Goal: Task Accomplishment & Management: Complete application form

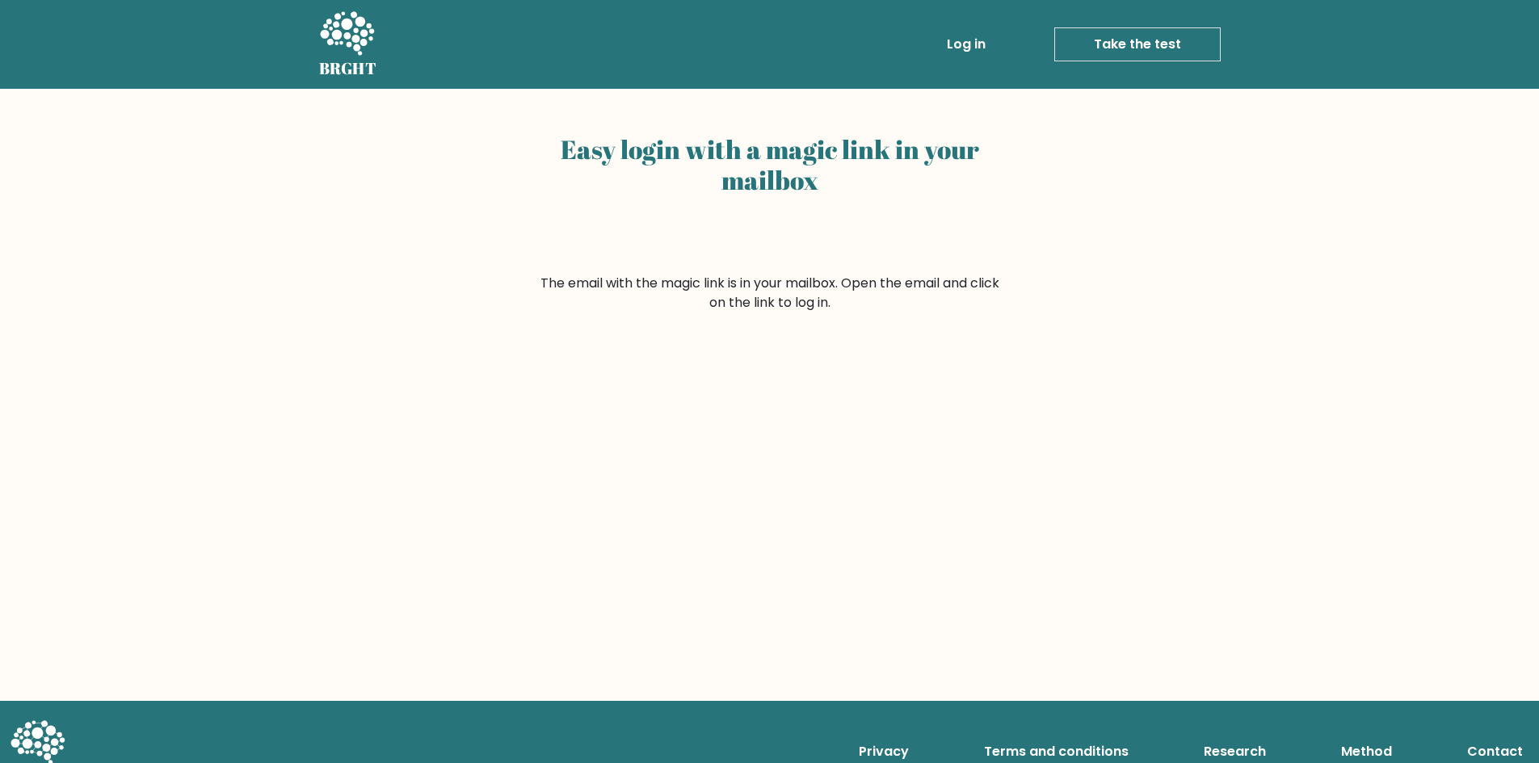
click at [331, 44] on icon at bounding box center [347, 33] width 54 height 44
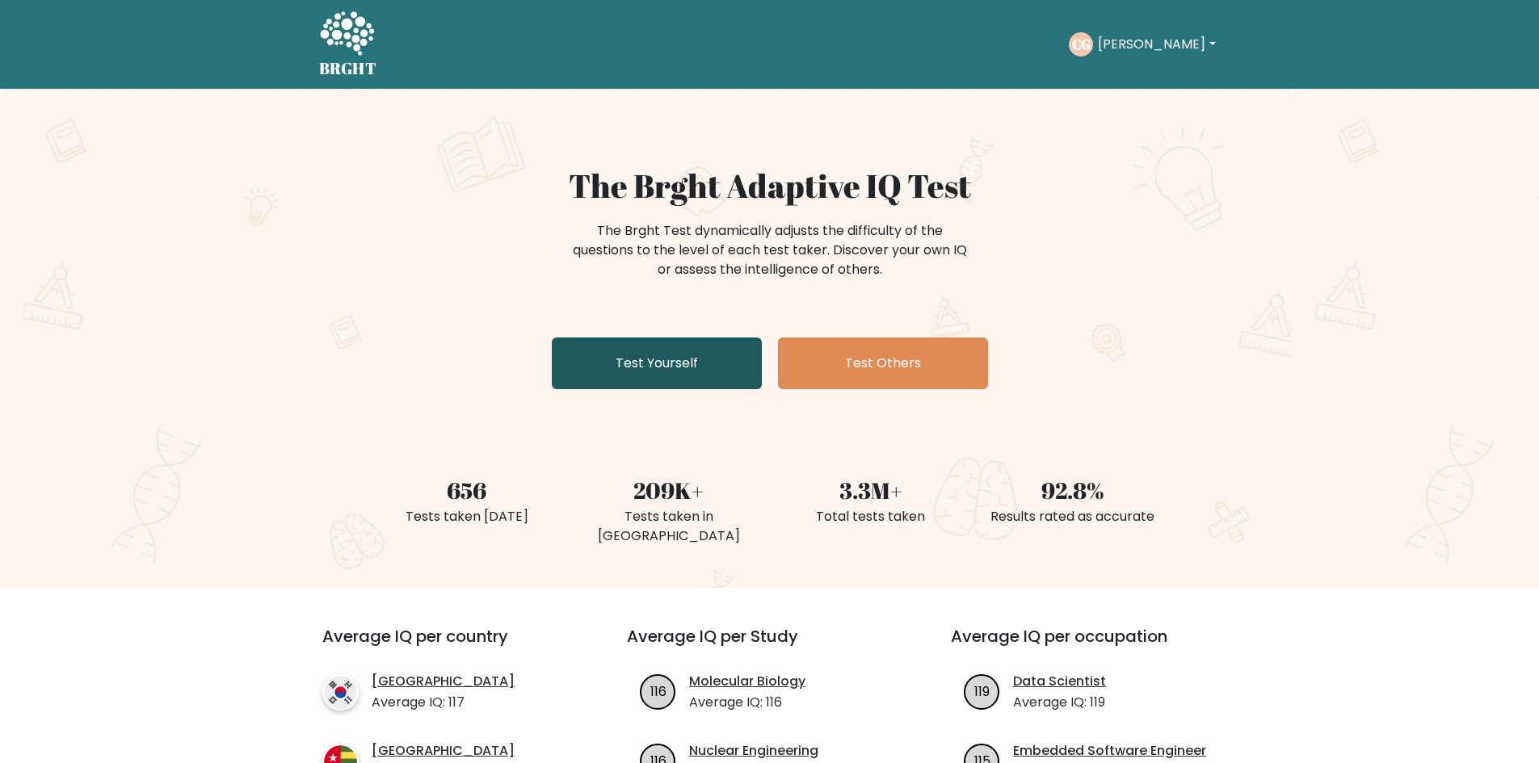
click at [691, 369] on link "Test Yourself" at bounding box center [657, 364] width 210 height 52
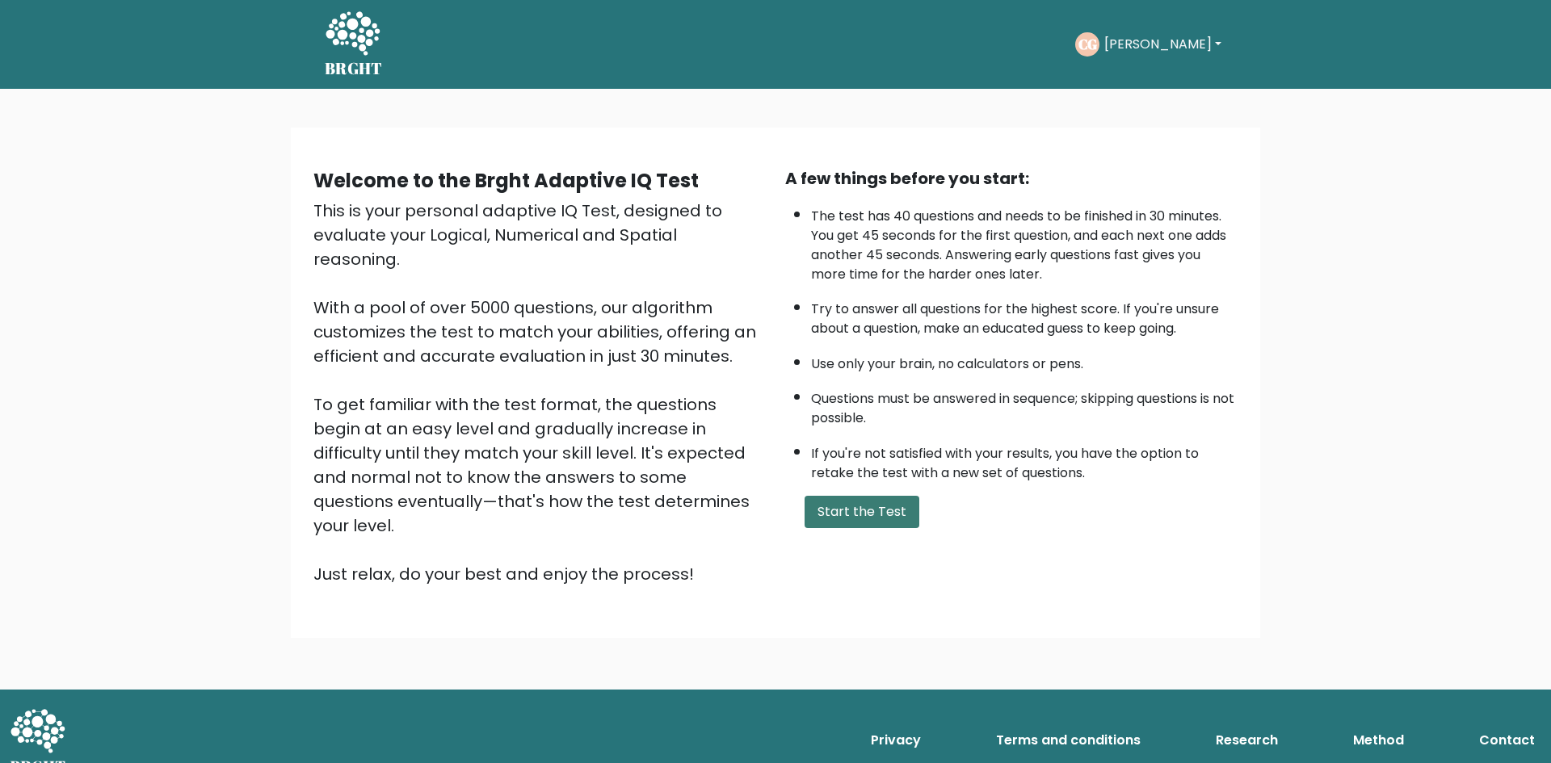
click at [850, 527] on button "Start the Test" at bounding box center [861, 512] width 115 height 32
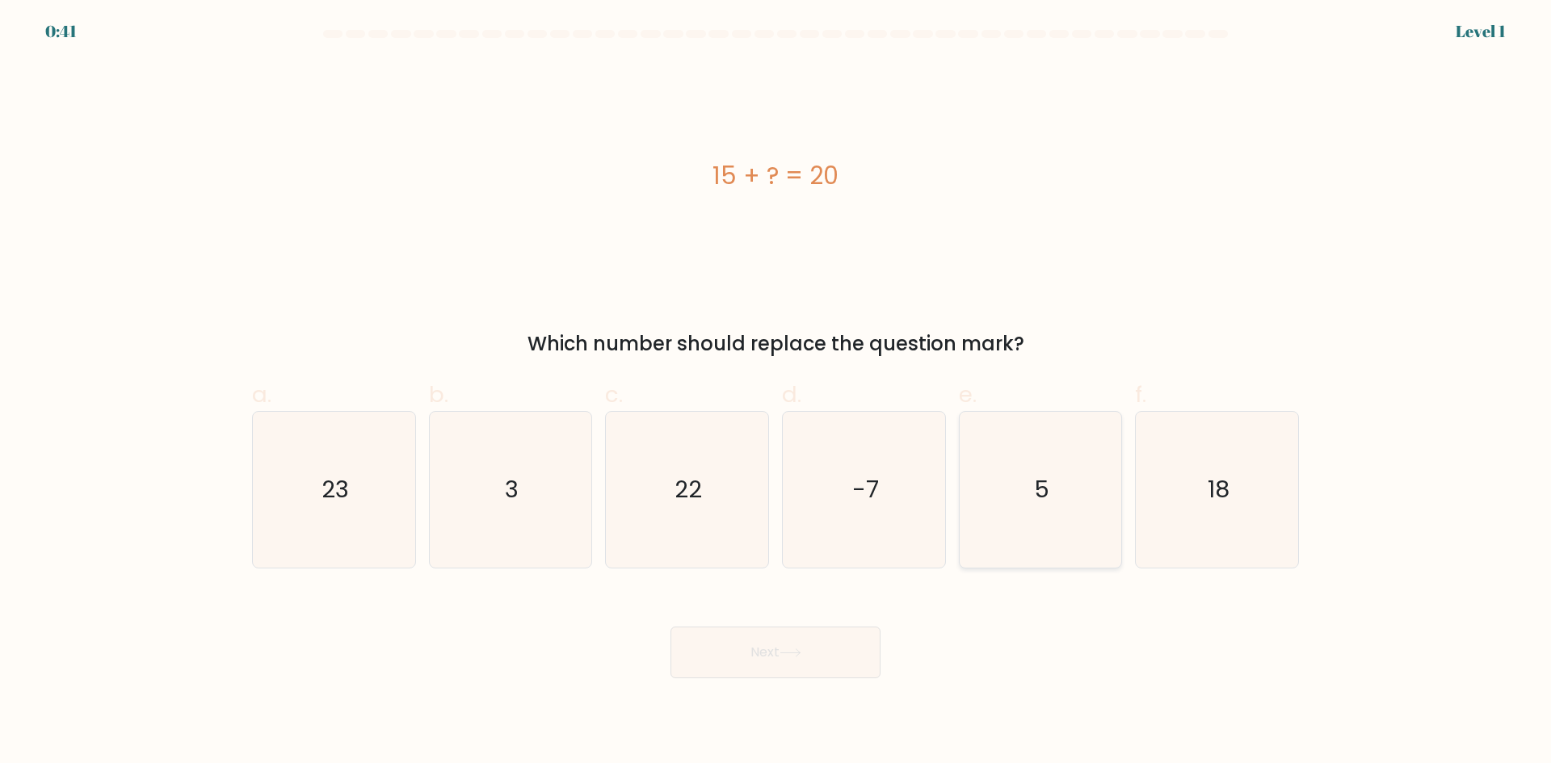
click at [1074, 493] on icon "5" at bounding box center [1040, 490] width 156 height 156
click at [776, 393] on input "e. 5" at bounding box center [775, 387] width 1 height 10
radio input "true"
click at [806, 657] on button "Next" at bounding box center [775, 653] width 210 height 52
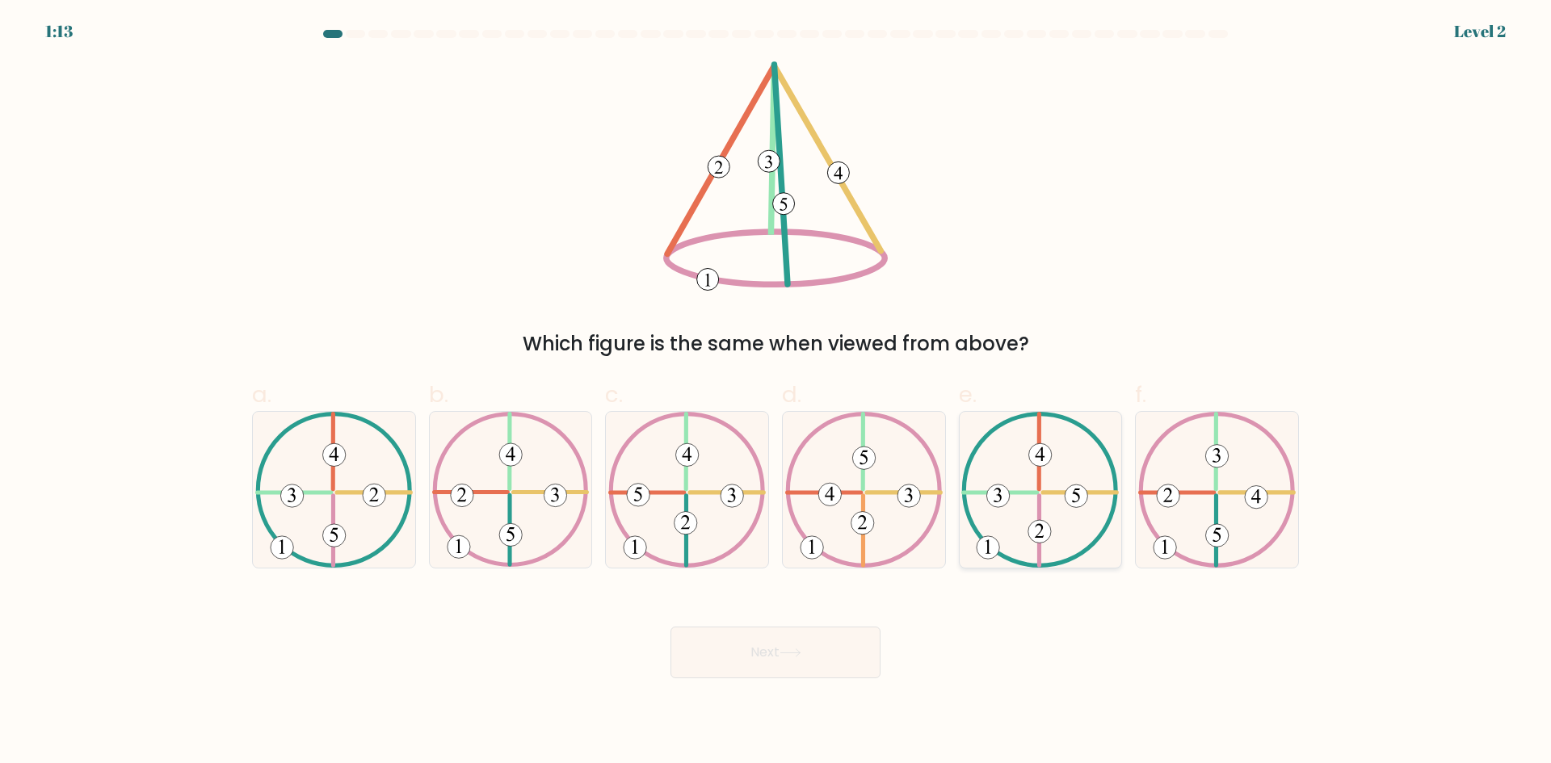
click at [1062, 497] on icon at bounding box center [1039, 490] width 157 height 156
click at [776, 393] on input "e." at bounding box center [775, 387] width 1 height 10
radio input "true"
click at [1251, 497] on 491 at bounding box center [1256, 496] width 23 height 23
click at [776, 393] on input "f." at bounding box center [775, 387] width 1 height 10
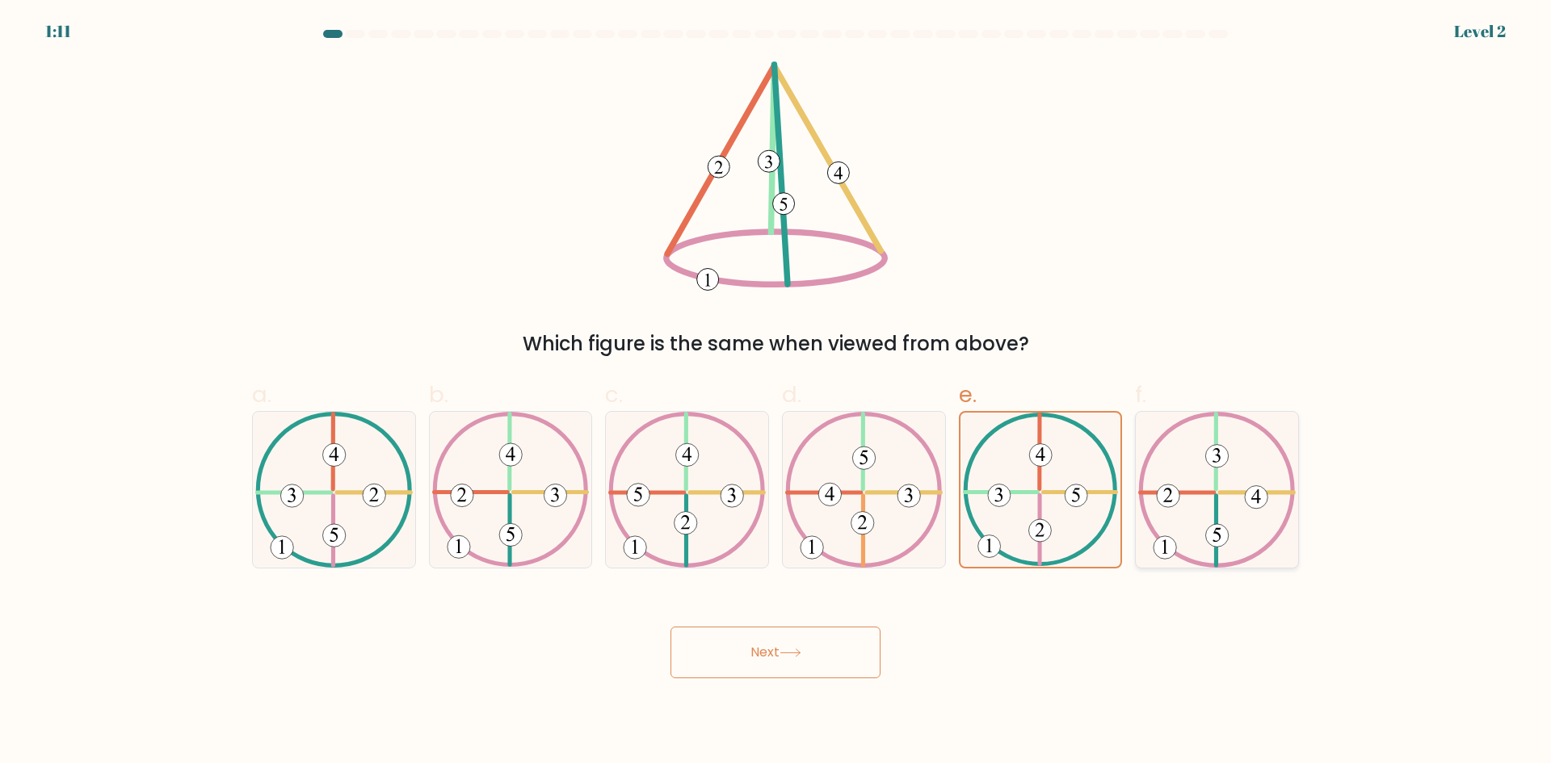
radio input "true"
click at [821, 660] on button "Next" at bounding box center [775, 653] width 210 height 52
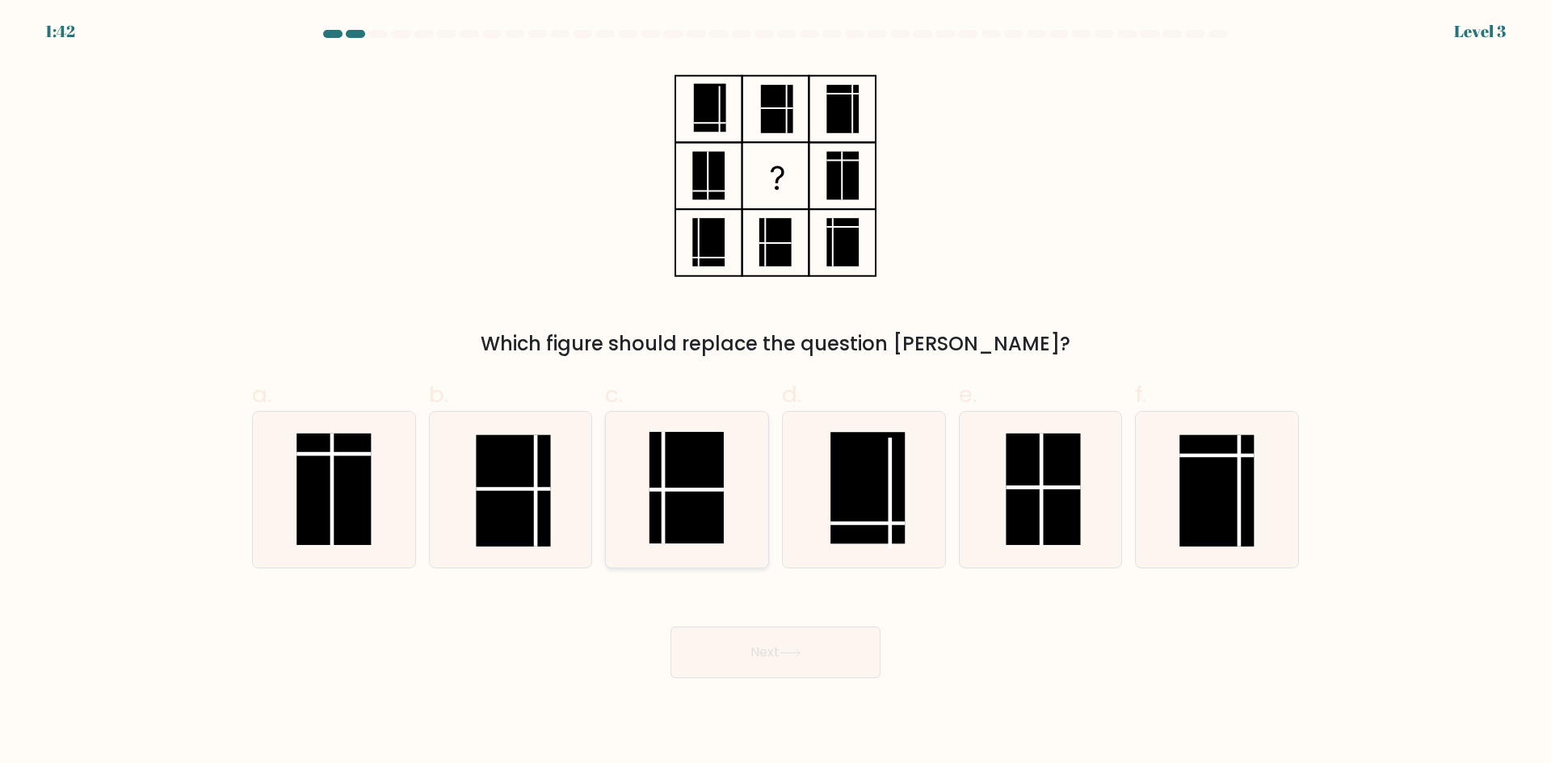
click at [707, 489] on line at bounding box center [686, 489] width 74 height 0
click at [775, 393] on input "c." at bounding box center [775, 387] width 1 height 10
radio input "true"
click at [550, 517] on rect at bounding box center [514, 490] width 74 height 111
click at [775, 393] on input "b." at bounding box center [775, 387] width 1 height 10
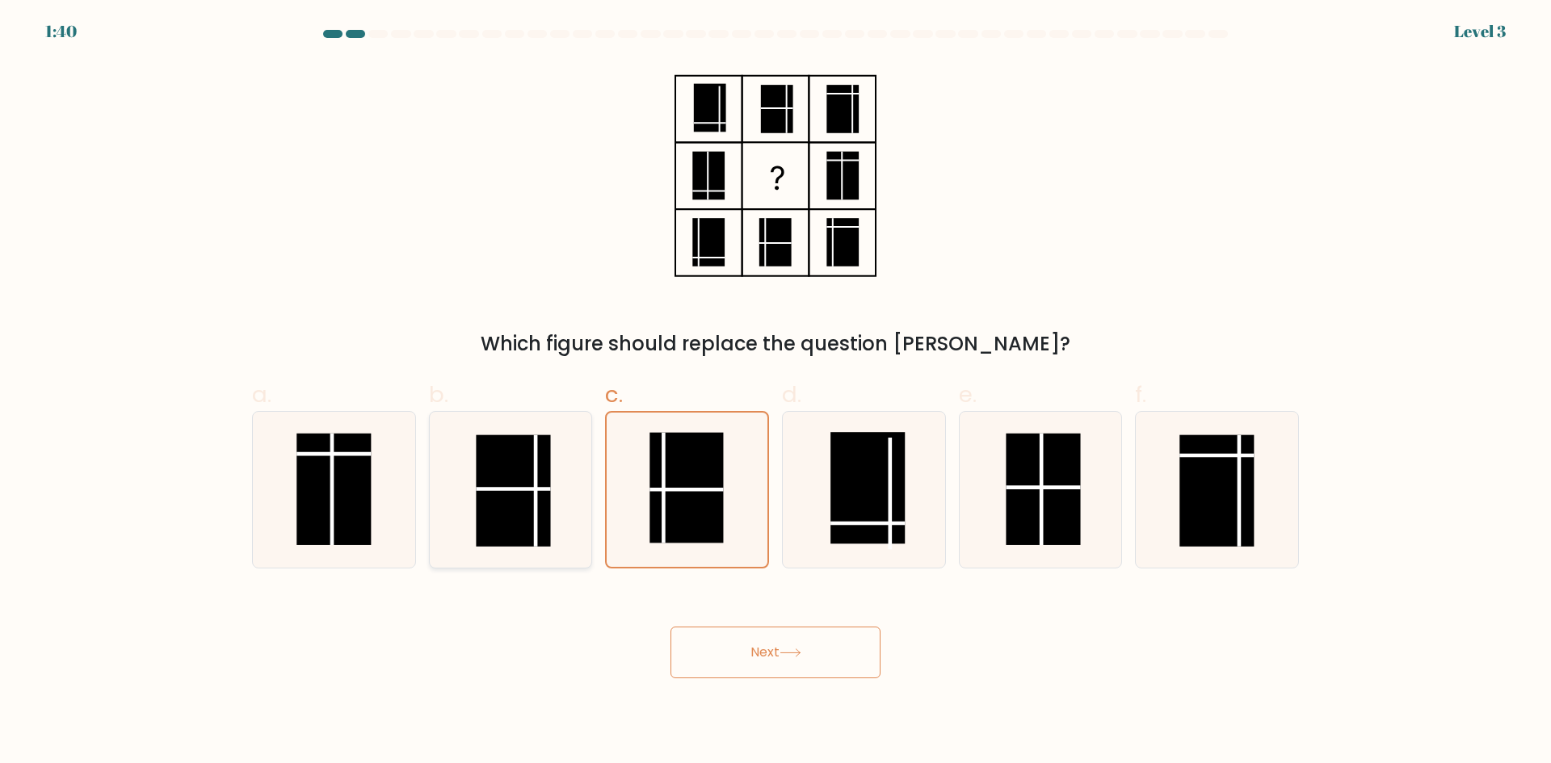
radio input "true"
click at [1017, 489] on rect at bounding box center [1043, 489] width 74 height 111
click at [776, 393] on input "e." at bounding box center [775, 387] width 1 height 10
radio input "true"
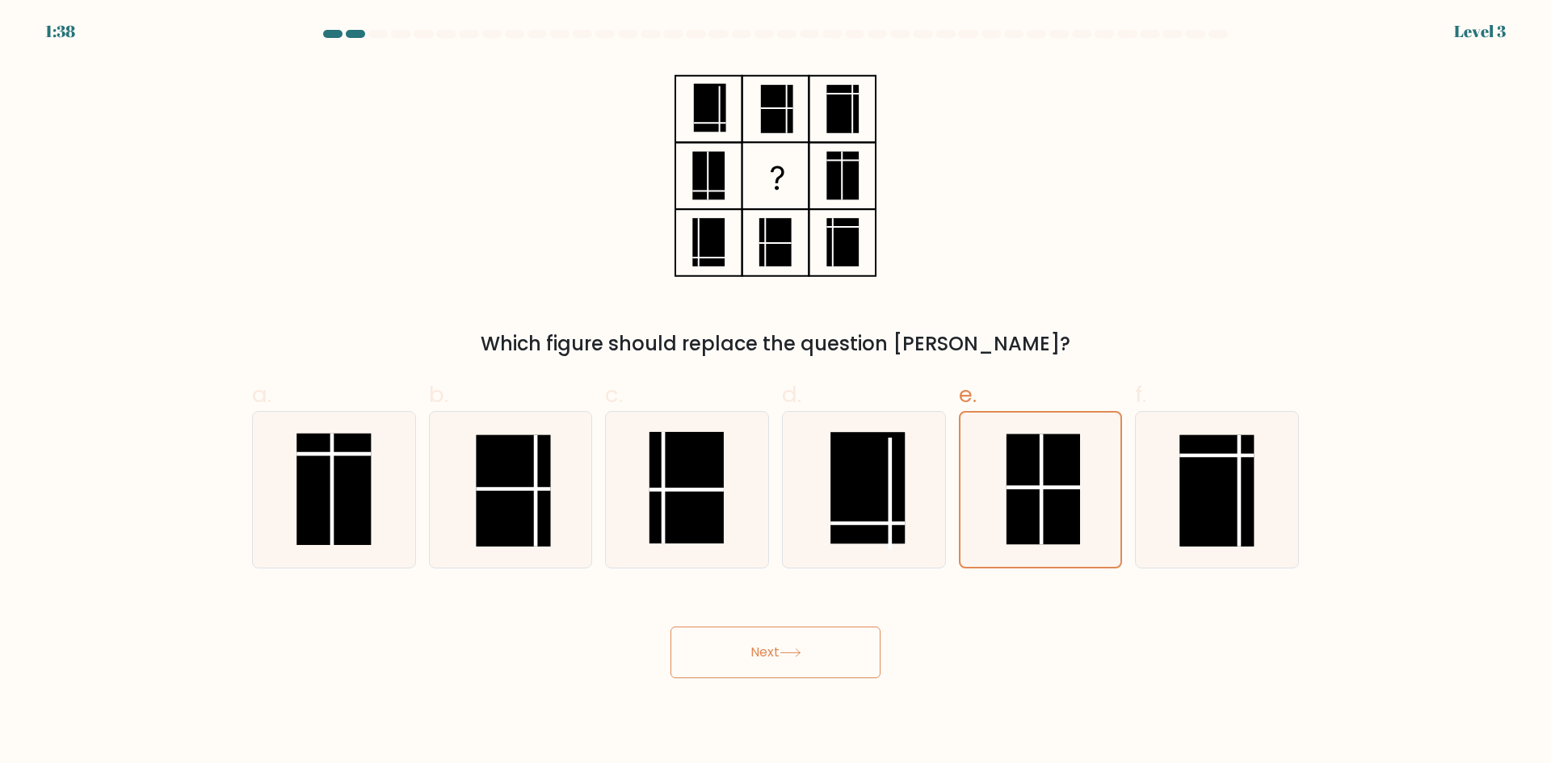
click at [755, 661] on button "Next" at bounding box center [775, 653] width 210 height 52
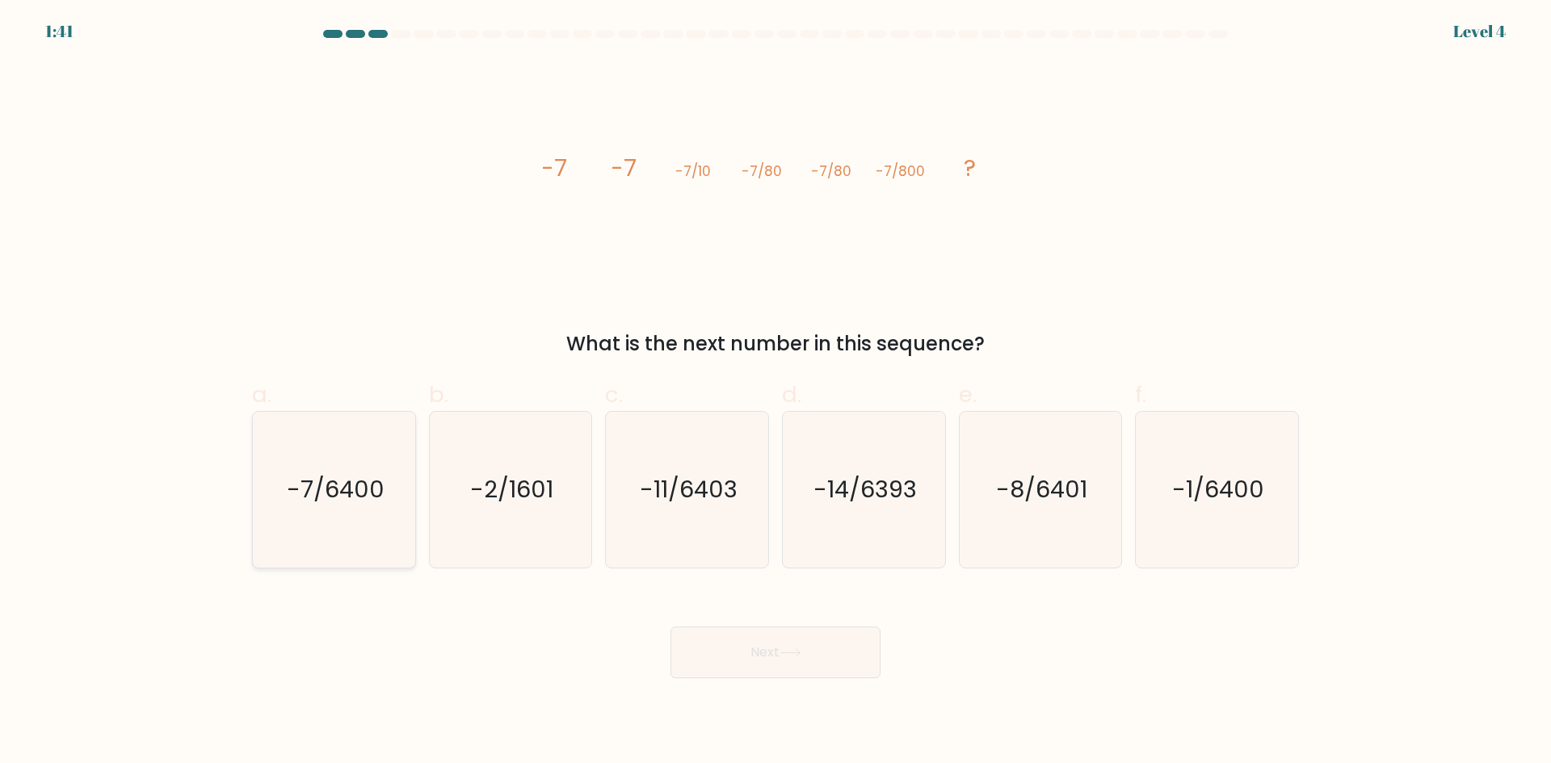
click at [364, 496] on text "-7/6400" at bounding box center [336, 489] width 98 height 32
click at [775, 393] on input "a. -7/6400" at bounding box center [775, 387] width 1 height 10
radio input "true"
click at [827, 651] on button "Next" at bounding box center [775, 653] width 210 height 52
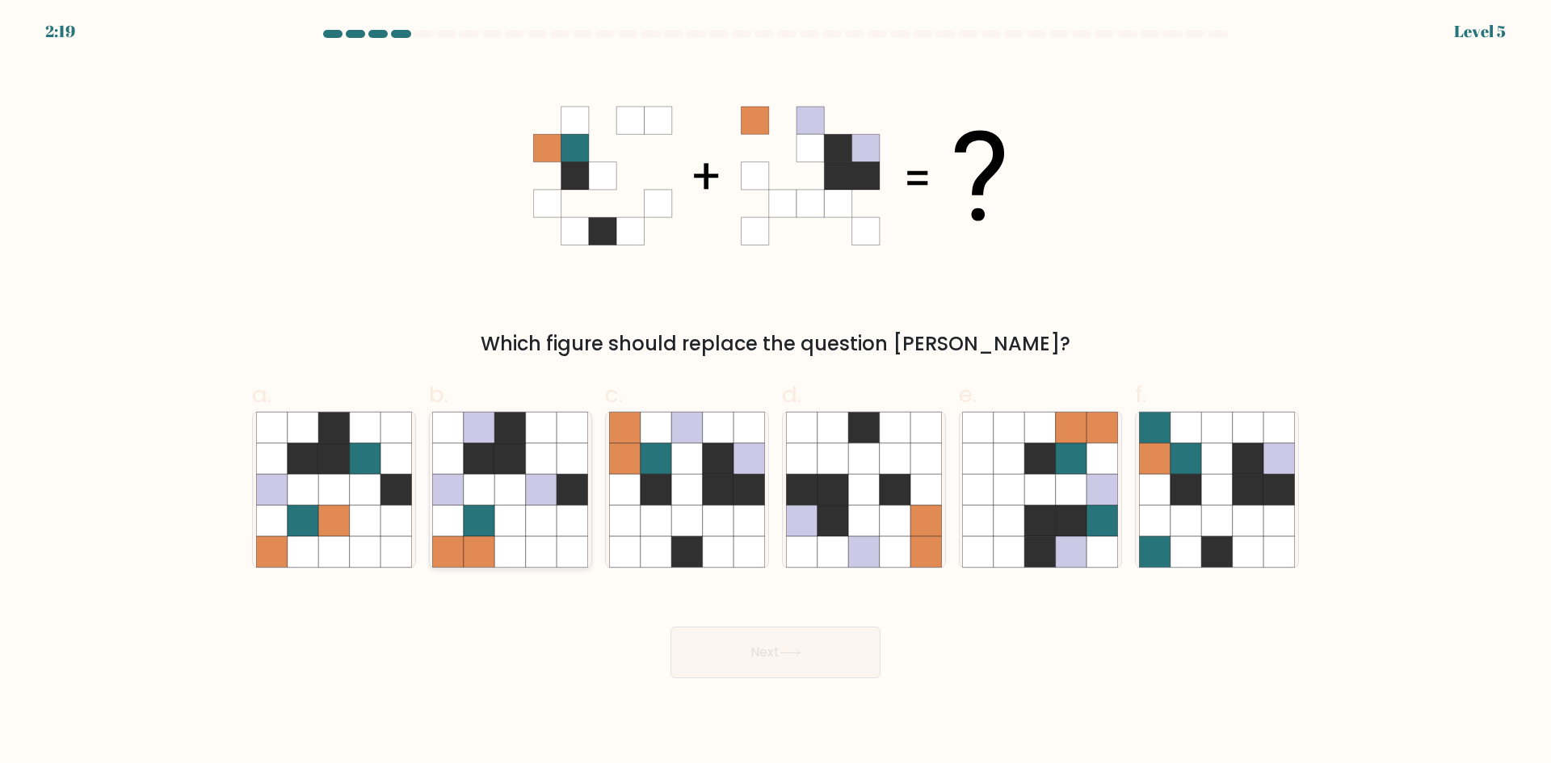
click at [543, 479] on icon at bounding box center [541, 489] width 31 height 31
click at [775, 393] on input "b." at bounding box center [775, 387] width 1 height 10
radio input "true"
click at [731, 495] on icon at bounding box center [718, 489] width 31 height 31
click at [775, 393] on input "c." at bounding box center [775, 387] width 1 height 10
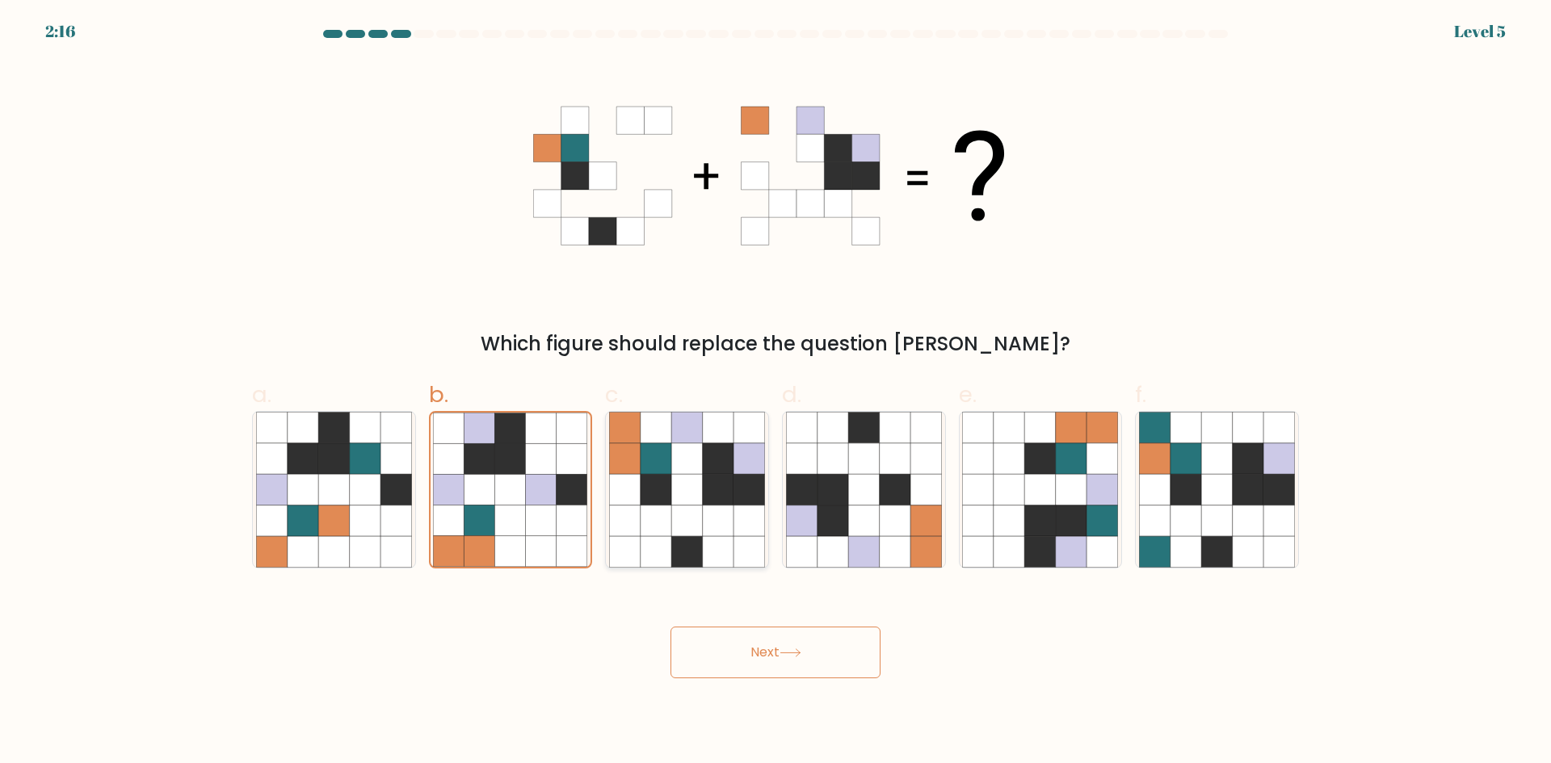
radio input "true"
click at [788, 649] on icon at bounding box center [790, 653] width 22 height 9
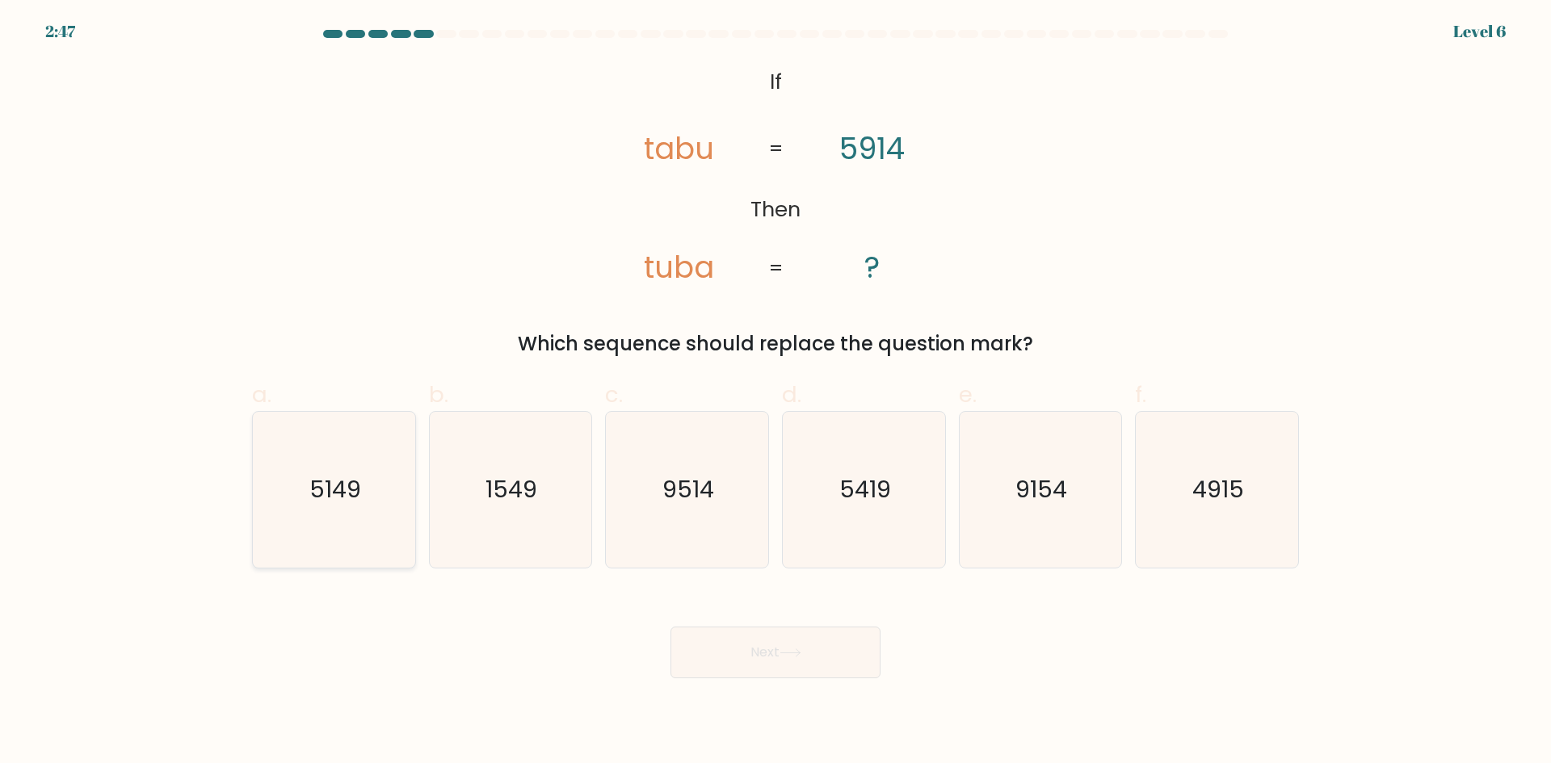
click at [377, 474] on icon "5149" at bounding box center [334, 490] width 156 height 156
click at [775, 393] on input "a. 5149" at bounding box center [775, 387] width 1 height 10
radio input "true"
click at [517, 482] on text "1549" at bounding box center [512, 489] width 52 height 32
click at [775, 393] on input "b. 1549" at bounding box center [775, 387] width 1 height 10
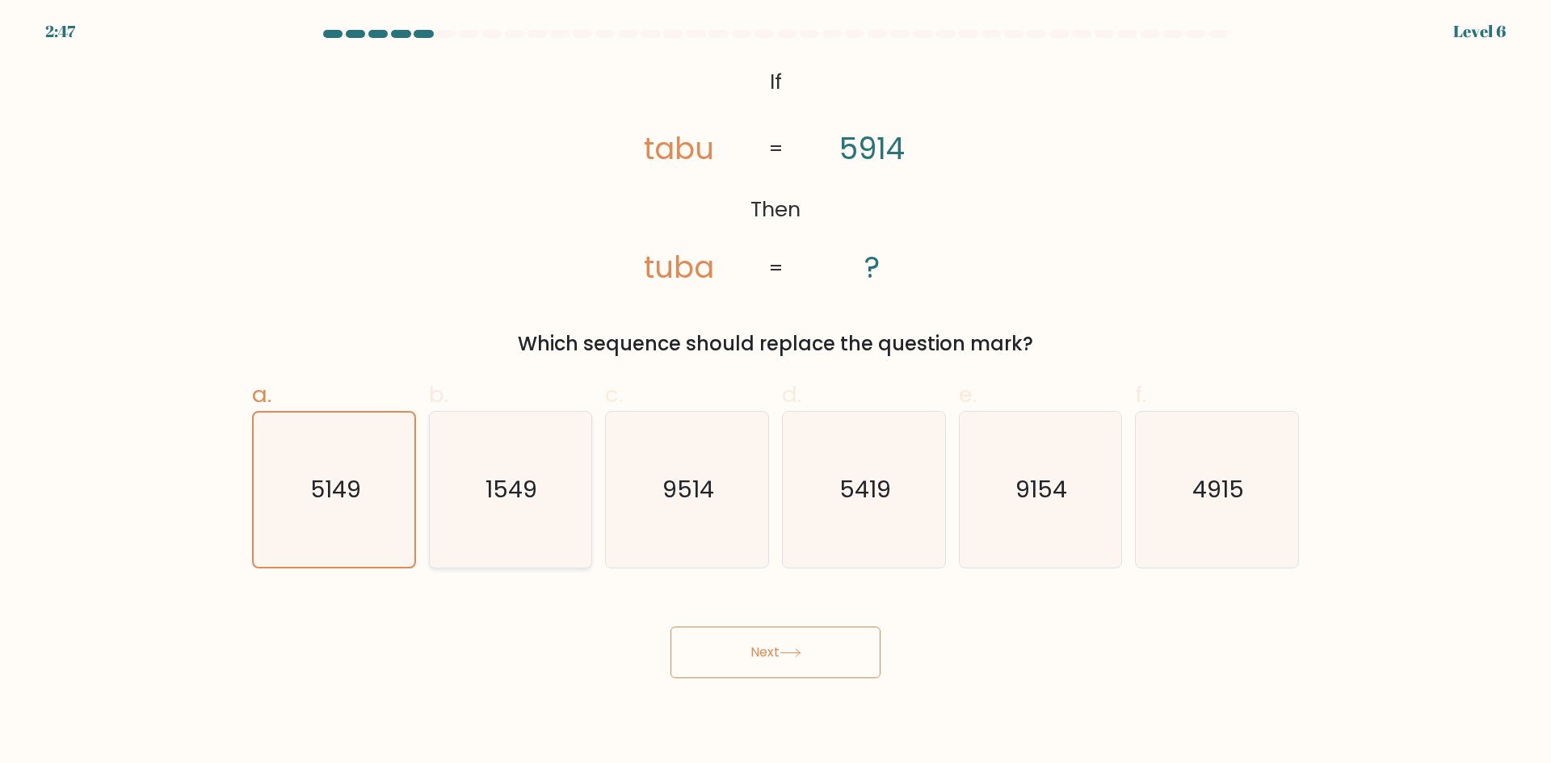
radio input "true"
click at [692, 471] on icon "9514" at bounding box center [687, 490] width 156 height 156
click at [775, 393] on input "c. 9514" at bounding box center [775, 387] width 1 height 10
radio input "true"
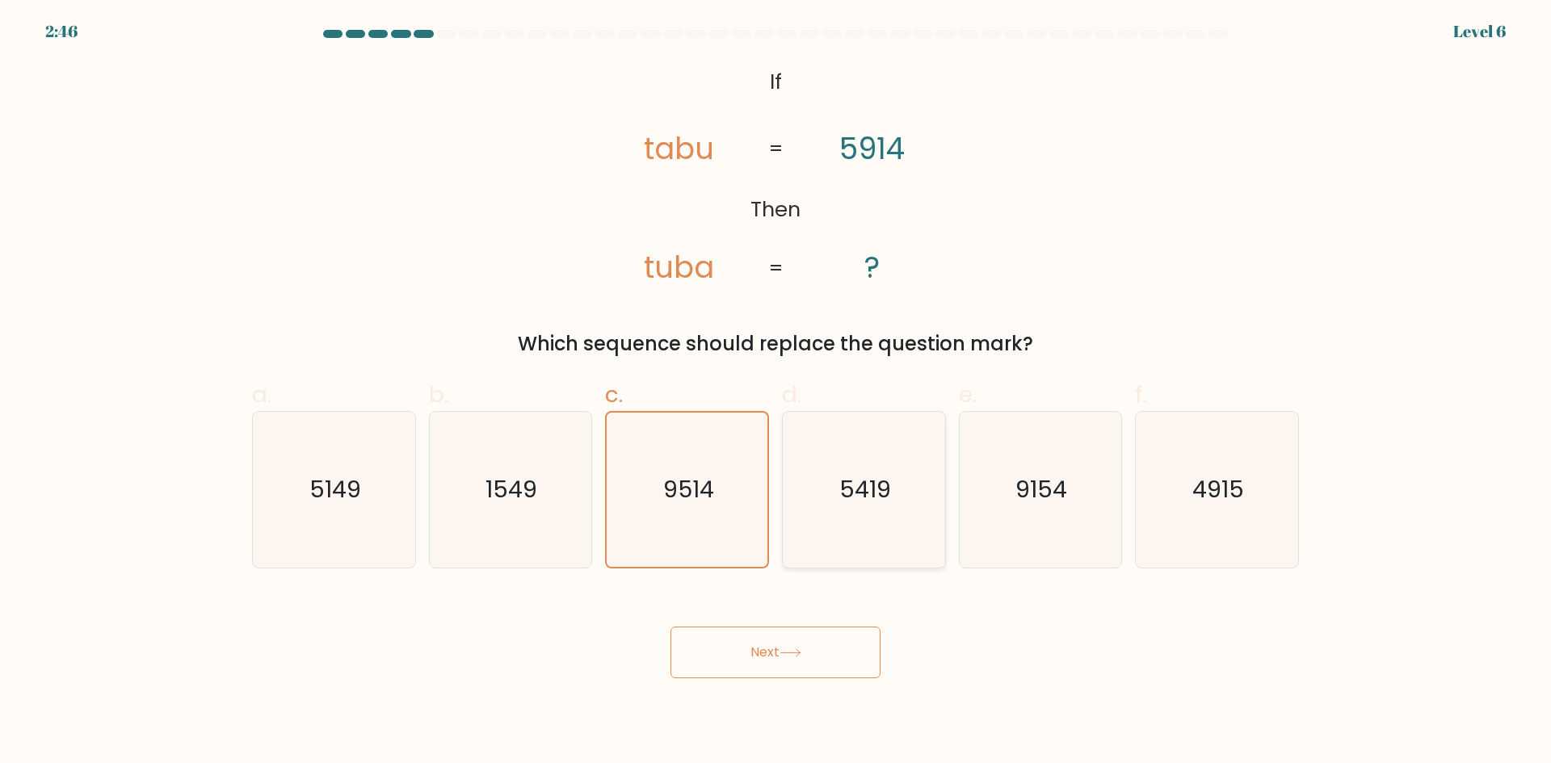
click at [883, 456] on icon "5419" at bounding box center [864, 490] width 156 height 156
click at [776, 393] on input "d. 5419" at bounding box center [775, 387] width 1 height 10
radio input "true"
drag, startPoint x: 530, startPoint y: 516, endPoint x: 691, endPoint y: 494, distance: 162.2
click at [531, 516] on icon "1549" at bounding box center [510, 490] width 156 height 156
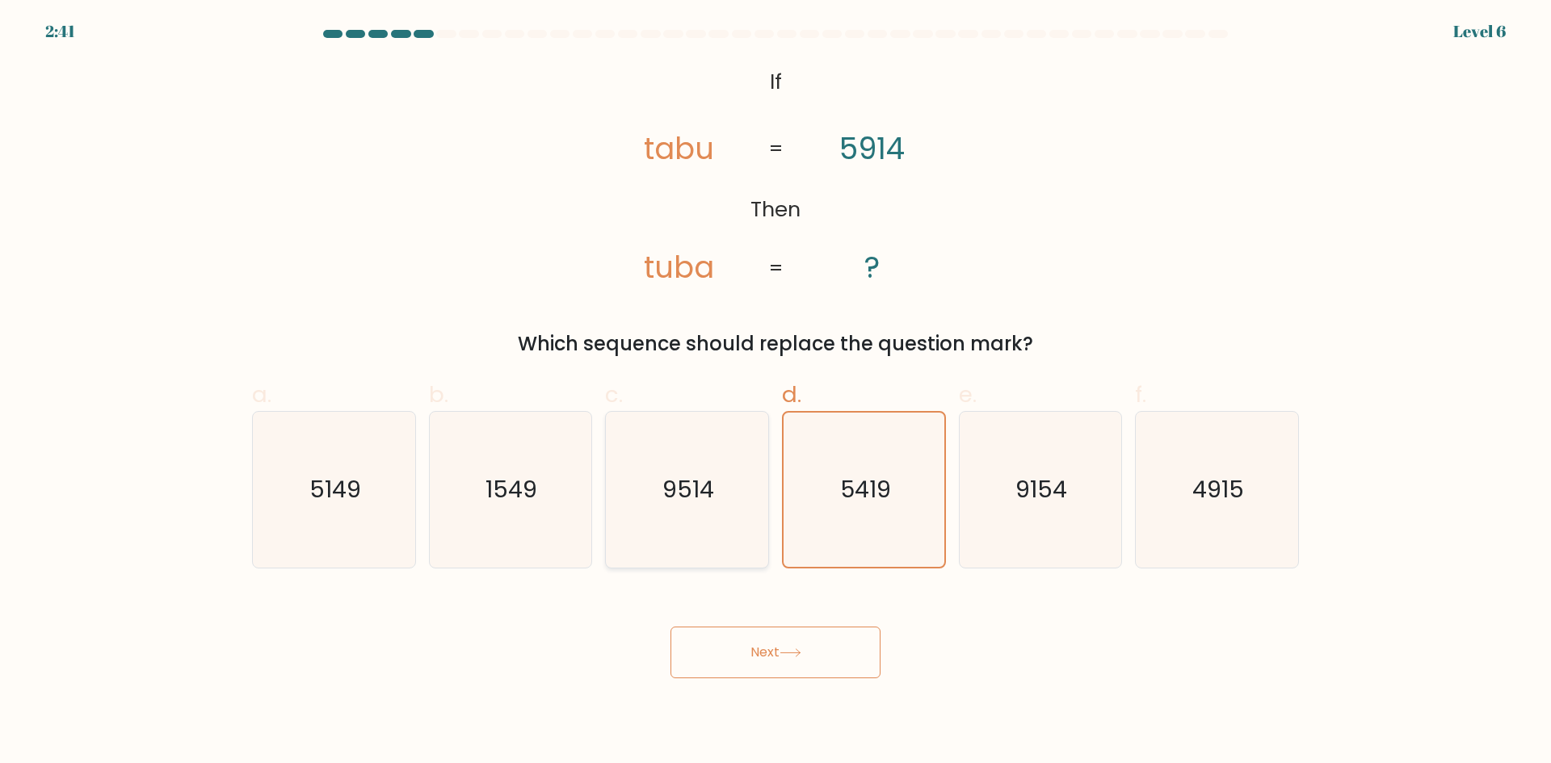
click at [691, 494] on text "9514" at bounding box center [689, 489] width 52 height 32
click at [775, 393] on input "c. 9514" at bounding box center [775, 387] width 1 height 10
radio input "true"
click at [703, 492] on text "9514" at bounding box center [688, 489] width 51 height 32
click at [775, 393] on input "c. 9514" at bounding box center [775, 387] width 1 height 10
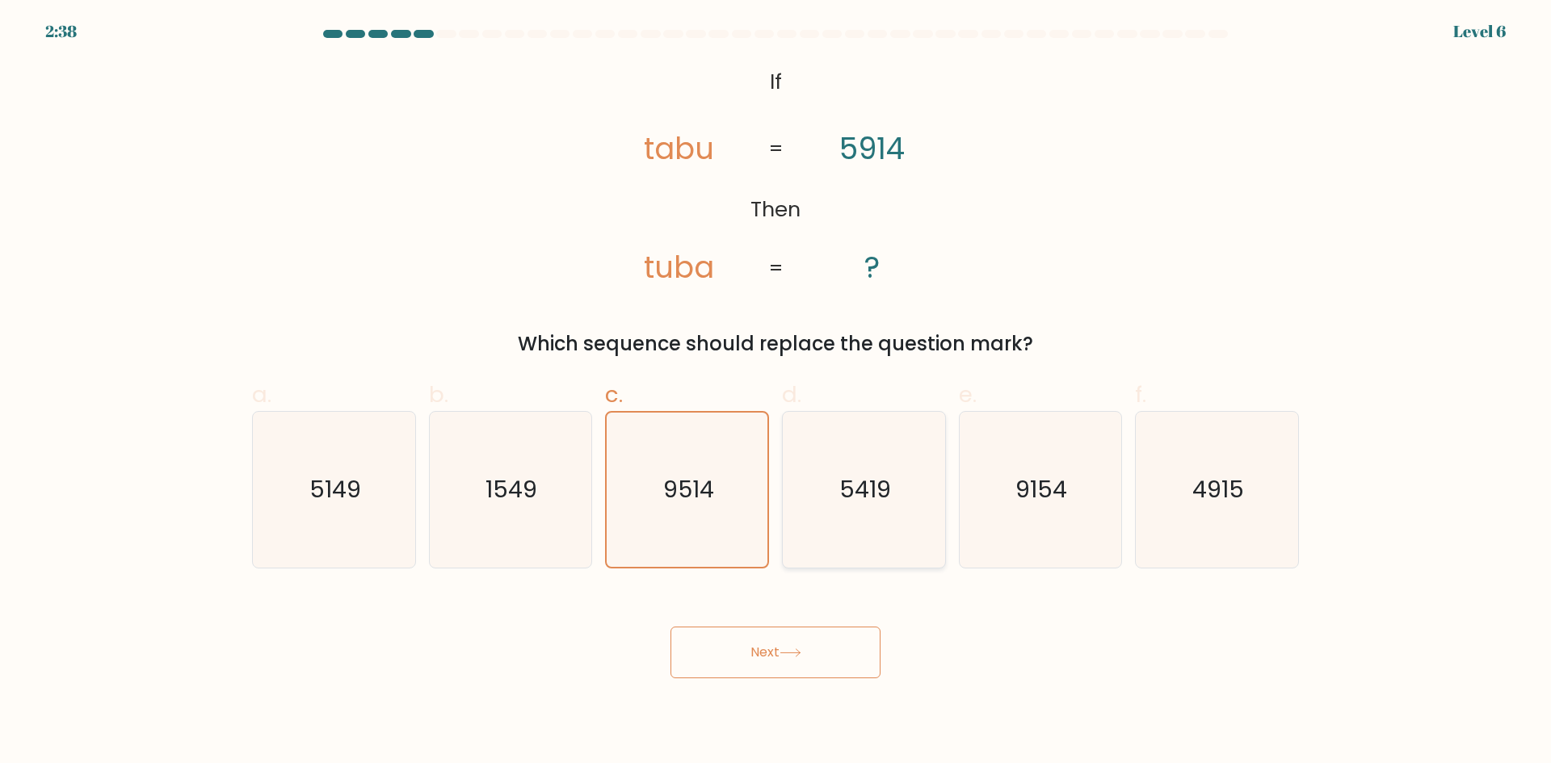
click at [882, 498] on text "5419" at bounding box center [865, 489] width 52 height 32
click at [776, 393] on input "d. 5419" at bounding box center [775, 387] width 1 height 10
radio input "true"
click at [1099, 493] on icon "9154" at bounding box center [1040, 490] width 156 height 156
click at [776, 393] on input "e. 9154" at bounding box center [775, 387] width 1 height 10
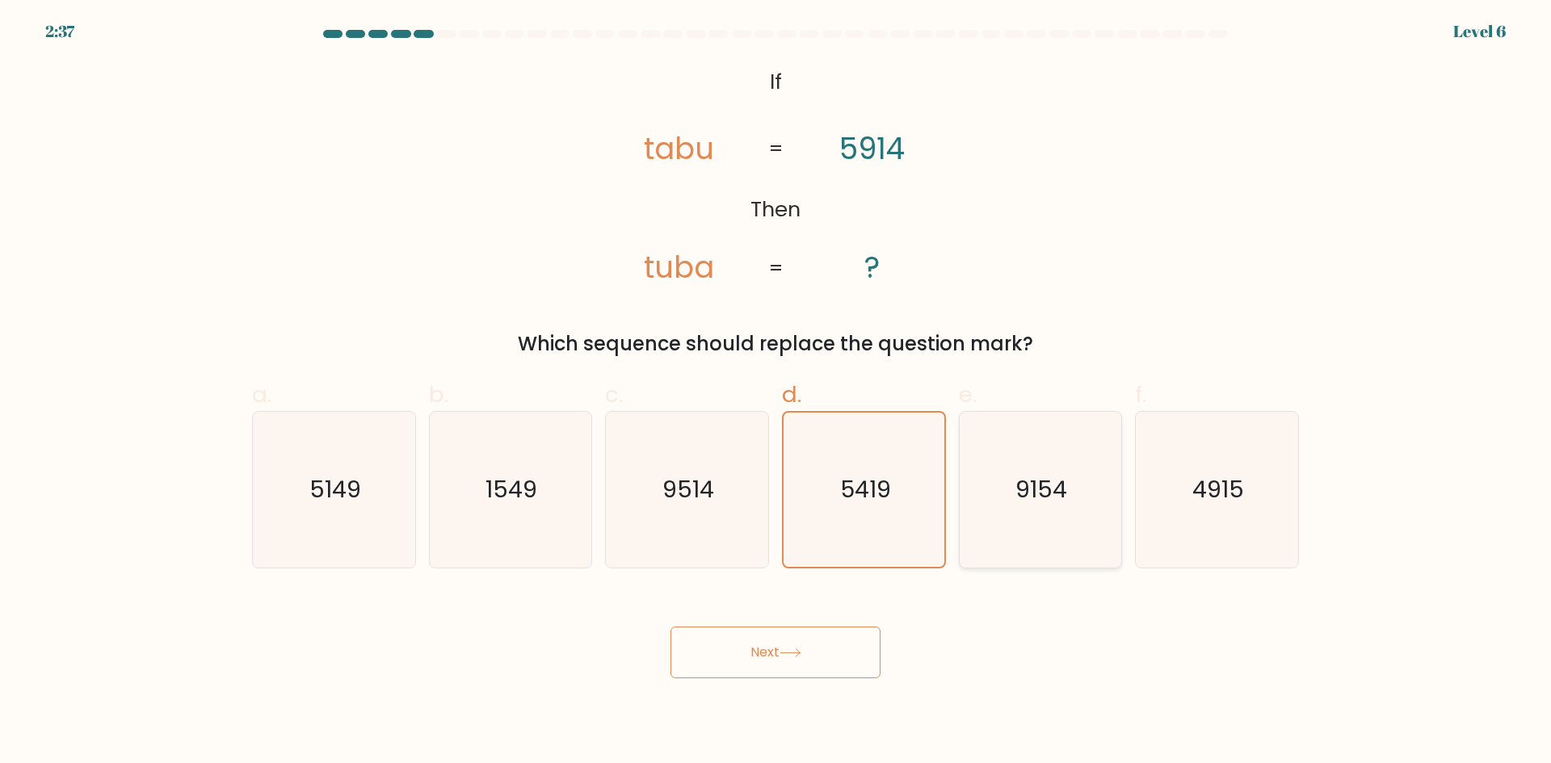
radio input "true"
click at [1253, 489] on icon "4915" at bounding box center [1217, 490] width 156 height 156
click at [776, 393] on input "f. 4915" at bounding box center [775, 387] width 1 height 10
radio input "true"
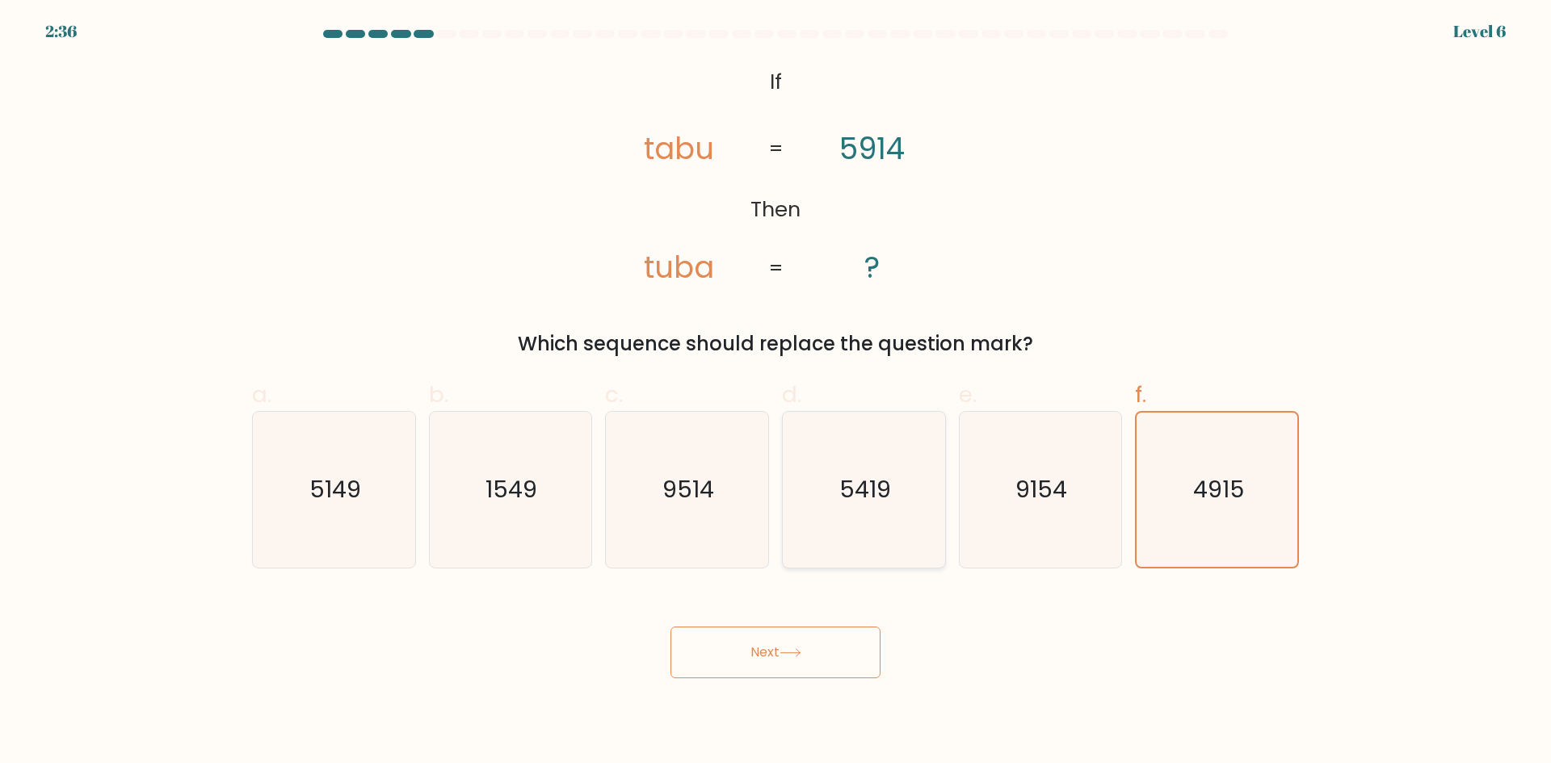
click at [892, 499] on icon "5419" at bounding box center [864, 490] width 156 height 156
click at [776, 393] on input "d. 5419" at bounding box center [775, 387] width 1 height 10
radio input "true"
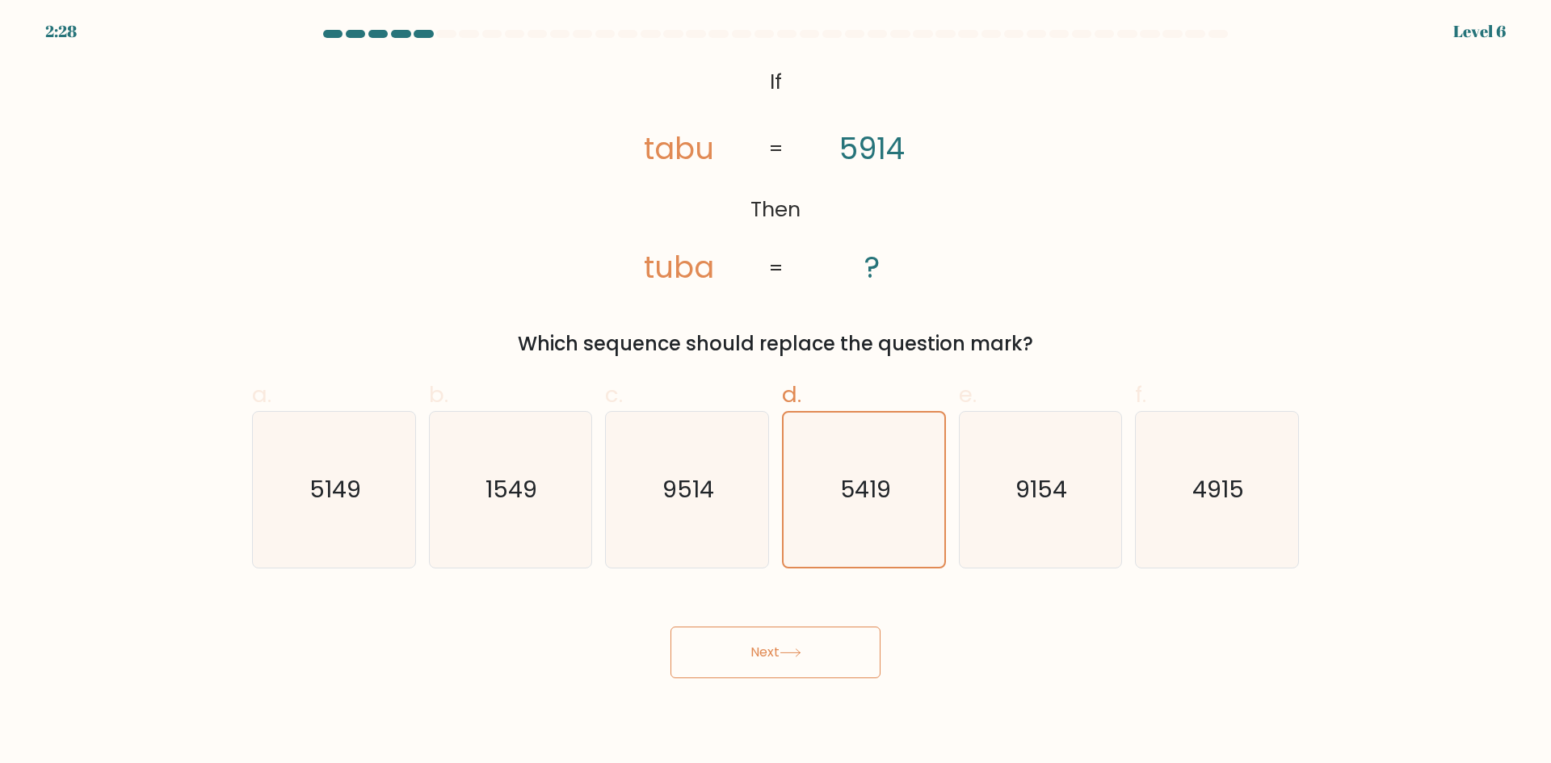
click at [833, 649] on button "Next" at bounding box center [775, 653] width 210 height 52
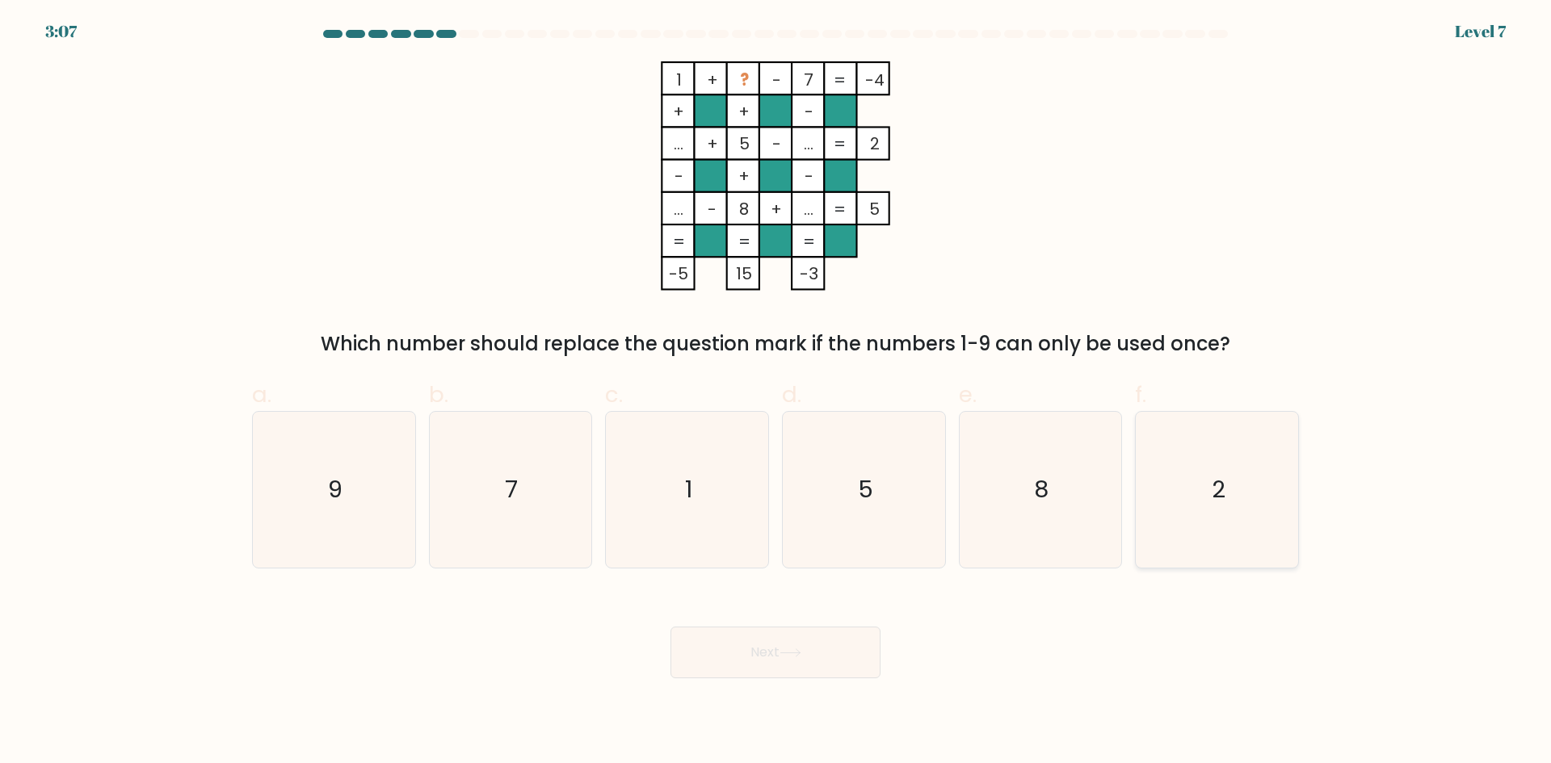
click at [1239, 483] on icon "2" at bounding box center [1217, 490] width 156 height 156
click at [776, 393] on input "f. 2" at bounding box center [775, 387] width 1 height 10
radio input "true"
click at [852, 652] on button "Next" at bounding box center [775, 653] width 210 height 52
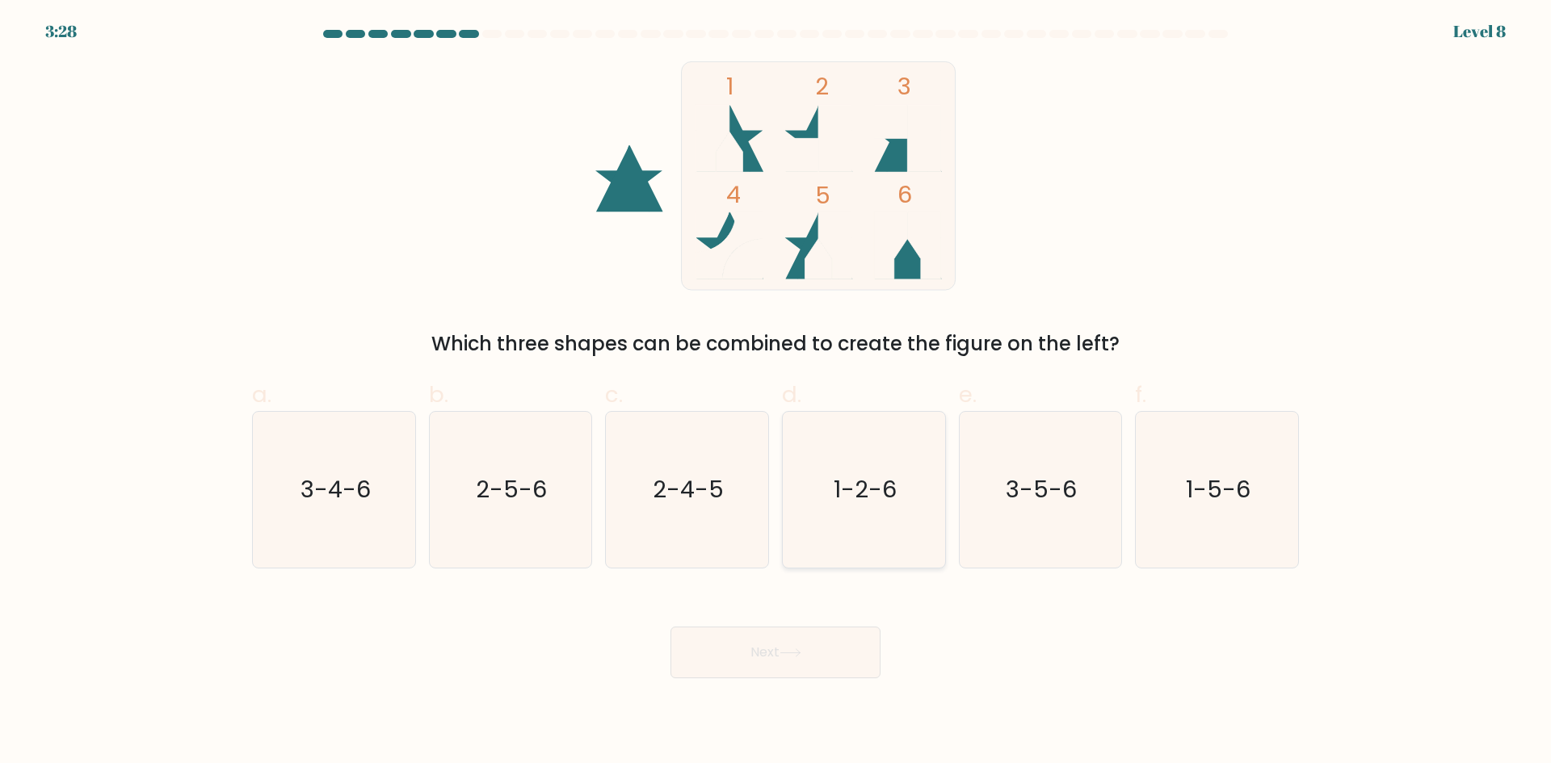
click at [906, 460] on icon "1-2-6" at bounding box center [864, 490] width 156 height 156
click at [776, 393] on input "d. 1-2-6" at bounding box center [775, 387] width 1 height 10
radio input "true"
click at [774, 666] on button "Next" at bounding box center [775, 653] width 210 height 52
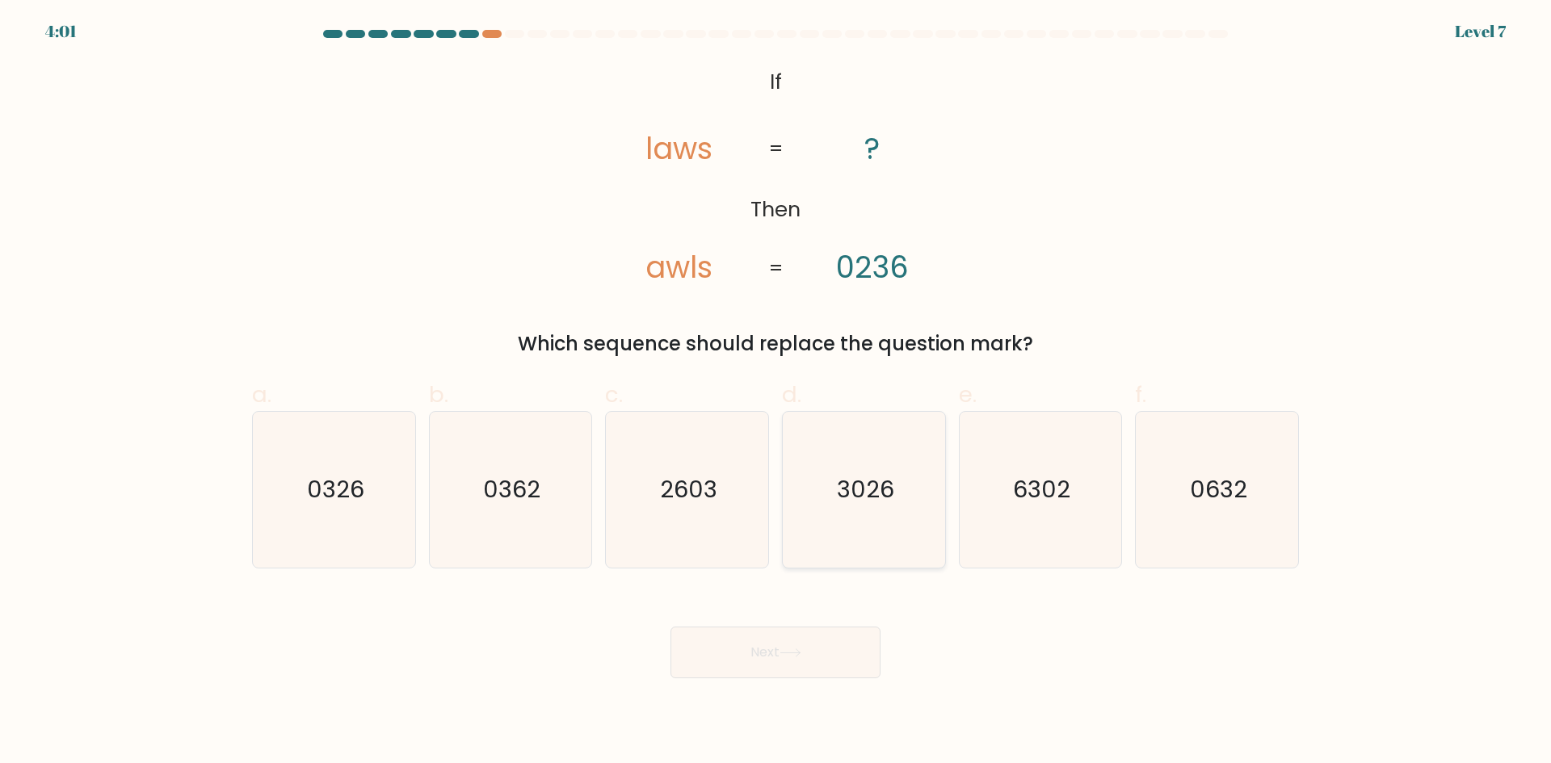
click at [861, 481] on text "3026" at bounding box center [865, 489] width 57 height 32
click at [776, 393] on input "d. 3026" at bounding box center [775, 387] width 1 height 10
radio input "true"
click at [822, 655] on button "Next" at bounding box center [775, 653] width 210 height 52
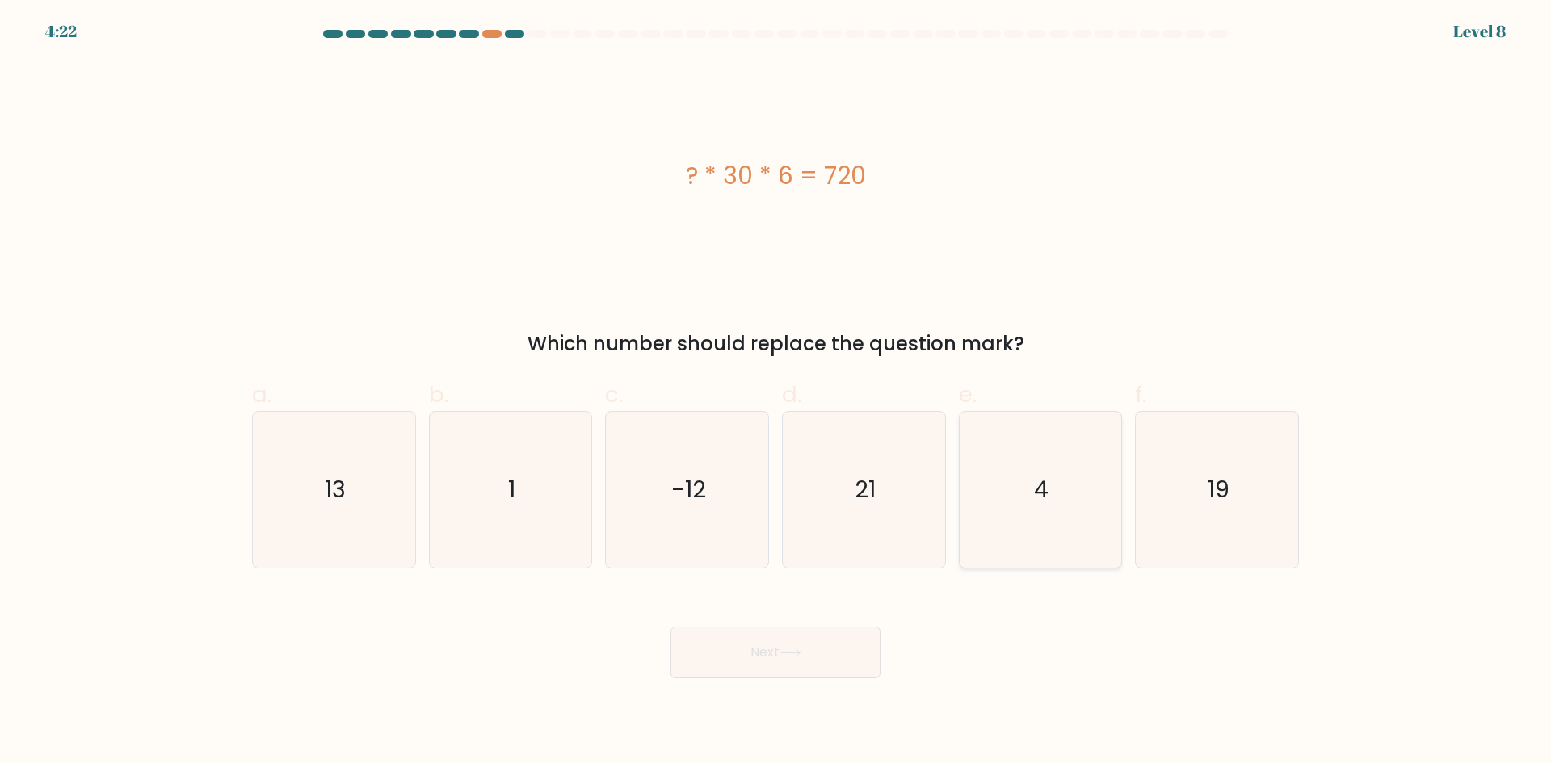
click at [1077, 467] on icon "4" at bounding box center [1040, 490] width 156 height 156
click at [776, 393] on input "e. 4" at bounding box center [775, 387] width 1 height 10
radio input "true"
click at [834, 668] on button "Next" at bounding box center [775, 653] width 210 height 52
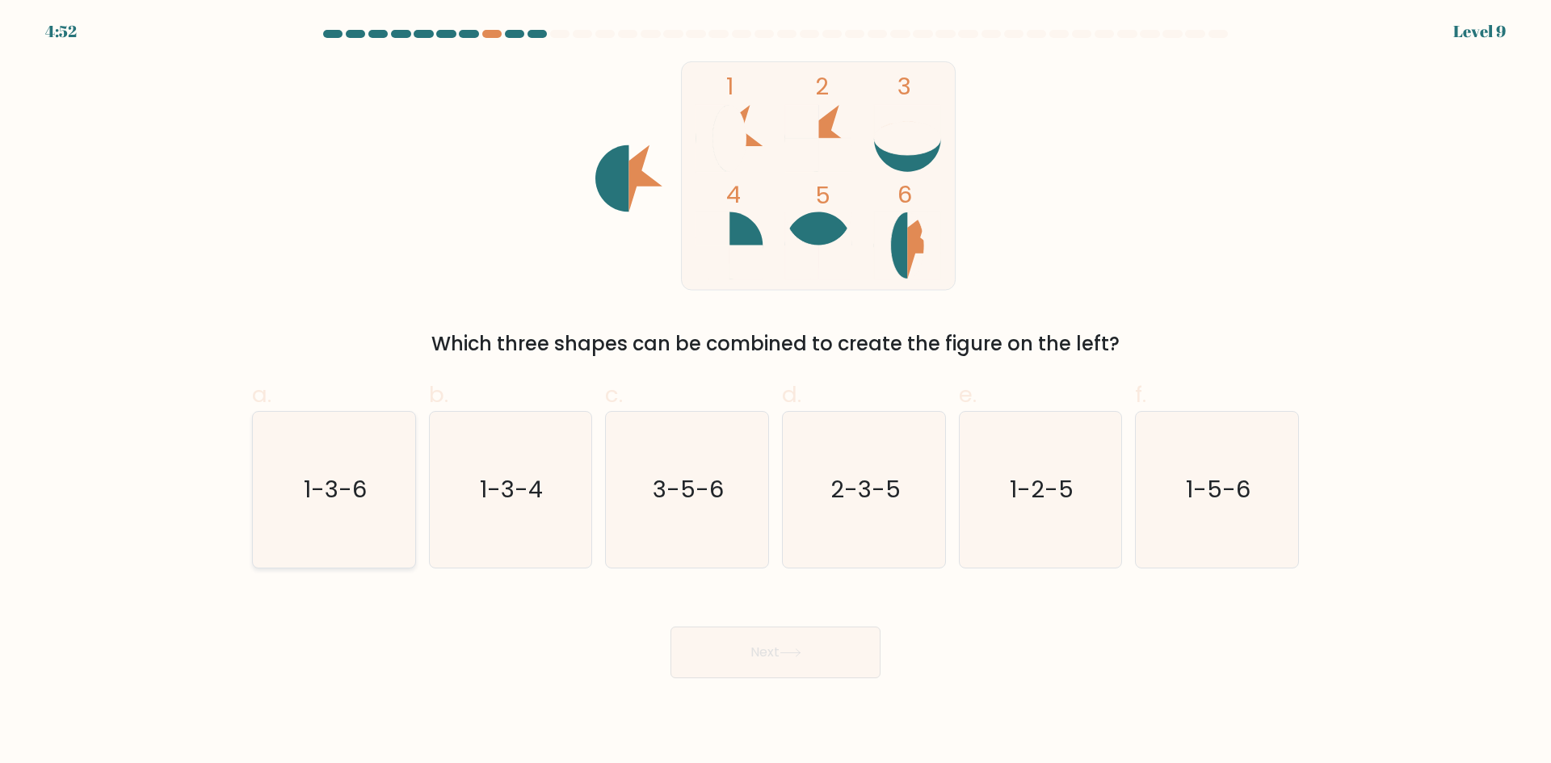
click at [318, 489] on text "1-3-6" at bounding box center [335, 489] width 63 height 32
click at [775, 393] on input "a. 1-3-6" at bounding box center [775, 387] width 1 height 10
radio input "true"
click at [810, 658] on button "Next" at bounding box center [775, 653] width 210 height 52
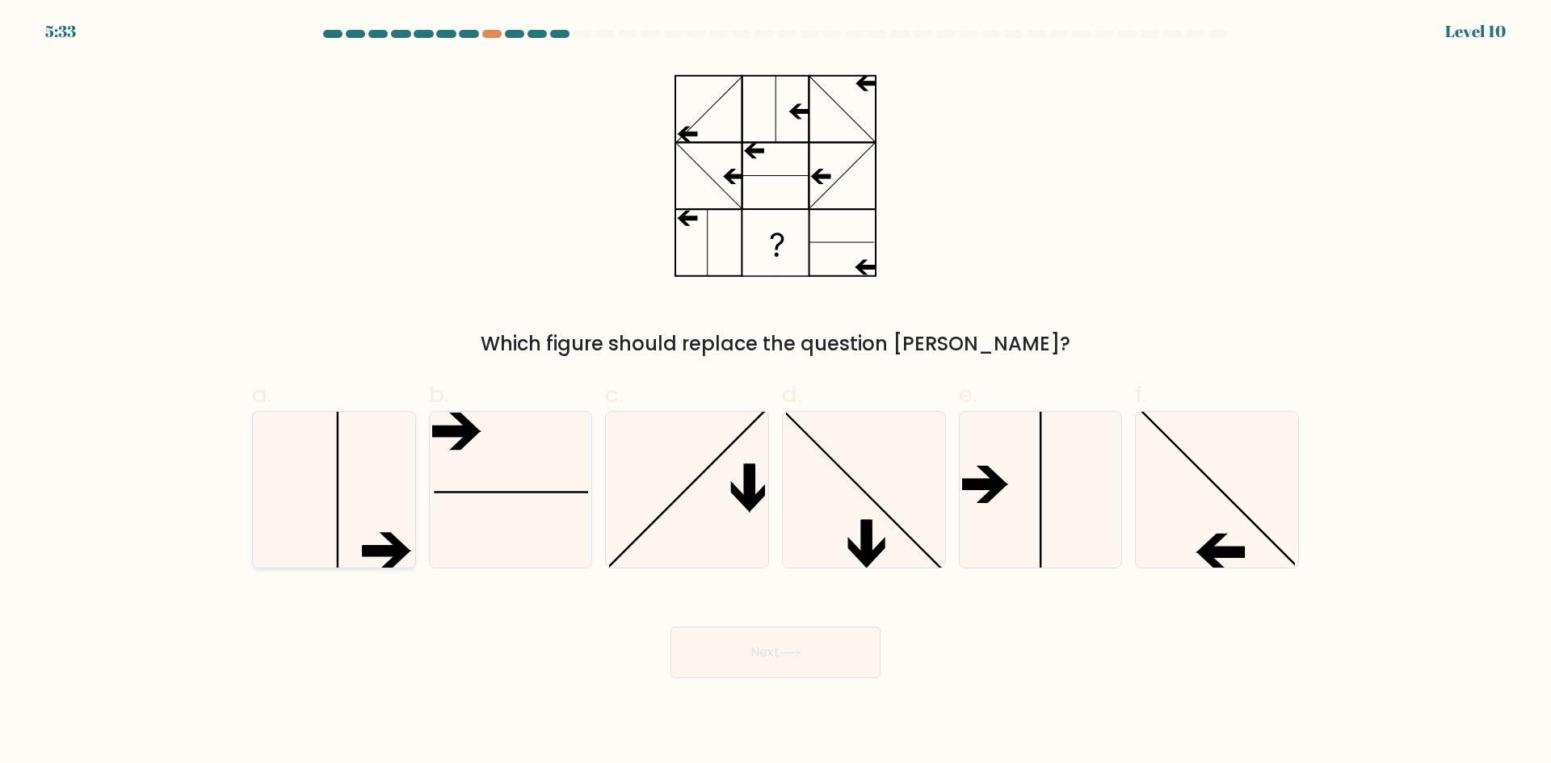
click at [311, 484] on icon at bounding box center [334, 490] width 156 height 156
click at [775, 393] on input "a." at bounding box center [775, 387] width 1 height 10
radio input "true"
click at [735, 111] on icon at bounding box center [775, 175] width 202 height 229
click at [1223, 508] on icon at bounding box center [1217, 490] width 156 height 156
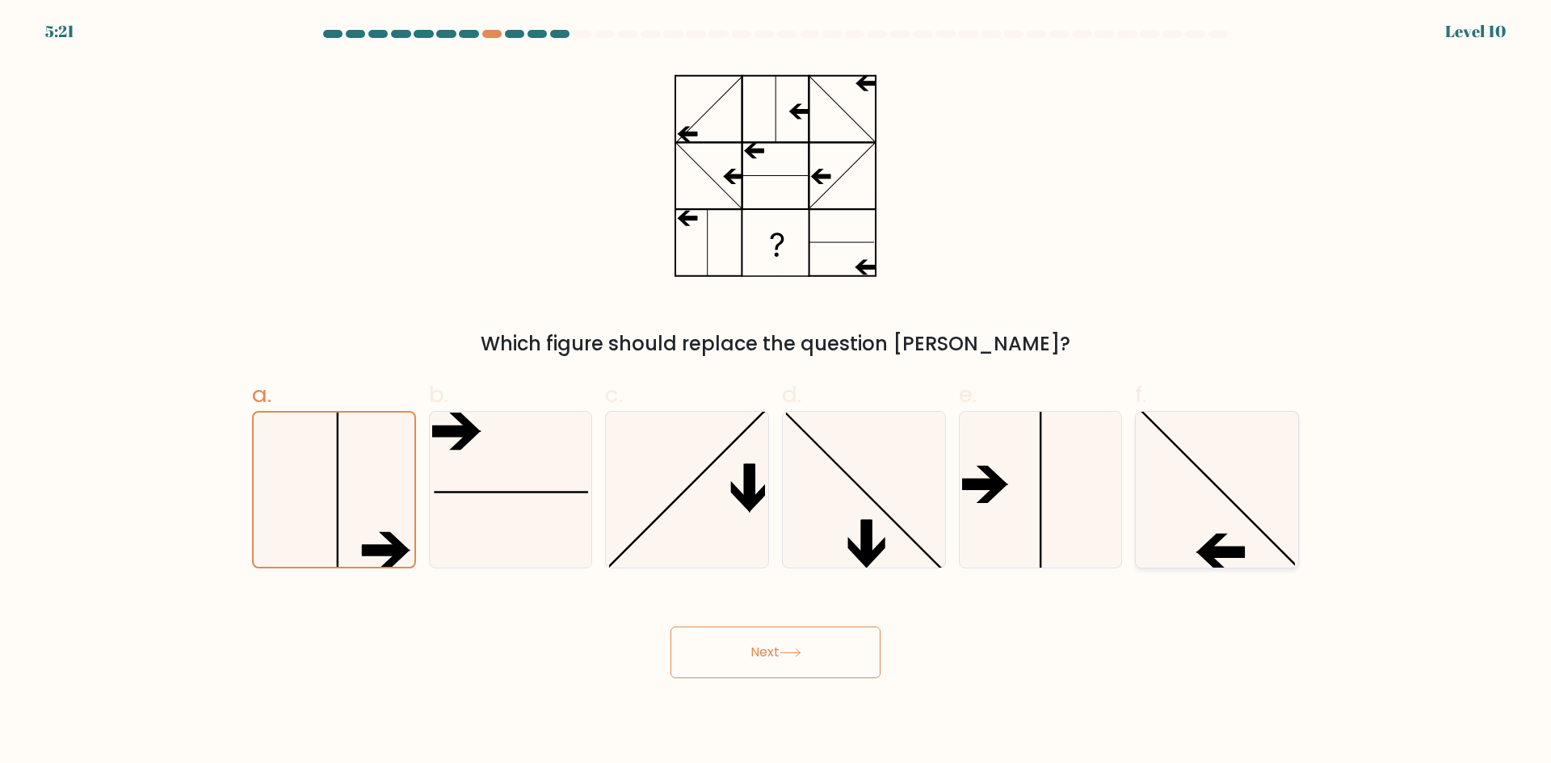
click at [776, 393] on input "f." at bounding box center [775, 387] width 1 height 10
radio input "true"
click at [796, 665] on button "Next" at bounding box center [775, 653] width 210 height 52
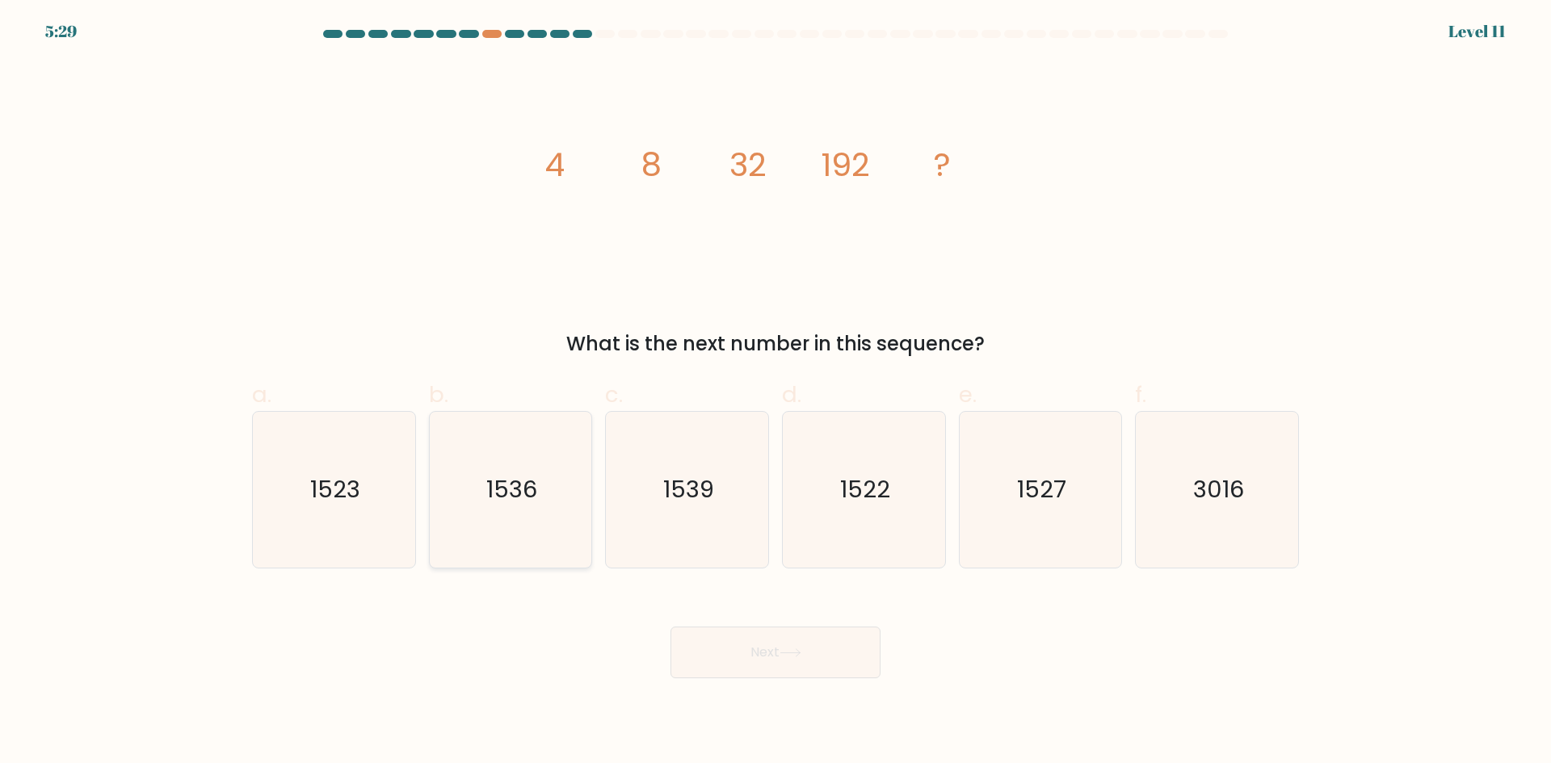
click at [525, 530] on icon "1536" at bounding box center [510, 490] width 156 height 156
click at [775, 393] on input "b. 1536" at bounding box center [775, 387] width 1 height 10
radio input "true"
click at [785, 640] on button "Next" at bounding box center [775, 653] width 210 height 52
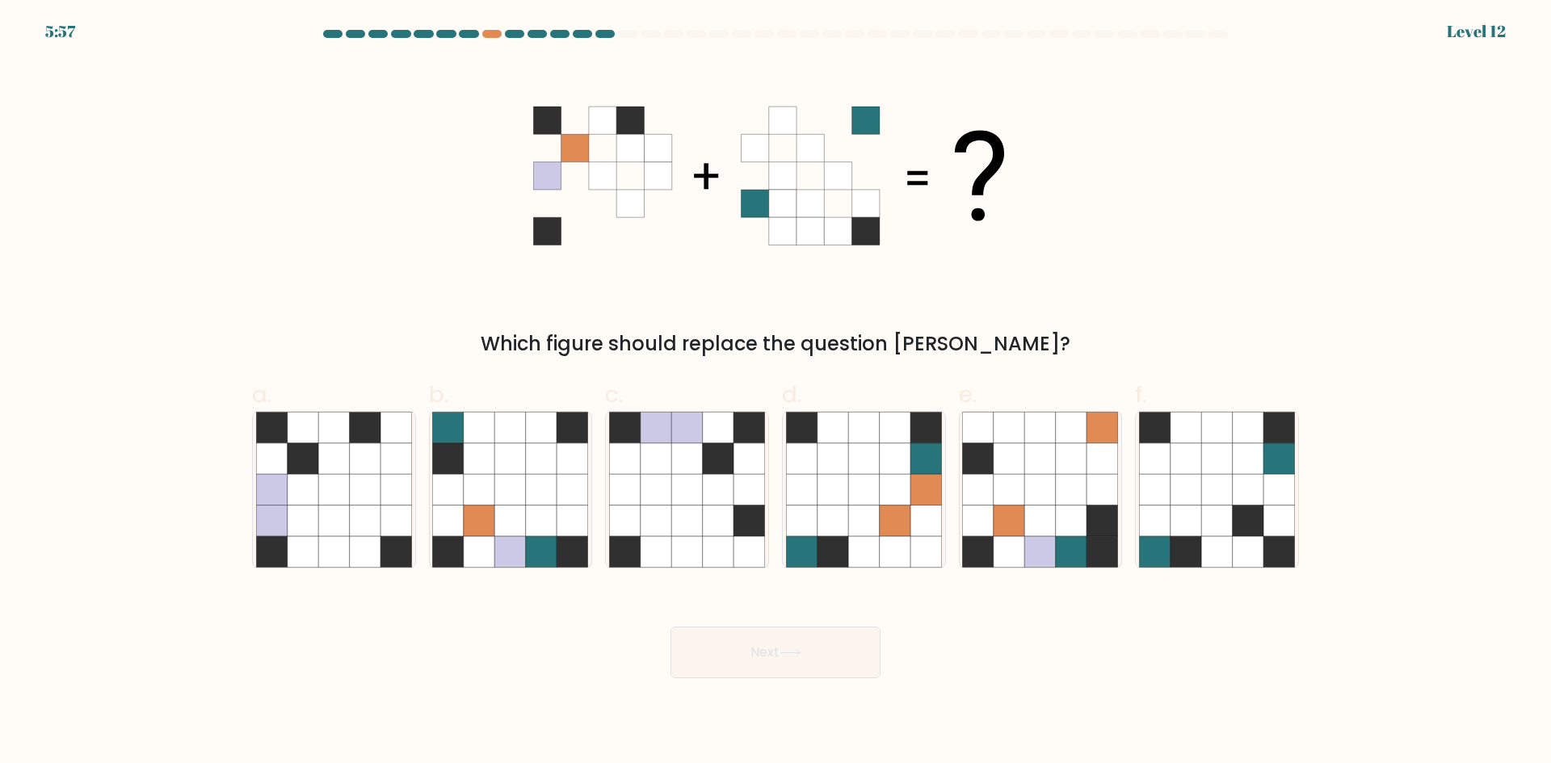
click at [784, 160] on icon at bounding box center [782, 147] width 27 height 27
click at [558, 445] on icon at bounding box center [572, 458] width 31 height 31
click at [775, 393] on input "b." at bounding box center [775, 387] width 1 height 10
radio input "true"
click at [882, 482] on icon at bounding box center [895, 489] width 31 height 31
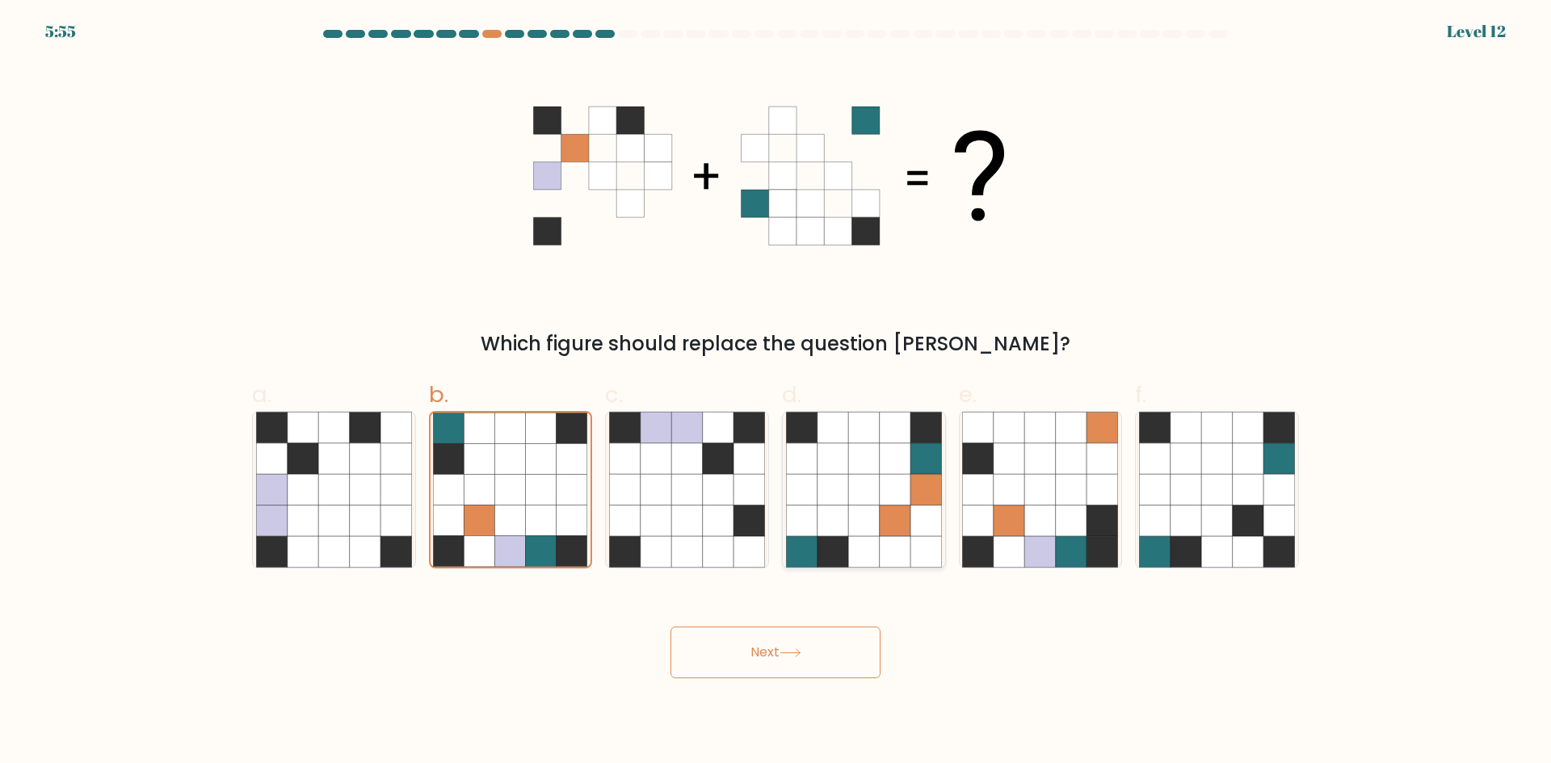
click at [776, 393] on input "d." at bounding box center [775, 387] width 1 height 10
radio input "true"
click at [1076, 478] on icon at bounding box center [1071, 489] width 31 height 31
click at [776, 393] on input "e." at bounding box center [775, 387] width 1 height 10
radio input "true"
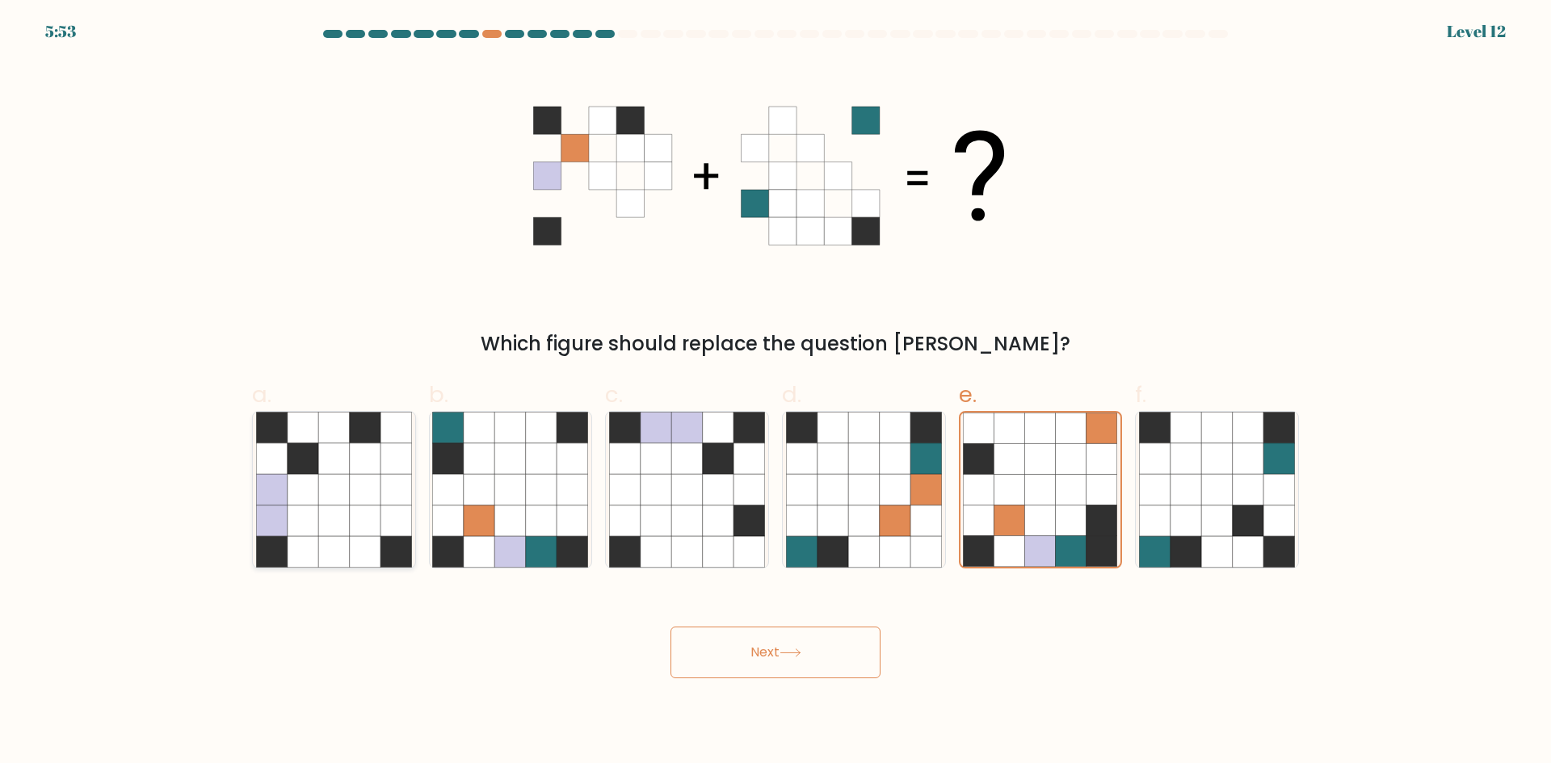
click at [258, 516] on icon at bounding box center [271, 521] width 31 height 31
click at [775, 393] on input "a." at bounding box center [775, 387] width 1 height 10
radio input "true"
click at [504, 506] on icon at bounding box center [510, 521] width 31 height 31
click at [775, 393] on input "b." at bounding box center [775, 387] width 1 height 10
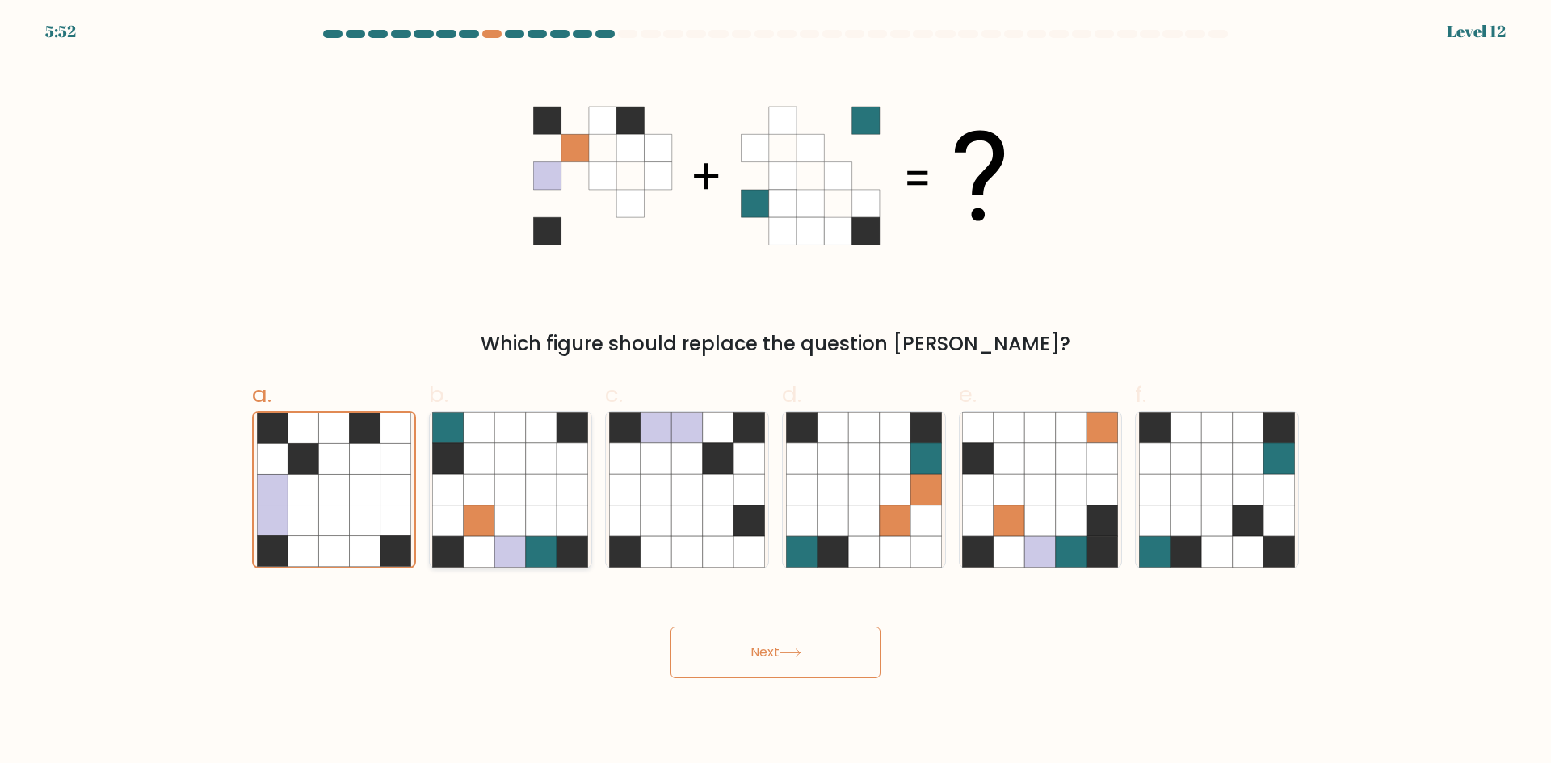
radio input "true"
click at [762, 663] on button "Next" at bounding box center [775, 653] width 210 height 52
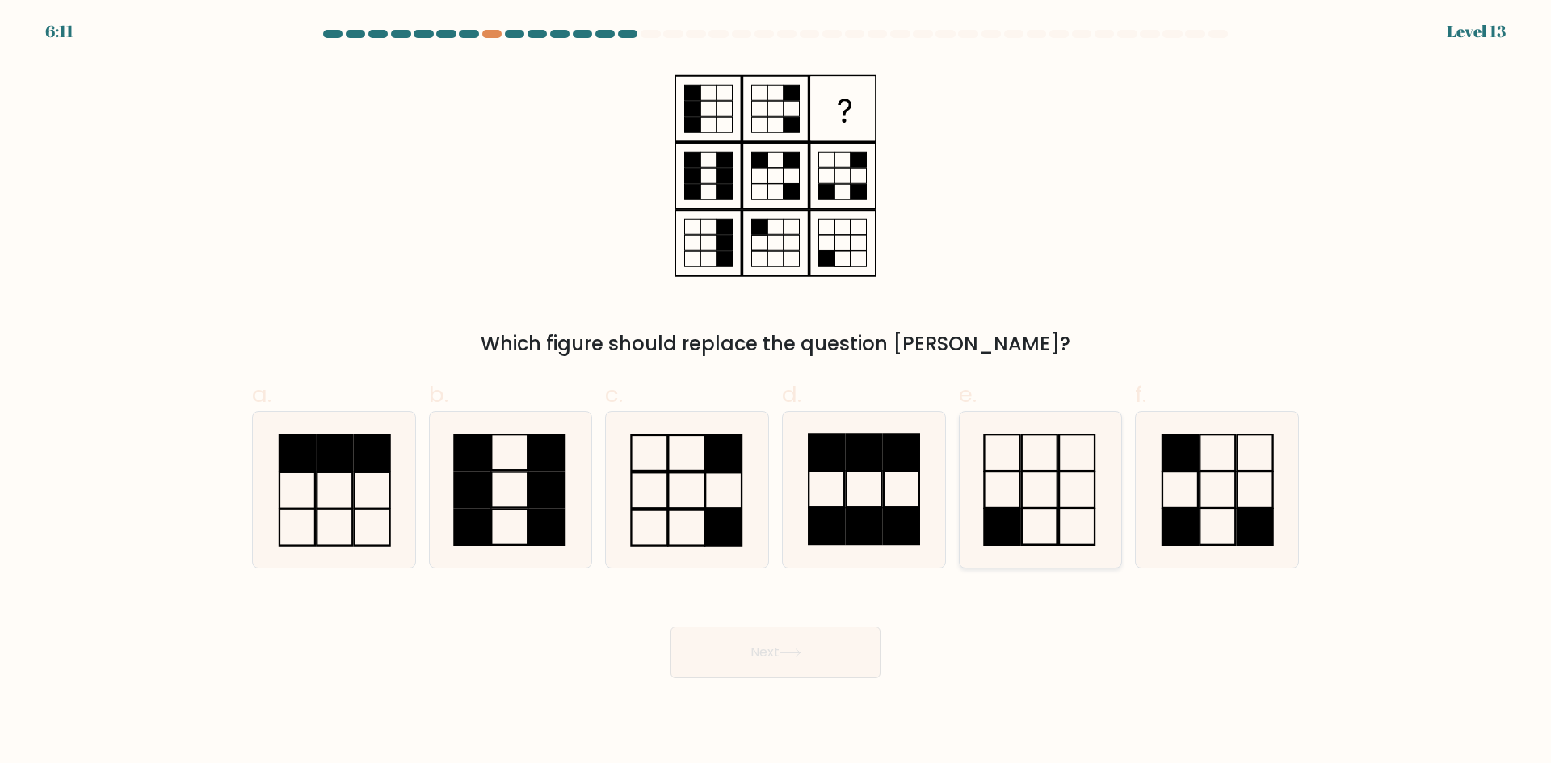
click at [1045, 498] on icon at bounding box center [1040, 490] width 156 height 156
click at [776, 393] on input "e." at bounding box center [775, 387] width 1 height 10
radio input "true"
click at [1260, 477] on icon at bounding box center [1217, 490] width 156 height 156
click at [776, 393] on input "f." at bounding box center [775, 387] width 1 height 10
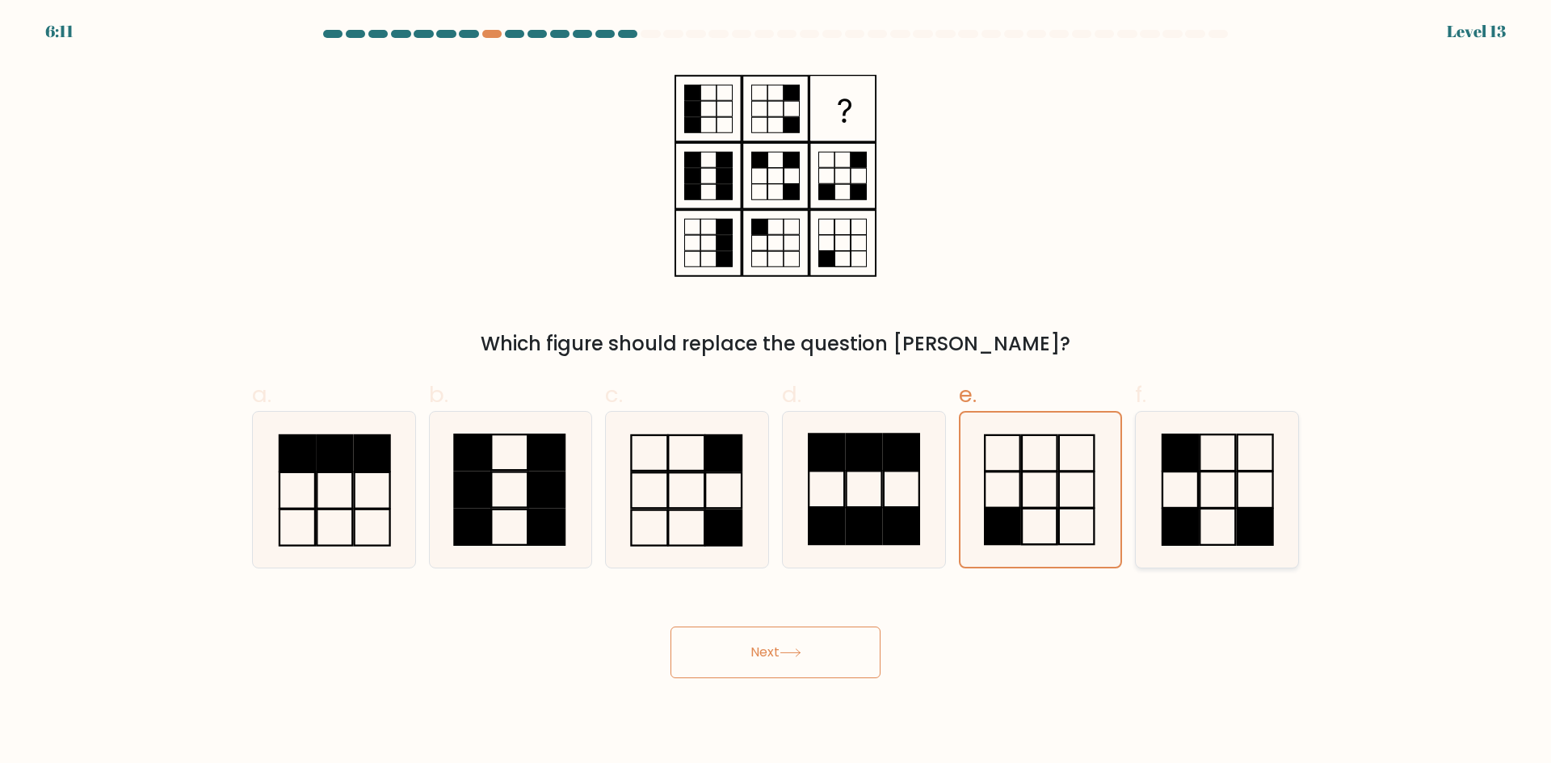
radio input "true"
click at [347, 498] on icon at bounding box center [334, 490] width 156 height 156
click at [775, 393] on input "a." at bounding box center [775, 387] width 1 height 10
radio input "true"
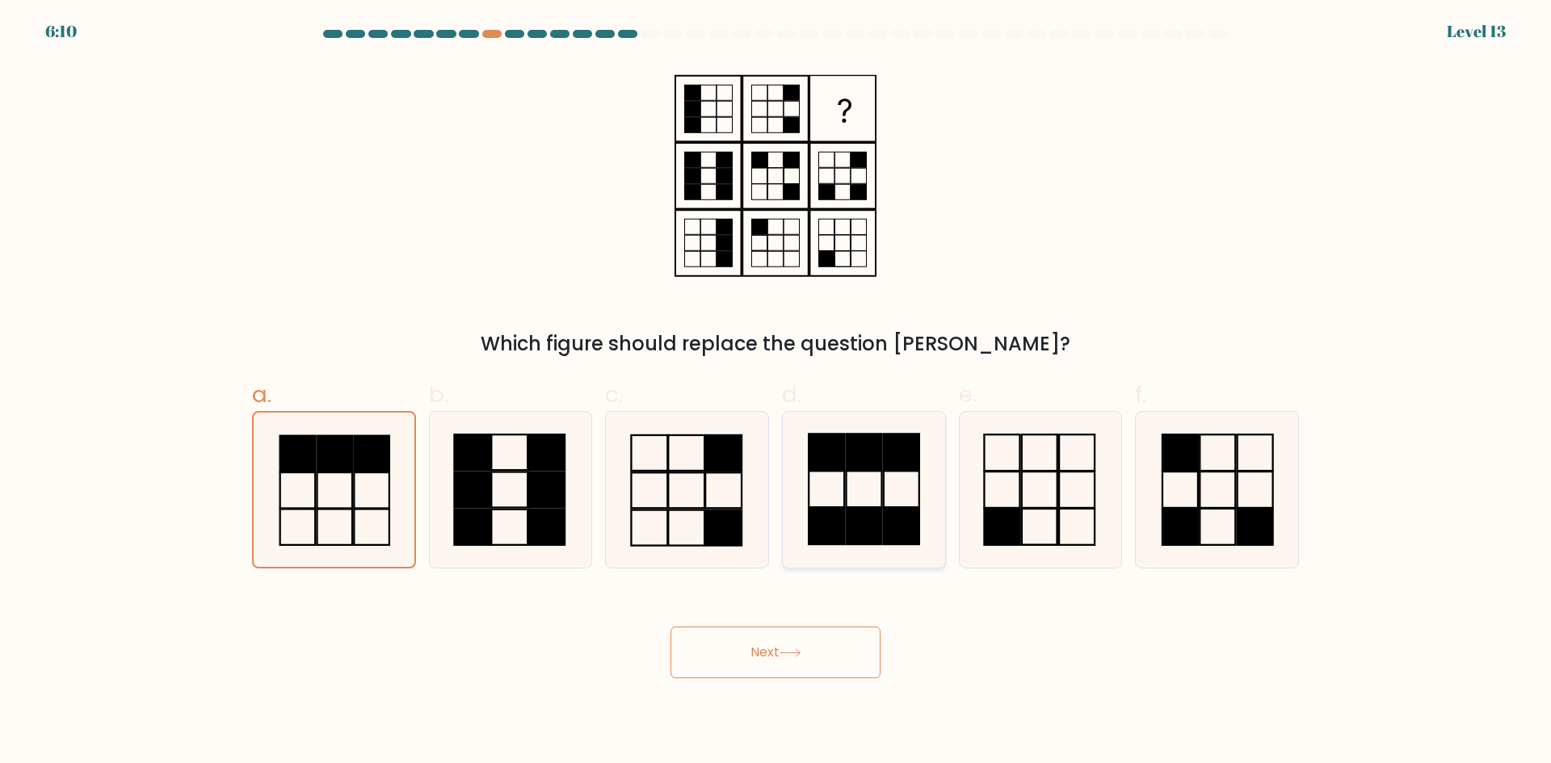
click at [804, 457] on icon at bounding box center [864, 490] width 156 height 156
click at [776, 393] on input "d." at bounding box center [775, 387] width 1 height 10
radio input "true"
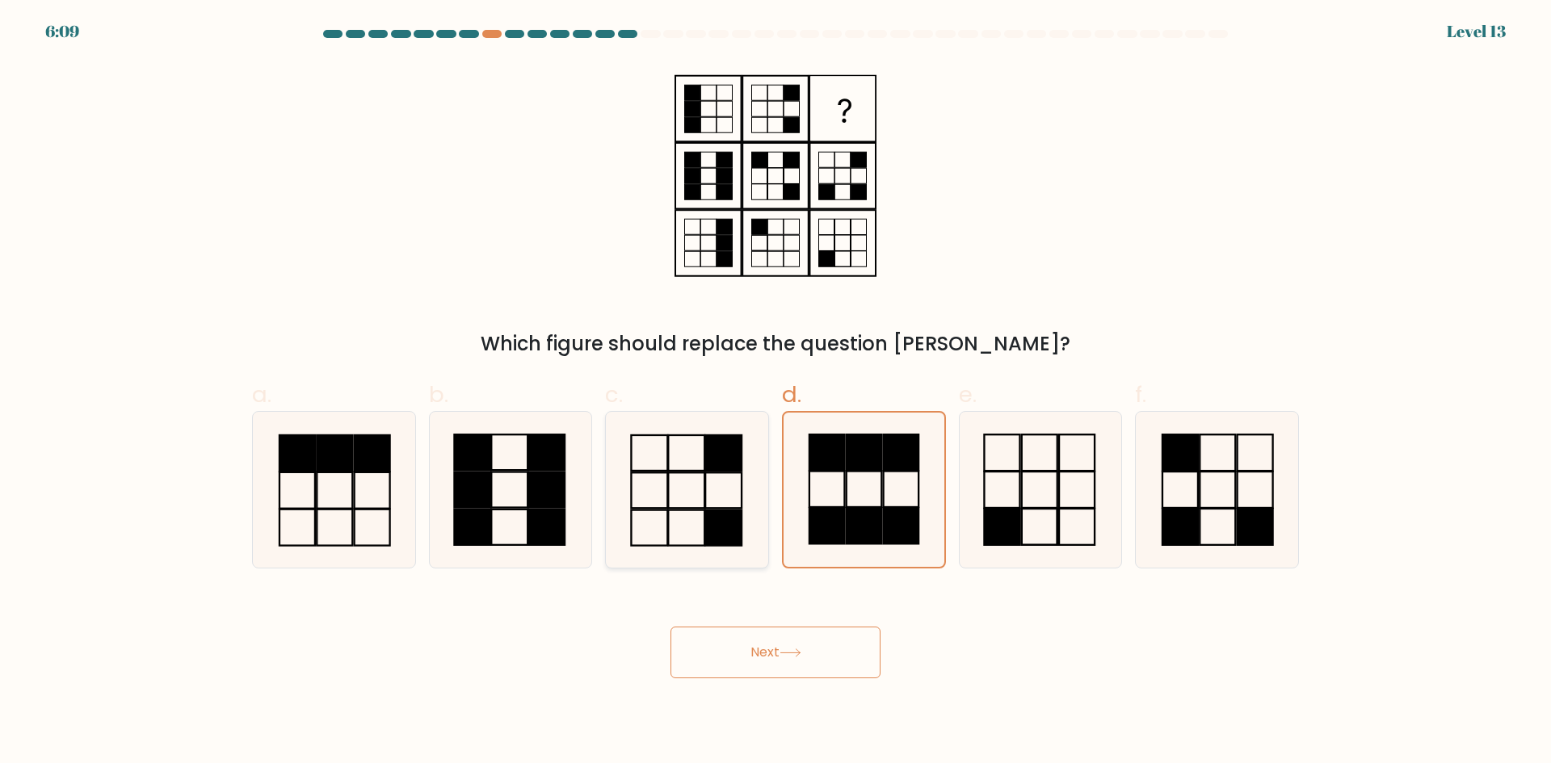
click at [666, 475] on icon at bounding box center [687, 490] width 156 height 156
click at [775, 393] on input "c." at bounding box center [775, 387] width 1 height 10
radio input "true"
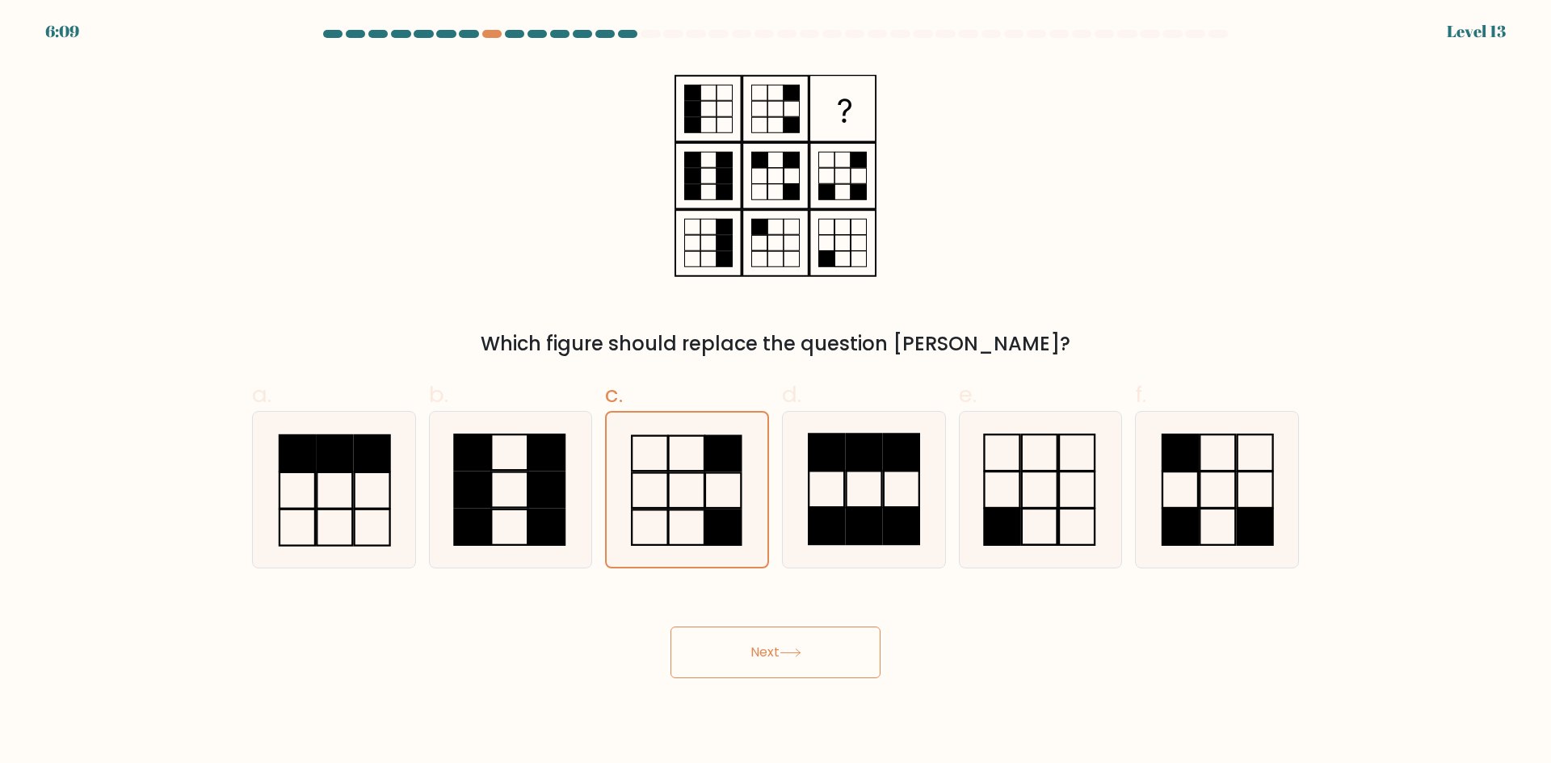
click at [821, 662] on button "Next" at bounding box center [775, 653] width 210 height 52
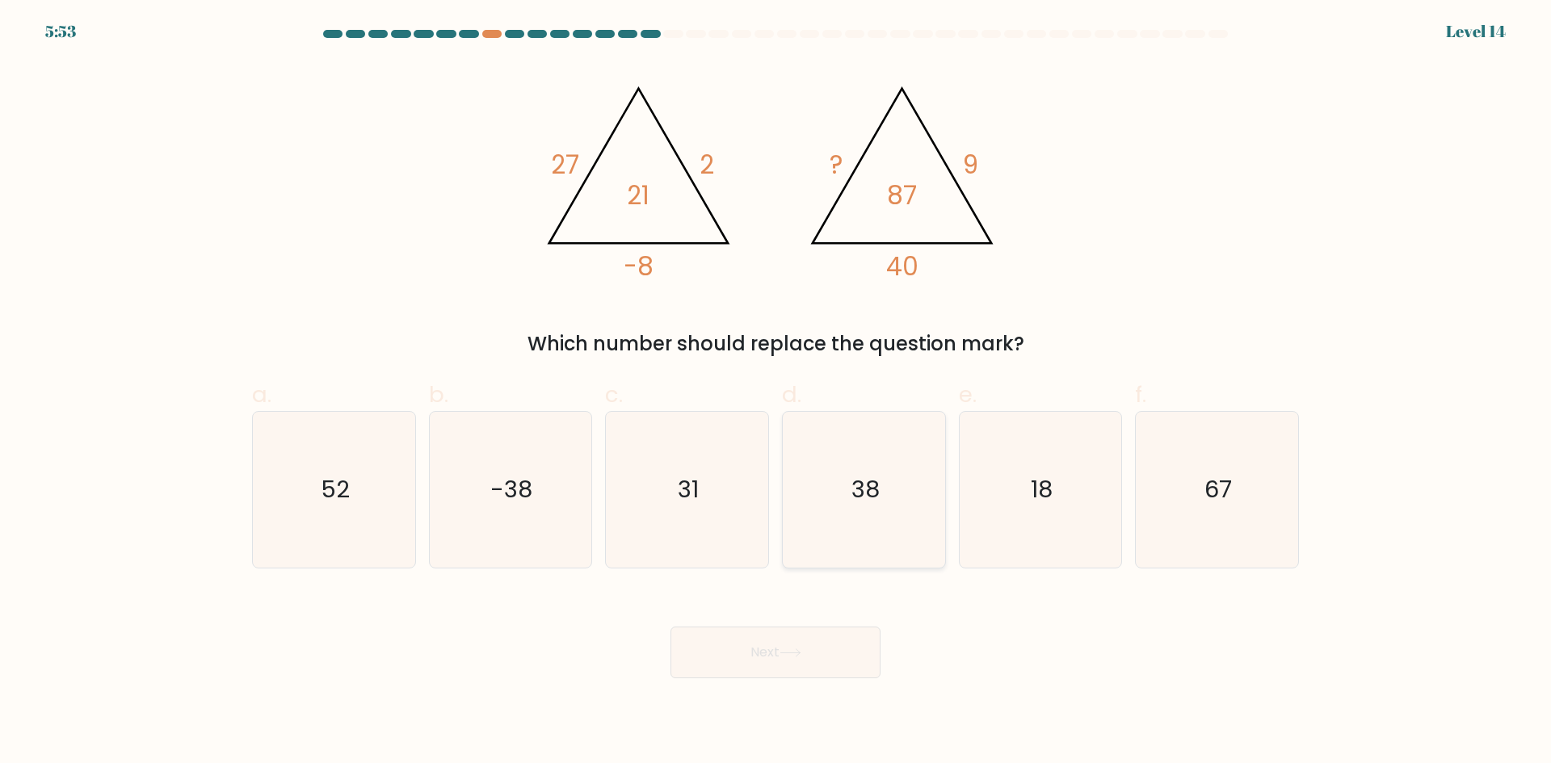
click at [846, 473] on icon "38" at bounding box center [864, 490] width 156 height 156
click at [776, 393] on input "d. 38" at bounding box center [775, 387] width 1 height 10
radio input "true"
click at [803, 657] on button "Next" at bounding box center [775, 653] width 210 height 52
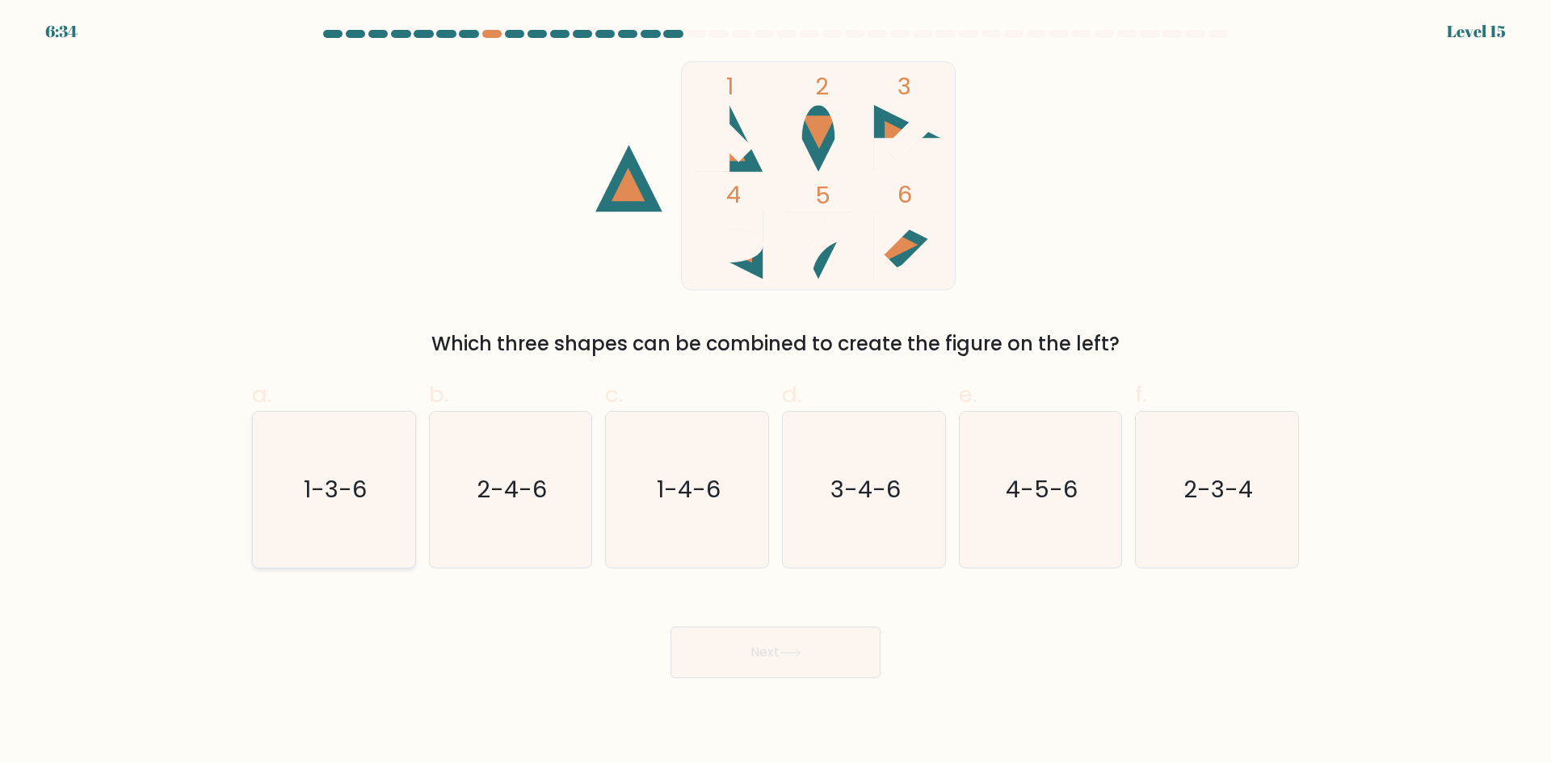
click at [372, 508] on icon "1-3-6" at bounding box center [334, 490] width 156 height 156
click at [775, 393] on input "a. 1-3-6" at bounding box center [775, 387] width 1 height 10
radio input "true"
click at [1266, 469] on icon "2-3-4" at bounding box center [1217, 490] width 156 height 156
click at [776, 393] on input "f. 2-3-4" at bounding box center [775, 387] width 1 height 10
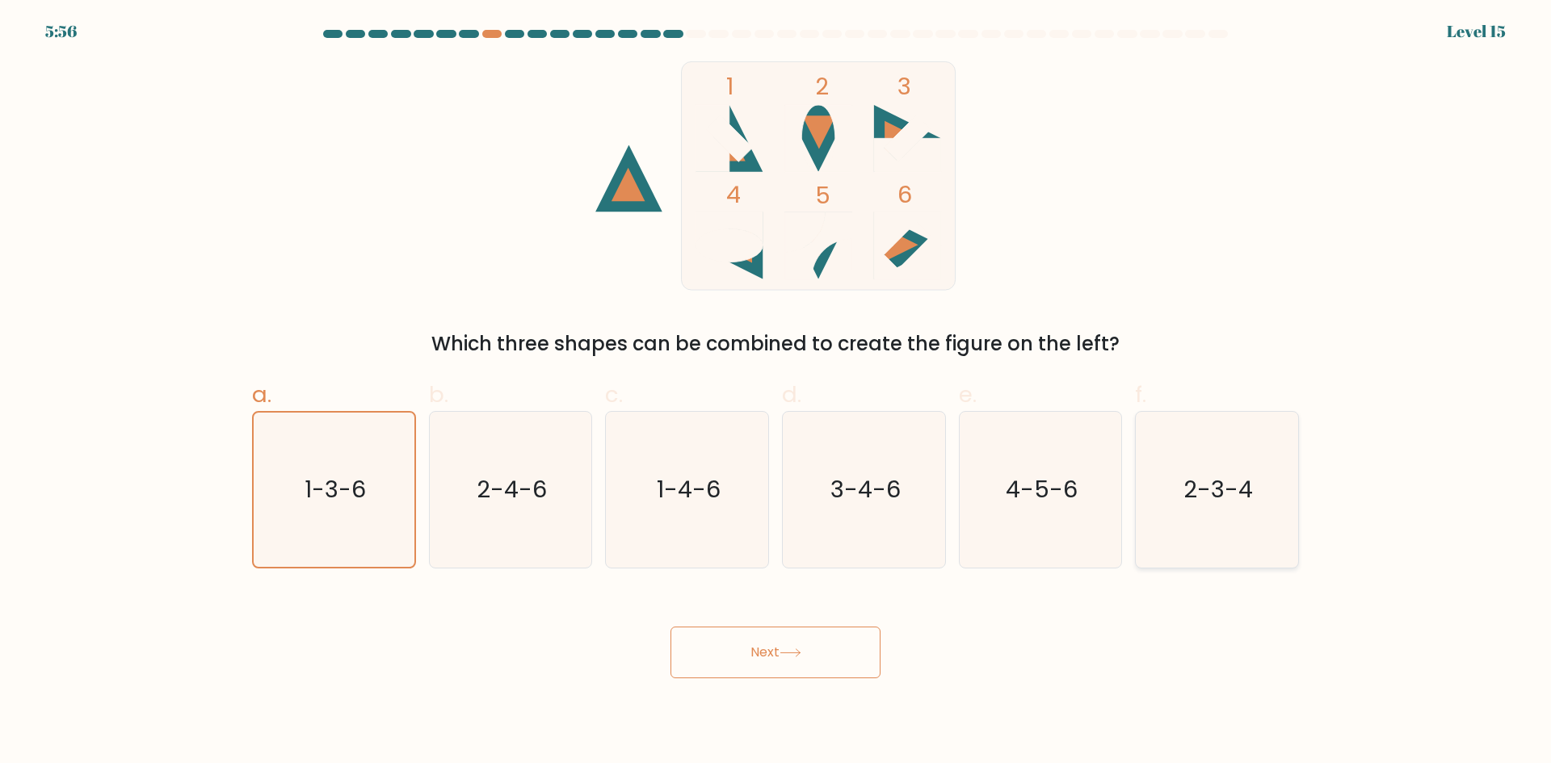
radio input "true"
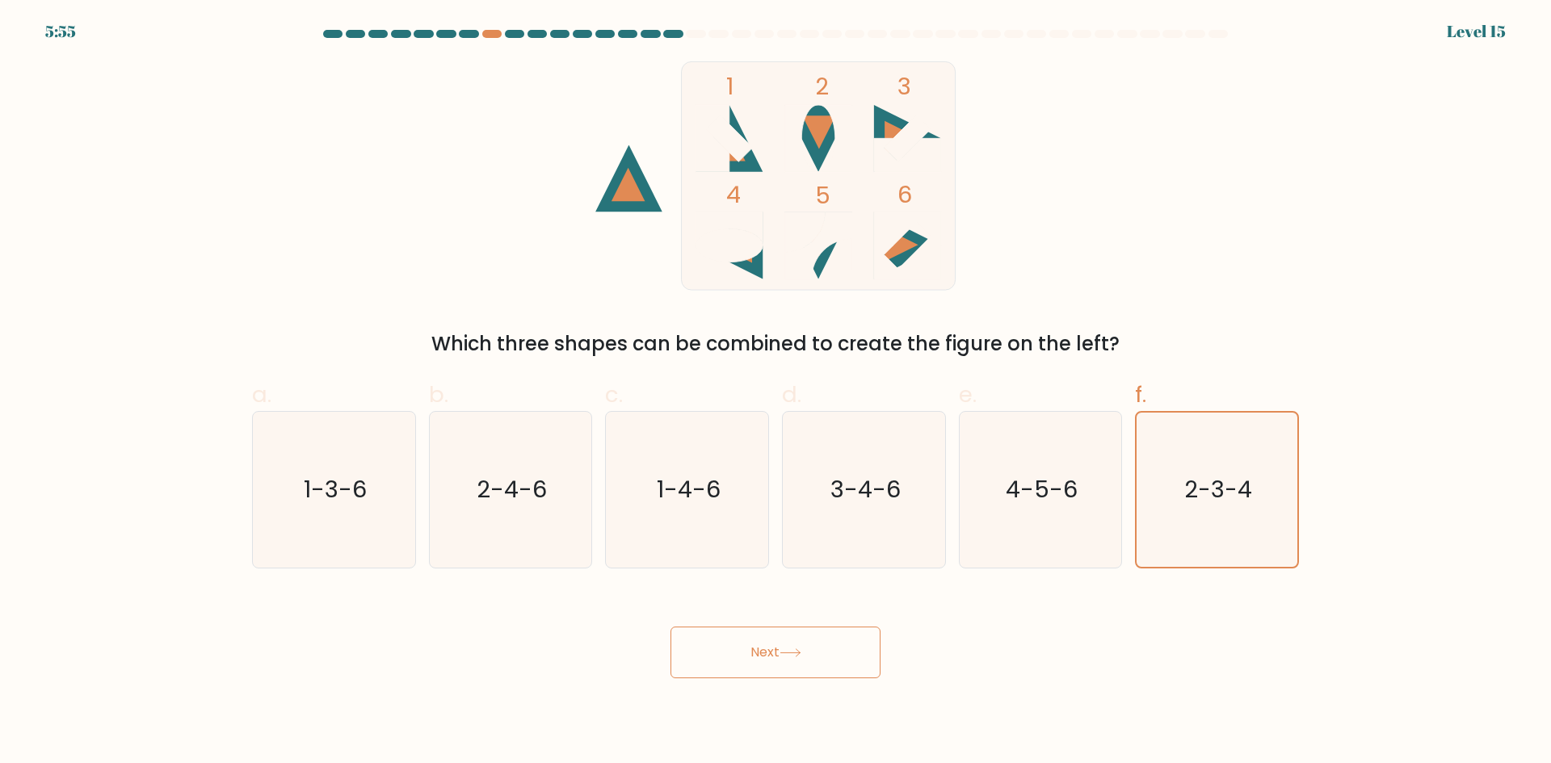
click at [761, 649] on button "Next" at bounding box center [775, 653] width 210 height 52
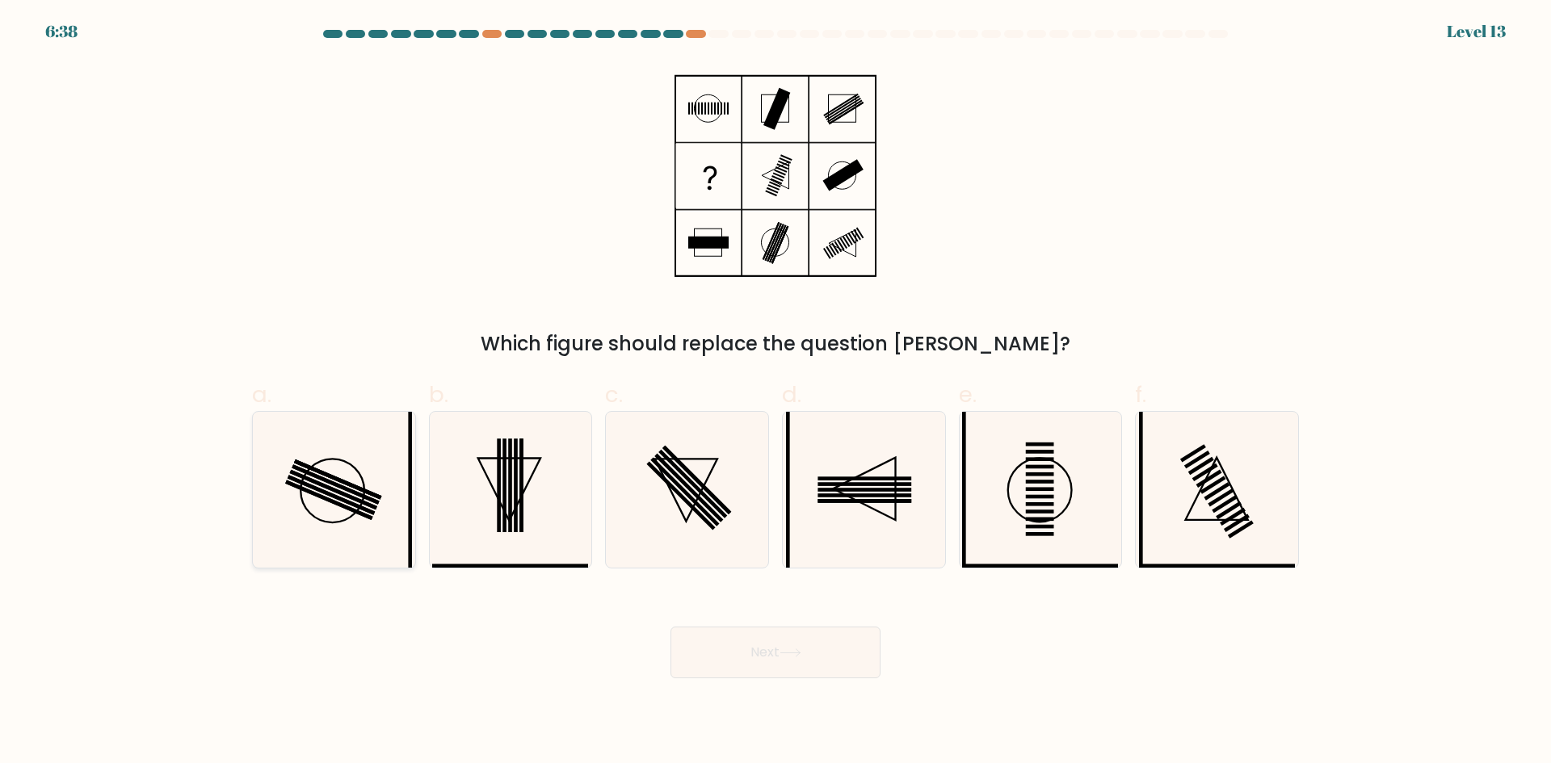
click at [296, 512] on icon at bounding box center [334, 490] width 156 height 156
click at [775, 393] on input "a." at bounding box center [775, 387] width 1 height 10
radio input "true"
click at [510, 487] on rect at bounding box center [511, 486] width 4 height 94
click at [775, 393] on input "b." at bounding box center [775, 387] width 1 height 10
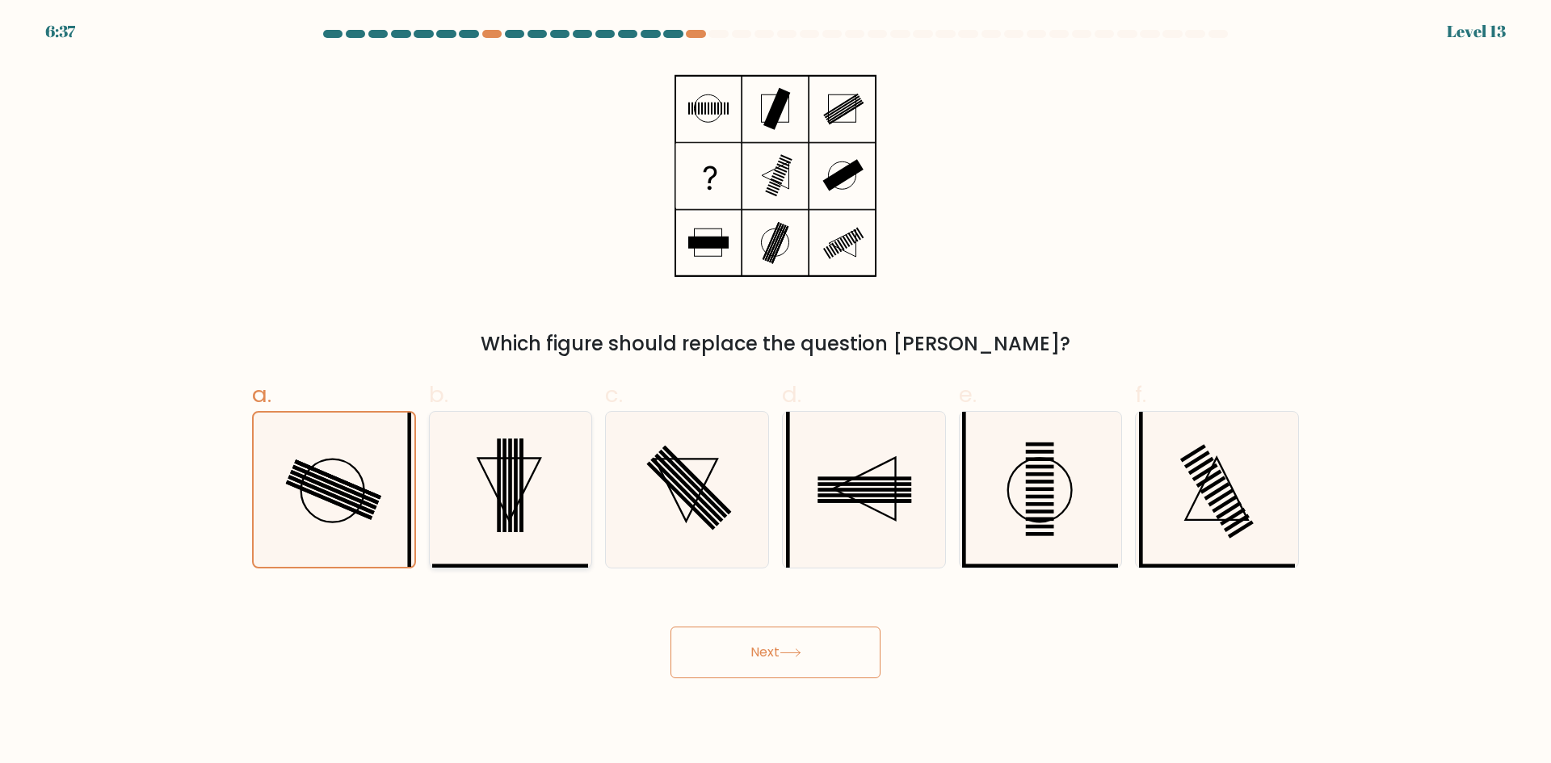
radio input "true"
click at [297, 510] on icon at bounding box center [334, 490] width 156 height 156
click at [775, 393] on input "a." at bounding box center [775, 387] width 1 height 10
radio input "true"
click at [716, 121] on icon at bounding box center [775, 175] width 202 height 229
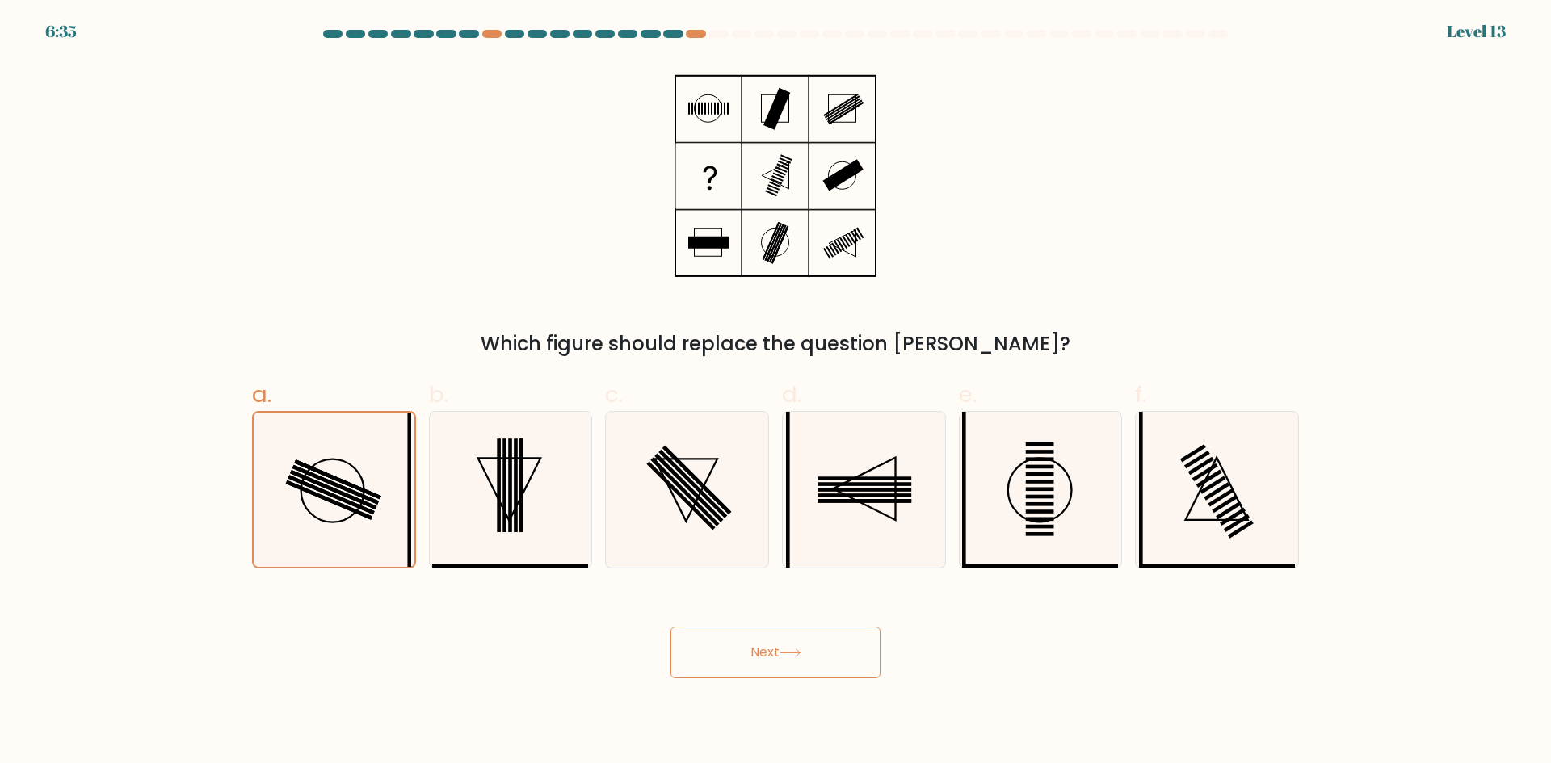
click at [783, 115] on icon at bounding box center [775, 175] width 202 height 229
click at [827, 117] on rect at bounding box center [842, 106] width 35 height 23
click at [867, 472] on icon at bounding box center [864, 490] width 156 height 156
click at [776, 393] on input "d." at bounding box center [775, 387] width 1 height 10
radio input "true"
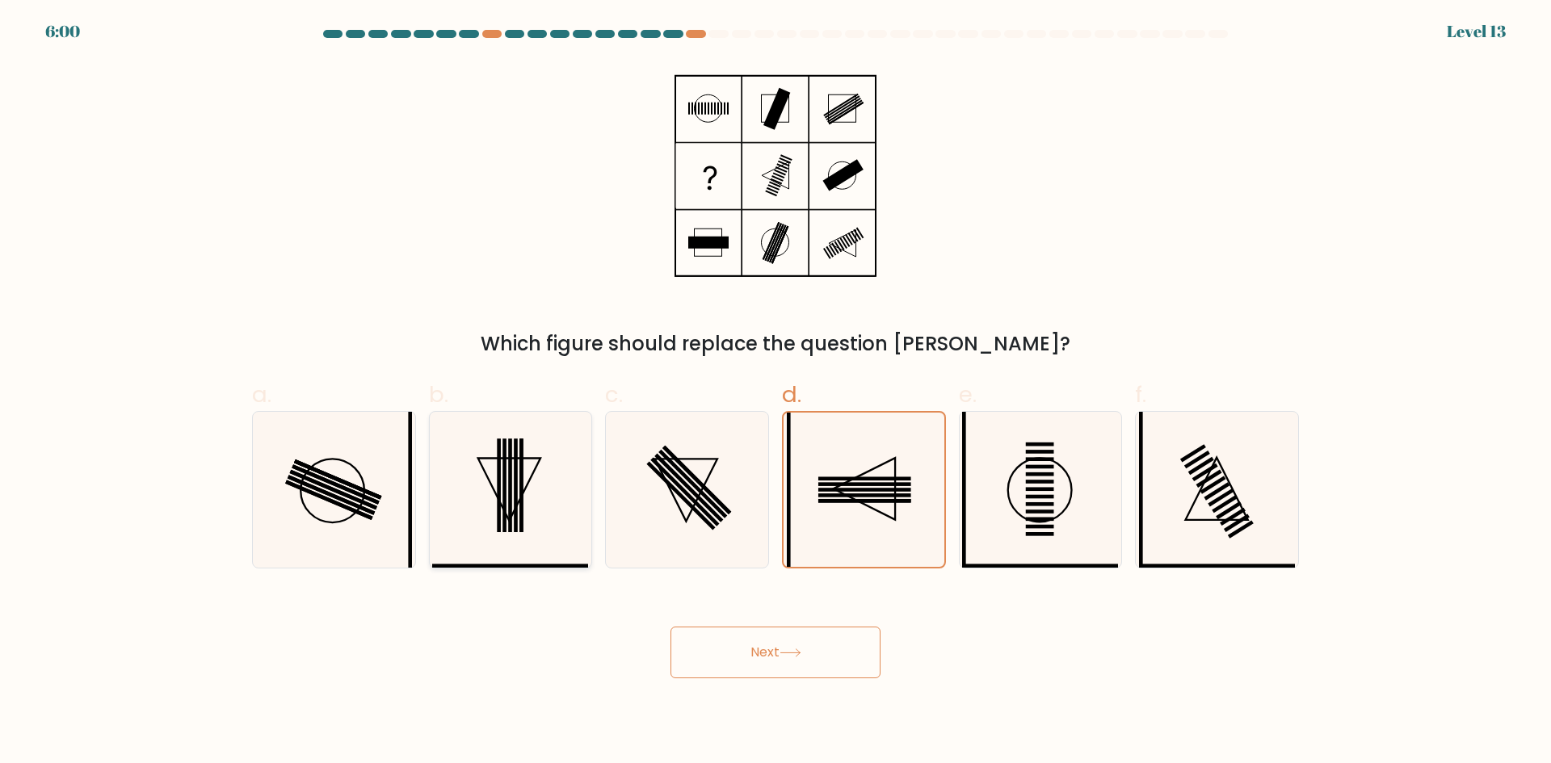
click at [527, 481] on icon at bounding box center [510, 490] width 156 height 156
click at [775, 393] on input "b." at bounding box center [775, 387] width 1 height 10
radio input "true"
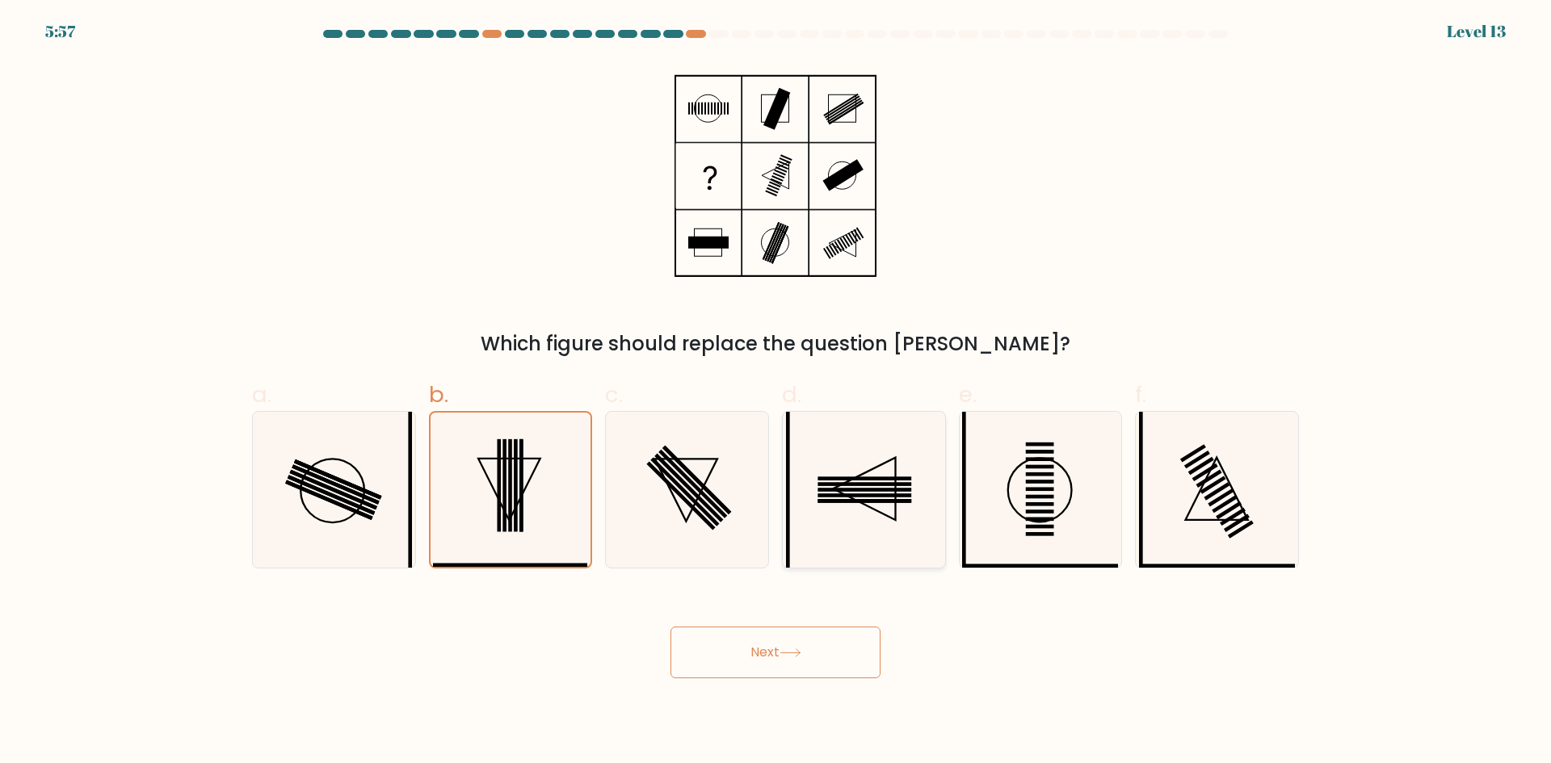
click at [834, 455] on icon at bounding box center [864, 490] width 156 height 156
click at [776, 393] on input "d." at bounding box center [775, 387] width 1 height 10
radio input "true"
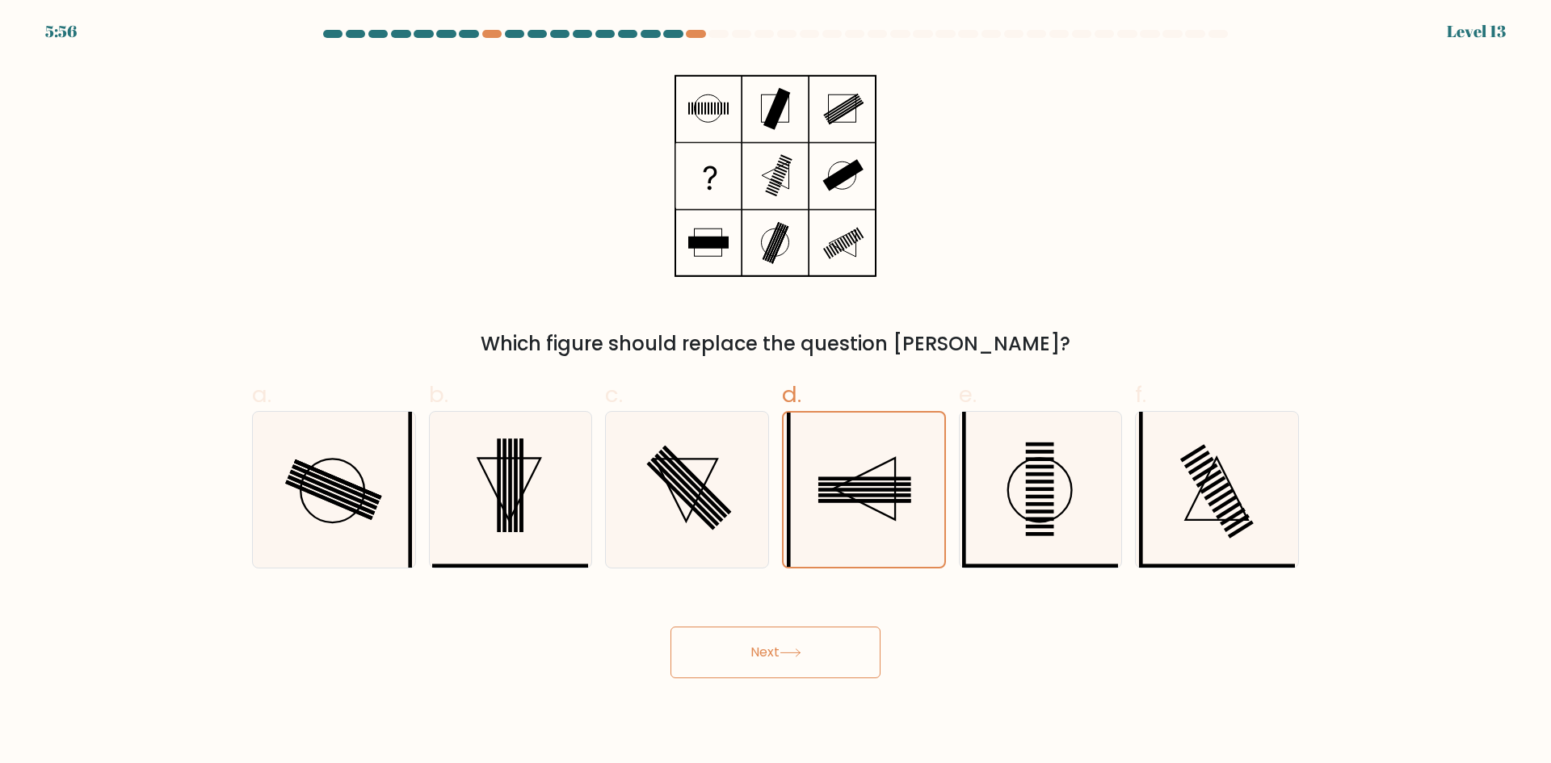
click at [782, 657] on button "Next" at bounding box center [775, 653] width 210 height 52
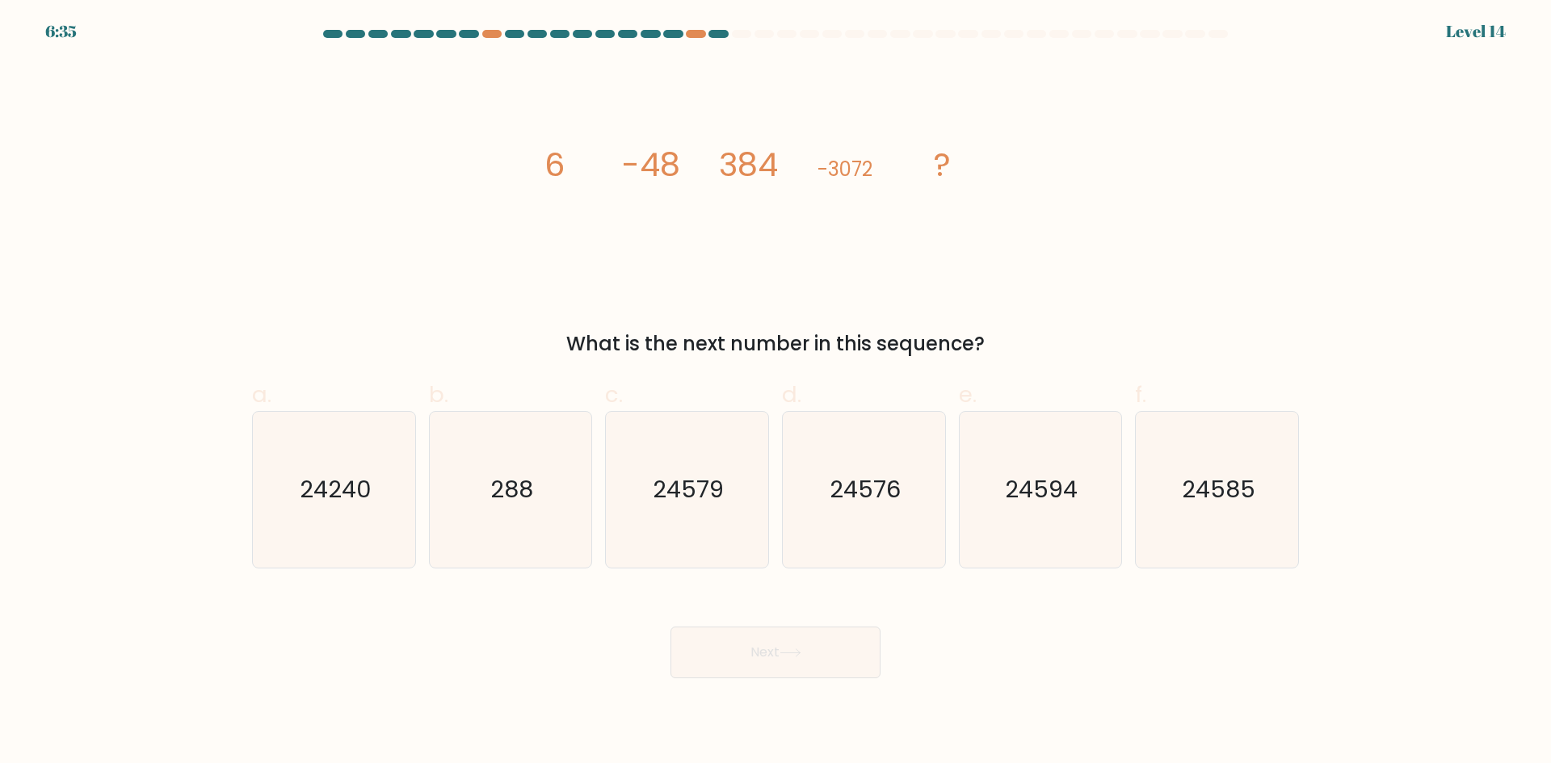
click at [543, 153] on icon "image/svg+xml 6 -48 384 -3072 ?" at bounding box center [775, 175] width 485 height 229
click at [666, 165] on tspan "-48" at bounding box center [651, 164] width 58 height 45
click at [653, 185] on tspan "-48" at bounding box center [651, 164] width 58 height 45
drag, startPoint x: 780, startPoint y: 176, endPoint x: 713, endPoint y: 167, distance: 67.6
click at [735, 165] on icon "image/svg+xml 6 -48 384 -3072 ?" at bounding box center [775, 175] width 485 height 229
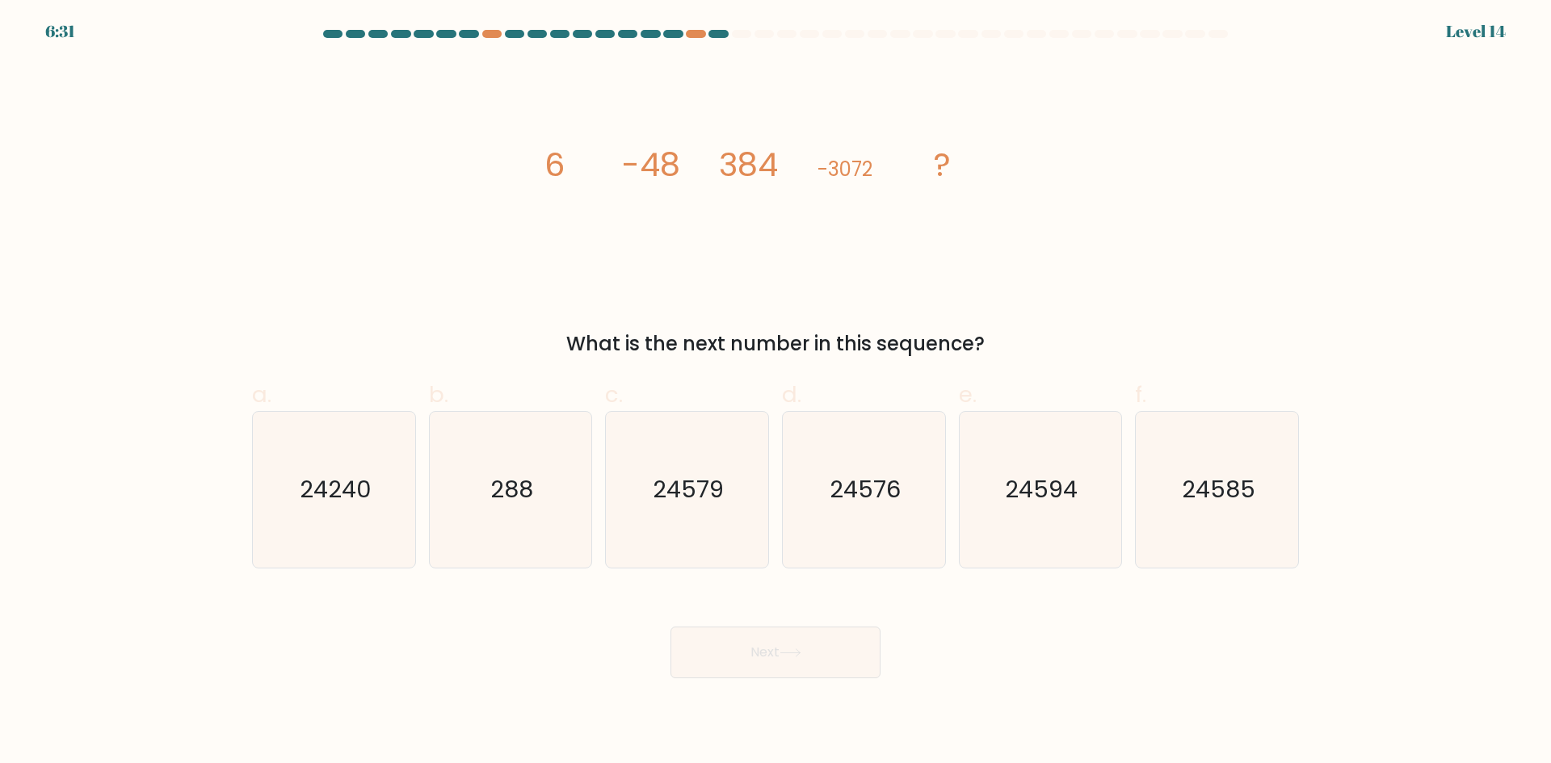
click at [720, 202] on icon "image/svg+xml 6 -48 384 -3072 ?" at bounding box center [775, 175] width 485 height 229
drag, startPoint x: 892, startPoint y: 487, endPoint x: 865, endPoint y: 586, distance: 102.9
click at [892, 485] on text "24576" at bounding box center [864, 489] width 71 height 32
click at [776, 393] on input "d. 24576" at bounding box center [775, 387] width 1 height 10
radio input "true"
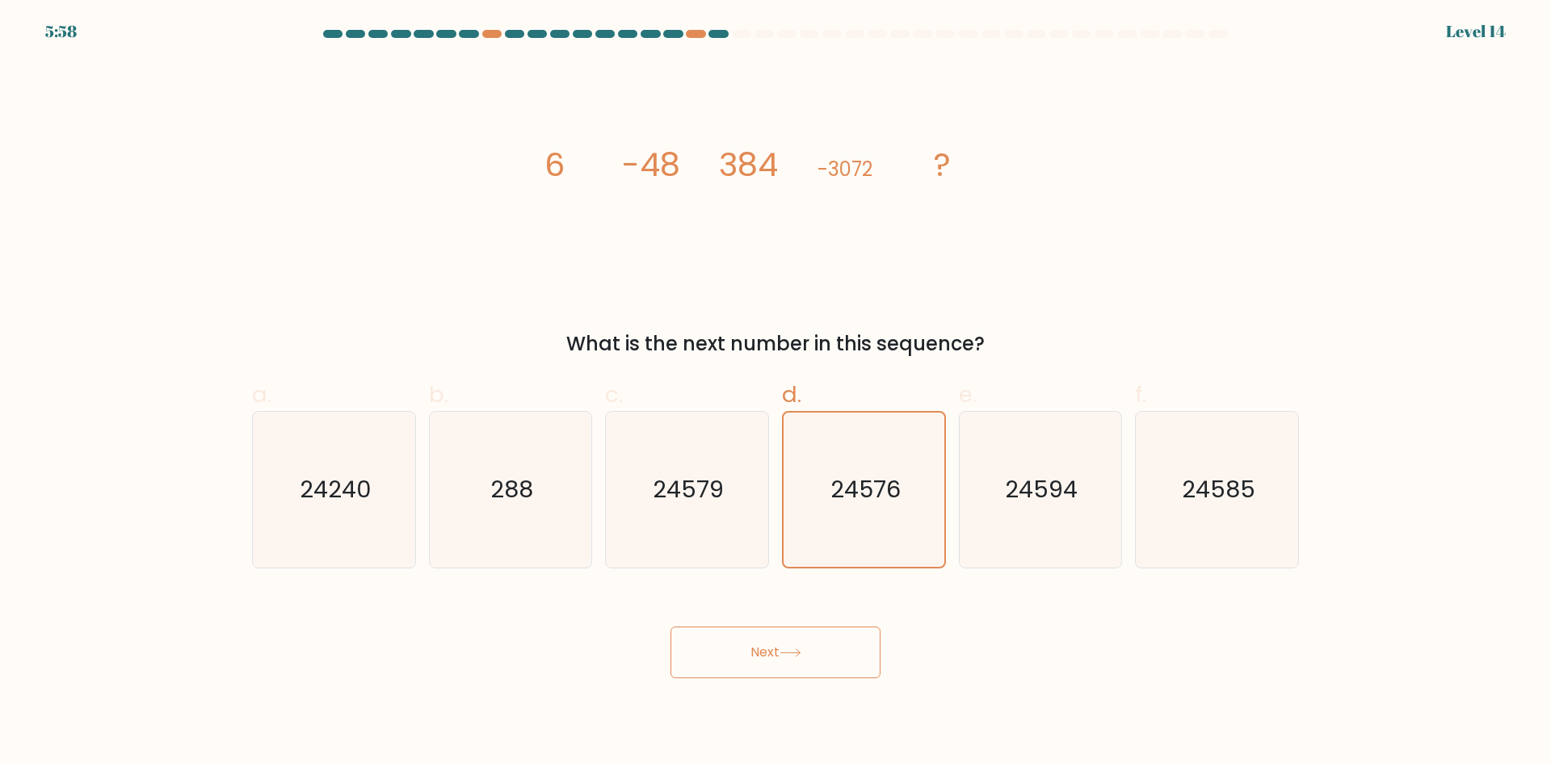
click at [820, 657] on button "Next" at bounding box center [775, 653] width 210 height 52
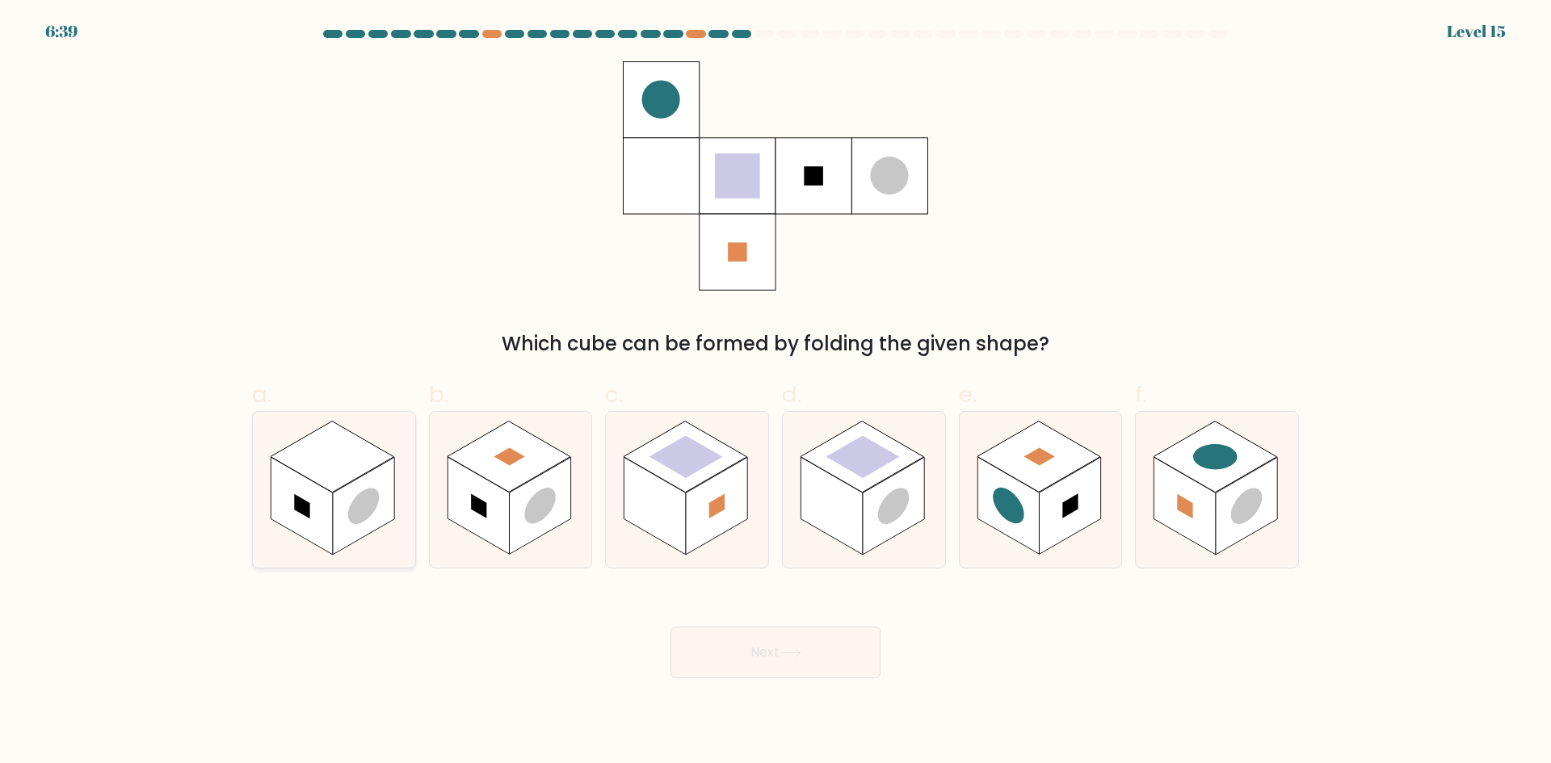
click at [346, 489] on rect at bounding box center [363, 506] width 61 height 98
click at [775, 393] on input "a." at bounding box center [775, 387] width 1 height 10
radio input "true"
click at [611, 497] on icon at bounding box center [687, 490] width 162 height 156
click at [775, 393] on input "c." at bounding box center [775, 387] width 1 height 10
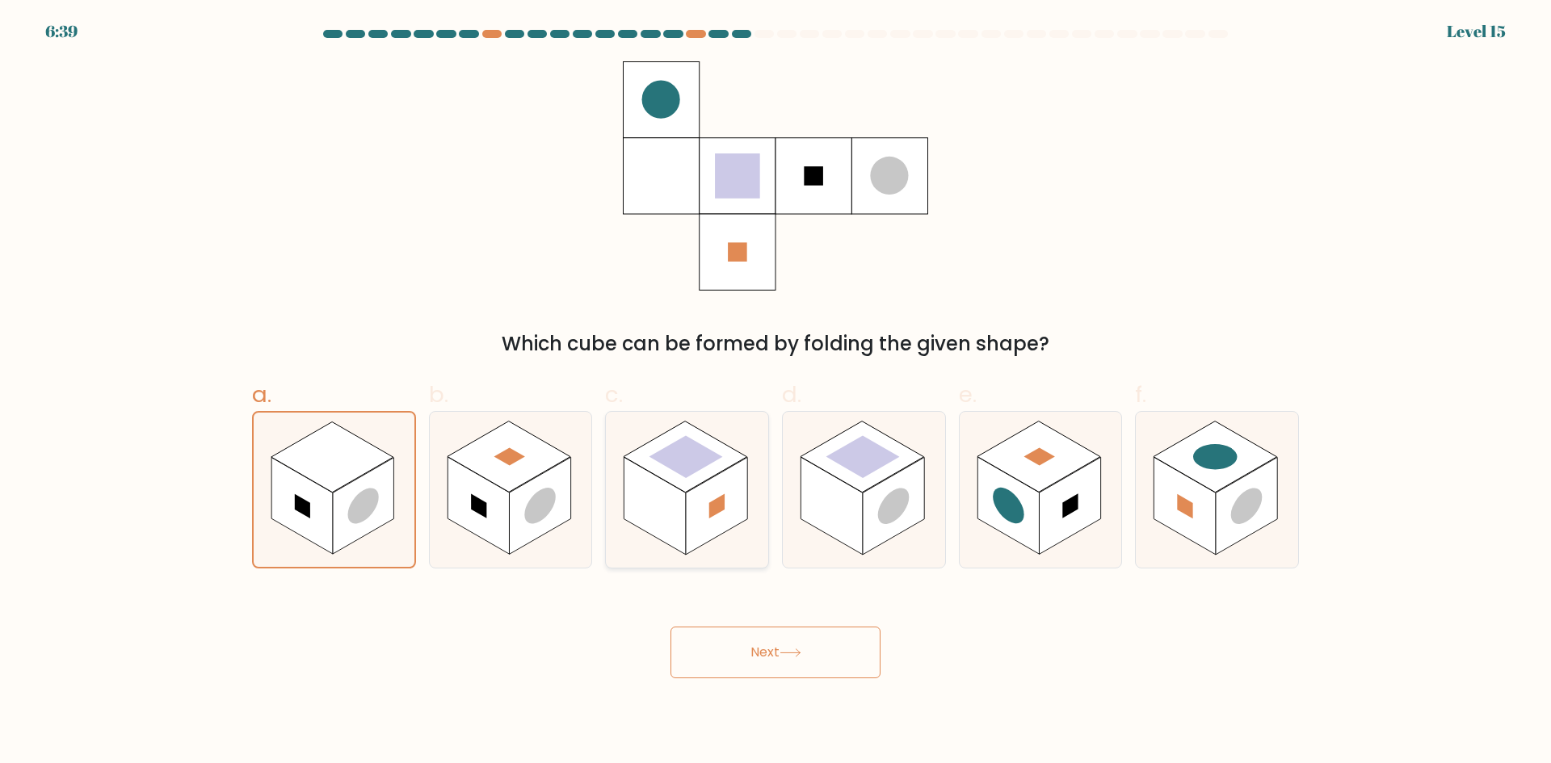
radio input "true"
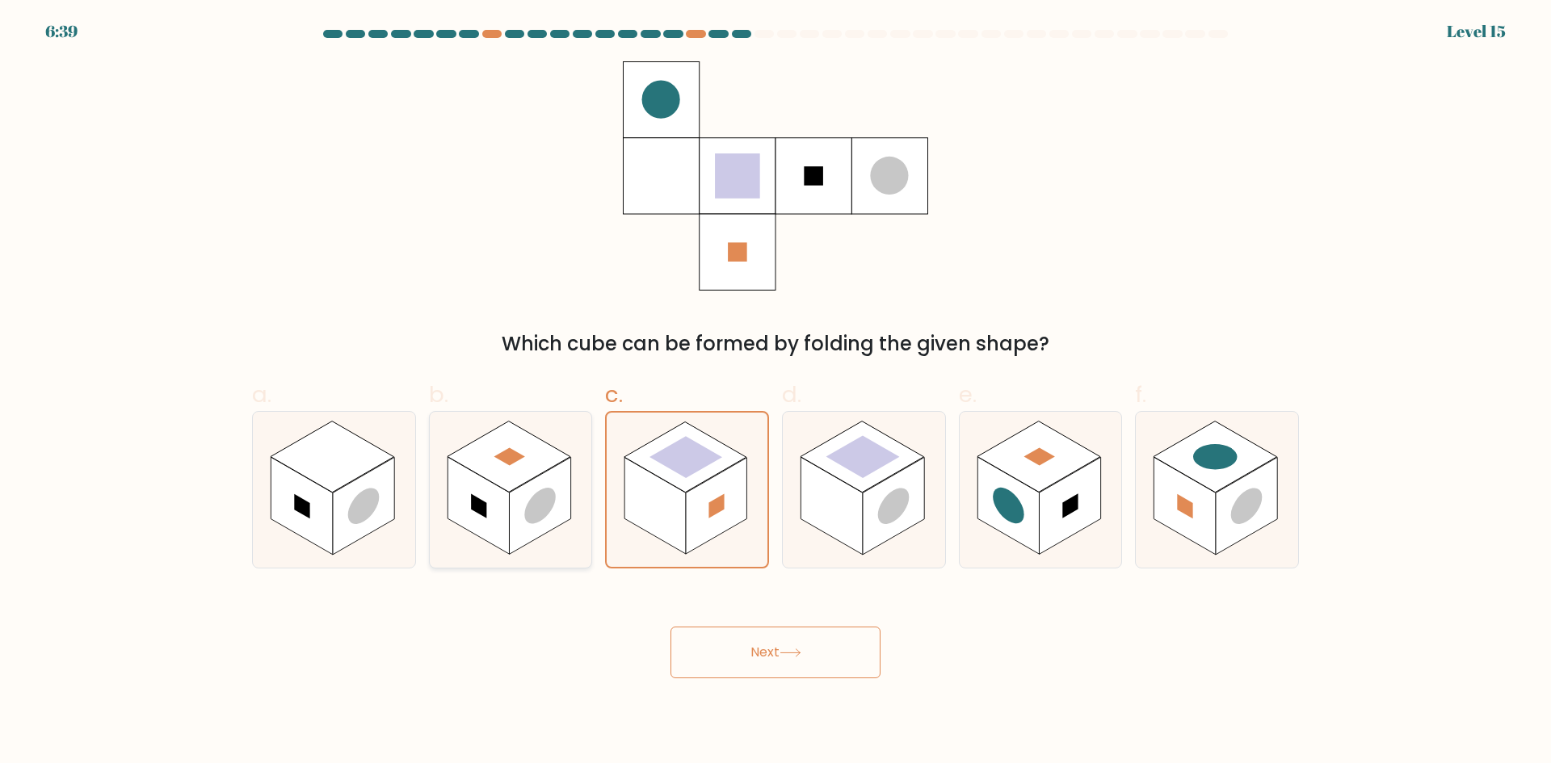
click at [557, 491] on rect at bounding box center [539, 506] width 61 height 98
click at [775, 393] on input "b." at bounding box center [775, 387] width 1 height 10
radio input "true"
click at [350, 424] on icon at bounding box center [334, 490] width 162 height 156
click at [775, 393] on input "a." at bounding box center [775, 387] width 1 height 10
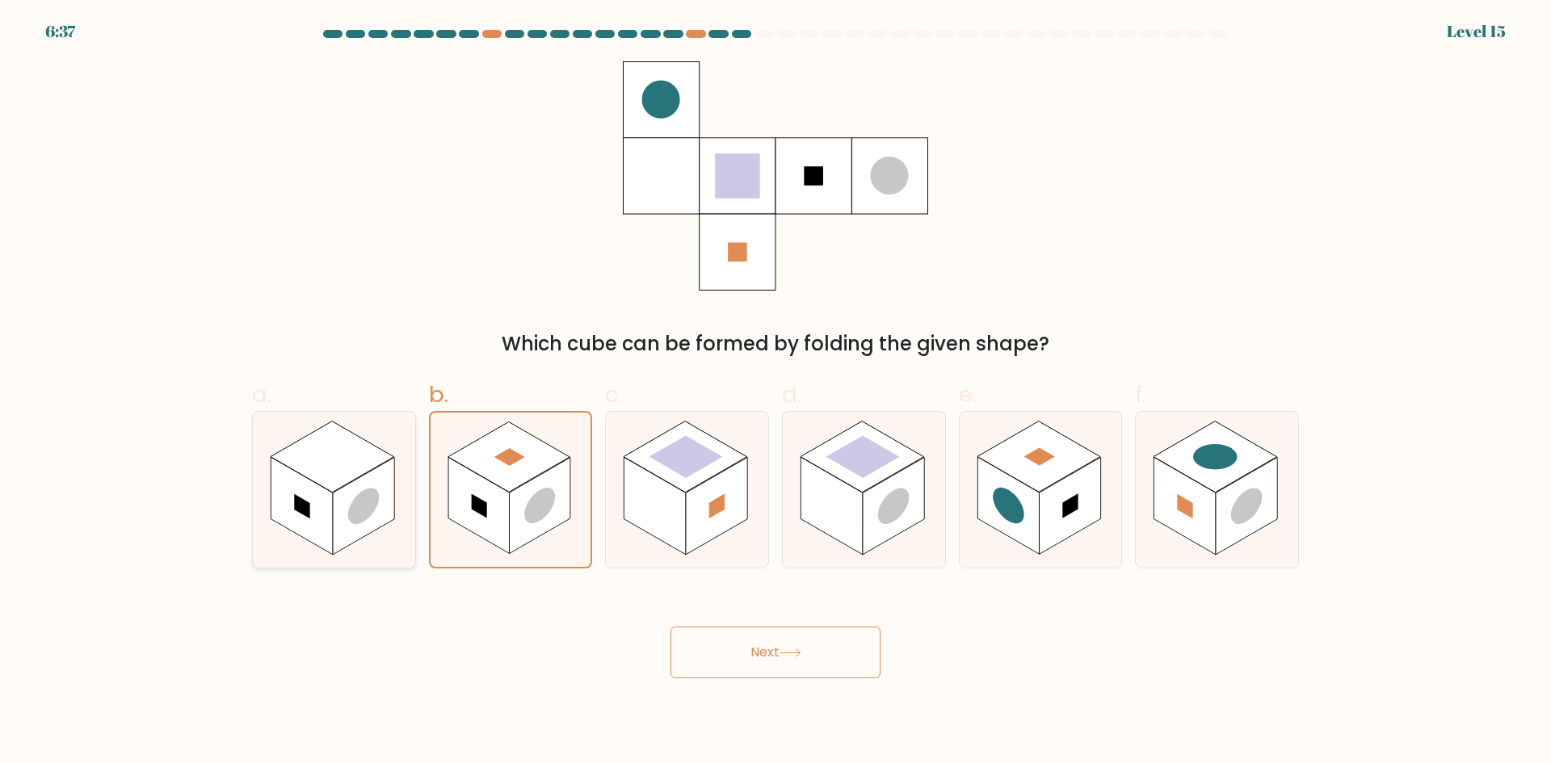
radio input "true"
drag, startPoint x: 502, startPoint y: 467, endPoint x: 515, endPoint y: 464, distance: 13.9
click at [503, 465] on rect at bounding box center [509, 456] width 124 height 71
click at [775, 393] on input "b." at bounding box center [775, 387] width 1 height 10
radio input "true"
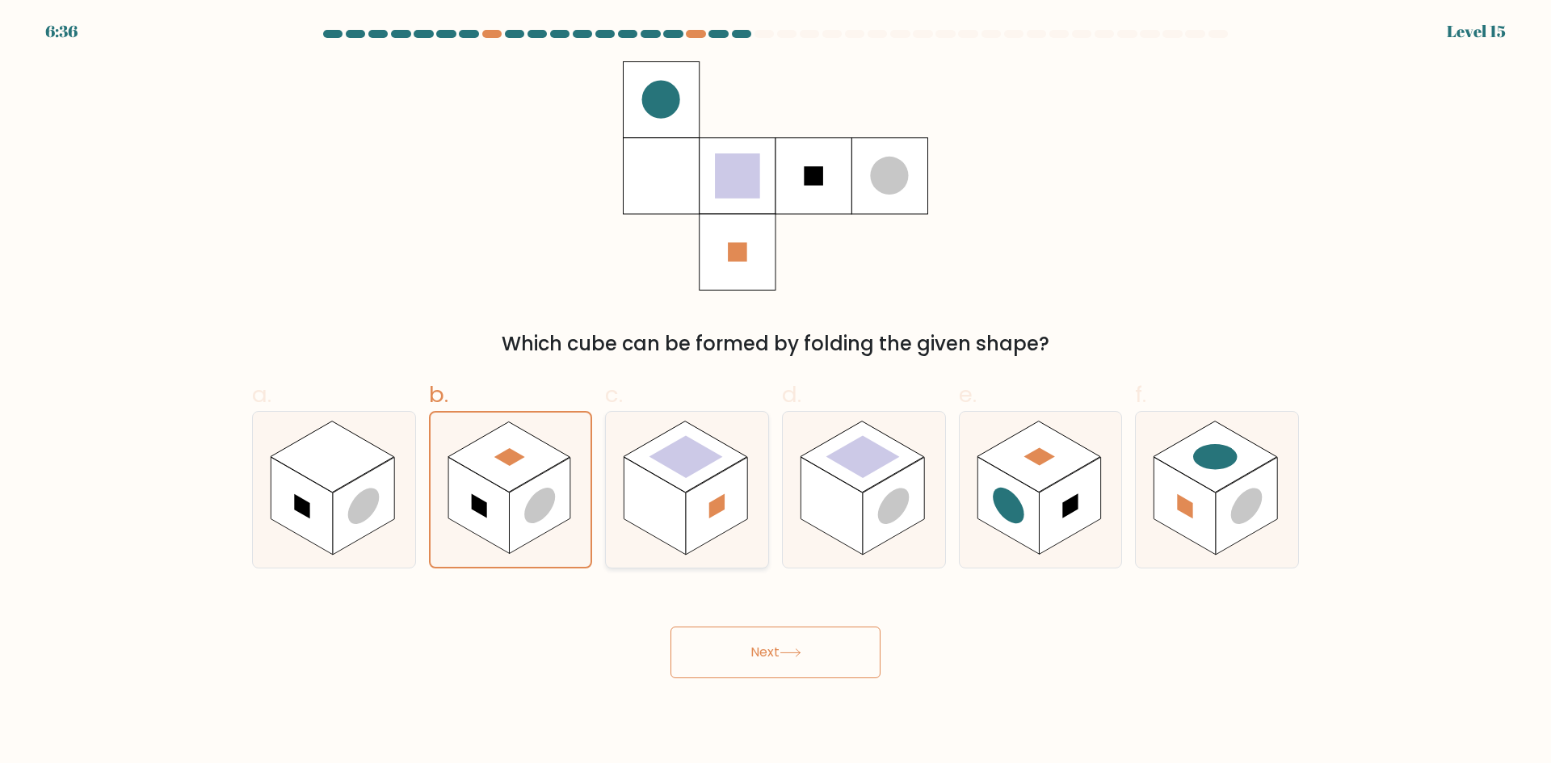
click at [659, 466] on rect at bounding box center [686, 456] width 124 height 71
click at [775, 393] on input "c." at bounding box center [775, 387] width 1 height 10
radio input "true"
click at [873, 511] on rect at bounding box center [893, 506] width 61 height 98
click at [776, 393] on input "d." at bounding box center [775, 387] width 1 height 10
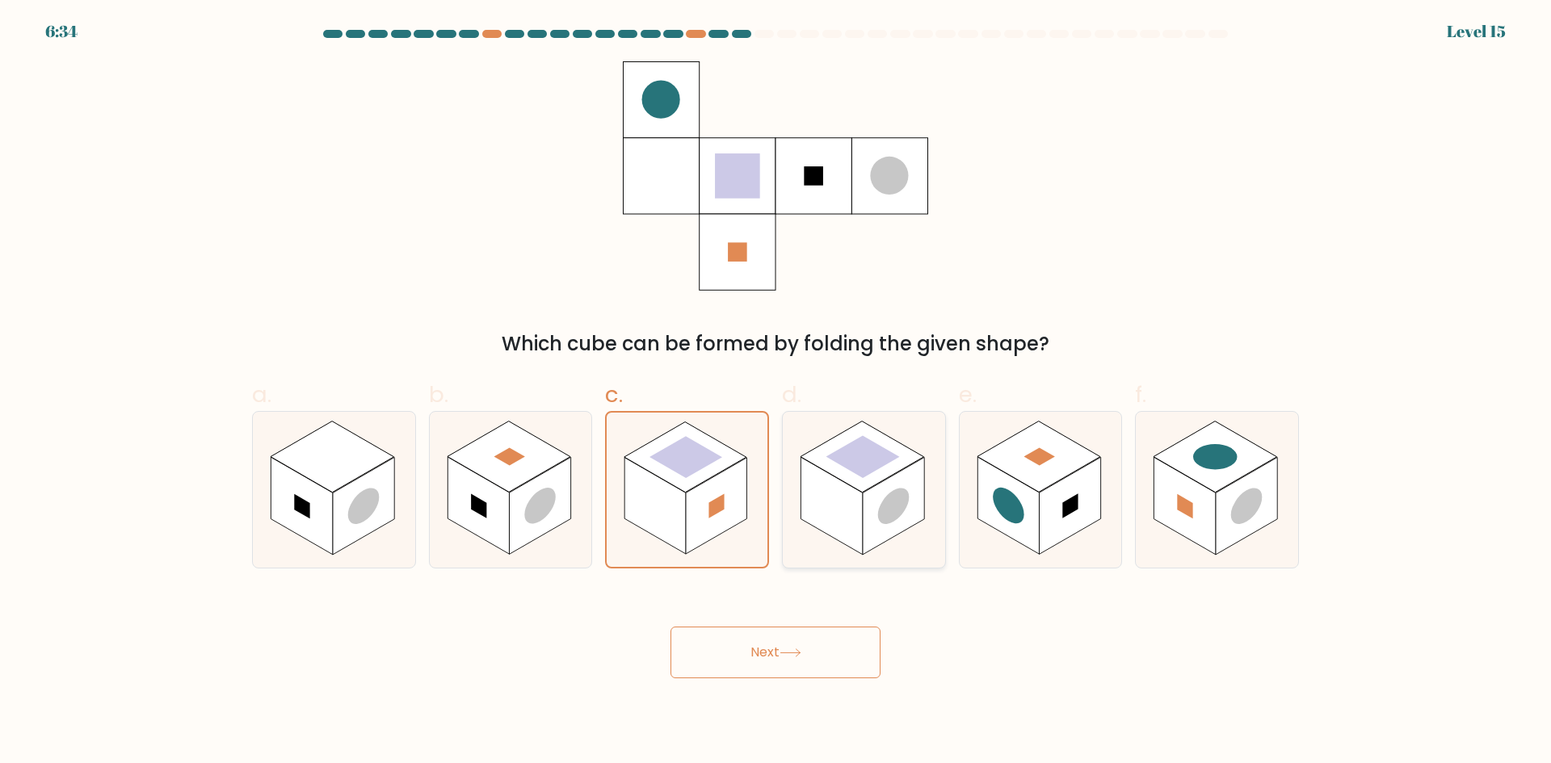
radio input "true"
click at [1102, 495] on icon at bounding box center [1040, 490] width 162 height 156
click at [776, 393] on input "e." at bounding box center [775, 387] width 1 height 10
radio input "true"
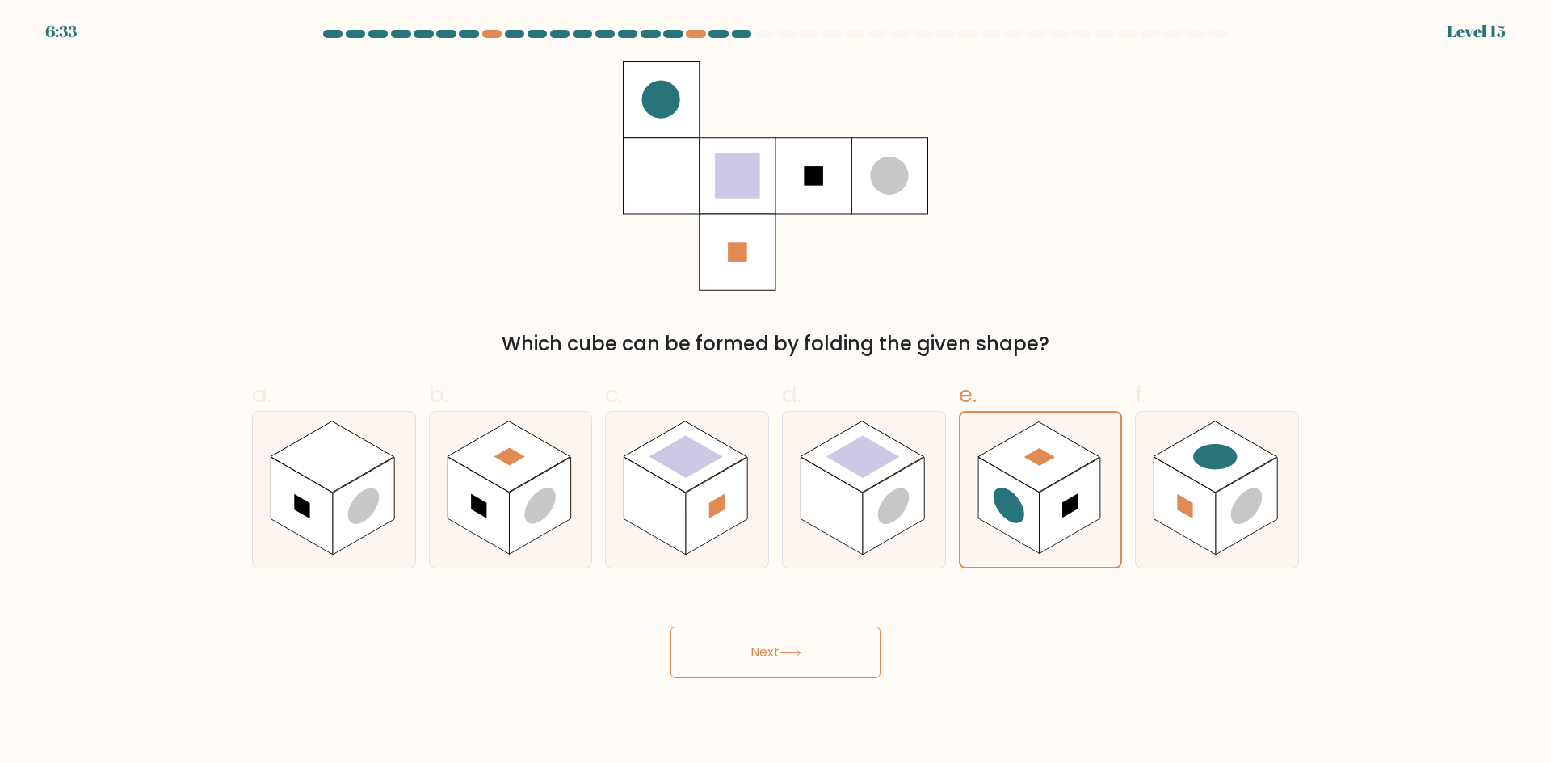
click at [1300, 495] on div "f." at bounding box center [1216, 473] width 177 height 191
click at [1271, 497] on rect at bounding box center [1246, 506] width 61 height 98
click at [776, 393] on input "f." at bounding box center [775, 387] width 1 height 10
radio input "true"
click at [997, 451] on rect at bounding box center [1039, 456] width 124 height 71
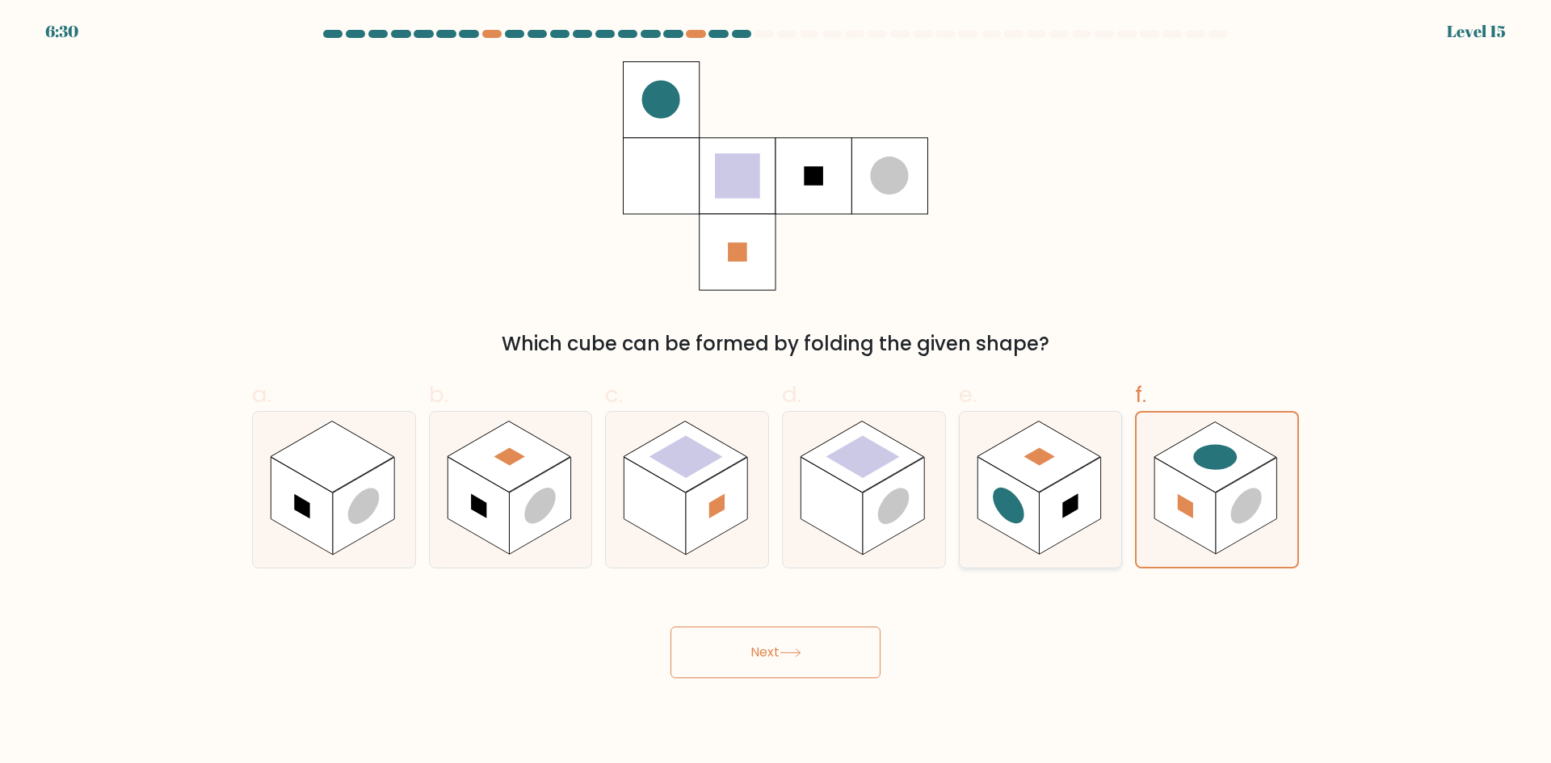
click at [776, 393] on input "e." at bounding box center [775, 387] width 1 height 10
radio input "true"
click at [1219, 476] on rect at bounding box center [1215, 456] width 124 height 71
click at [776, 393] on input "f." at bounding box center [775, 387] width 1 height 10
radio input "true"
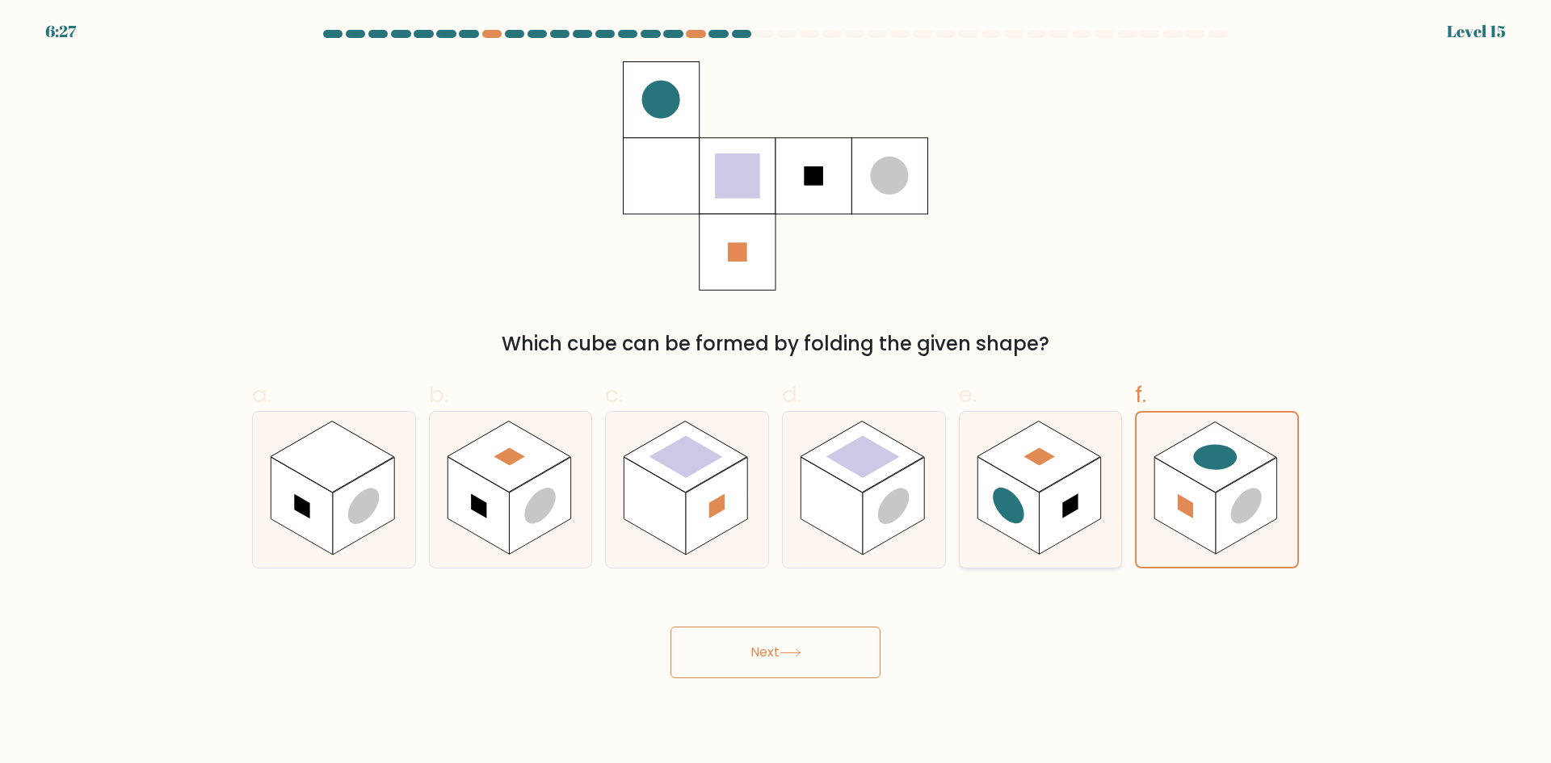
click at [1032, 494] on rect at bounding box center [1007, 506] width 61 height 98
click at [776, 393] on input "e." at bounding box center [775, 387] width 1 height 10
radio input "true"
click at [1081, 502] on rect at bounding box center [1069, 506] width 61 height 96
click at [776, 393] on input "e." at bounding box center [775, 387] width 1 height 10
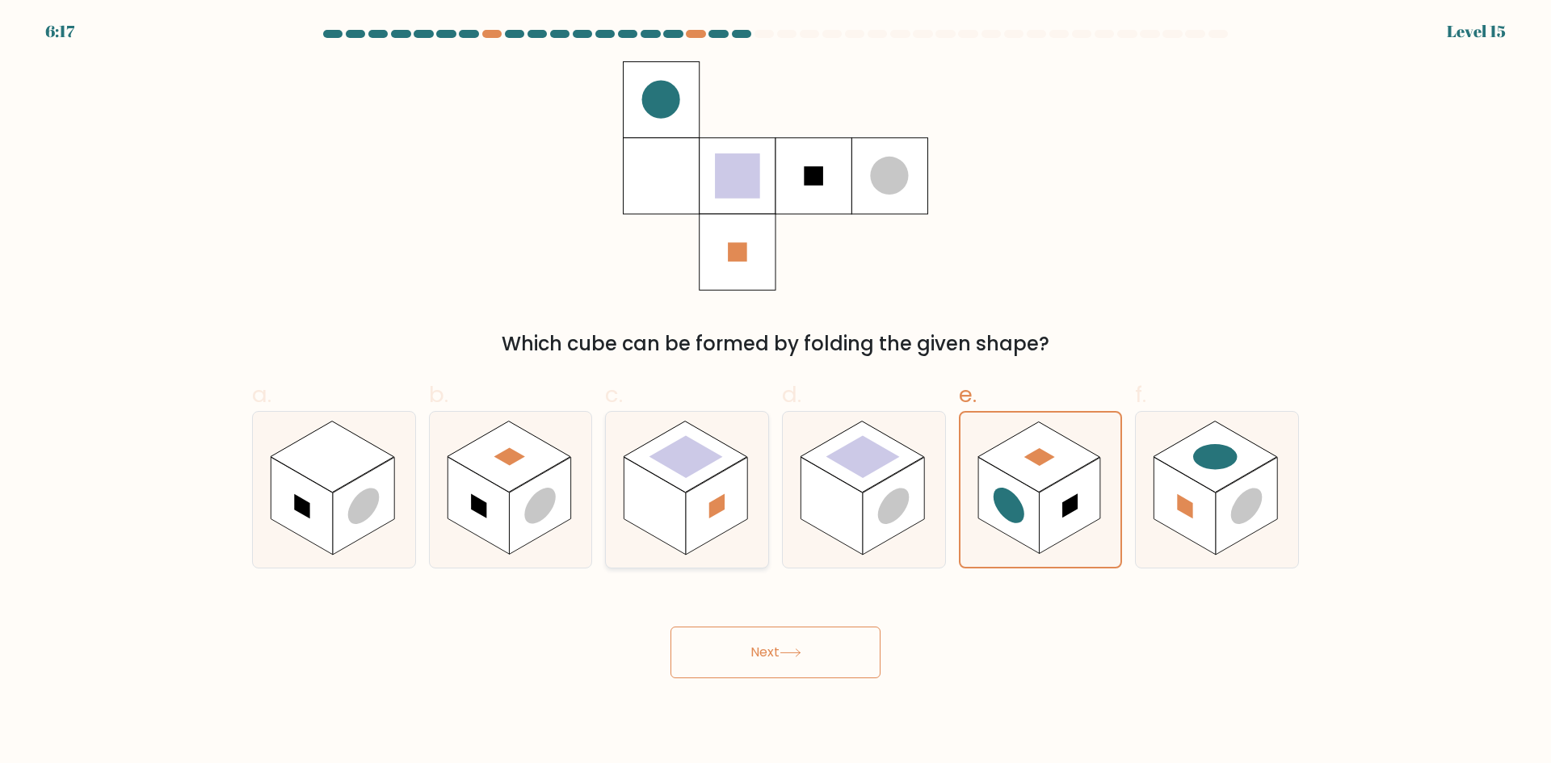
click at [653, 506] on rect at bounding box center [654, 506] width 61 height 98
click at [775, 393] on input "c." at bounding box center [775, 387] width 1 height 10
radio input "true"
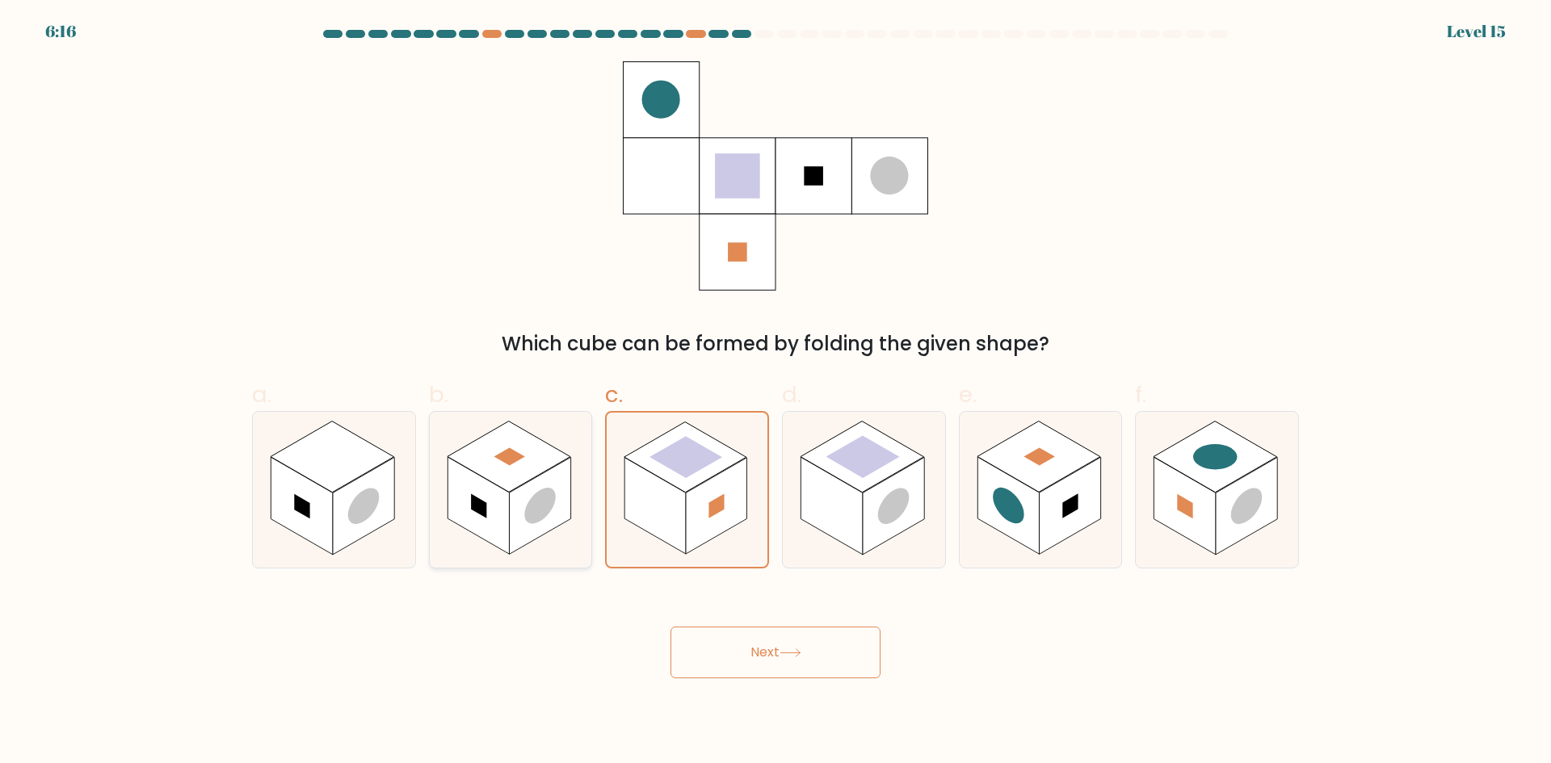
click at [552, 492] on circle at bounding box center [539, 505] width 31 height 49
click at [775, 393] on input "b." at bounding box center [775, 387] width 1 height 10
radio input "true"
click at [346, 492] on rect at bounding box center [363, 506] width 61 height 98
click at [775, 393] on input "a." at bounding box center [775, 387] width 1 height 10
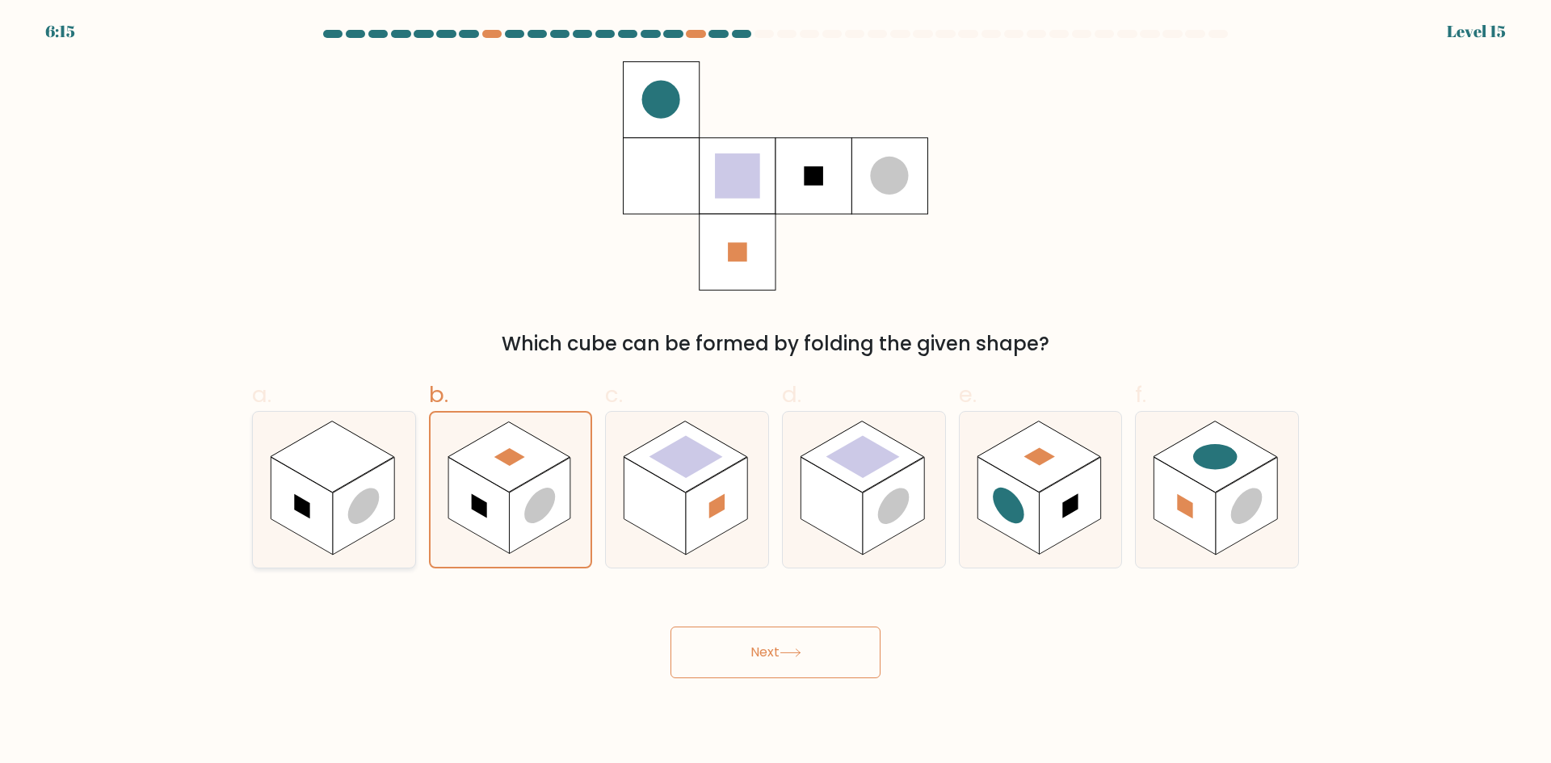
radio input "true"
click at [518, 468] on rect at bounding box center [509, 456] width 124 height 71
click at [775, 393] on input "b." at bounding box center [775, 387] width 1 height 10
radio input "true"
click at [707, 472] on rect at bounding box center [686, 456] width 124 height 71
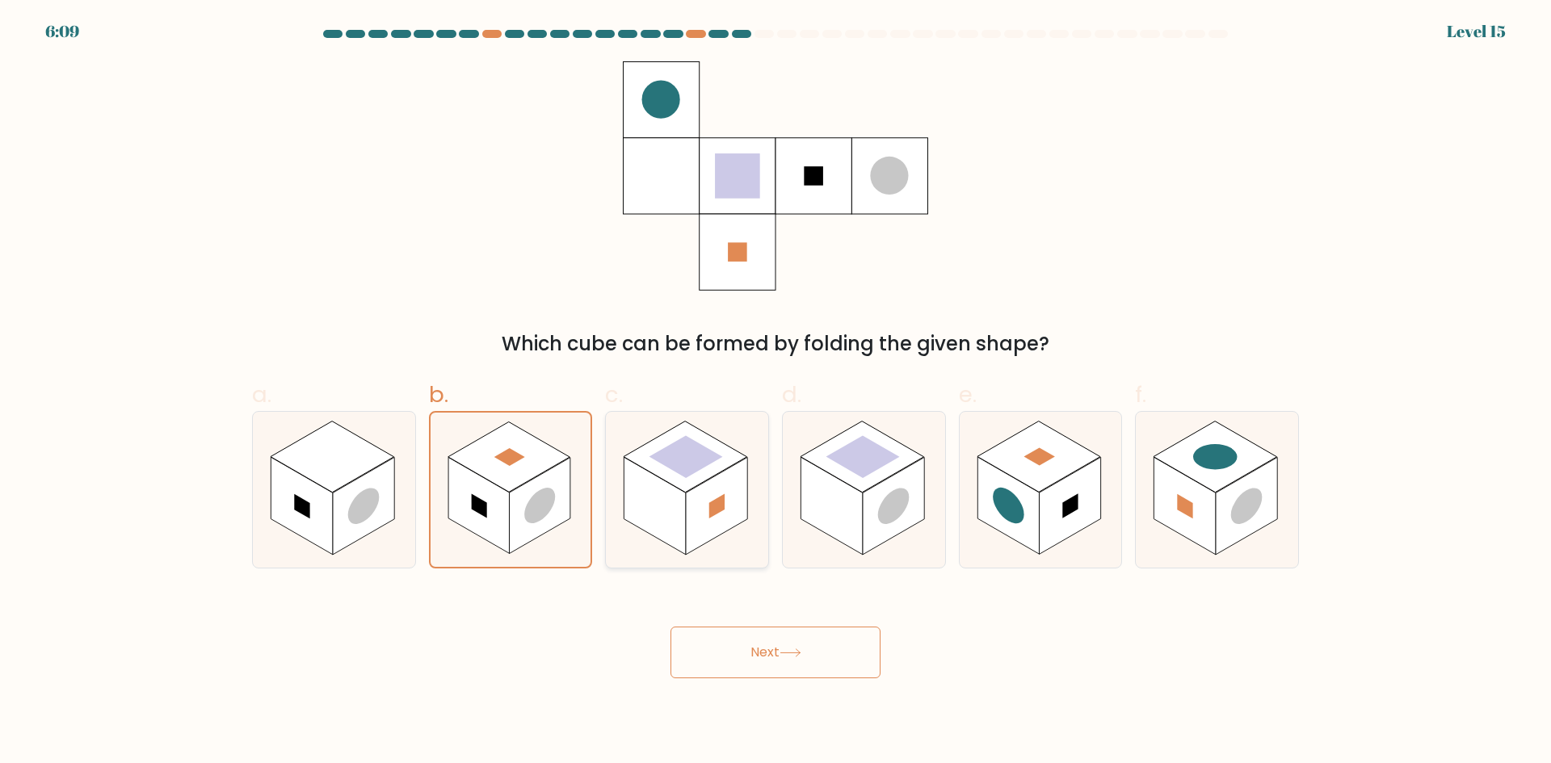
click at [775, 393] on input "c." at bounding box center [775, 387] width 1 height 10
radio input "true"
click at [778, 672] on button "Next" at bounding box center [775, 653] width 210 height 52
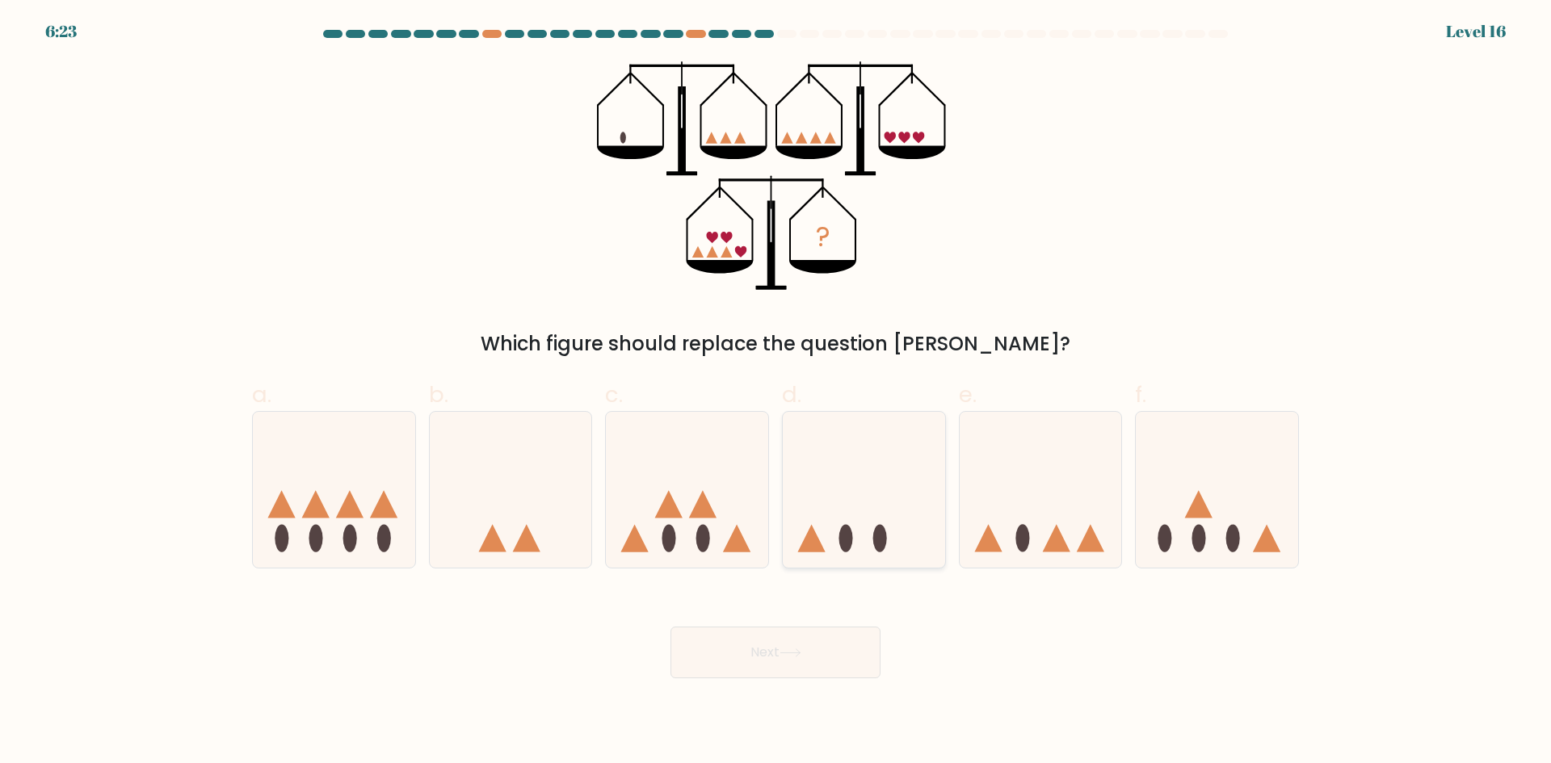
click at [896, 513] on icon at bounding box center [864, 489] width 162 height 134
click at [776, 393] on input "d." at bounding box center [775, 387] width 1 height 10
radio input "true"
click at [1052, 513] on icon at bounding box center [1040, 489] width 162 height 134
click at [776, 393] on input "e." at bounding box center [775, 387] width 1 height 10
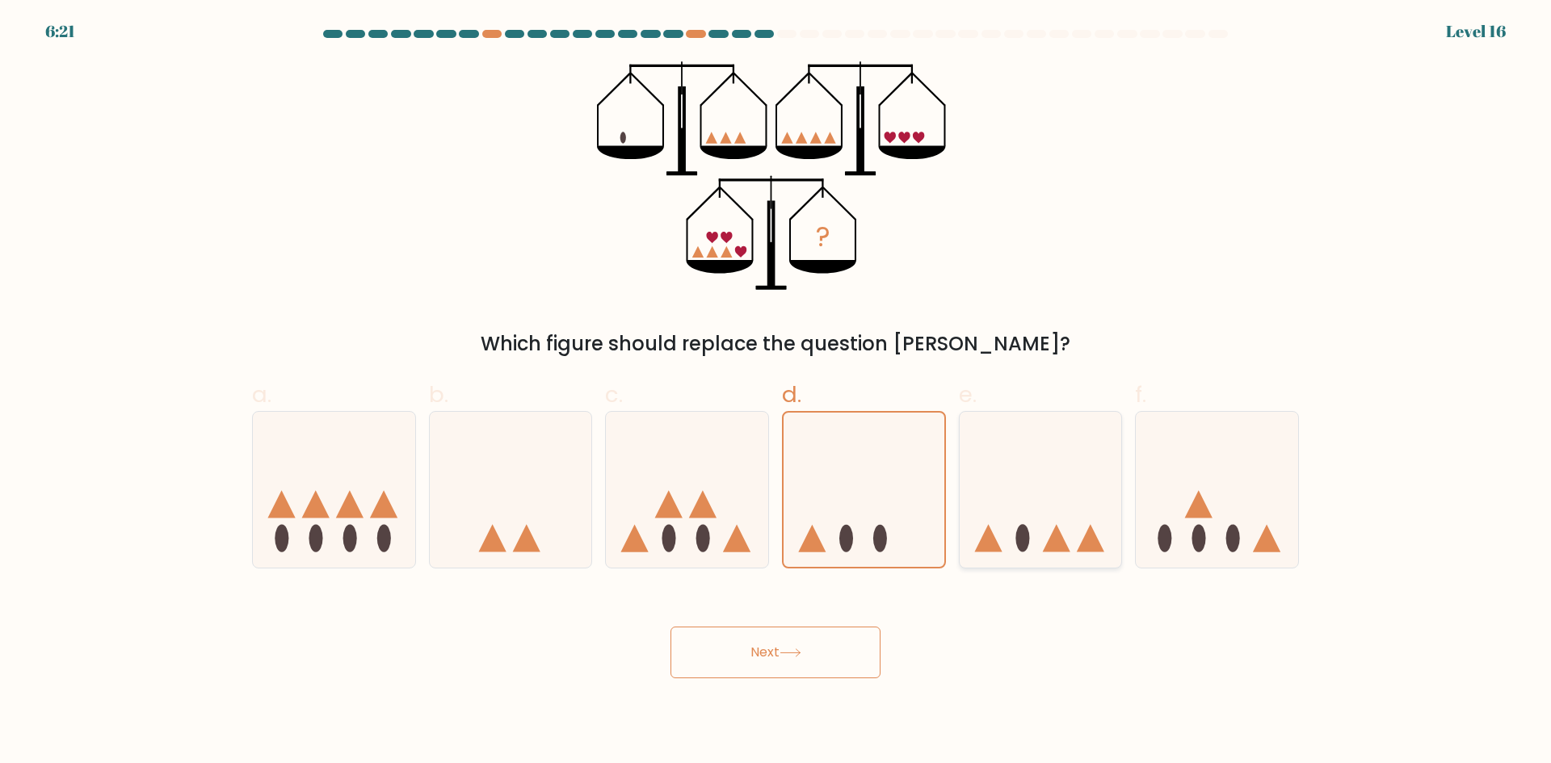
radio input "true"
click at [1041, 500] on icon at bounding box center [1040, 489] width 161 height 133
click at [776, 393] on input "e." at bounding box center [775, 387] width 1 height 10
click at [1194, 498] on icon at bounding box center [1217, 489] width 162 height 134
click at [776, 393] on input "f." at bounding box center [775, 387] width 1 height 10
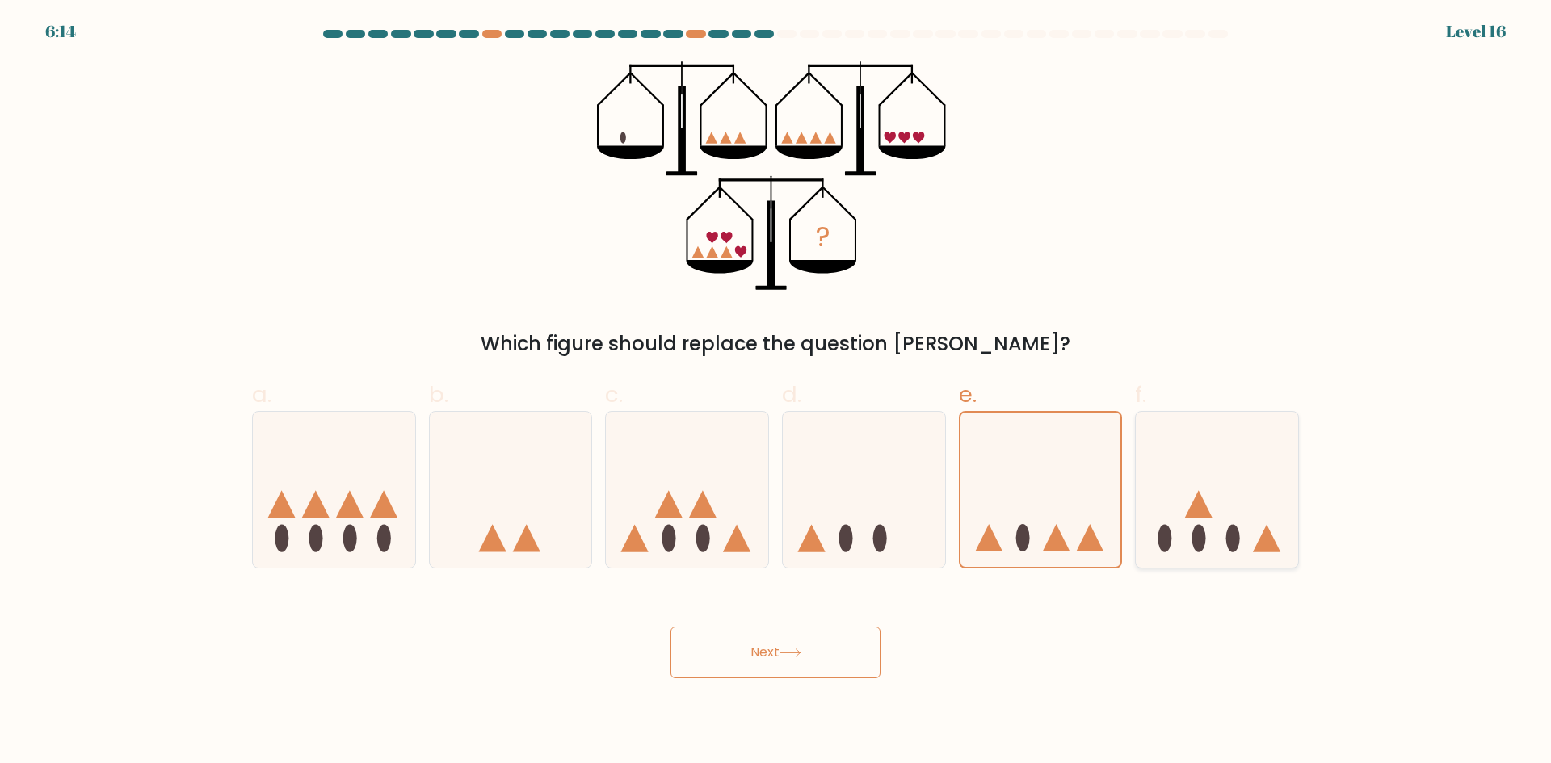
radio input "true"
click at [724, 247] on icon "?" at bounding box center [776, 175] width 358 height 229
click at [768, 507] on div at bounding box center [687, 489] width 164 height 157
click at [775, 393] on input "c." at bounding box center [775, 387] width 1 height 10
radio input "true"
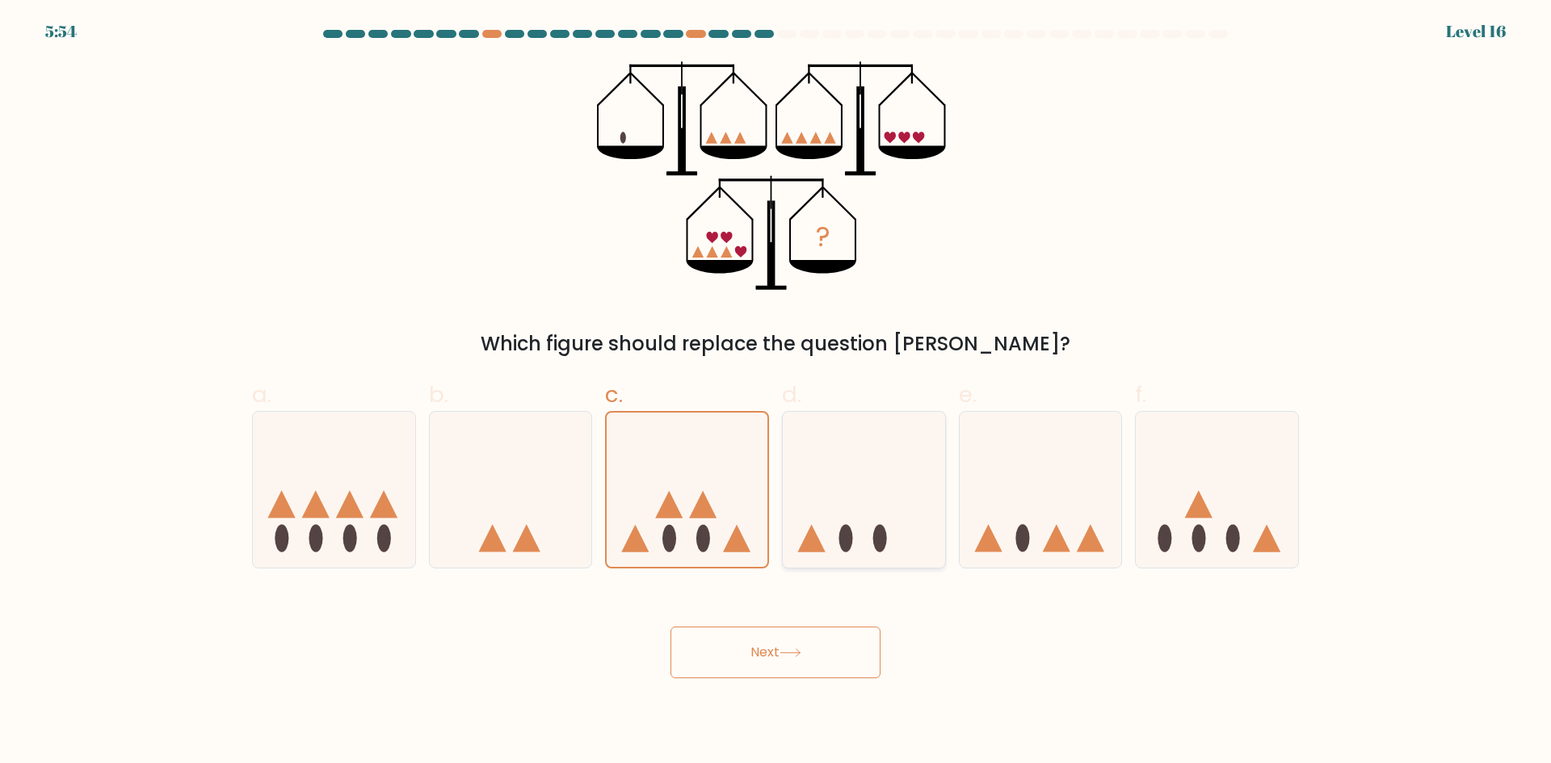
click at [823, 502] on icon at bounding box center [864, 489] width 162 height 134
click at [776, 393] on input "d." at bounding box center [775, 387] width 1 height 10
radio input "true"
click at [798, 647] on button "Next" at bounding box center [775, 653] width 210 height 52
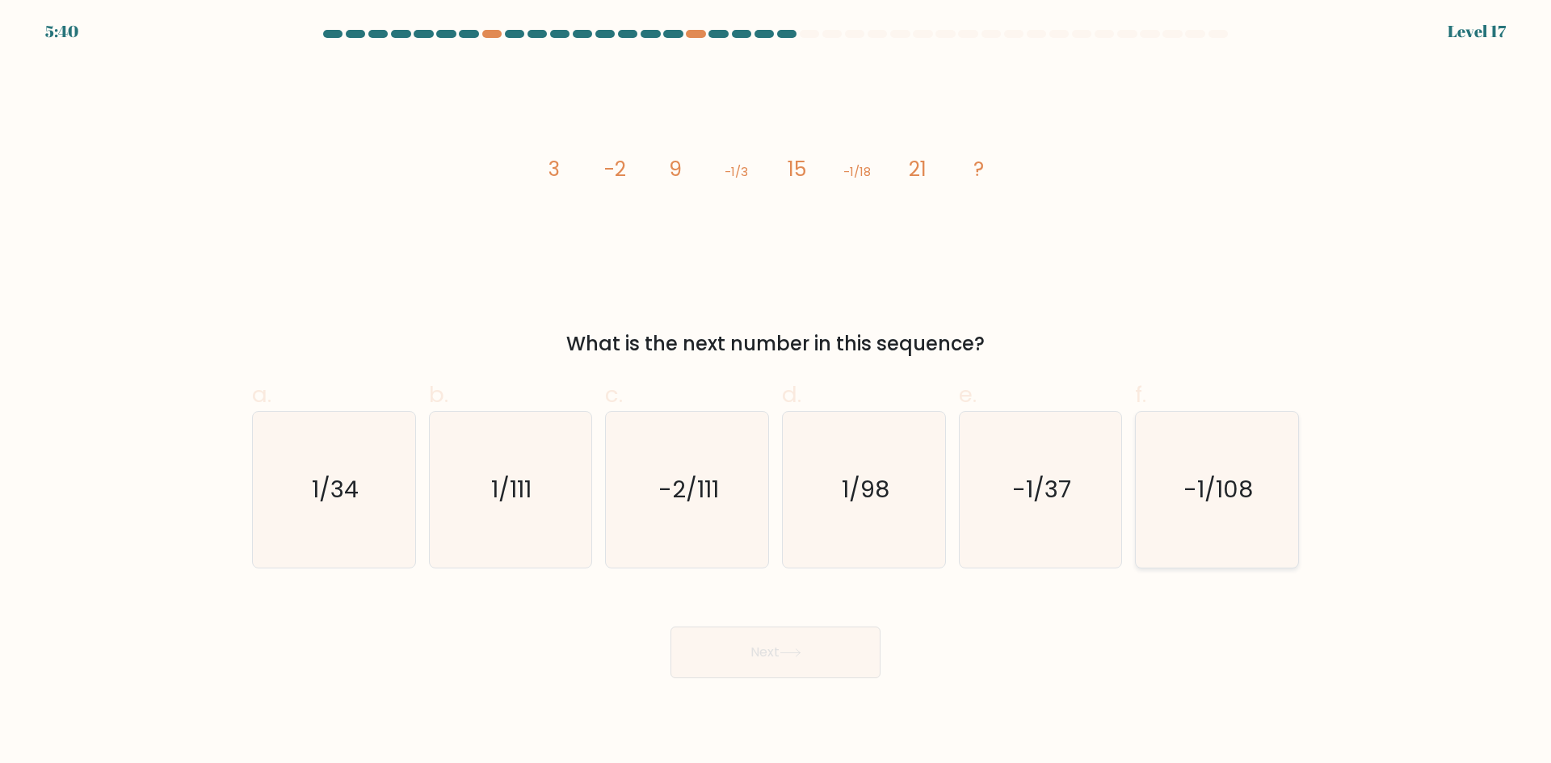
click at [1228, 464] on icon "-1/108" at bounding box center [1217, 490] width 156 height 156
click at [776, 393] on input "f. -1/108" at bounding box center [775, 387] width 1 height 10
radio input "true"
click at [774, 663] on button "Next" at bounding box center [775, 653] width 210 height 52
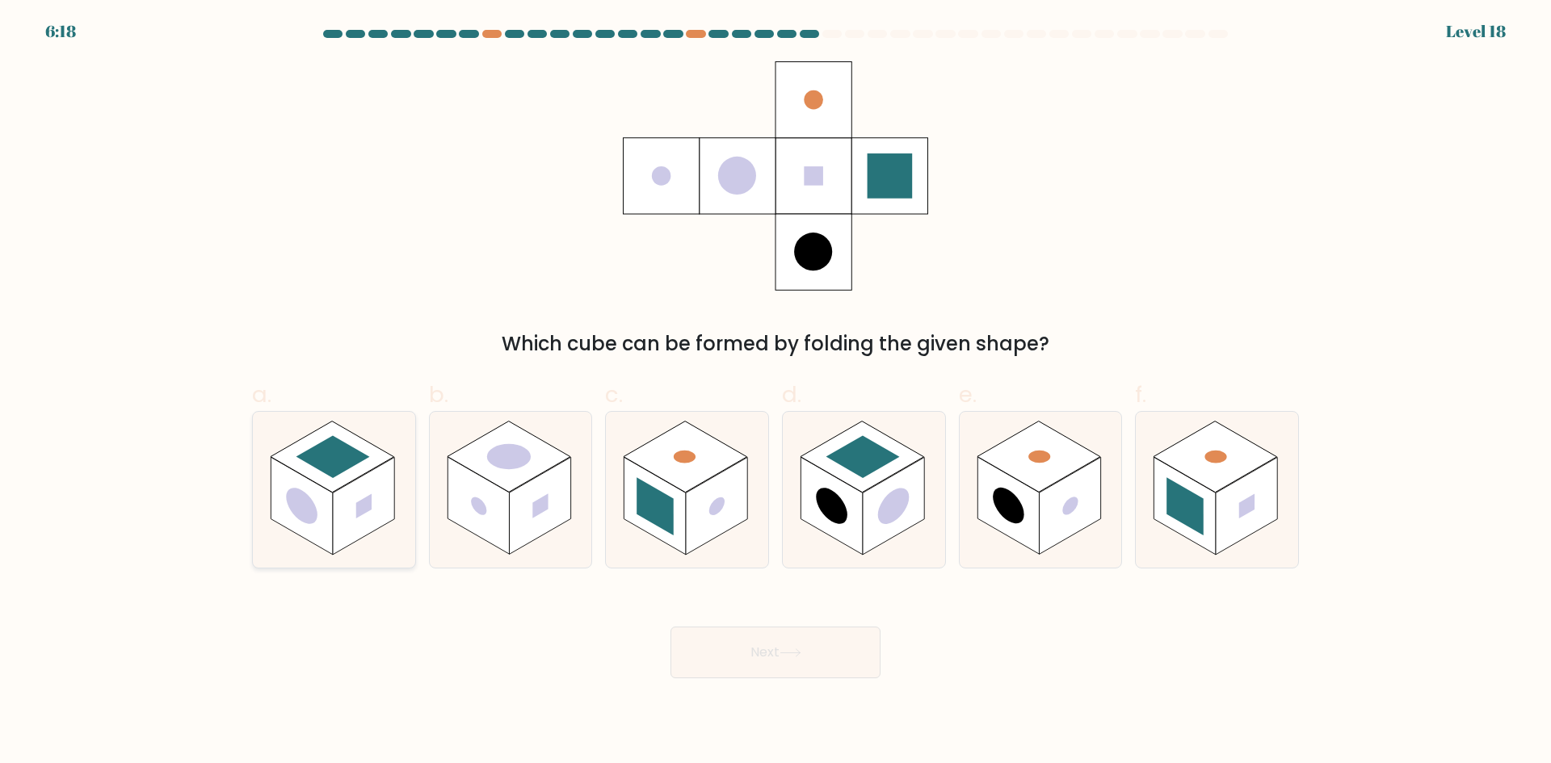
click at [398, 516] on icon at bounding box center [334, 490] width 162 height 156
click at [775, 393] on input "a." at bounding box center [775, 387] width 1 height 10
radio input "true"
click at [491, 492] on rect at bounding box center [477, 506] width 61 height 98
click at [775, 393] on input "b." at bounding box center [775, 387] width 1 height 10
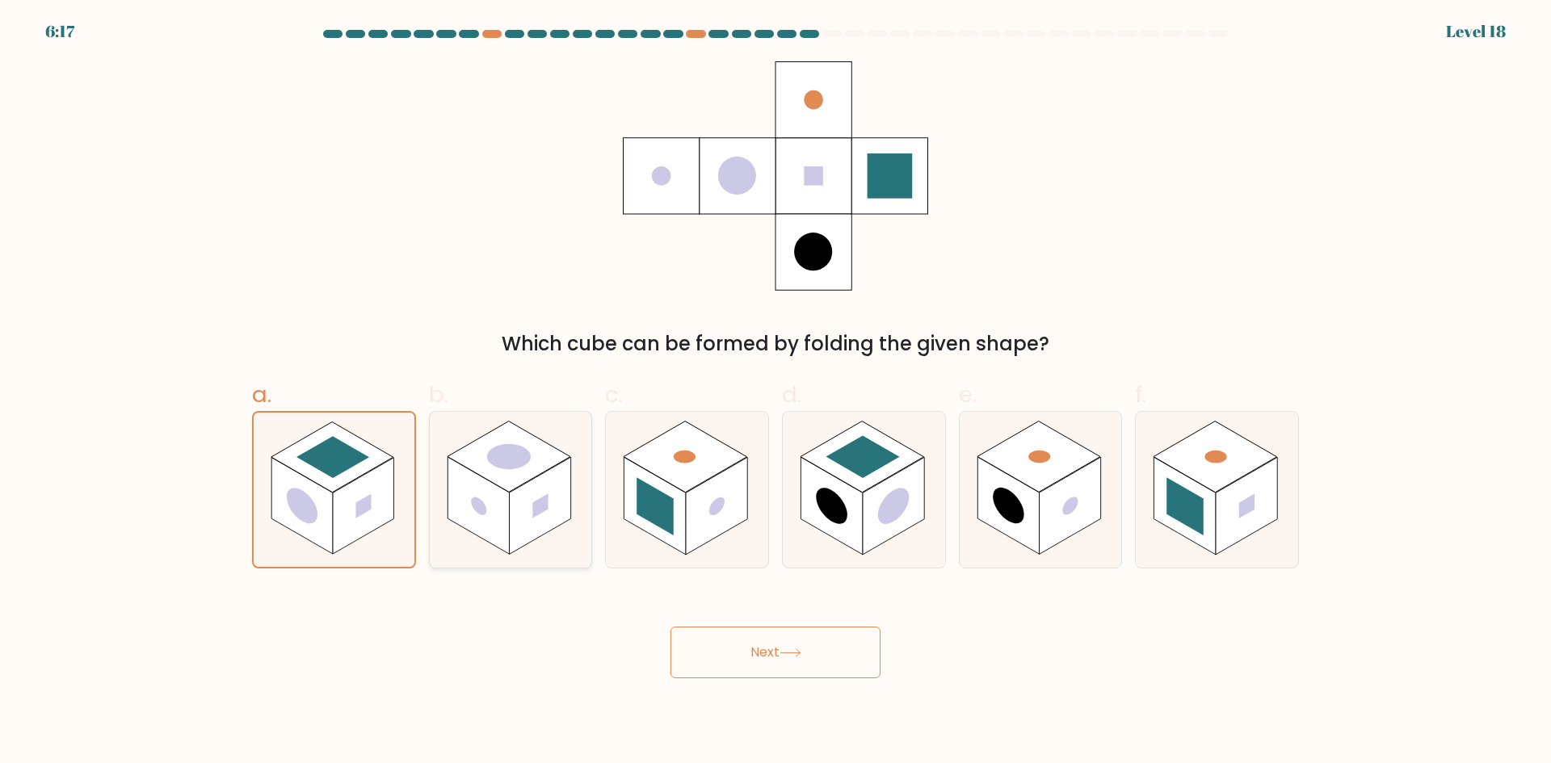
radio input "true"
click at [658, 456] on rect at bounding box center [686, 456] width 124 height 71
click at [775, 393] on input "c." at bounding box center [775, 387] width 1 height 10
radio input "true"
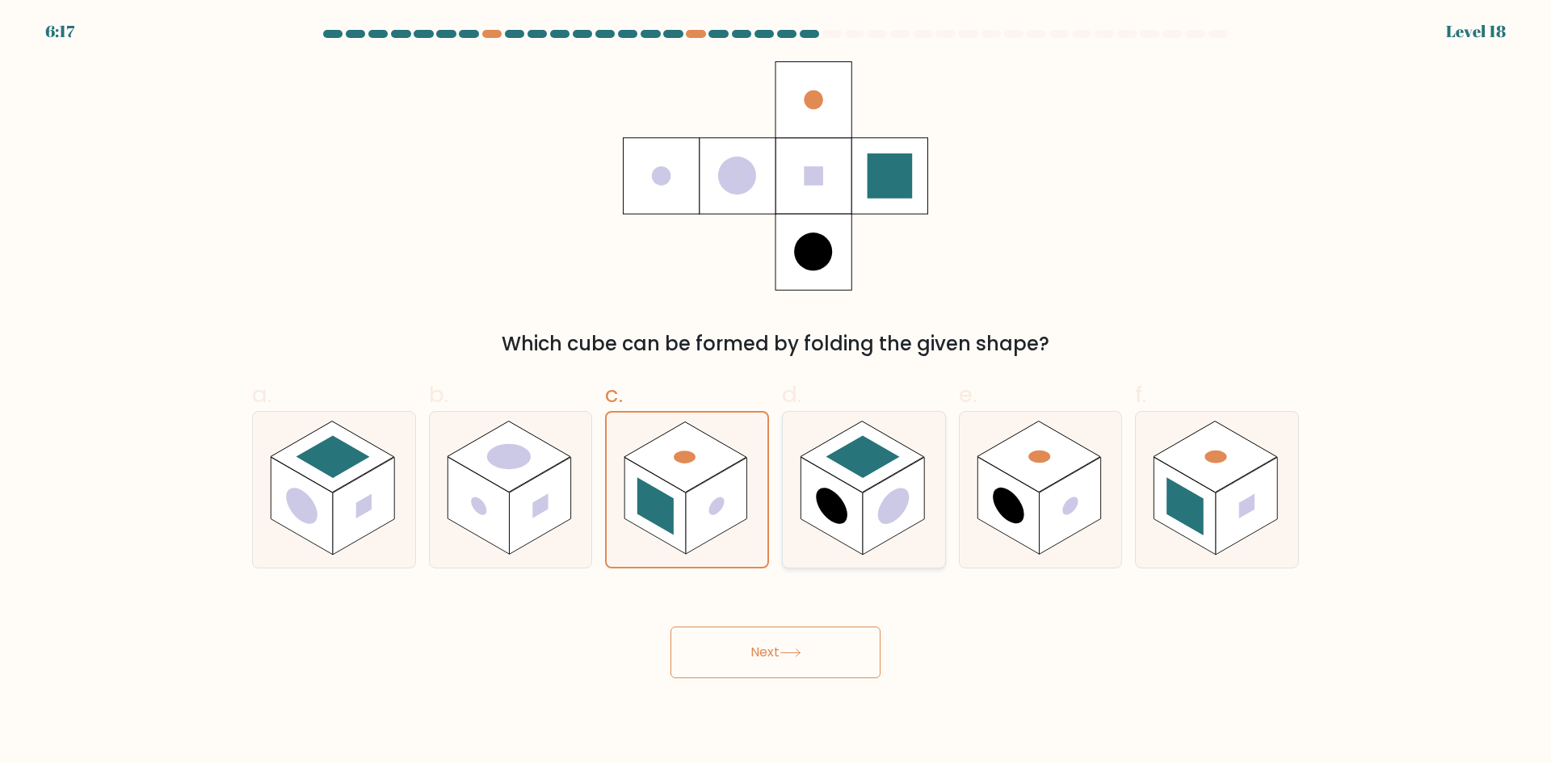
click at [855, 426] on rect at bounding box center [862, 456] width 124 height 71
click at [776, 393] on input "d." at bounding box center [775, 387] width 1 height 10
radio input "true"
click at [1085, 418] on icon at bounding box center [1040, 490] width 162 height 156
click at [776, 393] on input "e." at bounding box center [775, 387] width 1 height 10
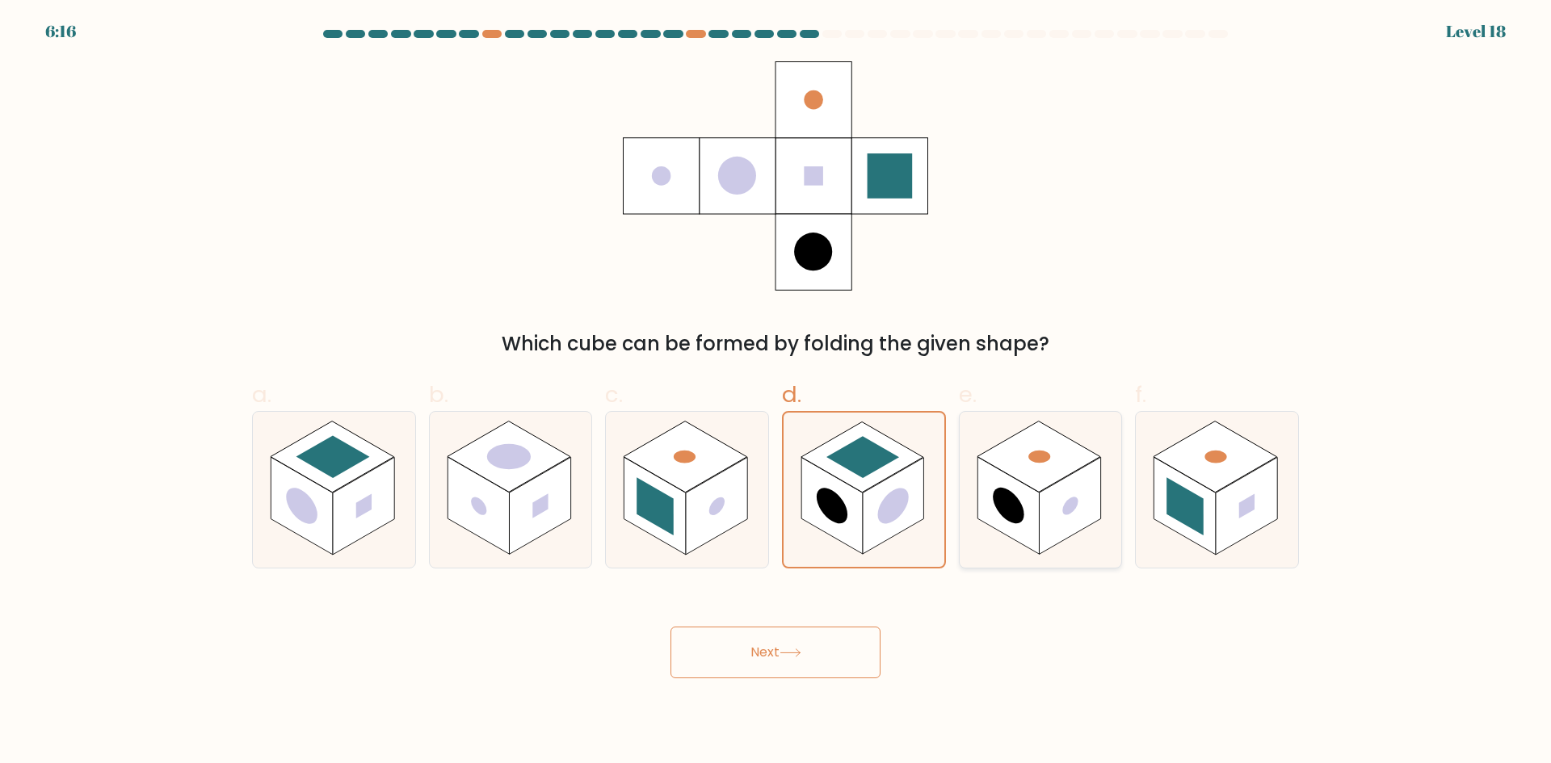
radio input "true"
click at [1245, 427] on icon at bounding box center [1217, 490] width 162 height 156
click at [776, 393] on input "f." at bounding box center [775, 387] width 1 height 10
radio input "true"
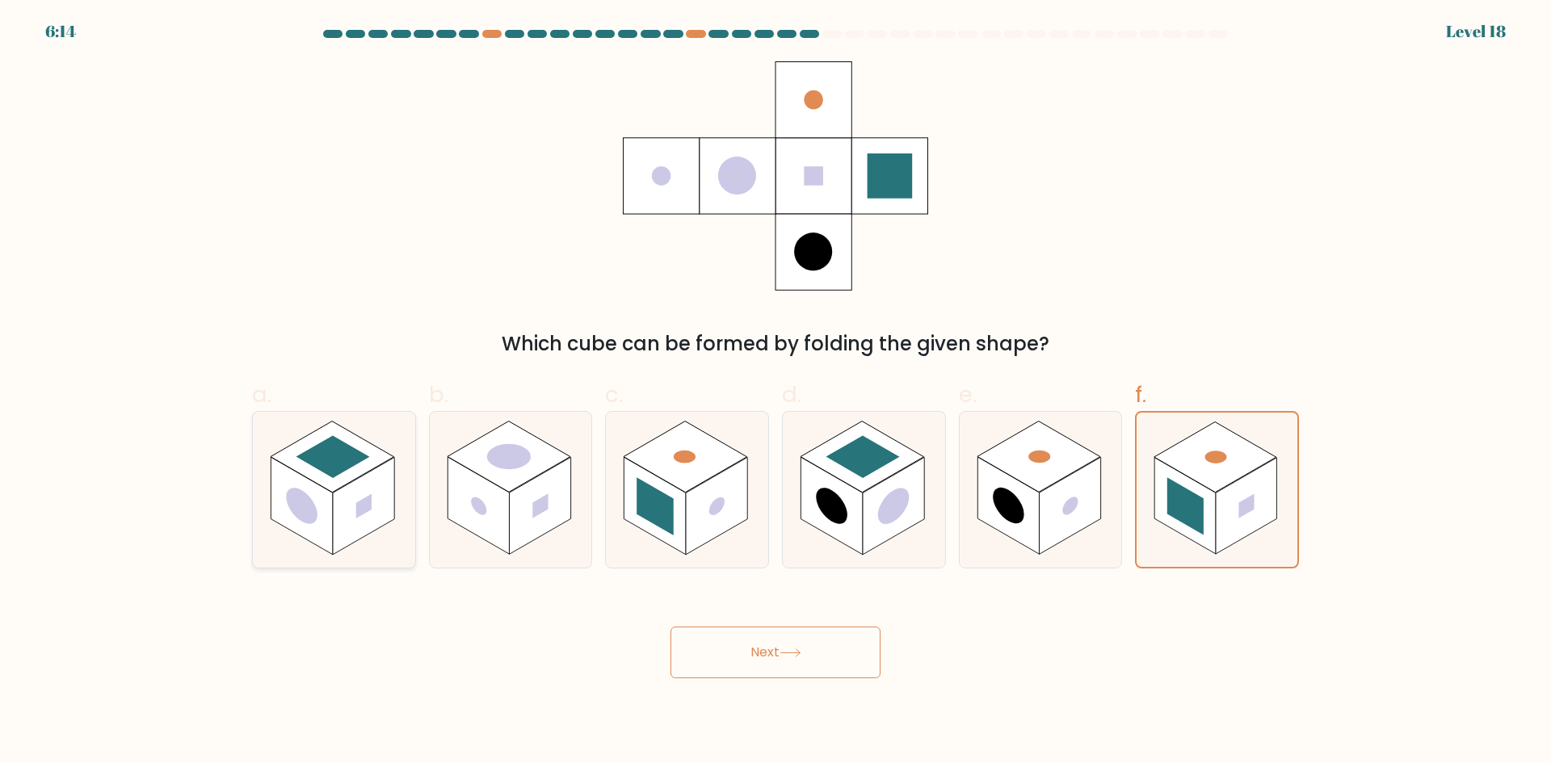
click at [278, 495] on rect at bounding box center [301, 506] width 61 height 98
click at [775, 393] on input "a." at bounding box center [775, 387] width 1 height 10
radio input "true"
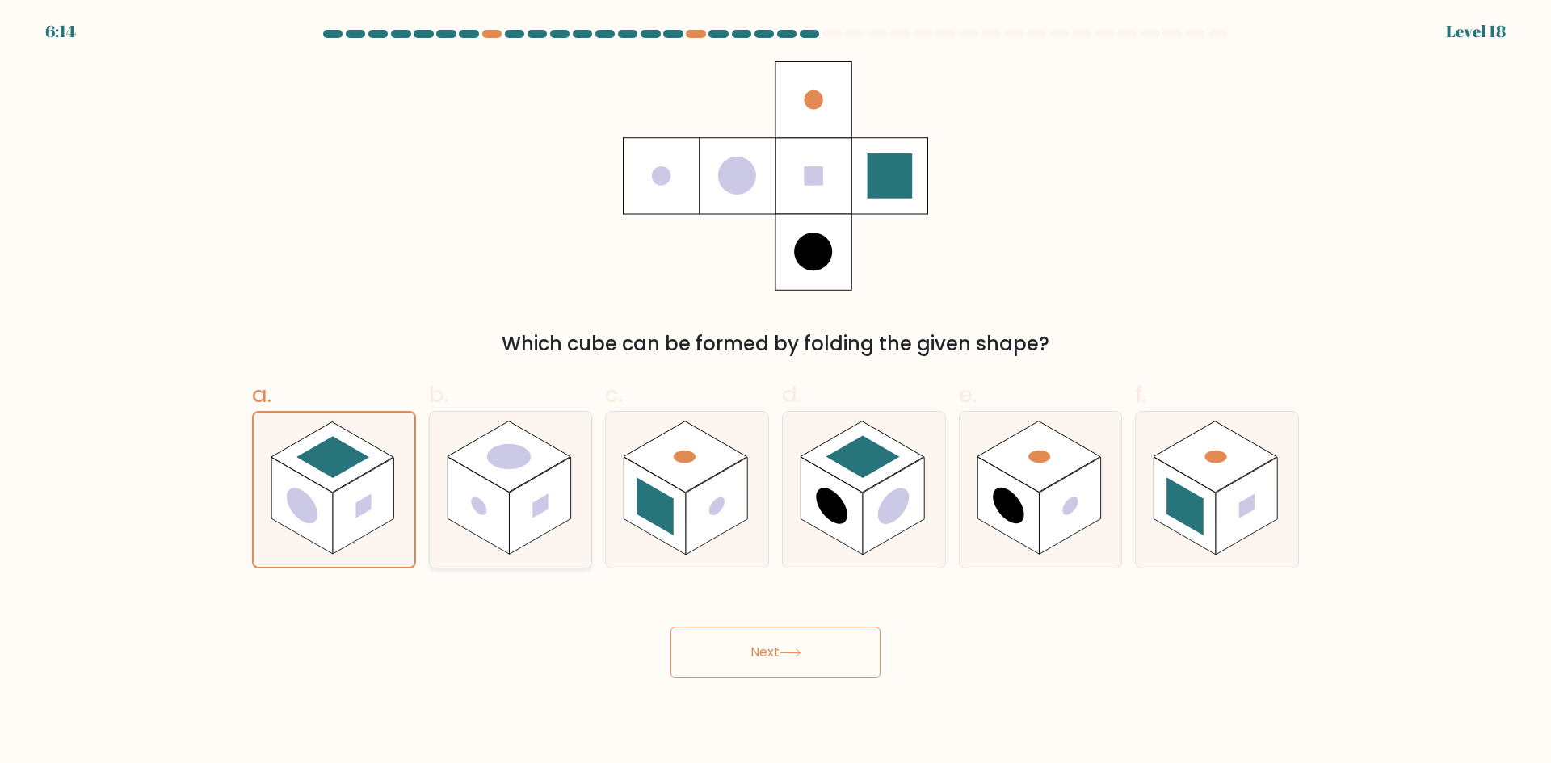
click at [464, 480] on rect at bounding box center [477, 506] width 61 height 98
click at [775, 393] on input "b." at bounding box center [775, 387] width 1 height 10
radio input "true"
click at [707, 451] on rect at bounding box center [686, 456] width 124 height 71
click at [775, 393] on input "c." at bounding box center [775, 387] width 1 height 10
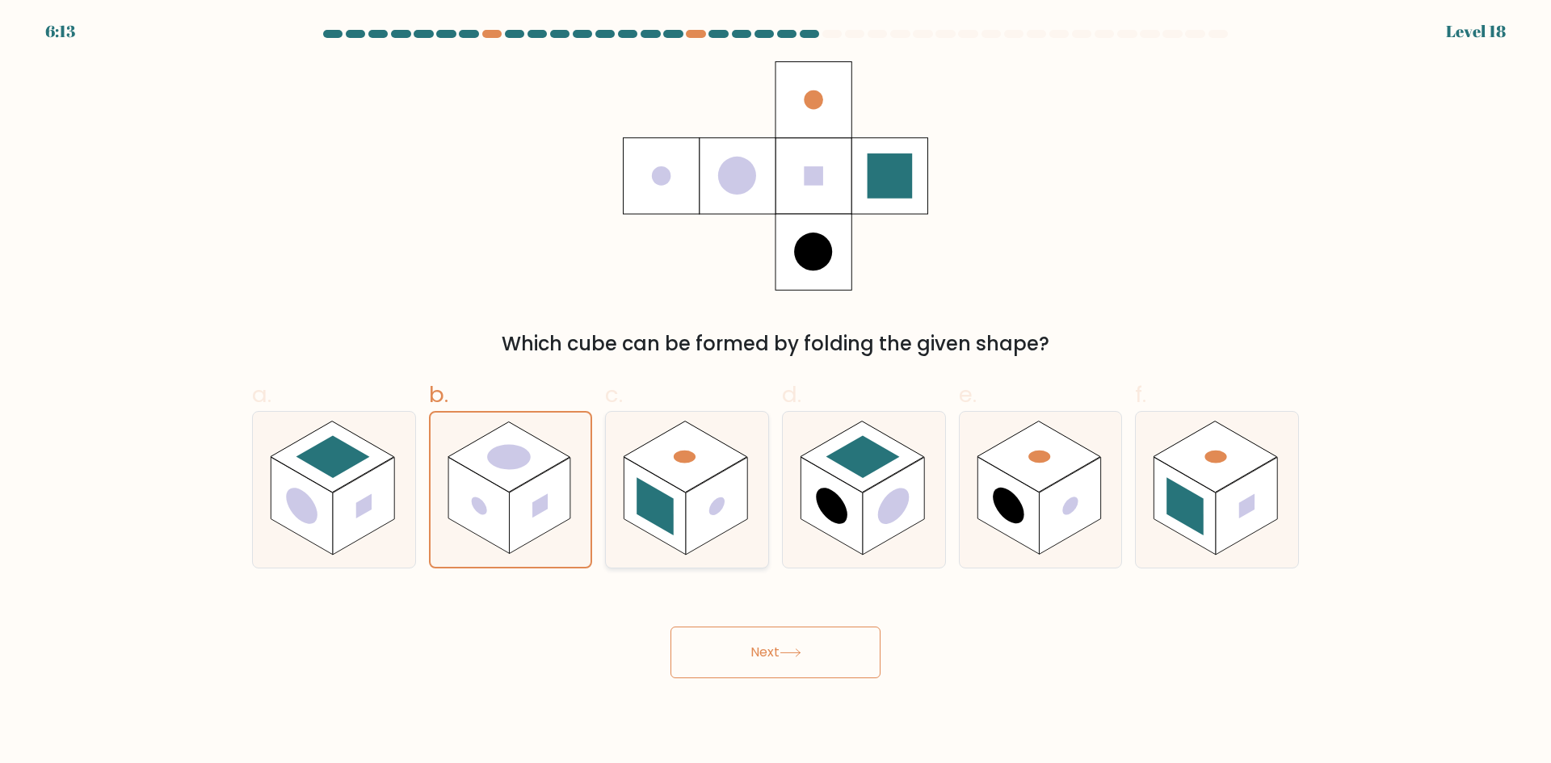
radio input "true"
drag, startPoint x: 846, startPoint y: 445, endPoint x: 1077, endPoint y: 419, distance: 231.6
click at [847, 445] on rect at bounding box center [862, 456] width 73 height 42
click at [776, 393] on input "d." at bounding box center [775, 387] width 1 height 10
radio input "true"
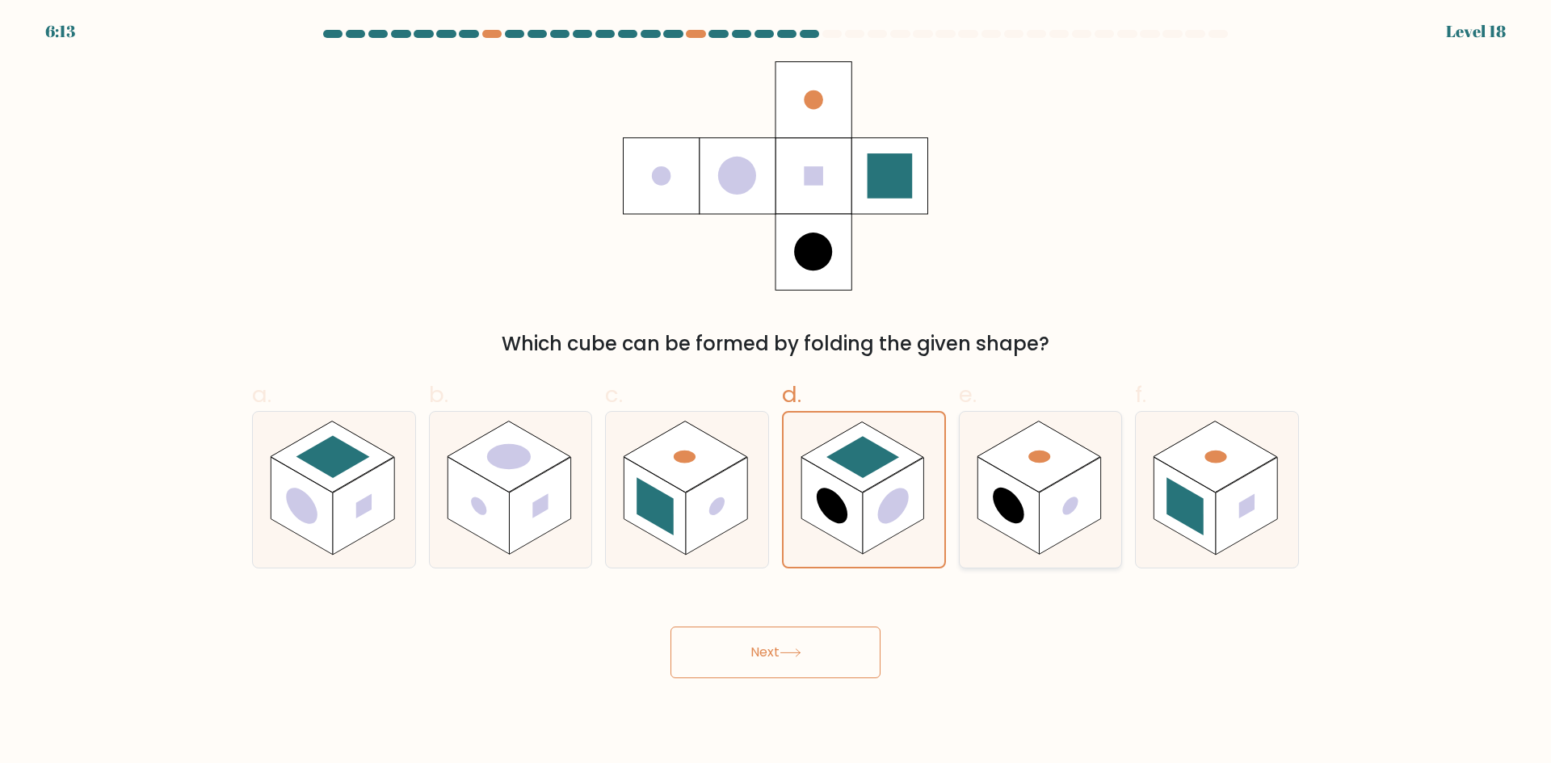
click at [1078, 418] on icon at bounding box center [1040, 490] width 162 height 156
click at [776, 393] on input "e." at bounding box center [775, 387] width 1 height 10
radio input "true"
click at [1266, 455] on rect at bounding box center [1215, 456] width 124 height 71
click at [776, 393] on input "f." at bounding box center [775, 387] width 1 height 10
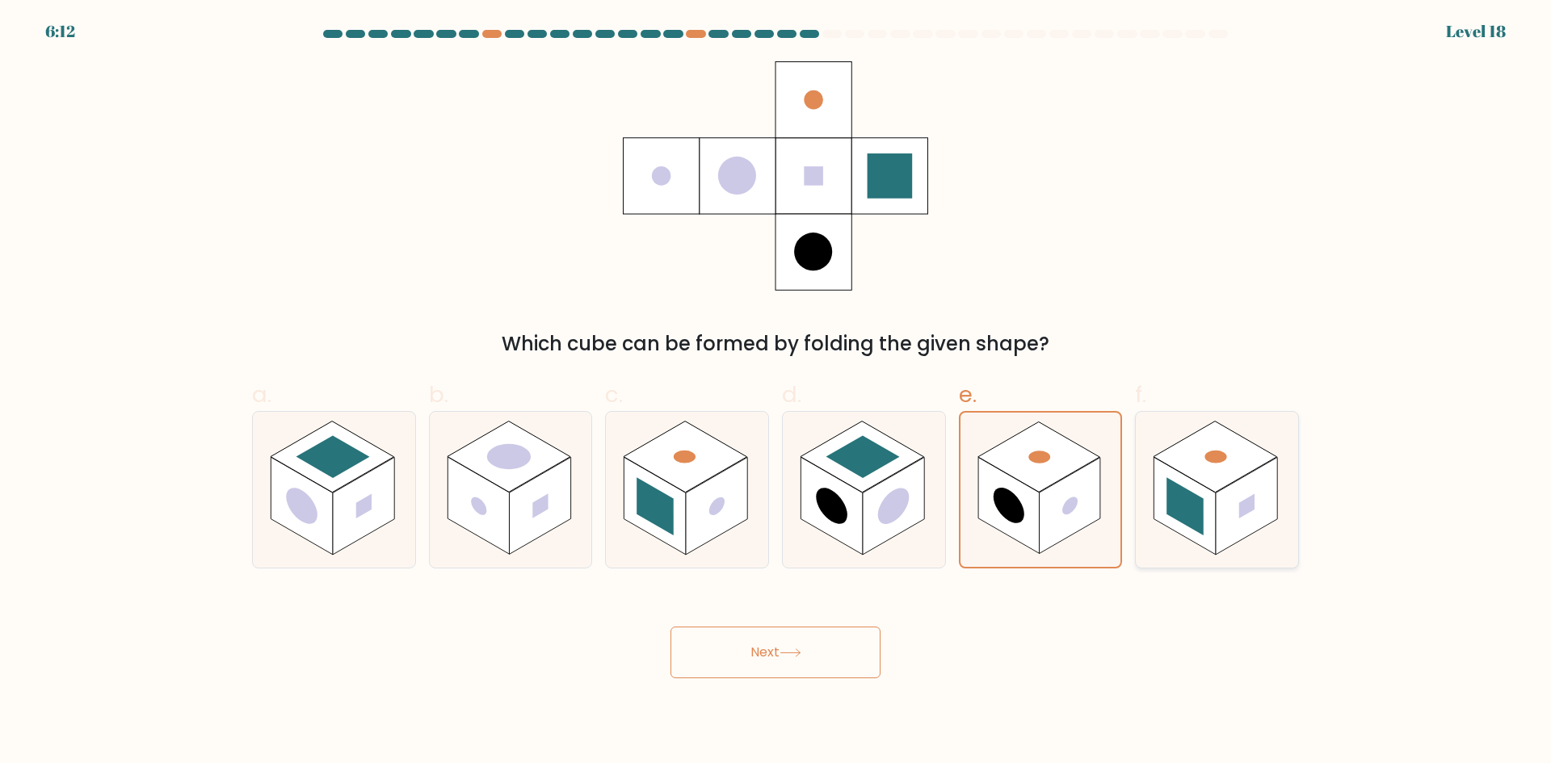
radio input "true"
click at [985, 515] on rect at bounding box center [1007, 506] width 61 height 98
click at [776, 393] on input "e." at bounding box center [775, 387] width 1 height 10
radio input "true"
click at [854, 533] on rect at bounding box center [830, 506] width 61 height 98
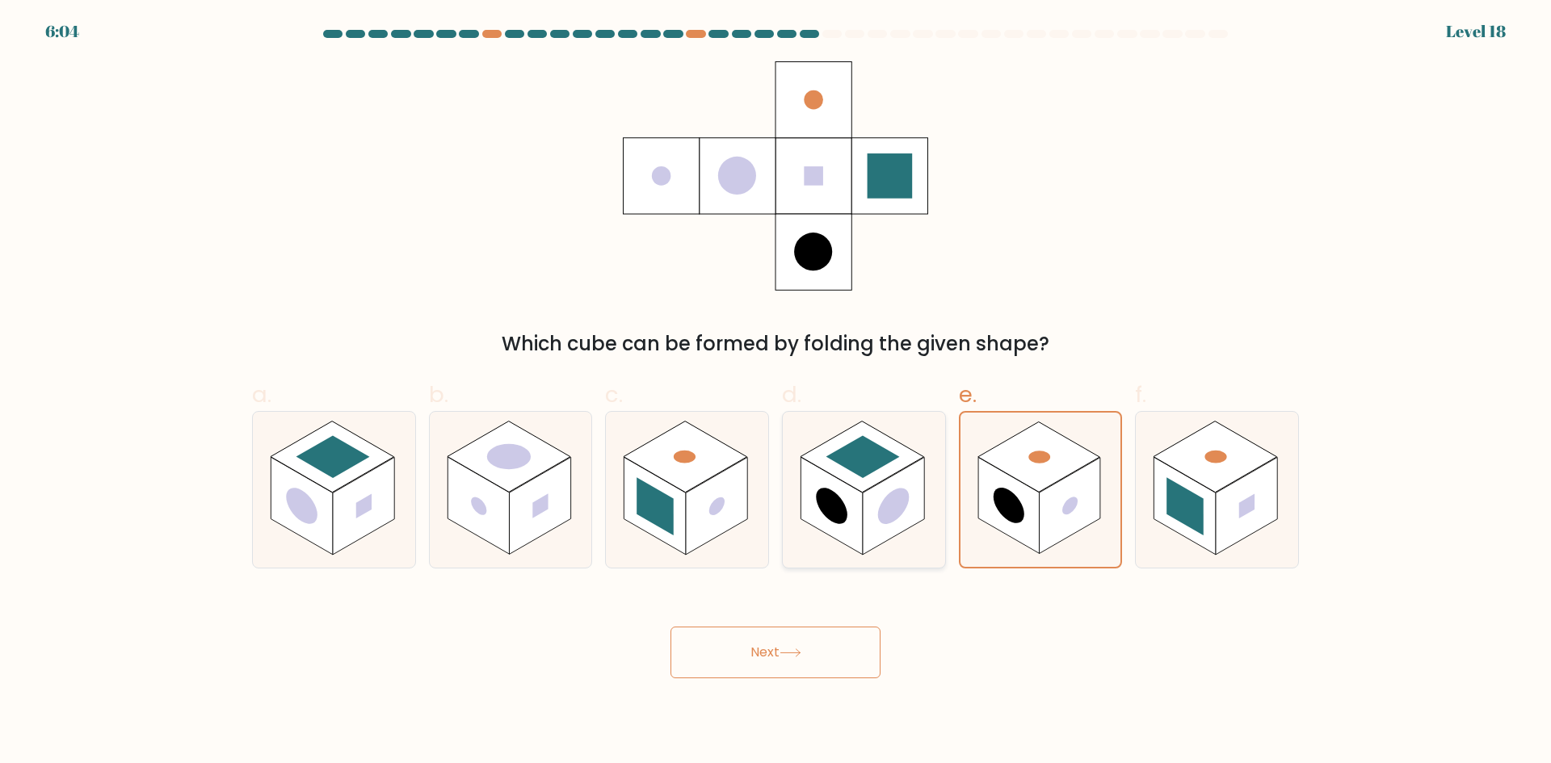
click at [776, 393] on input "d." at bounding box center [775, 387] width 1 height 10
radio input "true"
click at [1025, 498] on rect at bounding box center [1007, 506] width 61 height 98
click at [776, 393] on input "e." at bounding box center [775, 387] width 1 height 10
radio input "true"
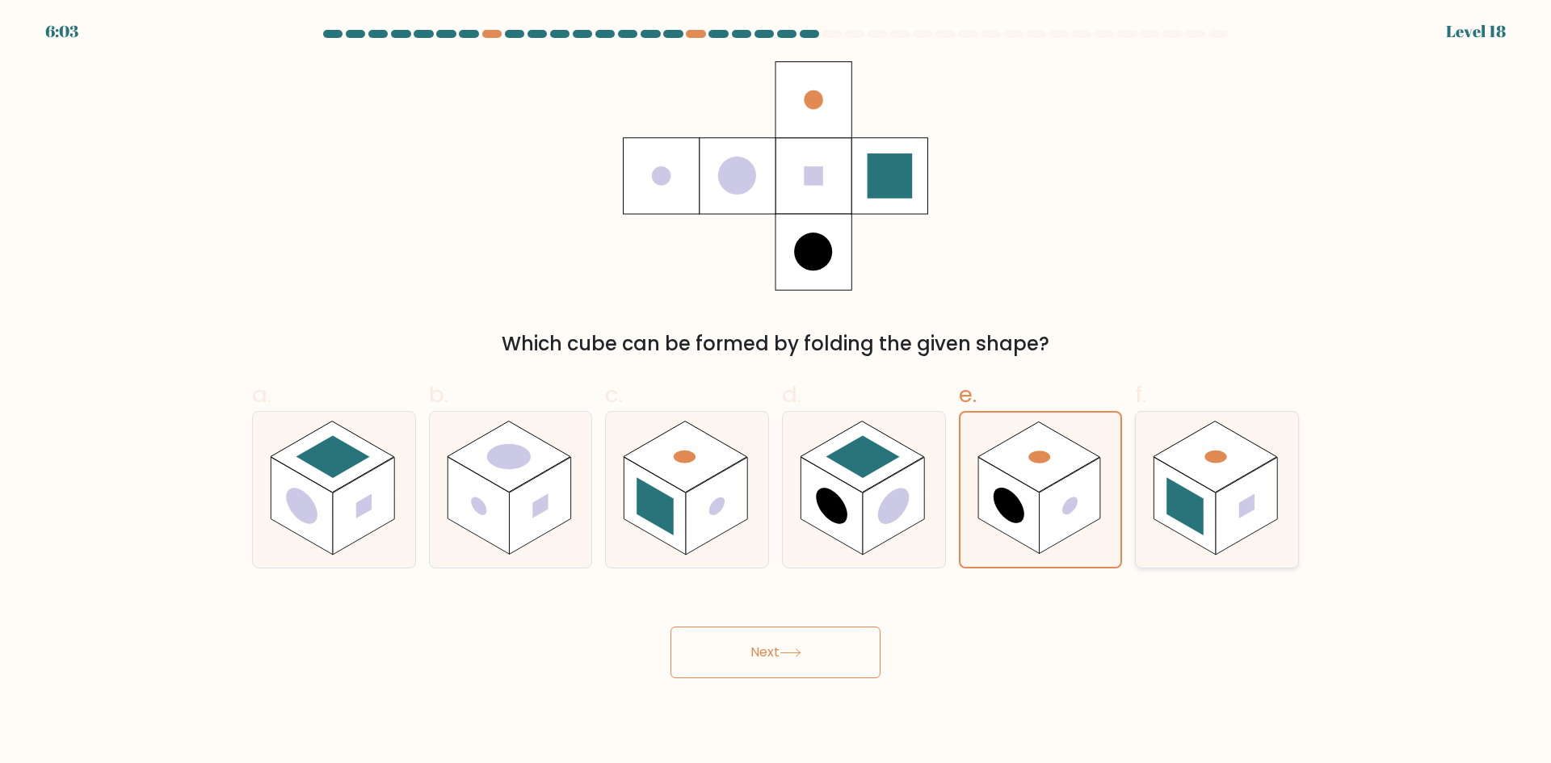
click at [1153, 497] on icon at bounding box center [1217, 490] width 162 height 156
click at [776, 393] on input "f." at bounding box center [775, 387] width 1 height 10
radio input "true"
click at [769, 653] on button "Next" at bounding box center [775, 653] width 210 height 52
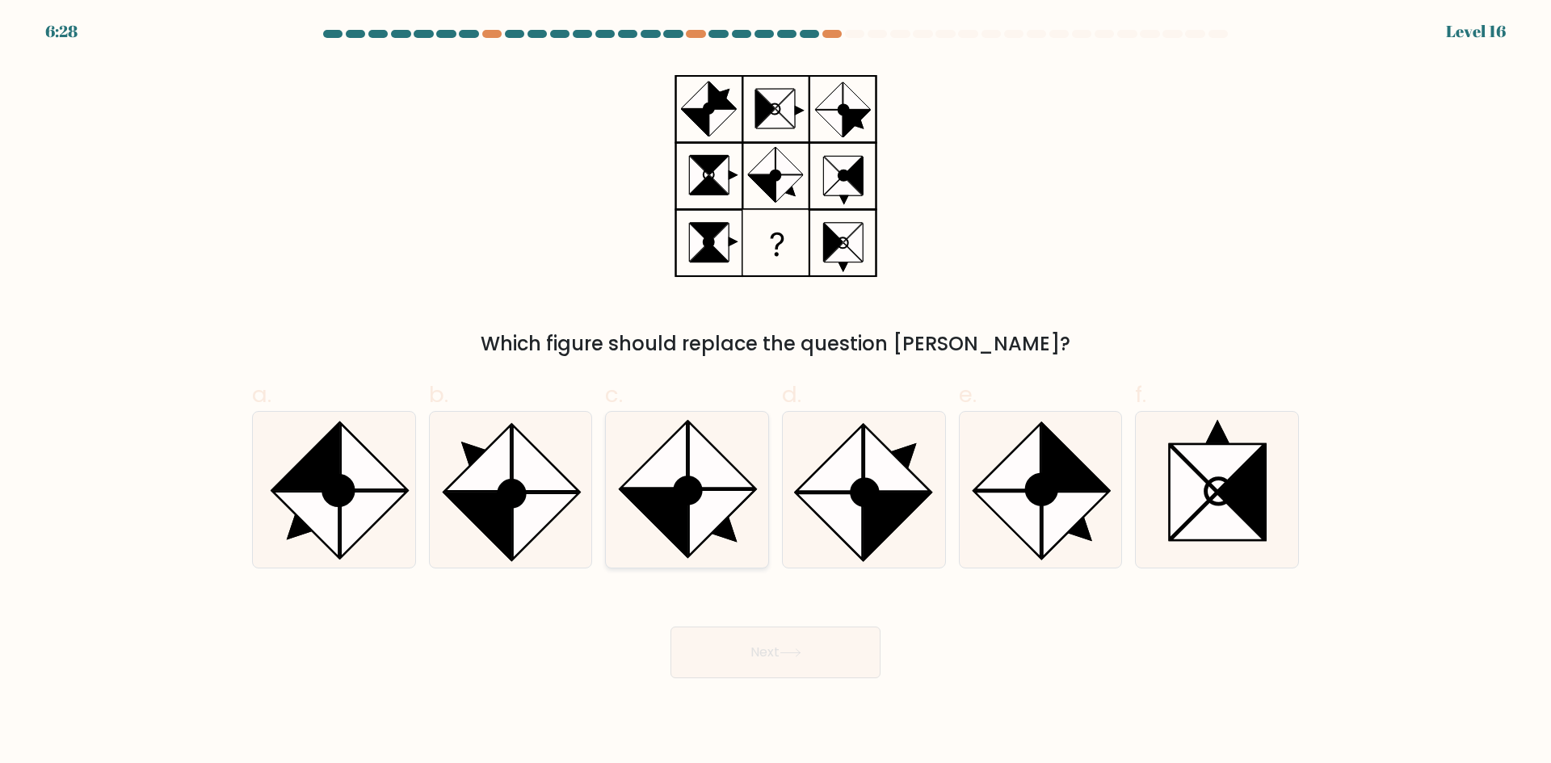
click at [737, 532] on icon at bounding box center [687, 490] width 156 height 156
click at [775, 393] on input "c." at bounding box center [775, 387] width 1 height 10
radio input "true"
click at [985, 485] on icon at bounding box center [1008, 457] width 66 height 66
click at [776, 393] on input "e." at bounding box center [775, 387] width 1 height 10
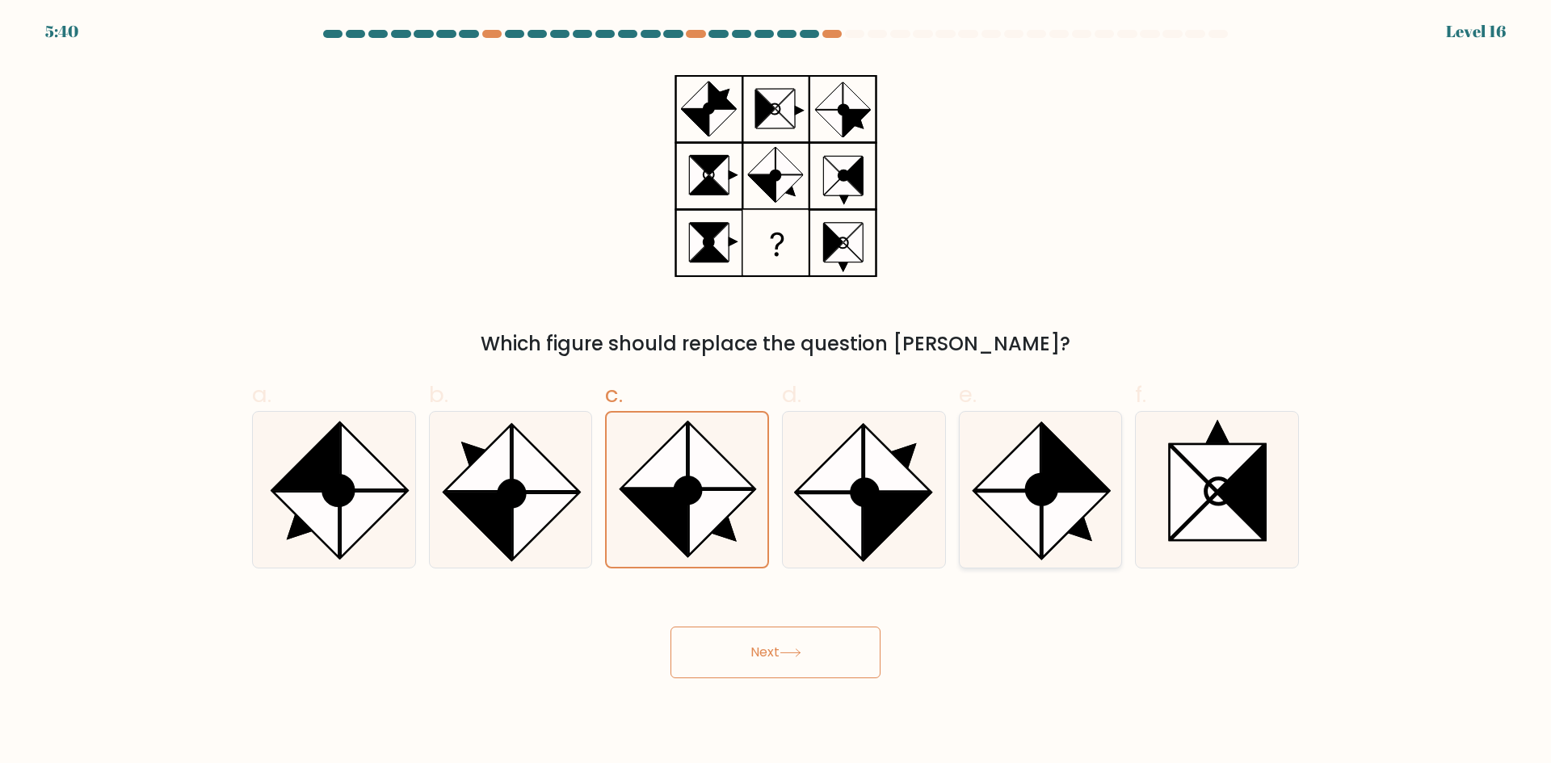
radio input "true"
click at [753, 490] on icon at bounding box center [722, 523] width 66 height 66
click at [775, 393] on input "c." at bounding box center [775, 387] width 1 height 10
radio input "true"
click at [1051, 478] on ellipse at bounding box center [1042, 489] width 42 height 42
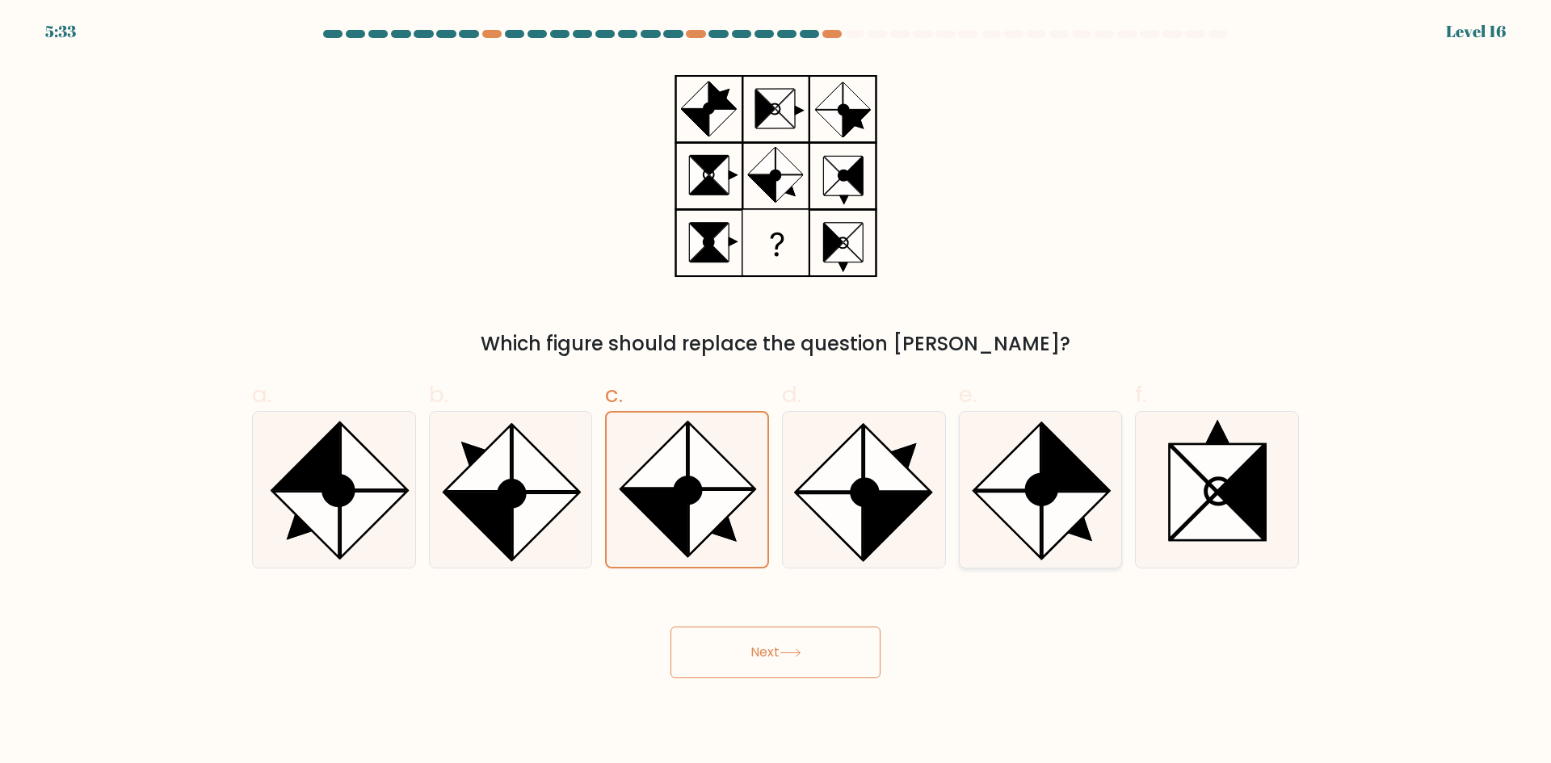
click at [776, 393] on input "e." at bounding box center [775, 387] width 1 height 10
radio input "true"
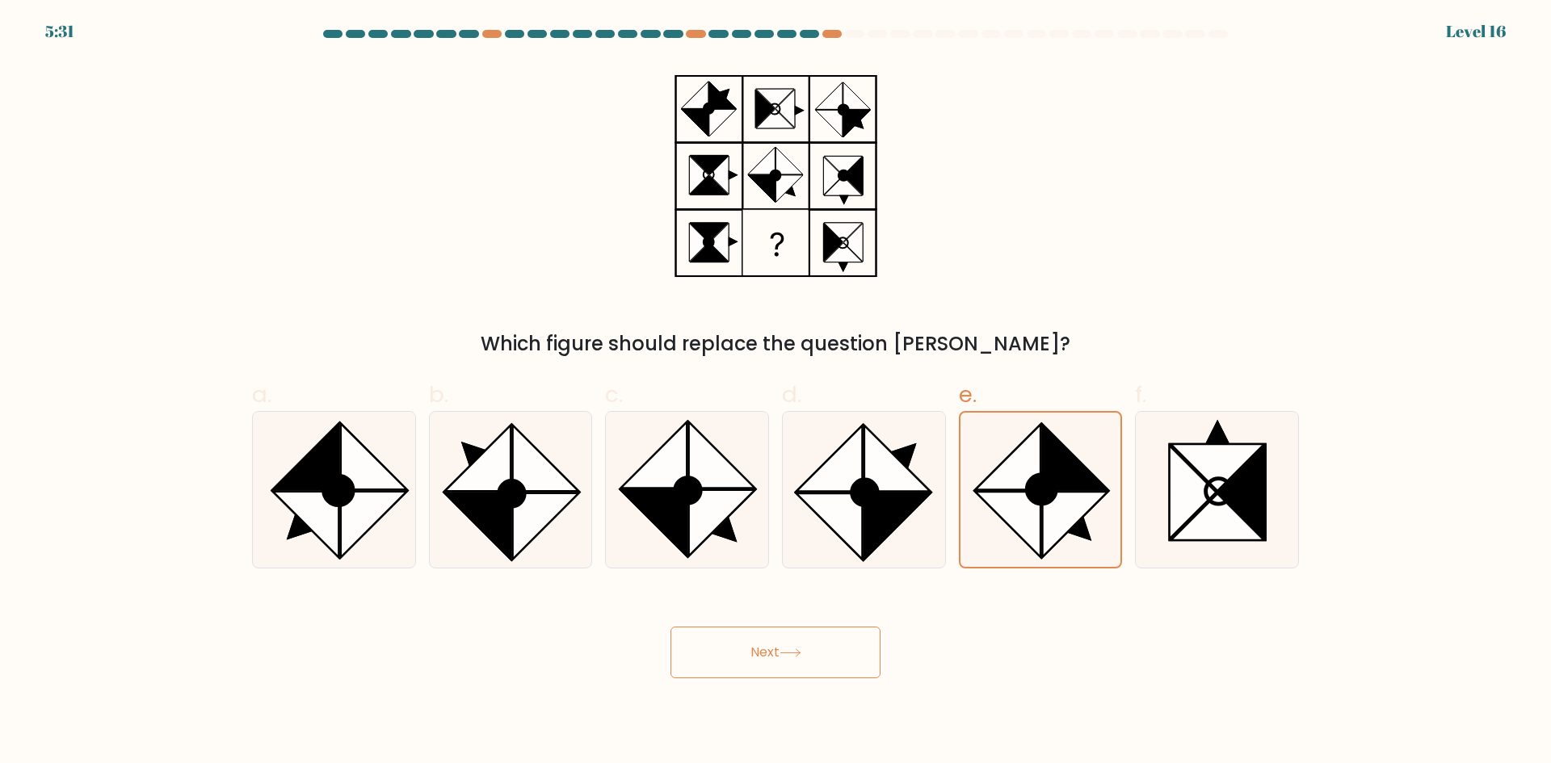
click at [822, 632] on button "Next" at bounding box center [775, 653] width 210 height 52
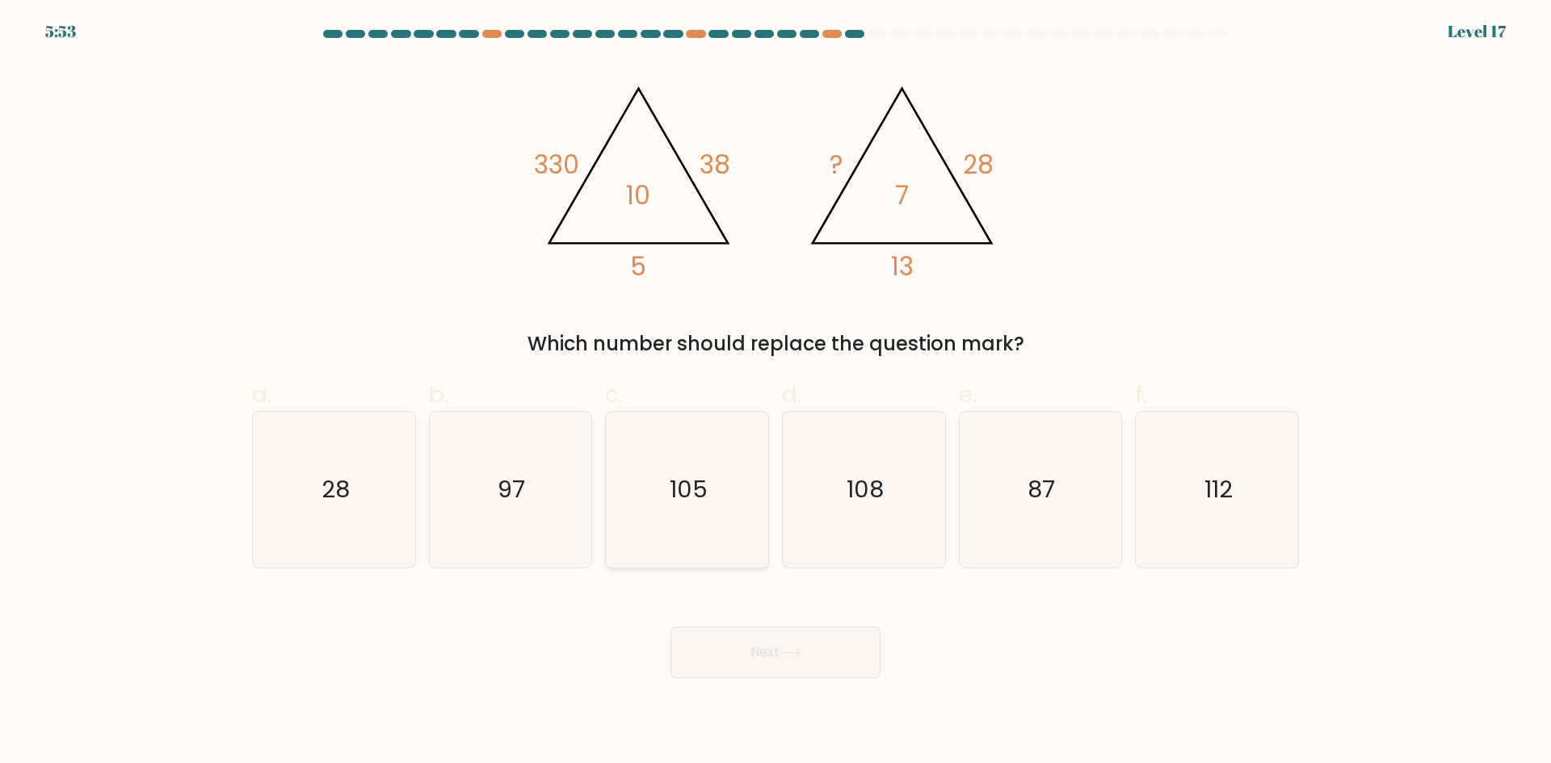
click at [674, 506] on icon "105" at bounding box center [687, 490] width 156 height 156
click at [775, 393] on input "c. 105" at bounding box center [775, 387] width 1 height 10
radio input "true"
click at [832, 669] on button "Next" at bounding box center [775, 653] width 210 height 52
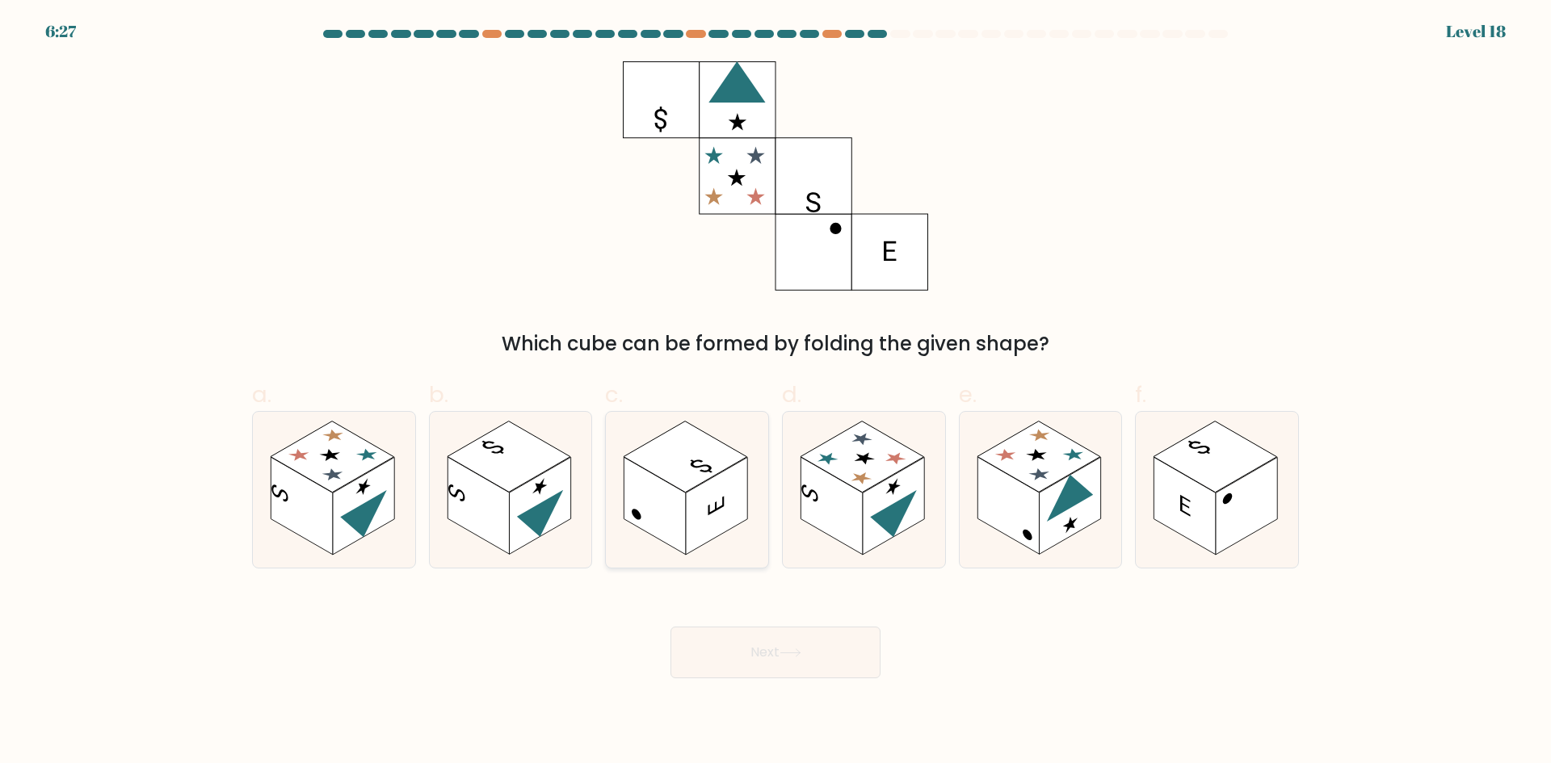
click at [656, 465] on rect at bounding box center [686, 456] width 124 height 71
click at [775, 393] on input "c." at bounding box center [775, 387] width 1 height 10
radio input "true"
click at [549, 477] on rect at bounding box center [539, 506] width 61 height 98
click at [775, 393] on input "b." at bounding box center [775, 387] width 1 height 10
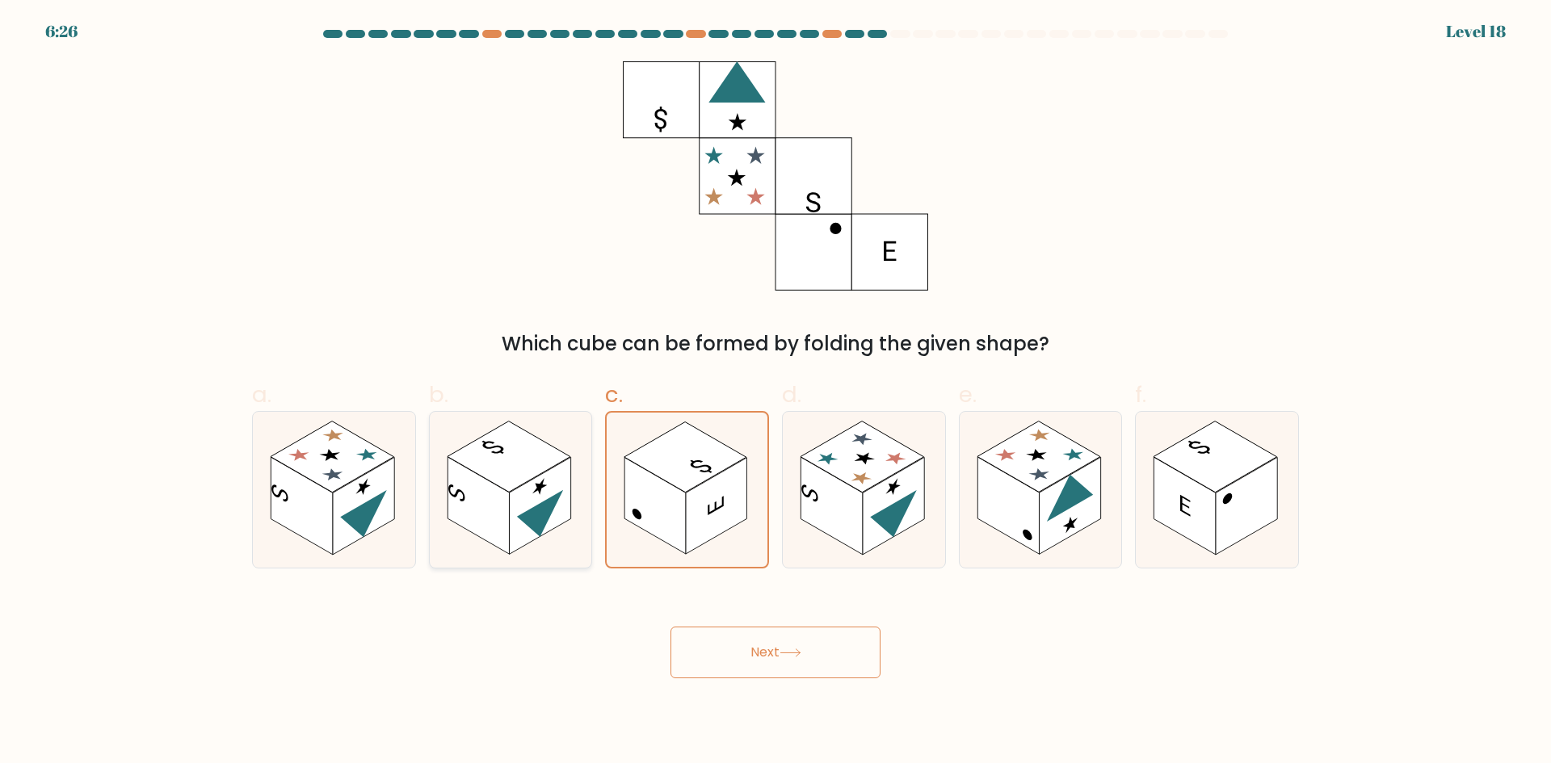
radio input "true"
click at [335, 478] on rect at bounding box center [333, 456] width 124 height 71
click at [775, 393] on input "a." at bounding box center [775, 387] width 1 height 10
radio input "true"
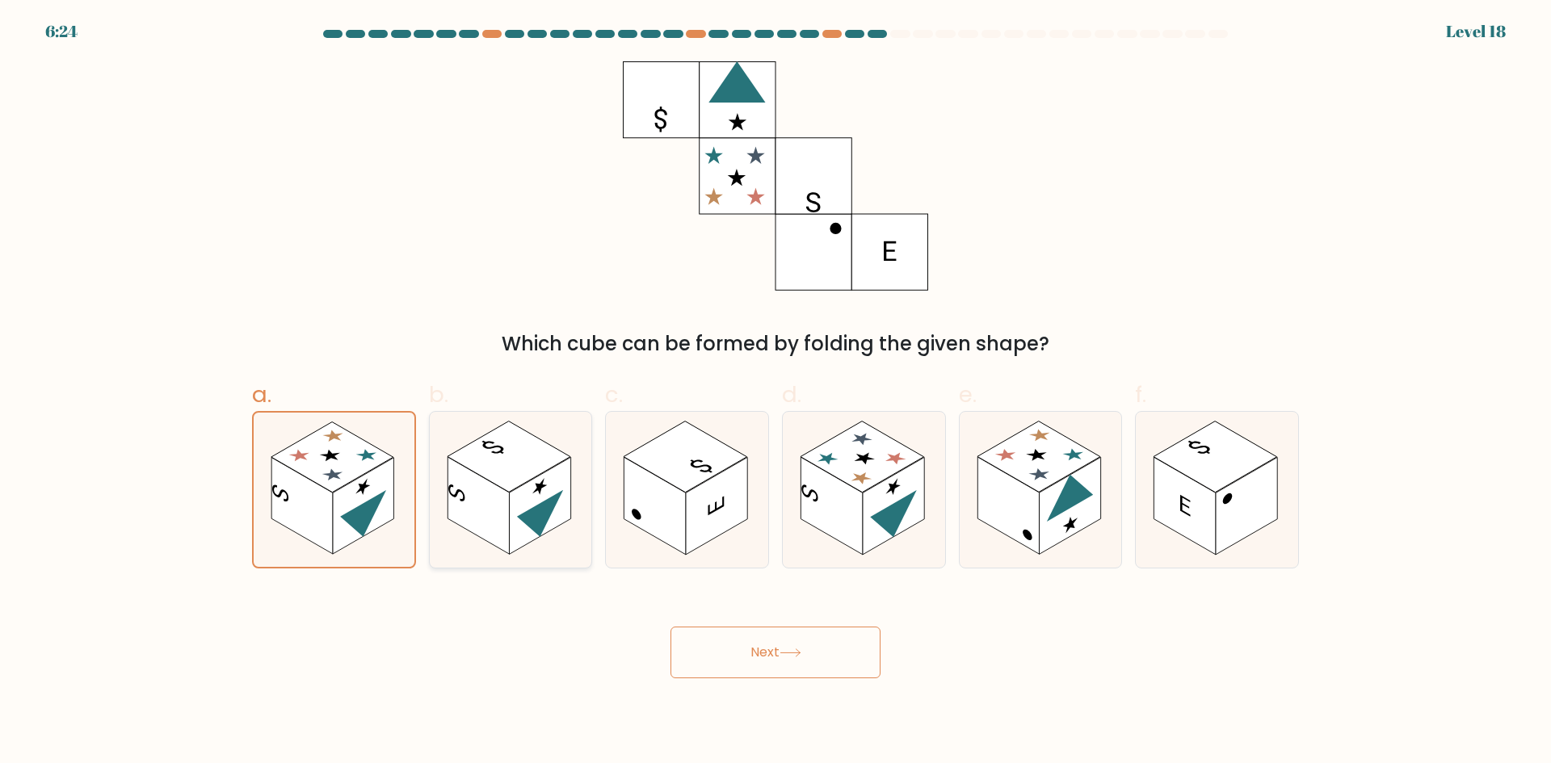
click at [464, 462] on rect at bounding box center [509, 456] width 124 height 71
click at [775, 393] on input "b." at bounding box center [775, 387] width 1 height 10
radio input "true"
click at [361, 483] on rect at bounding box center [363, 506] width 61 height 98
click at [775, 393] on input "a." at bounding box center [775, 387] width 1 height 10
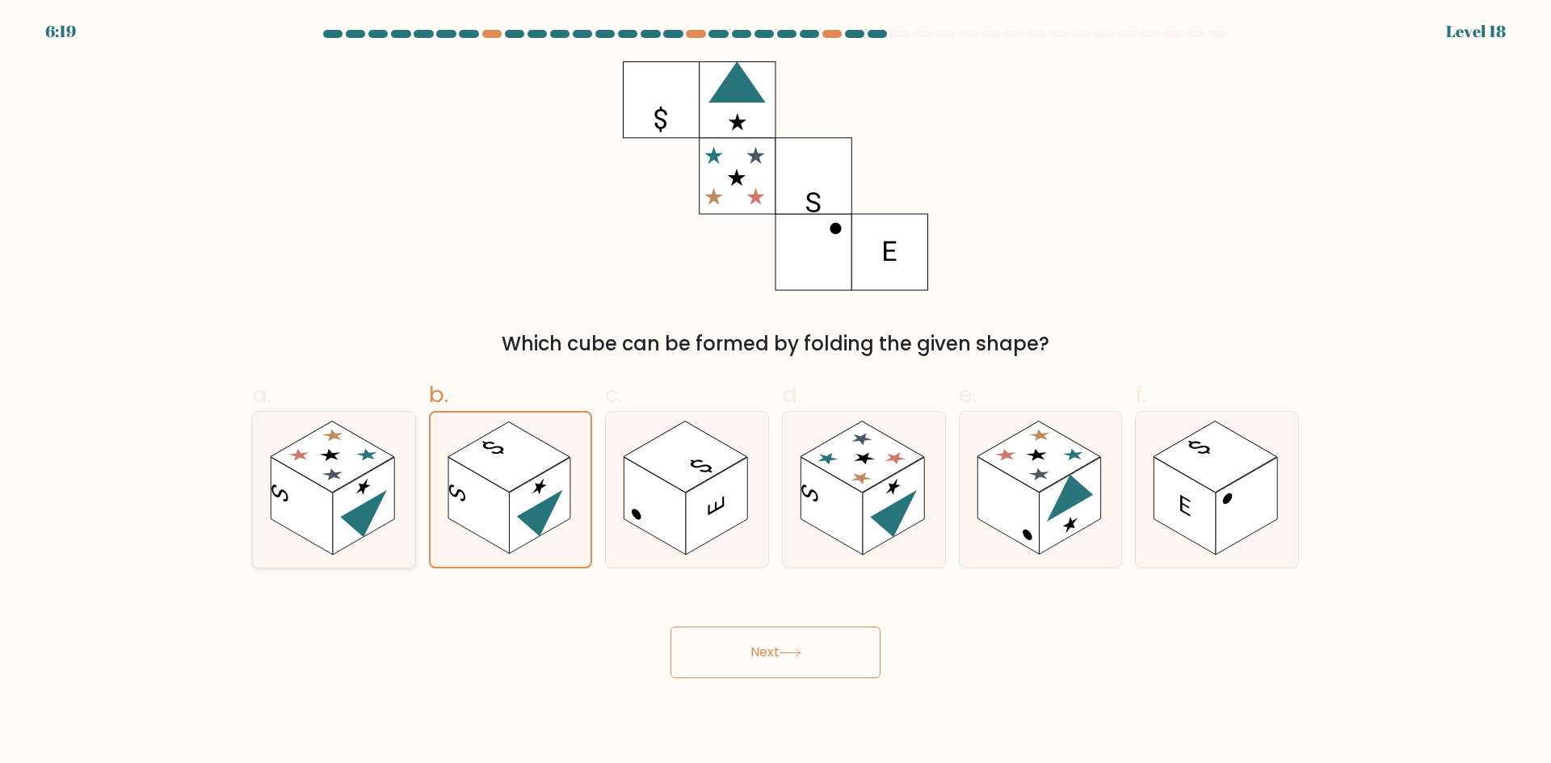
radio input "true"
click at [825, 657] on button "Next" at bounding box center [775, 653] width 210 height 52
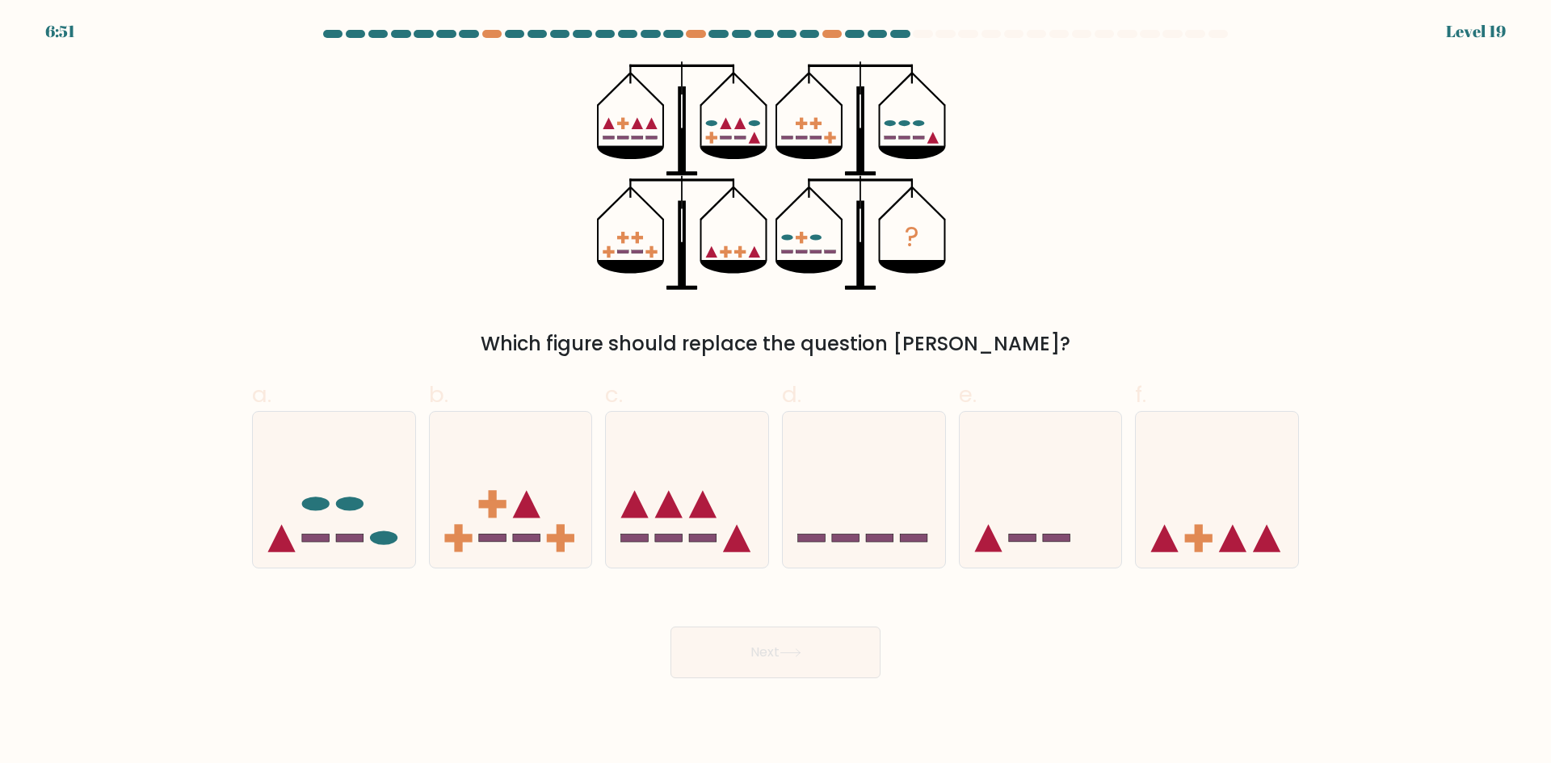
click at [621, 128] on rect at bounding box center [622, 123] width 3 height 11
click at [837, 535] on rect at bounding box center [845, 539] width 27 height 8
click at [776, 393] on input "d." at bounding box center [775, 387] width 1 height 10
radio input "true"
click at [722, 510] on icon at bounding box center [687, 489] width 162 height 134
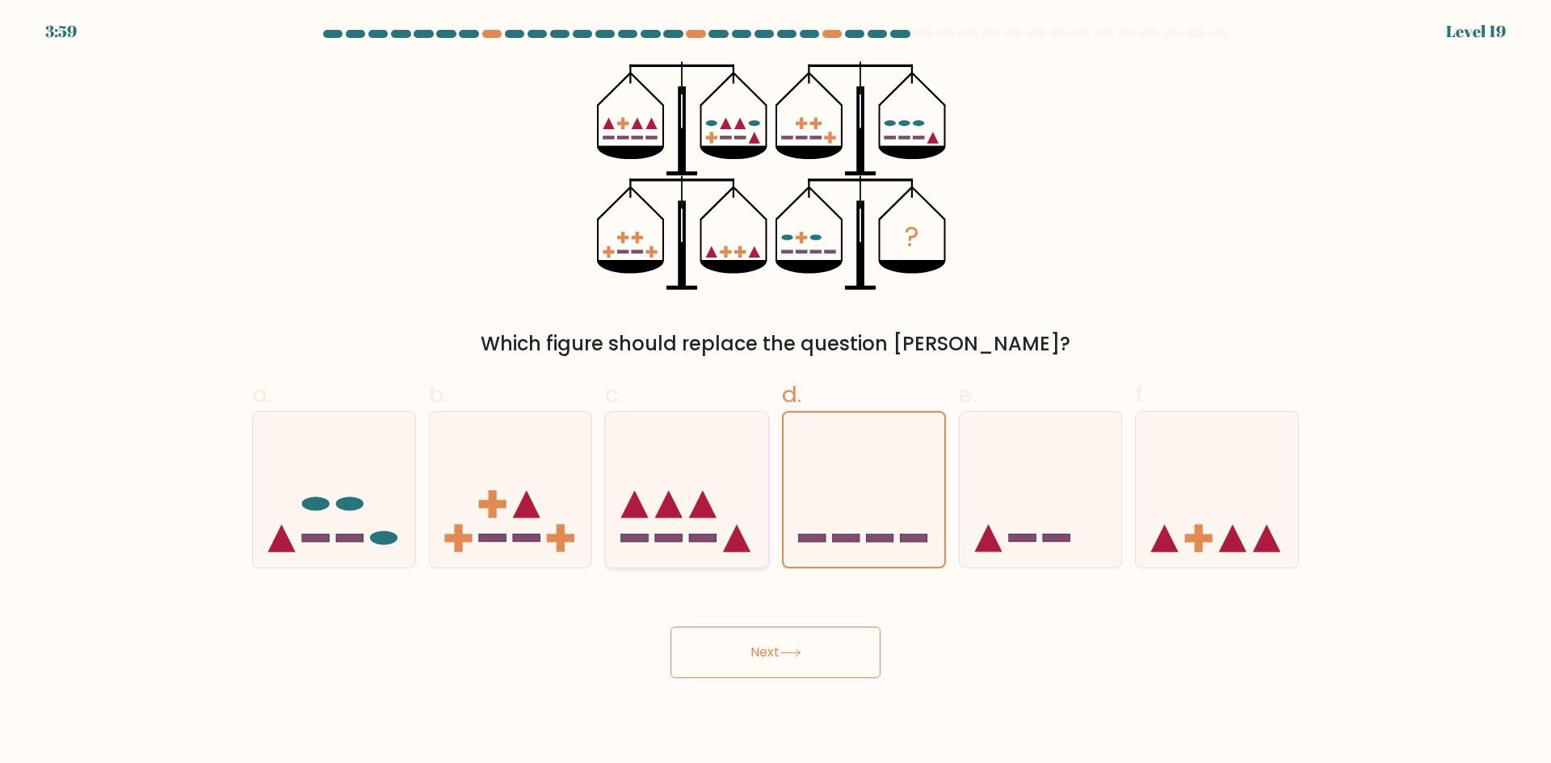
click at [775, 393] on input "c." at bounding box center [775, 387] width 1 height 10
radio input "true"
click at [538, 489] on icon at bounding box center [511, 489] width 162 height 134
click at [775, 393] on input "b." at bounding box center [775, 387] width 1 height 10
radio input "true"
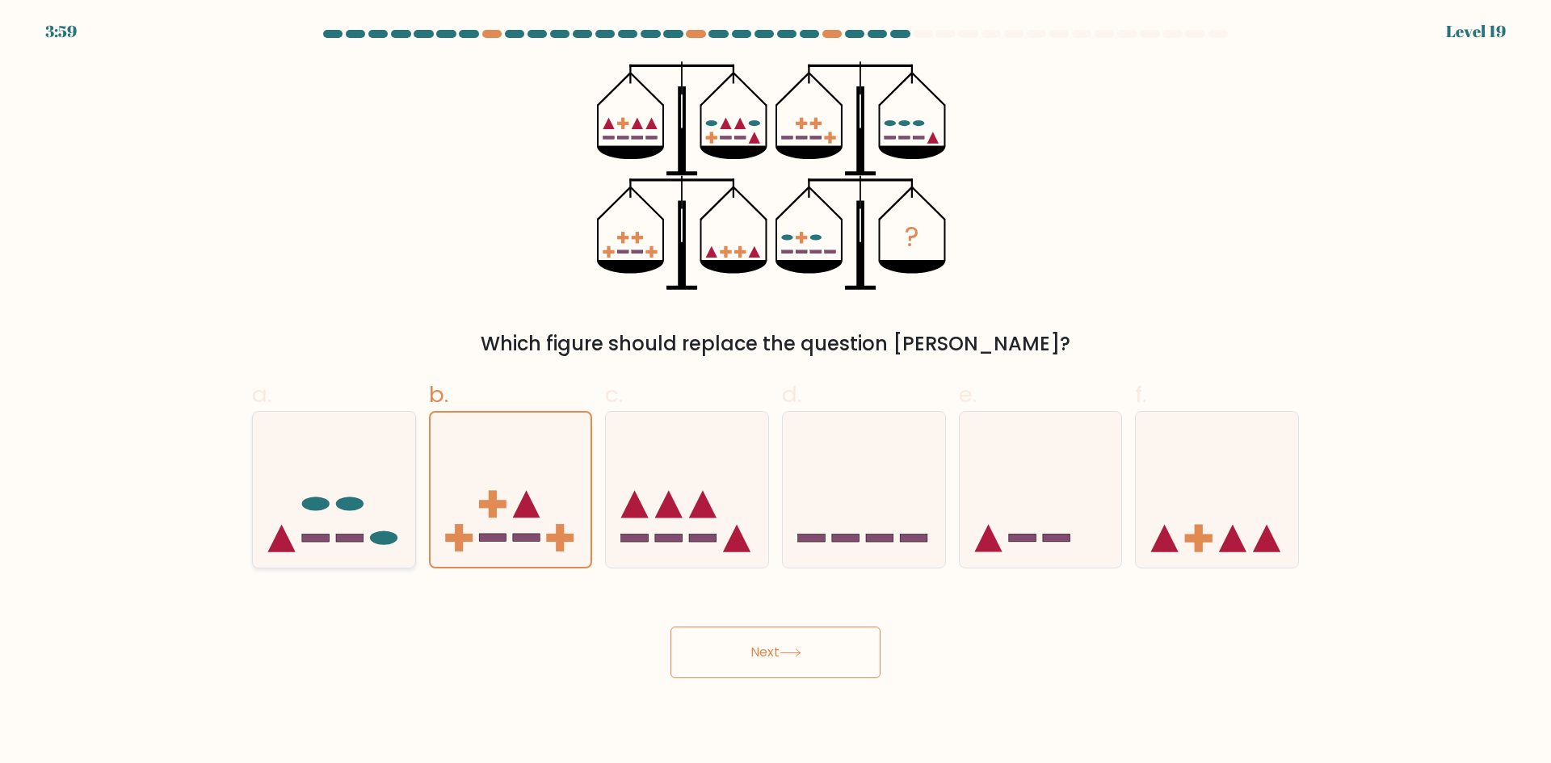
click at [373, 506] on icon at bounding box center [334, 489] width 162 height 134
click at [775, 393] on input "a." at bounding box center [775, 387] width 1 height 10
radio input "true"
click at [455, 535] on rect at bounding box center [457, 539] width 27 height 8
click at [775, 393] on input "b." at bounding box center [775, 387] width 1 height 10
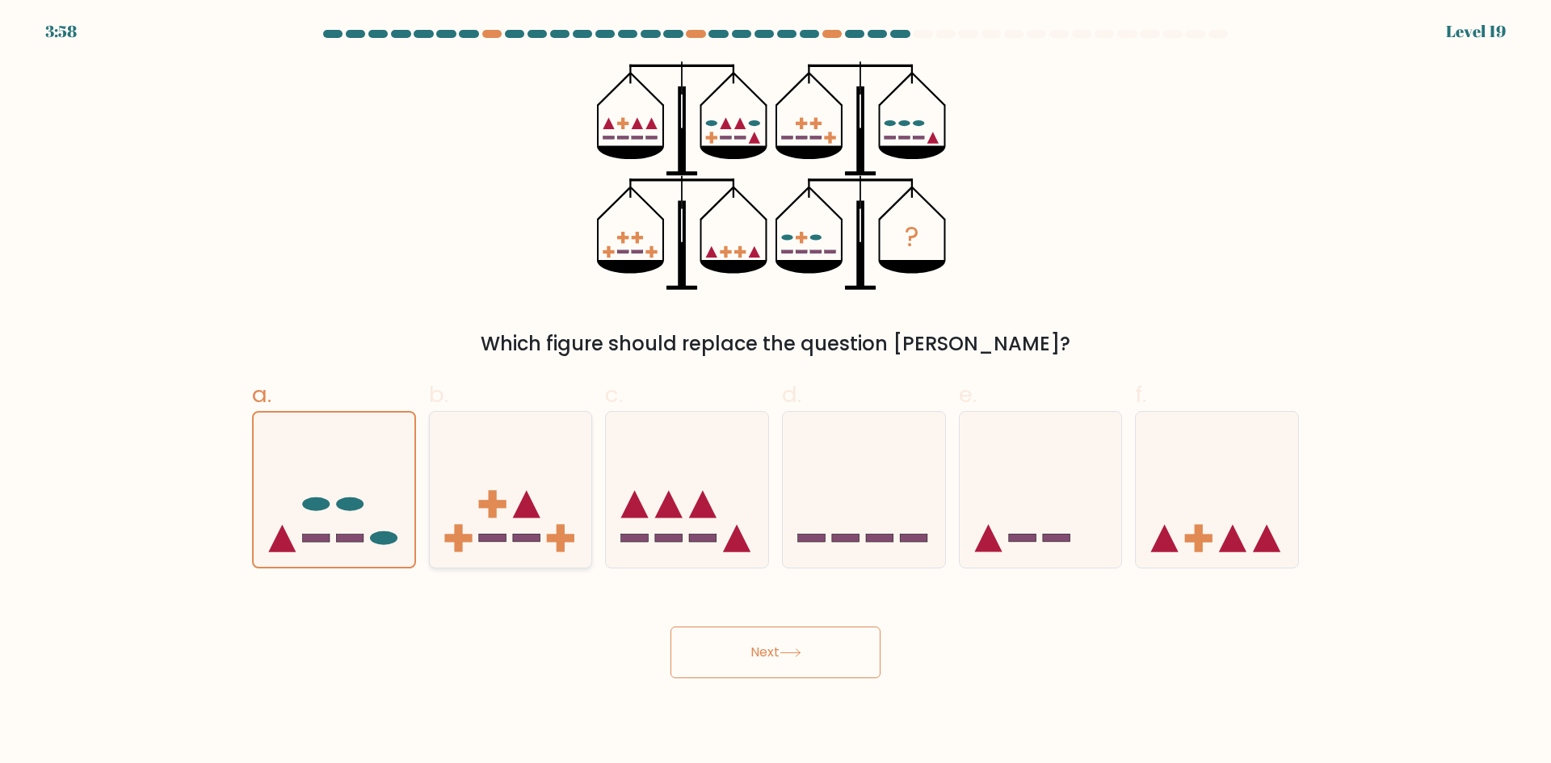
radio input "true"
click at [869, 504] on icon at bounding box center [864, 489] width 162 height 134
click at [776, 393] on input "d." at bounding box center [775, 387] width 1 height 10
radio input "true"
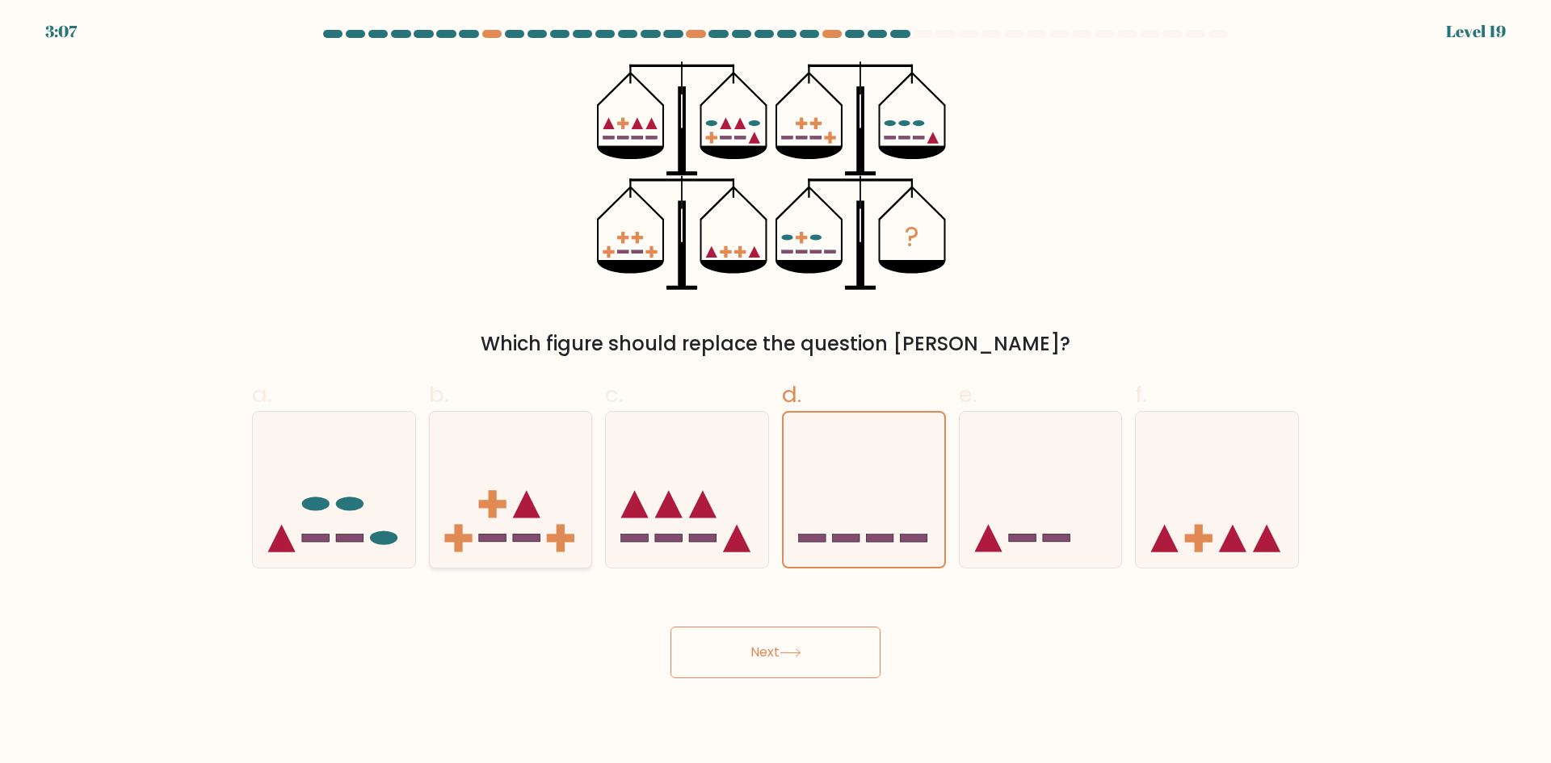
click at [554, 482] on icon at bounding box center [511, 489] width 162 height 134
click at [775, 393] on input "b." at bounding box center [775, 387] width 1 height 10
radio input "true"
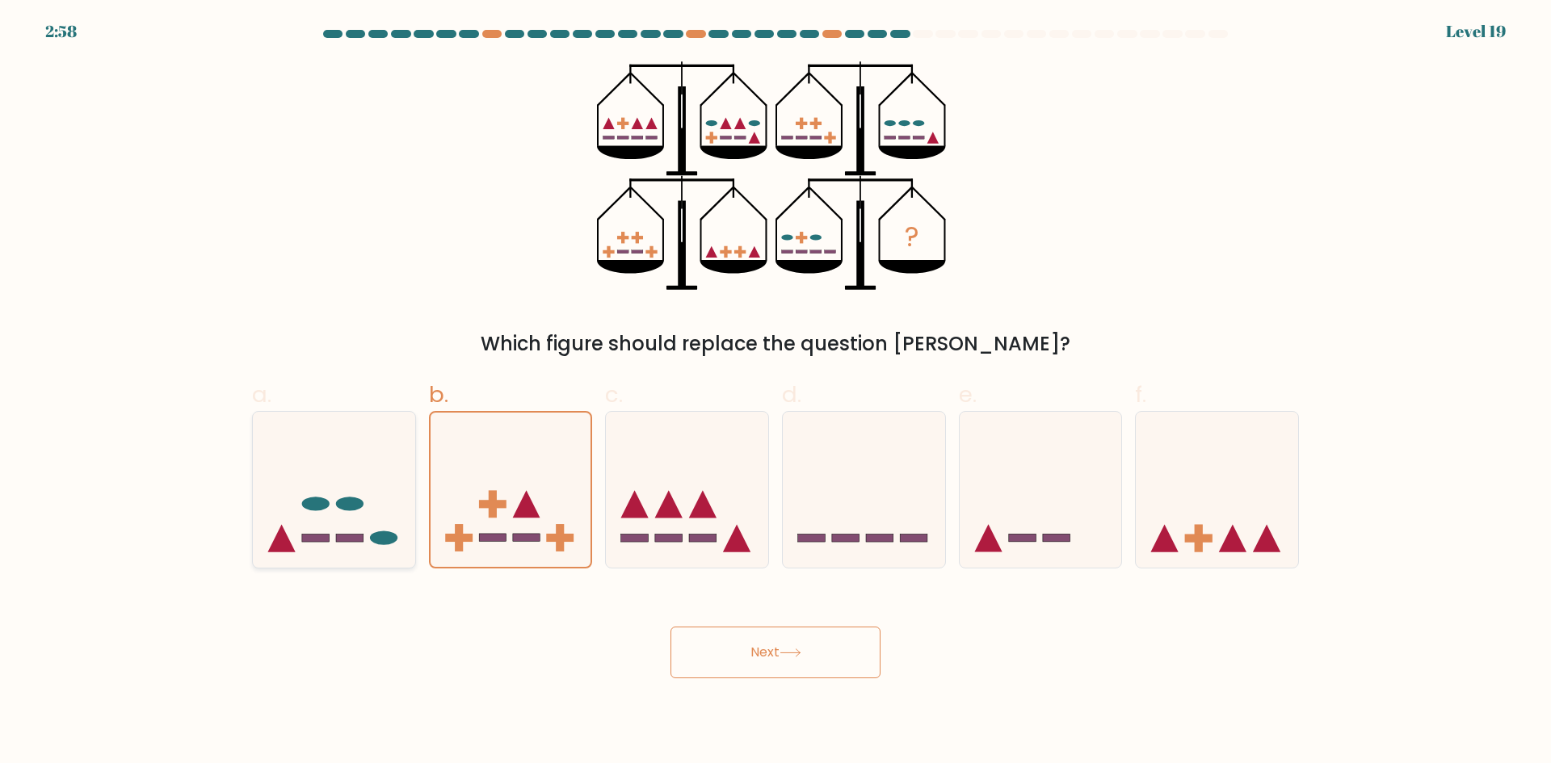
click at [380, 530] on icon at bounding box center [334, 489] width 162 height 134
click at [775, 393] on input "a." at bounding box center [775, 387] width 1 height 10
radio input "true"
click at [838, 644] on button "Next" at bounding box center [775, 653] width 210 height 52
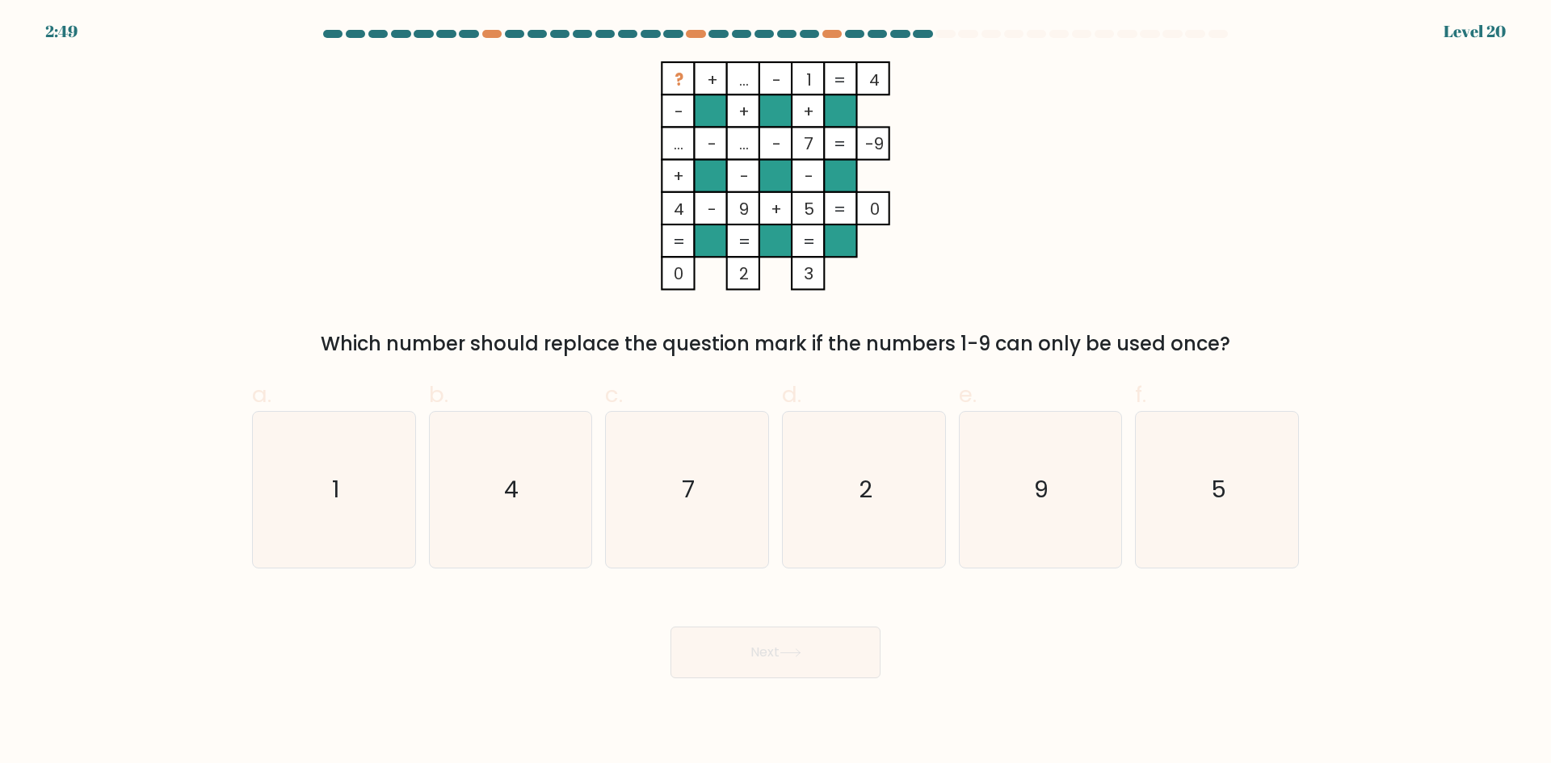
click at [744, 152] on tspan "..." at bounding box center [744, 143] width 10 height 23
click at [776, 156] on rect at bounding box center [775, 143] width 32 height 32
click at [1208, 482] on icon "5" at bounding box center [1217, 490] width 156 height 156
click at [776, 393] on input "f. 5" at bounding box center [775, 387] width 1 height 10
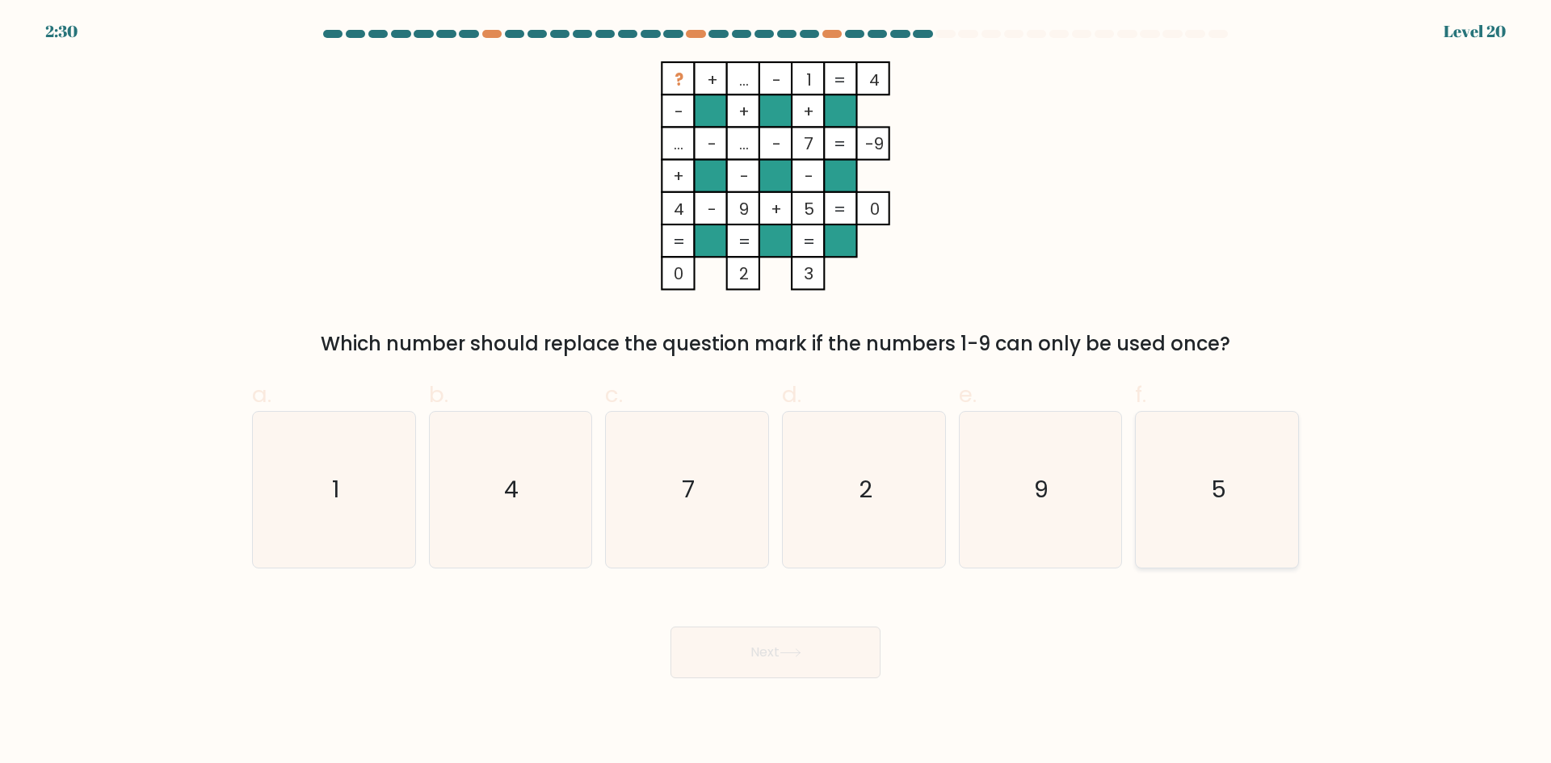
radio input "true"
click at [805, 653] on button "Next" at bounding box center [775, 653] width 210 height 52
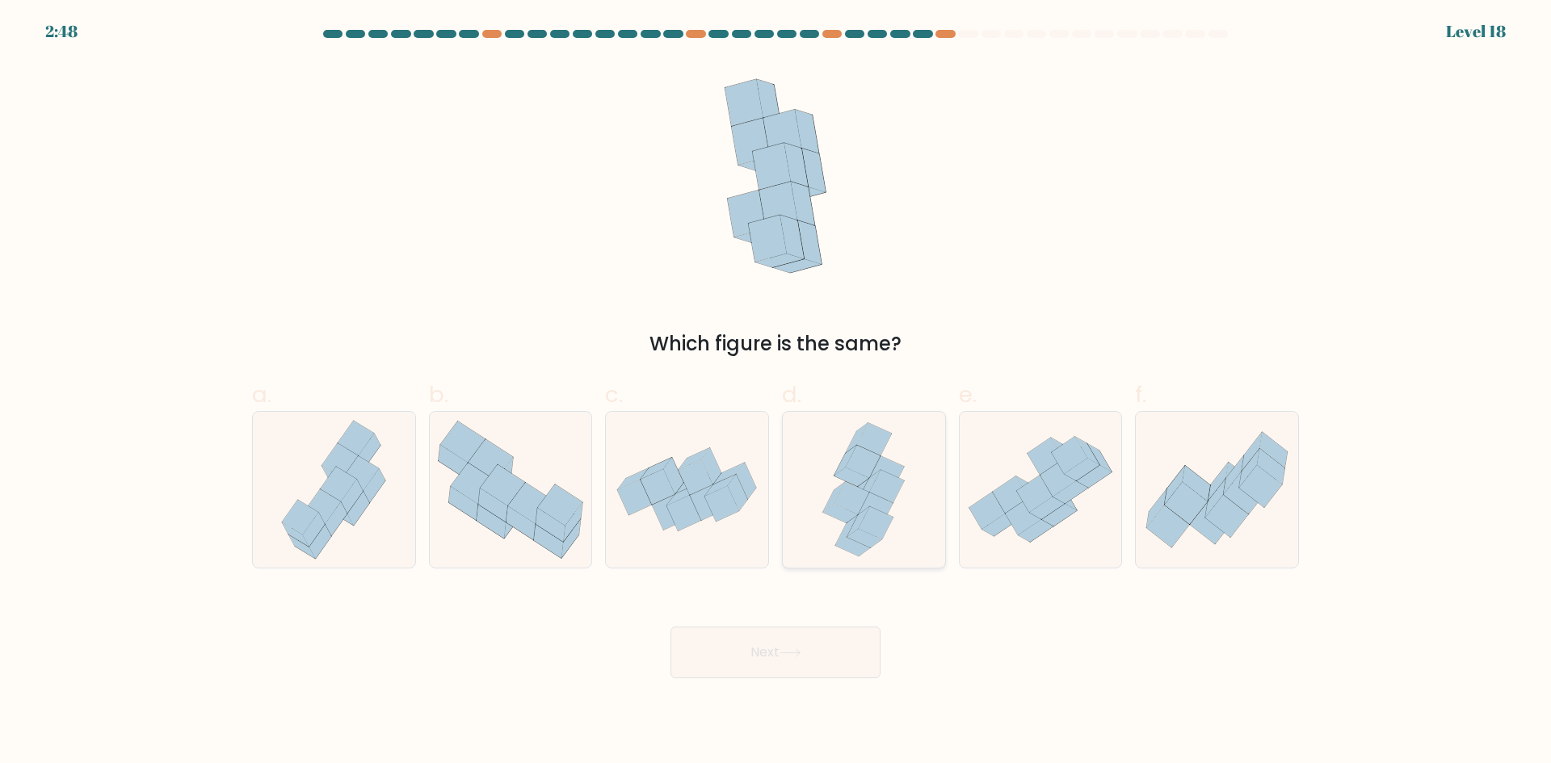
click at [869, 502] on icon at bounding box center [876, 509] width 35 height 32
click at [776, 393] on input "d." at bounding box center [775, 387] width 1 height 10
radio input "true"
click at [836, 666] on button "Next" at bounding box center [775, 653] width 210 height 52
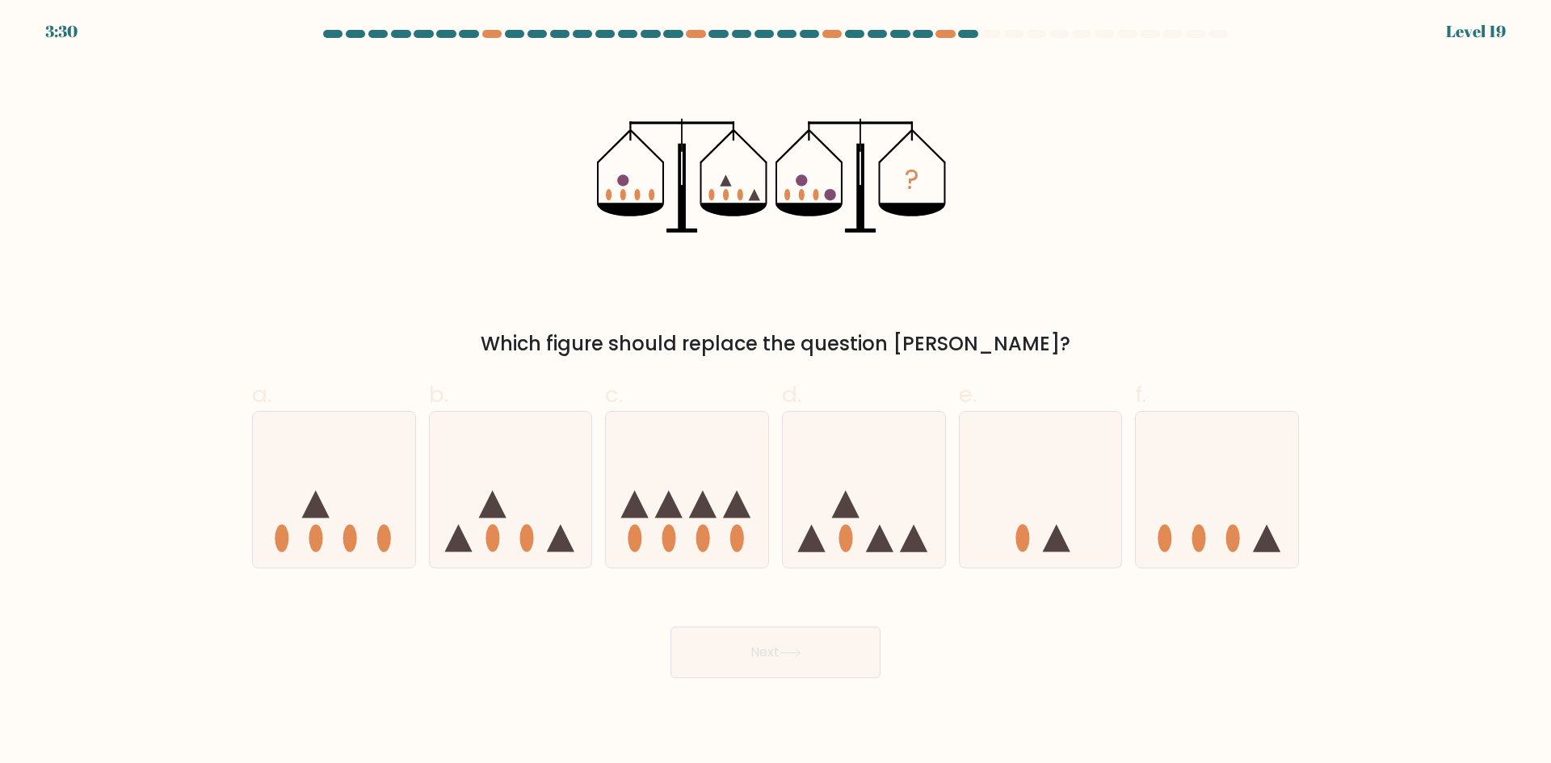
click at [661, 194] on icon "?" at bounding box center [776, 175] width 358 height 229
click at [814, 187] on icon "?" at bounding box center [776, 175] width 358 height 229
click at [504, 505] on icon at bounding box center [511, 489] width 162 height 134
click at [775, 393] on input "b." at bounding box center [775, 387] width 1 height 10
radio input "true"
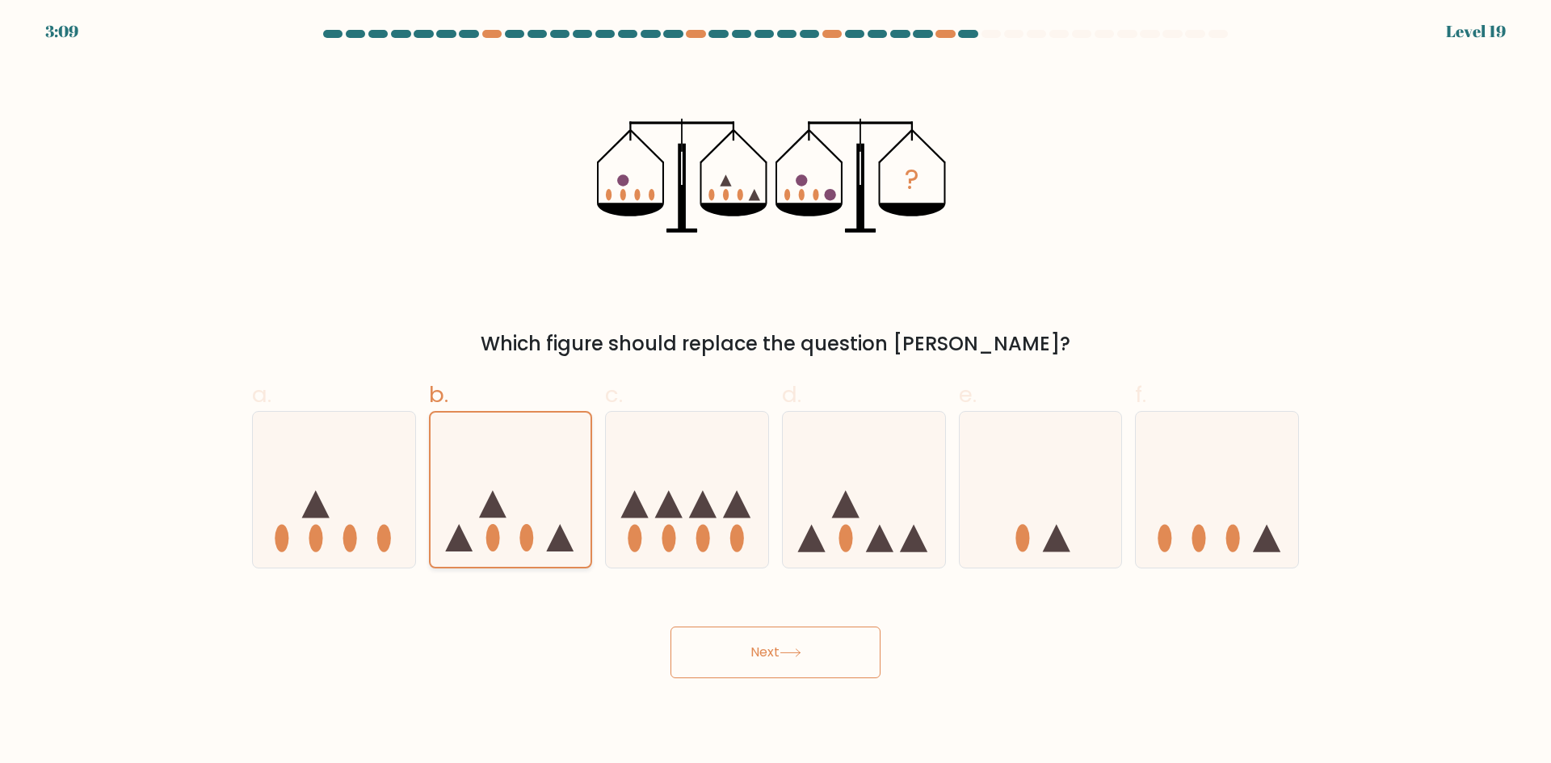
click at [540, 497] on icon at bounding box center [510, 489] width 161 height 133
click at [775, 393] on input "b." at bounding box center [775, 387] width 1 height 10
click at [787, 649] on icon at bounding box center [790, 653] width 22 height 9
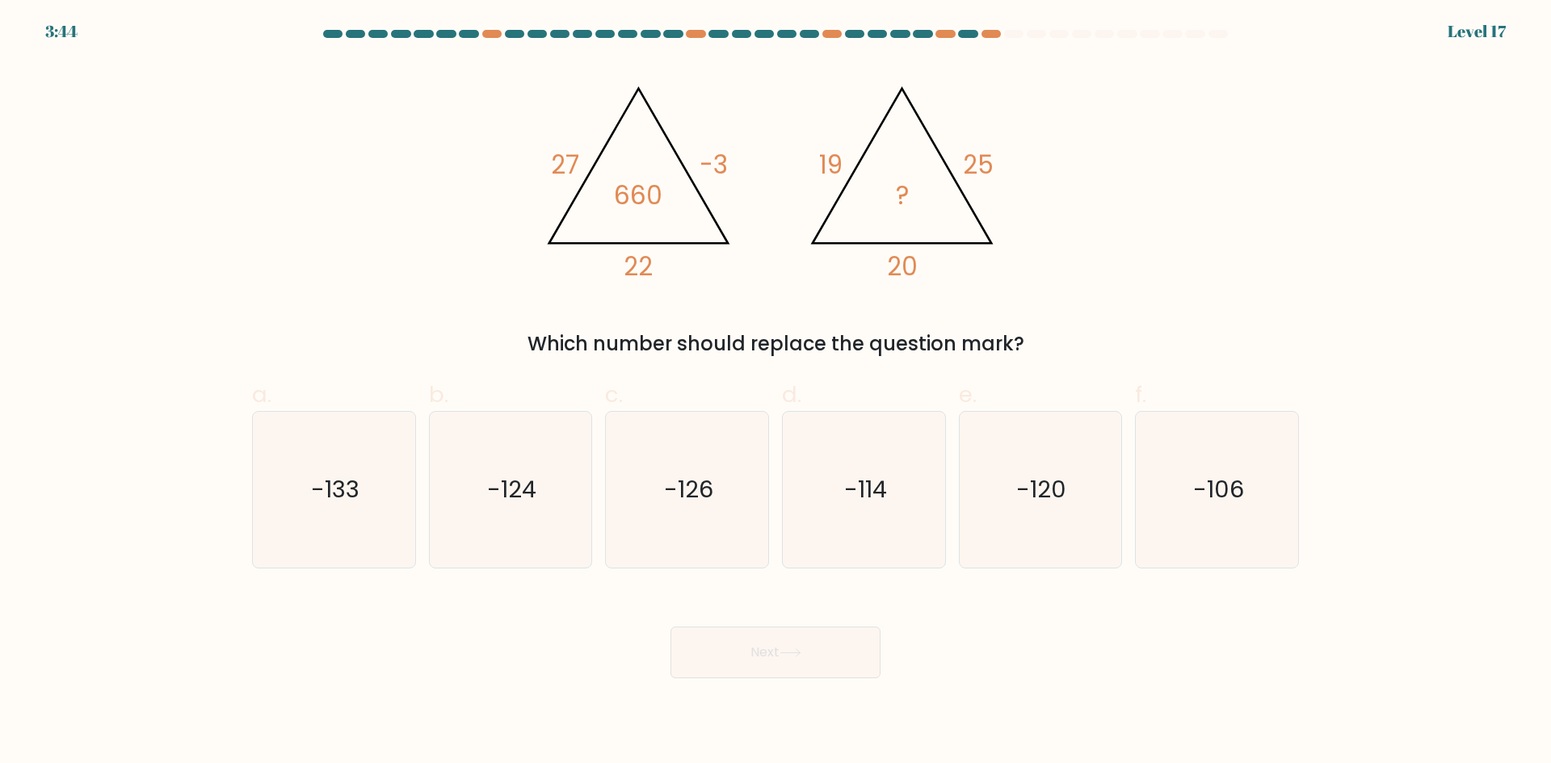
click at [685, 176] on icon "@import url('https://fonts.googleapis.com/css?family=Abril+Fatface:400,100,100i…" at bounding box center [775, 175] width 485 height 229
click at [1067, 525] on icon "-120" at bounding box center [1040, 490] width 156 height 156
click at [776, 393] on input "e. -120" at bounding box center [775, 387] width 1 height 10
radio input "true"
click at [763, 666] on button "Next" at bounding box center [775, 653] width 210 height 52
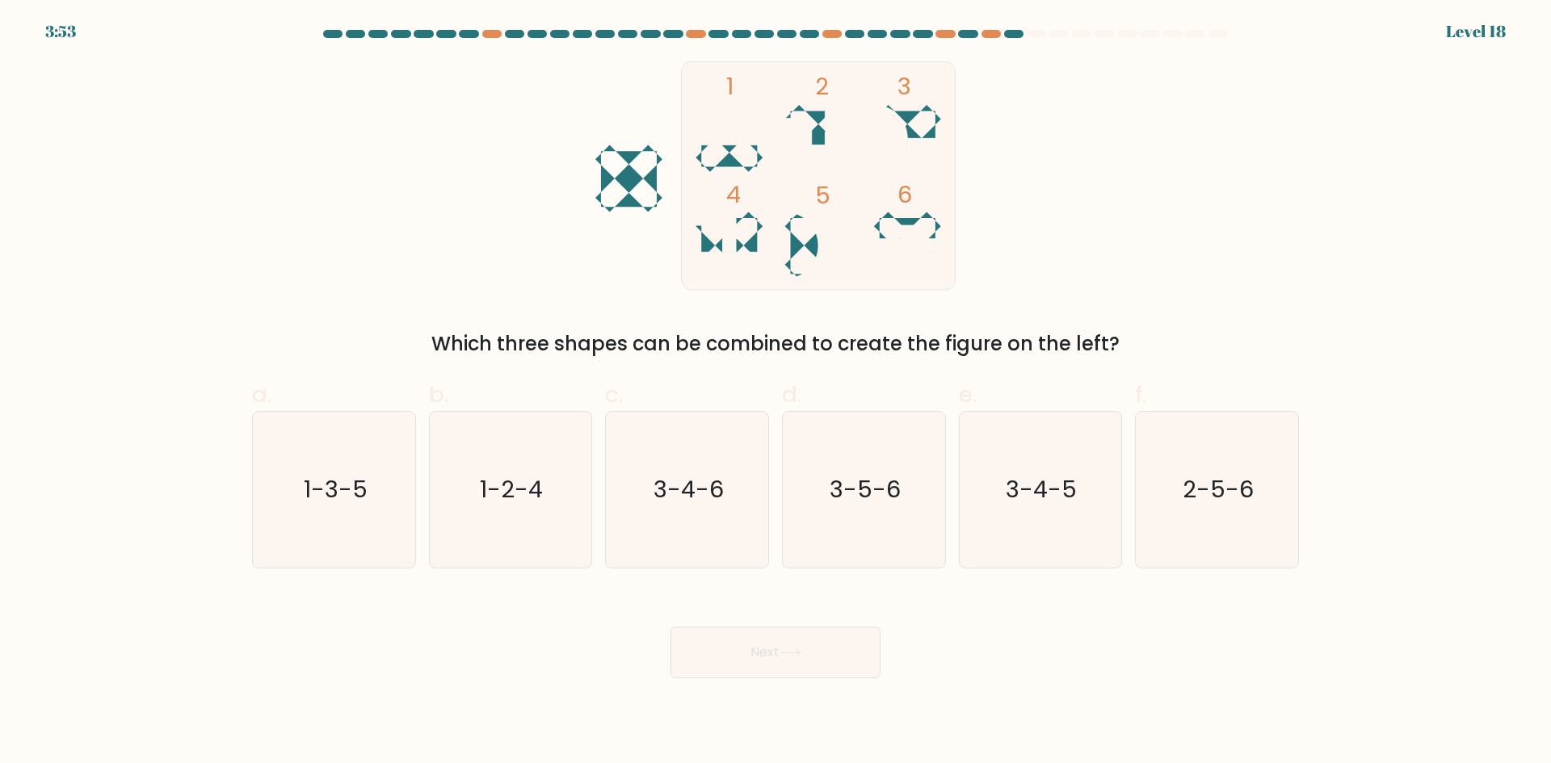
click at [770, 144] on rect at bounding box center [819, 175] width 274 height 229
click at [325, 497] on text "1-3-5" at bounding box center [336, 489] width 64 height 32
click at [775, 393] on input "a. 1-3-5" at bounding box center [775, 387] width 1 height 10
radio input "true"
click at [444, 515] on icon "1-2-4" at bounding box center [510, 490] width 156 height 156
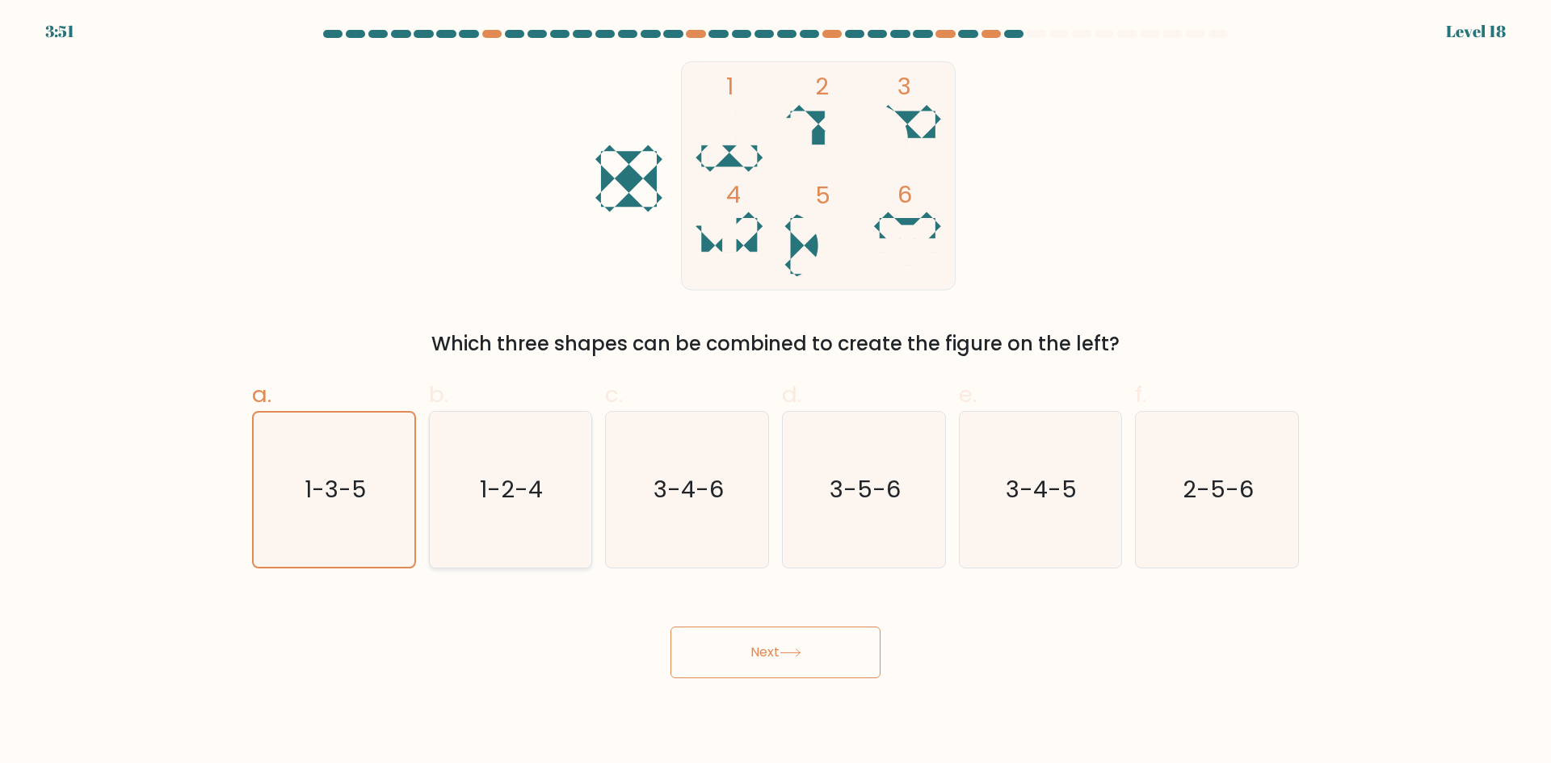
click at [775, 393] on input "b. 1-2-4" at bounding box center [775, 387] width 1 height 10
radio input "true"
click at [306, 463] on icon "1-3-5" at bounding box center [334, 490] width 156 height 156
click at [775, 393] on input "a. 1-3-5" at bounding box center [775, 387] width 1 height 10
radio input "true"
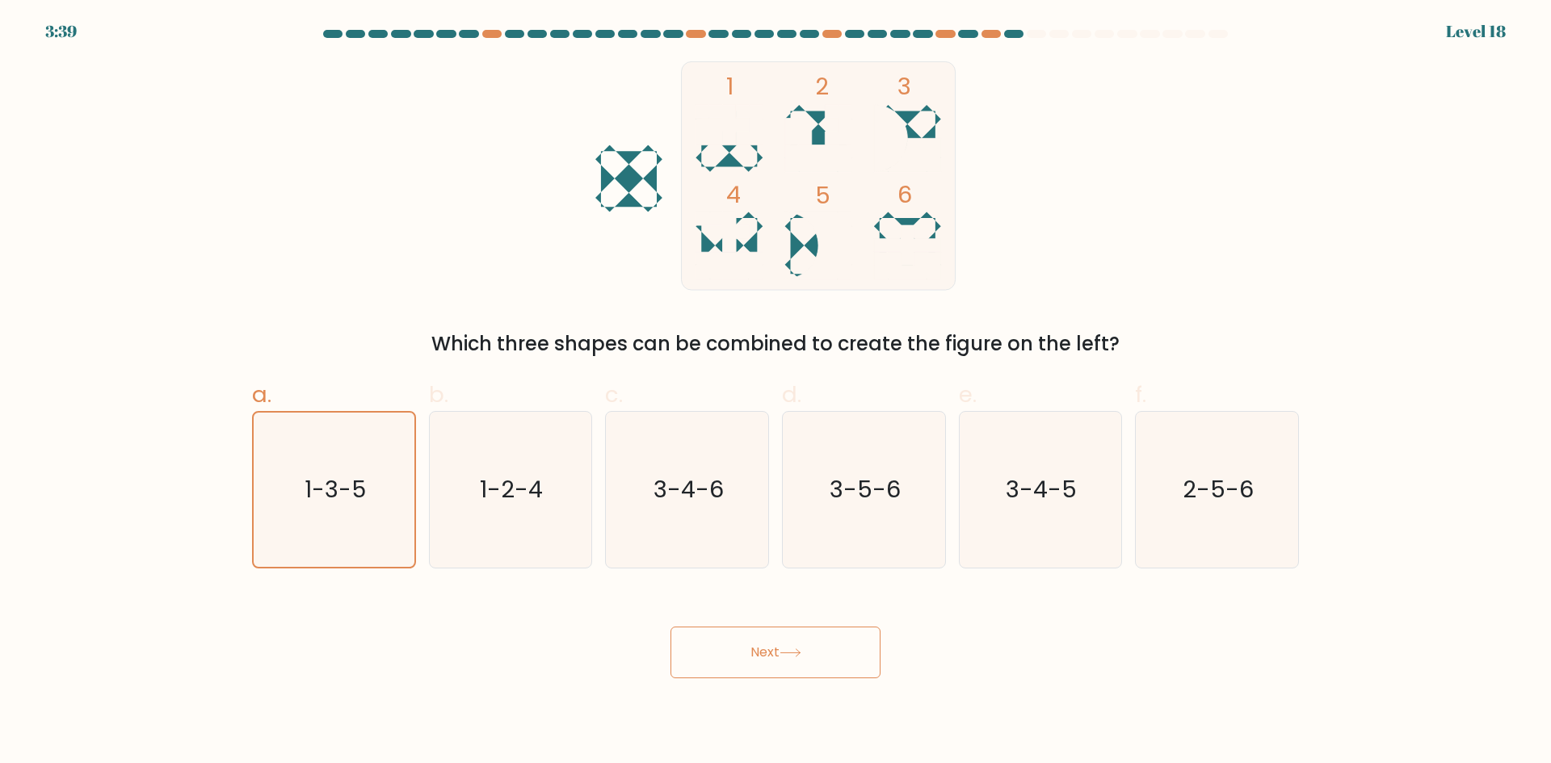
click at [804, 669] on button "Next" at bounding box center [775, 653] width 210 height 52
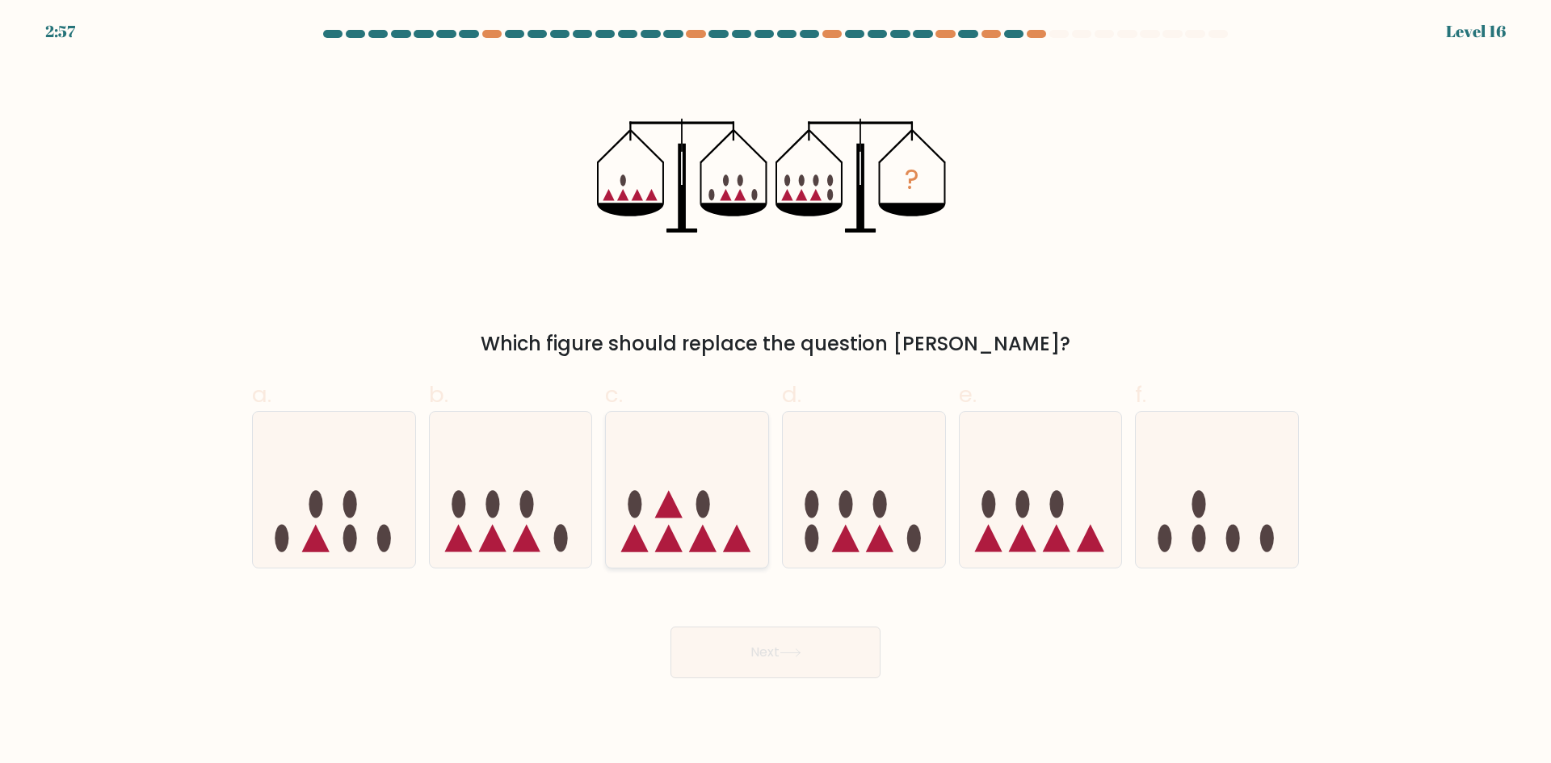
click at [712, 511] on icon at bounding box center [687, 489] width 162 height 134
click at [775, 393] on input "c." at bounding box center [775, 387] width 1 height 10
radio input "true"
click at [779, 670] on button "Next" at bounding box center [775, 653] width 210 height 52
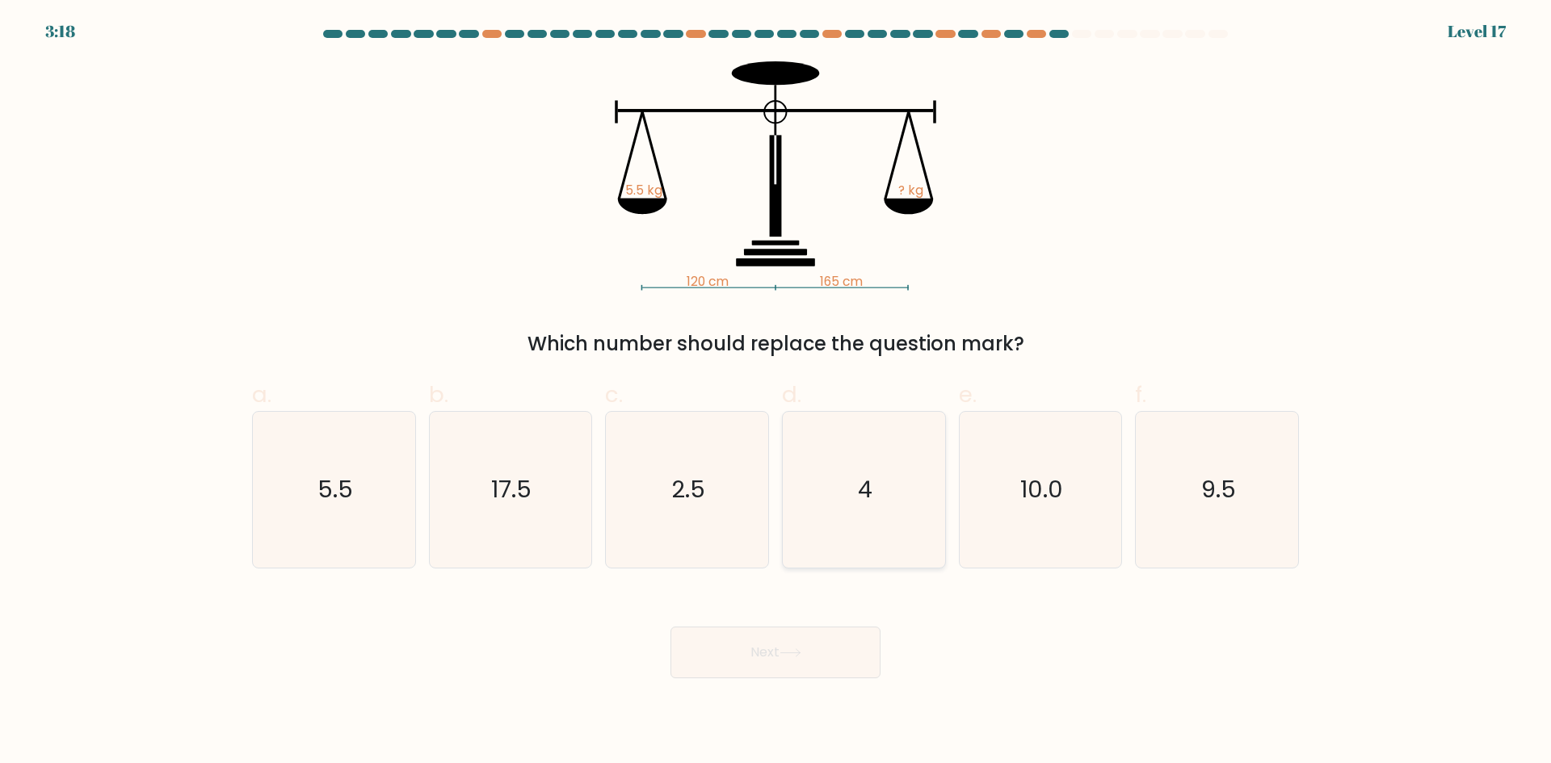
click at [869, 504] on text "4" at bounding box center [865, 489] width 15 height 32
click at [776, 393] on input "d. 4" at bounding box center [775, 387] width 1 height 10
radio input "true"
click at [824, 653] on button "Next" at bounding box center [775, 653] width 210 height 52
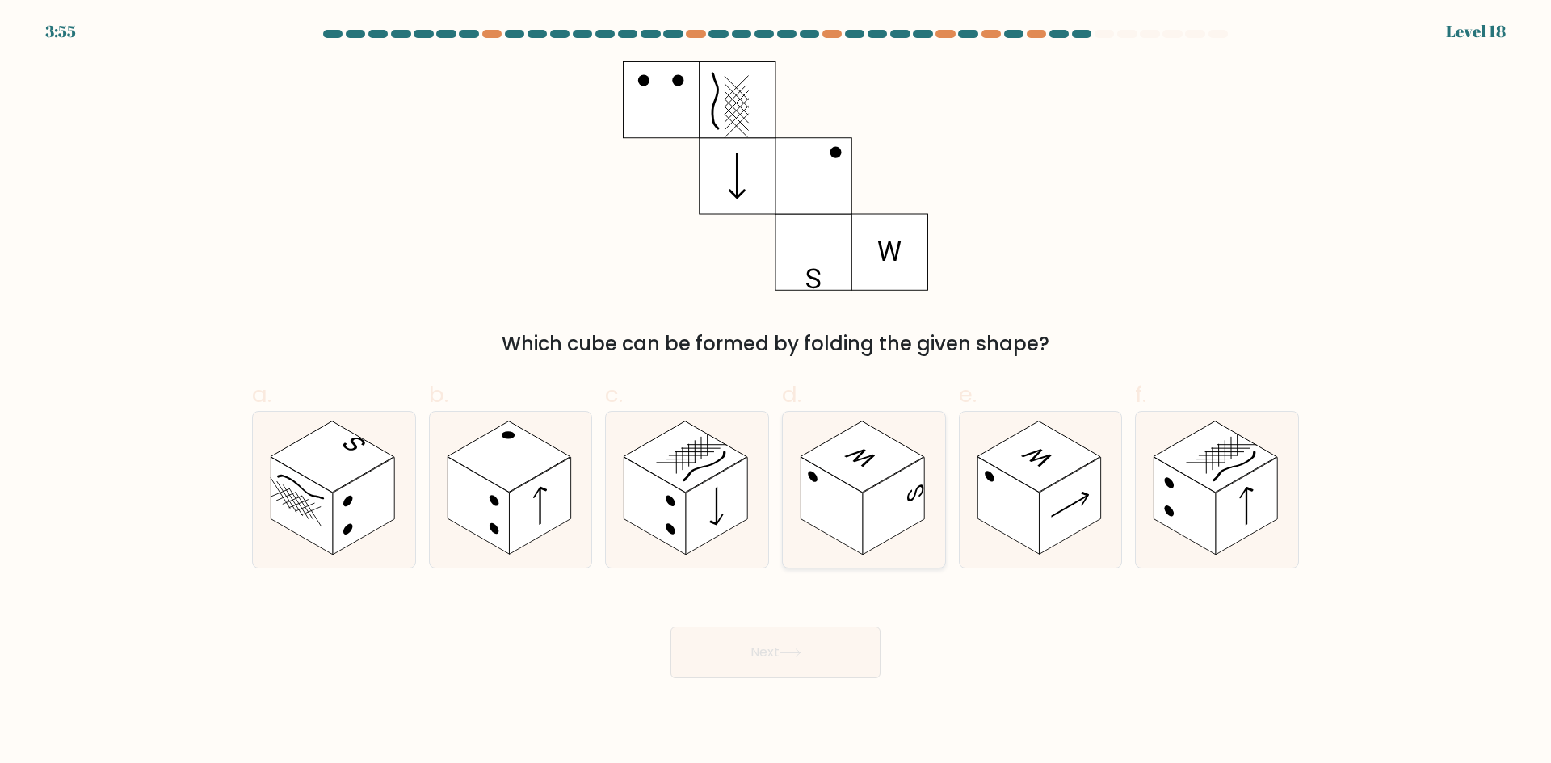
click at [846, 485] on rect at bounding box center [830, 506] width 61 height 98
click at [776, 393] on input "d." at bounding box center [775, 387] width 1 height 10
radio input "true"
click at [836, 665] on button "Next" at bounding box center [775, 653] width 210 height 52
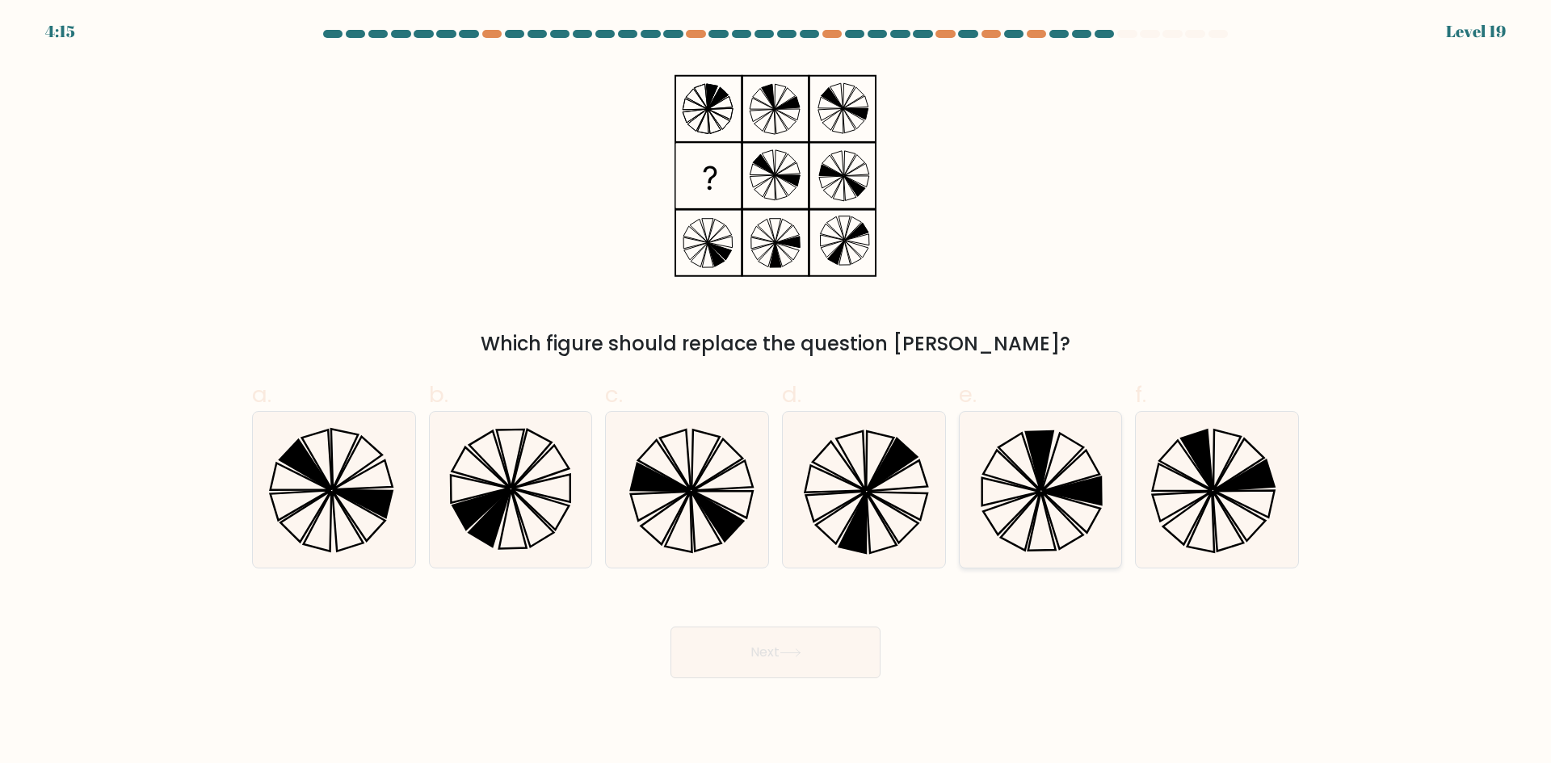
drag, startPoint x: 1051, startPoint y: 459, endPoint x: 1045, endPoint y: 480, distance: 21.7
click at [1052, 460] on icon at bounding box center [1040, 490] width 156 height 156
click at [776, 393] on input "e." at bounding box center [775, 387] width 1 height 10
radio input "true"
click at [1223, 452] on icon at bounding box center [1217, 490] width 156 height 156
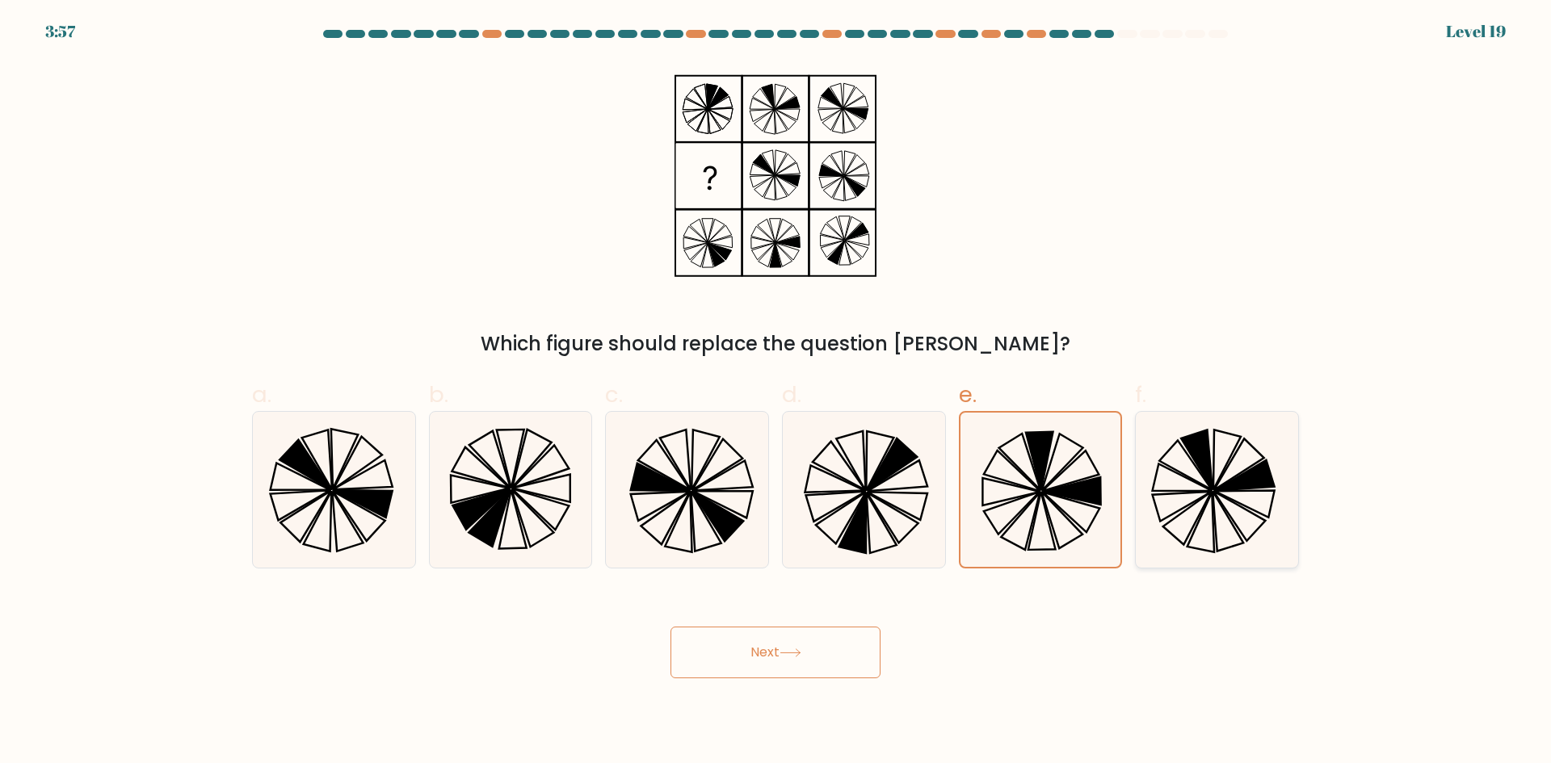
click at [776, 393] on input "f." at bounding box center [775, 387] width 1 height 10
radio input "true"
click at [1224, 452] on icon at bounding box center [1217, 490] width 154 height 154
click at [776, 393] on input "f." at bounding box center [775, 387] width 1 height 10
click at [804, 624] on div "Next" at bounding box center [775, 633] width 1066 height 90
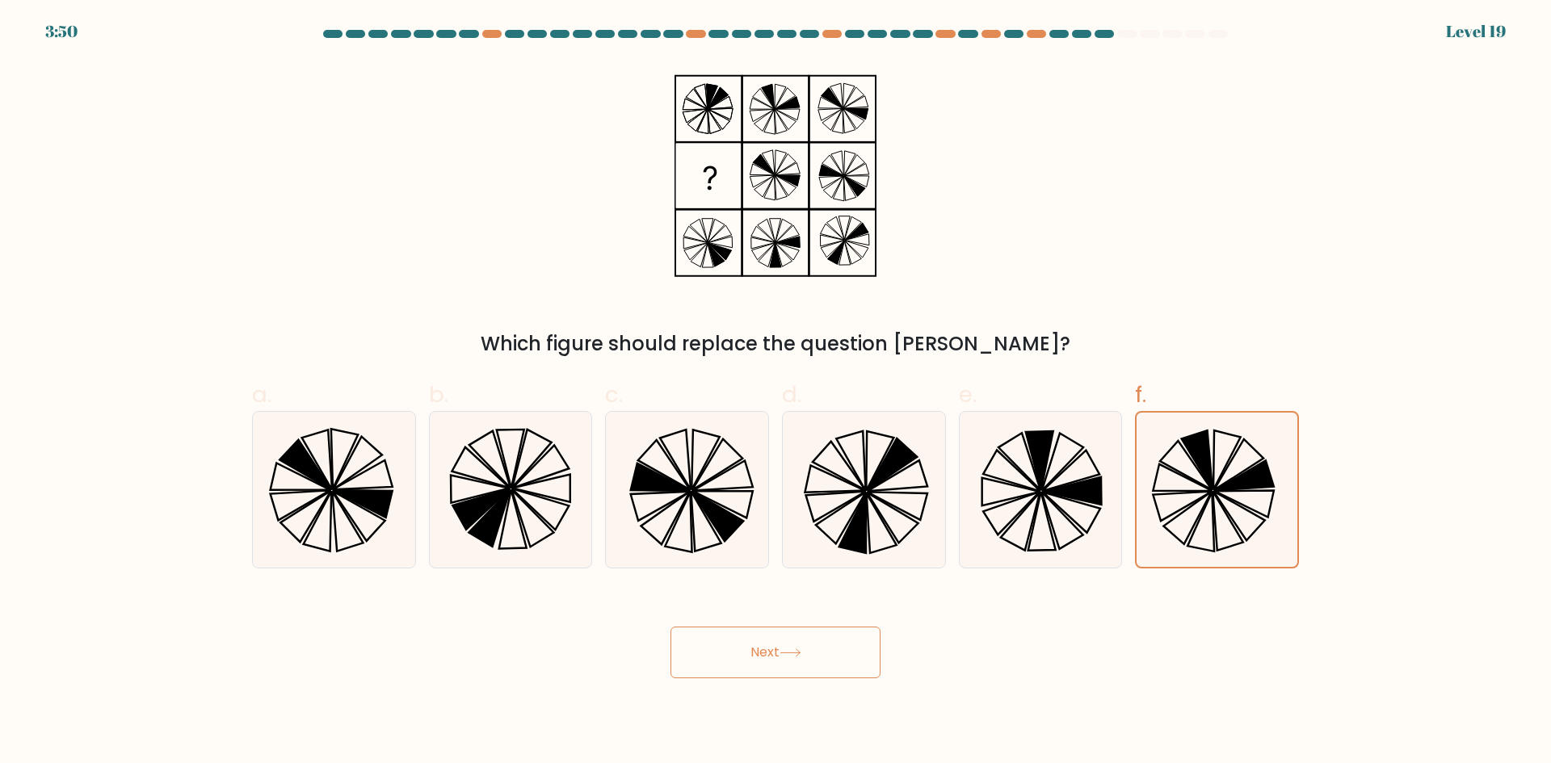
click at [821, 649] on button "Next" at bounding box center [775, 653] width 210 height 52
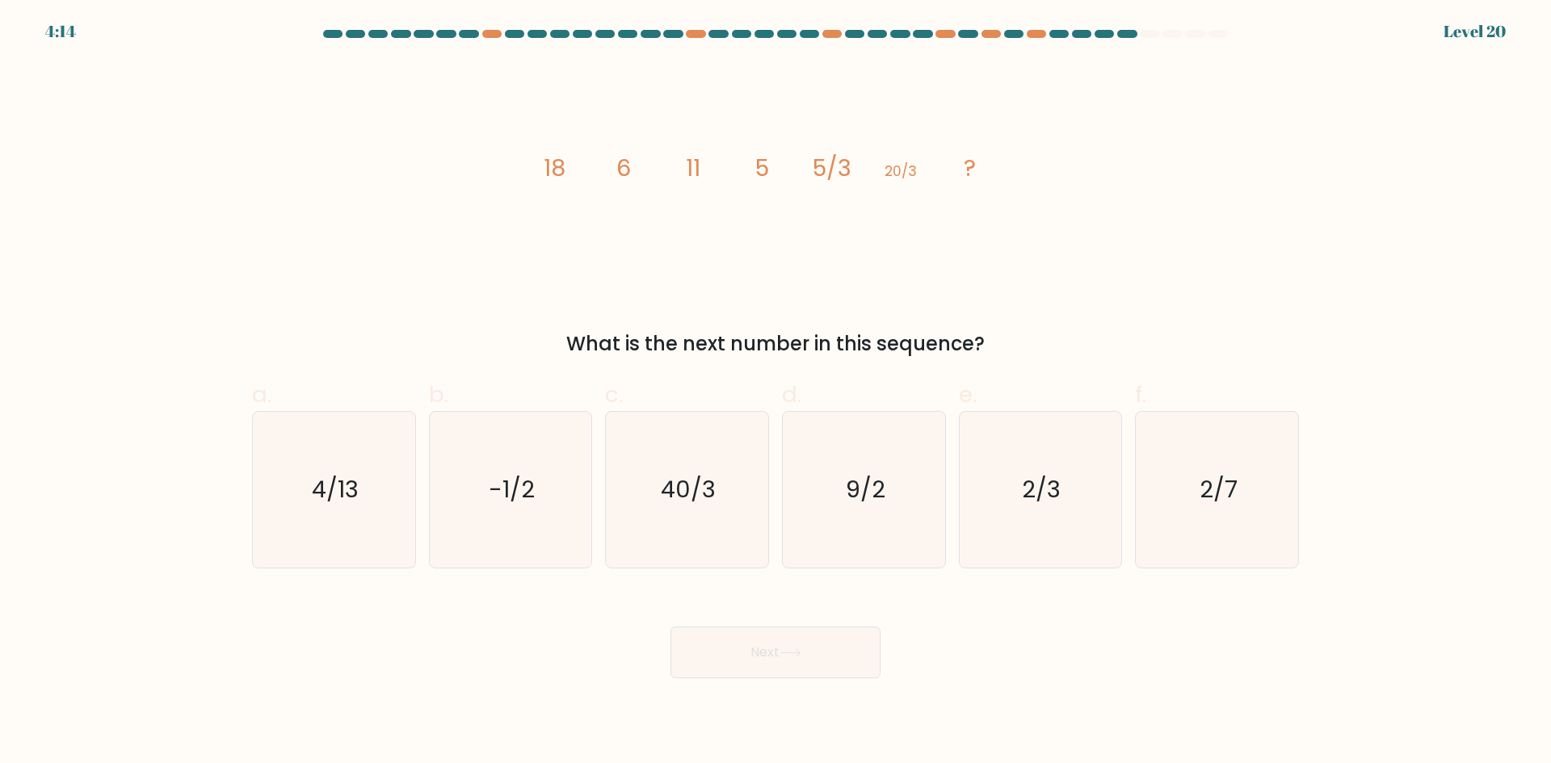
click at [834, 178] on tspan "5/3" at bounding box center [832, 168] width 40 height 32
click at [922, 163] on icon "image/svg+xml 18 6 11 5 5/3 20/3 ?" at bounding box center [775, 175] width 485 height 229
click at [1044, 481] on text "2/3" at bounding box center [1041, 489] width 39 height 32
click at [776, 393] on input "e. 2/3" at bounding box center [775, 387] width 1 height 10
radio input "true"
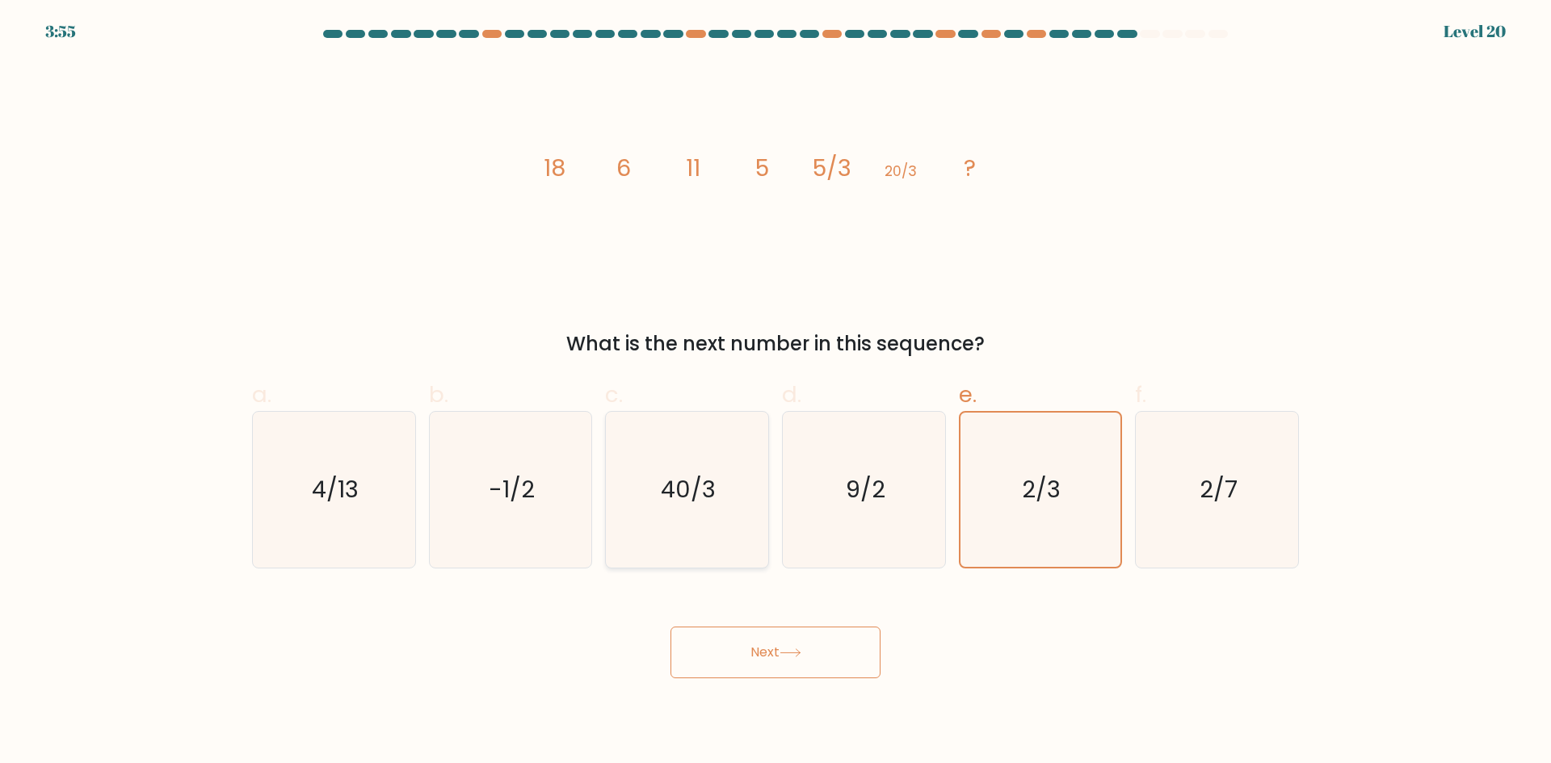
click at [722, 475] on icon "40/3" at bounding box center [687, 490] width 156 height 156
click at [775, 393] on input "c. 40/3" at bounding box center [775, 387] width 1 height 10
radio input "true"
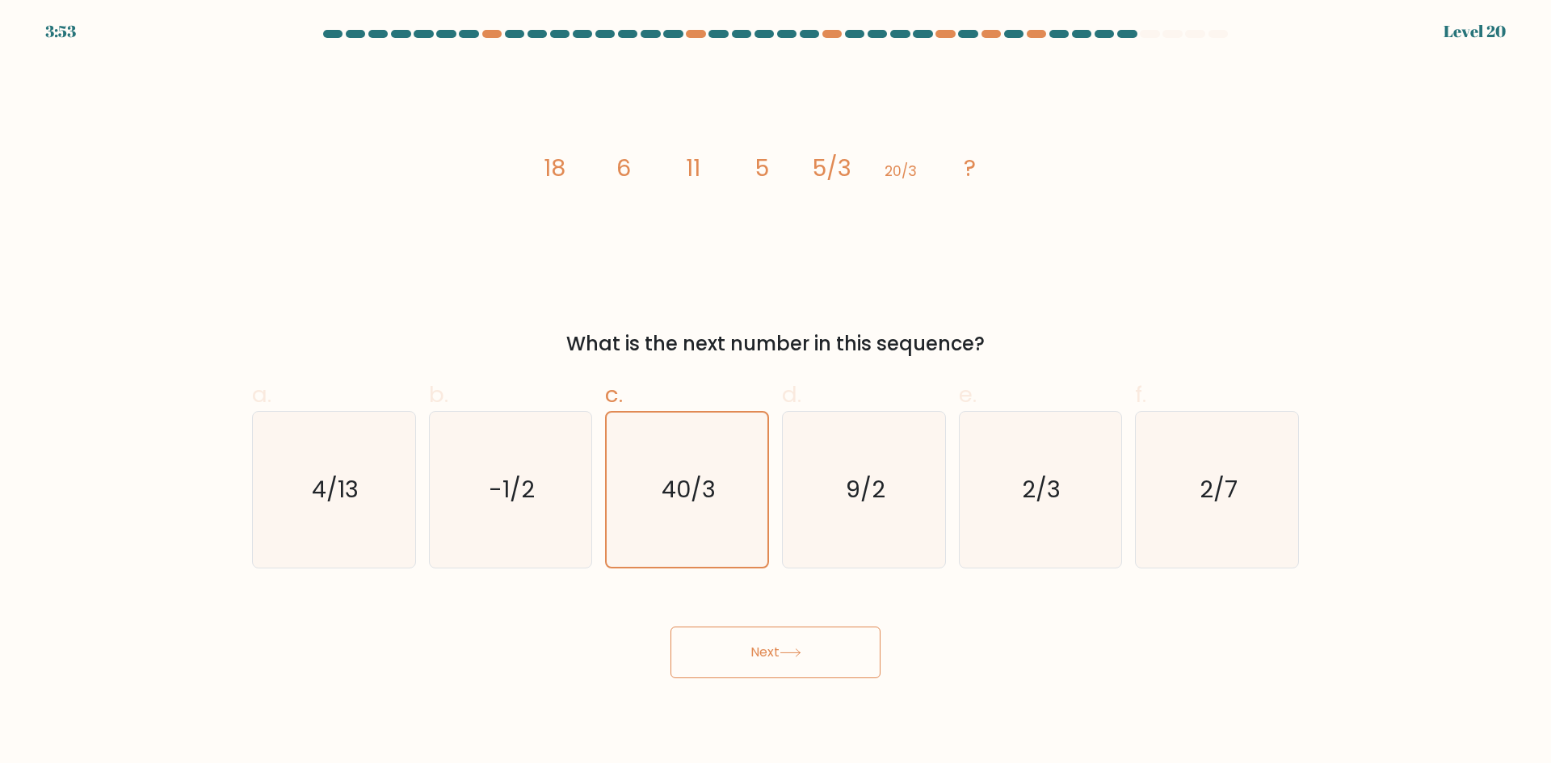
click at [767, 667] on button "Next" at bounding box center [775, 653] width 210 height 52
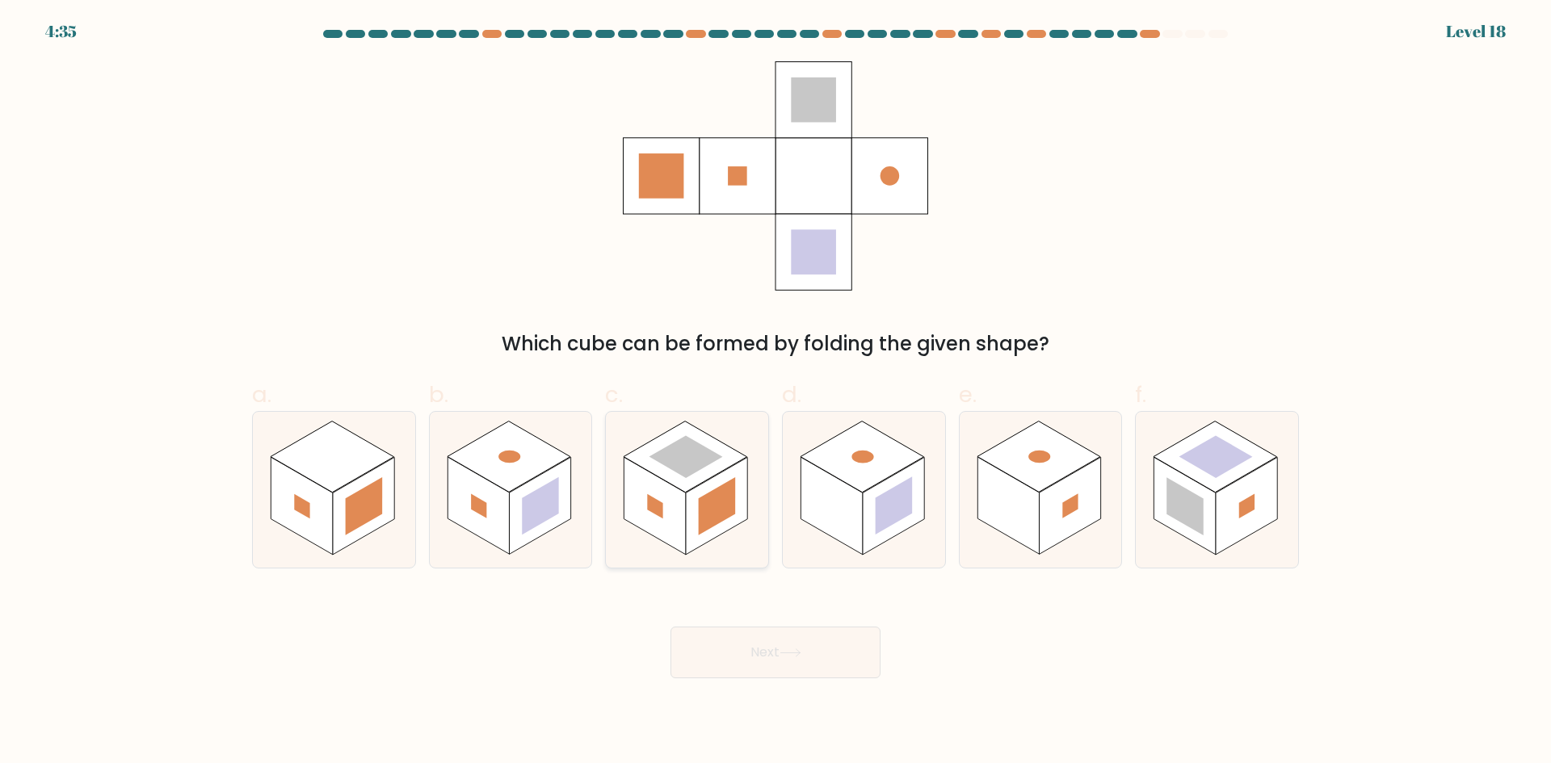
click at [699, 502] on rect at bounding box center [717, 506] width 37 height 58
click at [775, 393] on input "c." at bounding box center [775, 387] width 1 height 10
radio input "true"
click at [523, 506] on rect at bounding box center [540, 506] width 37 height 58
click at [775, 393] on input "b." at bounding box center [775, 387] width 1 height 10
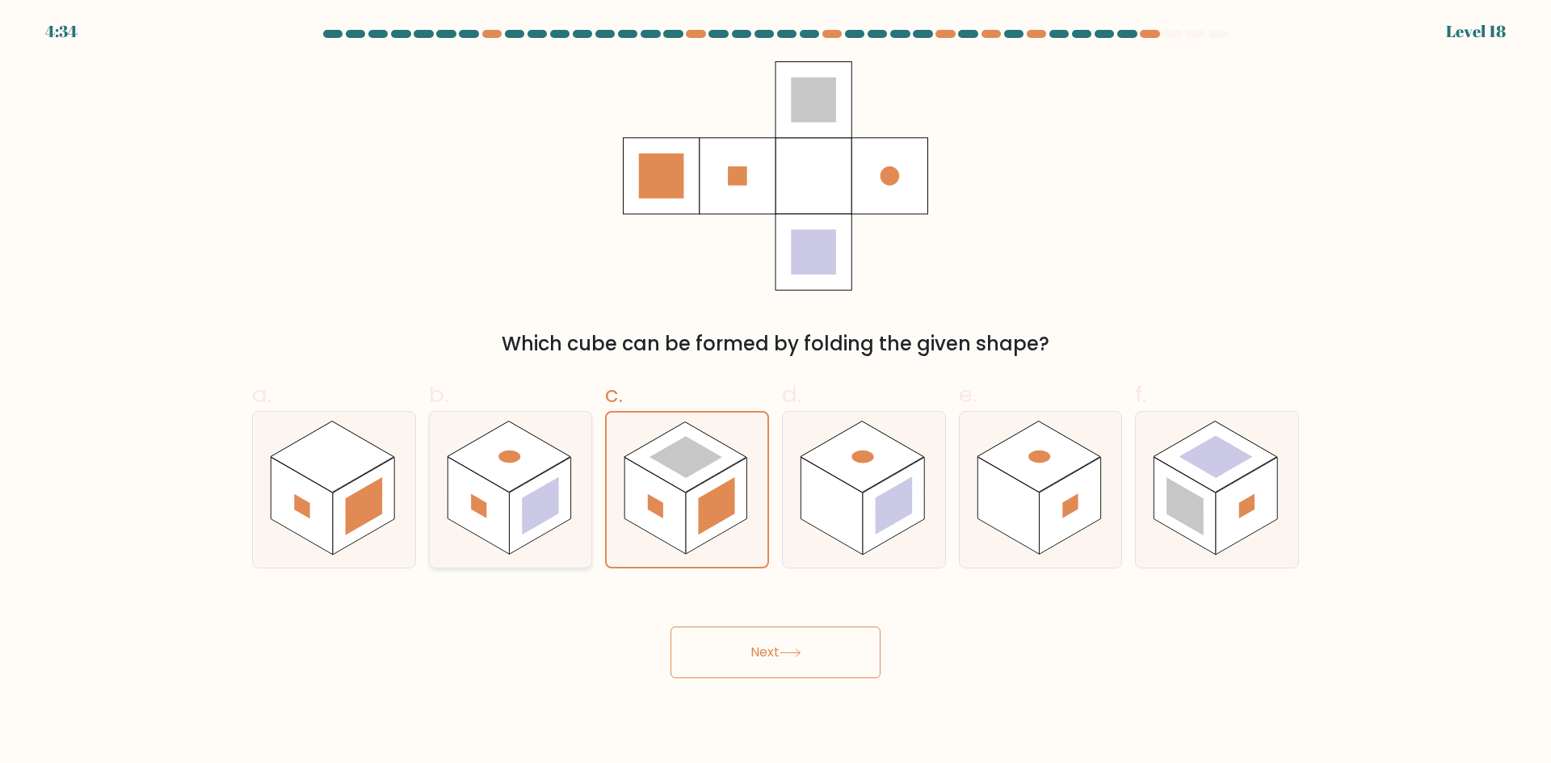
radio input "true"
click at [362, 481] on rect at bounding box center [363, 506] width 61 height 98
click at [775, 393] on input "a." at bounding box center [775, 387] width 1 height 10
radio input "true"
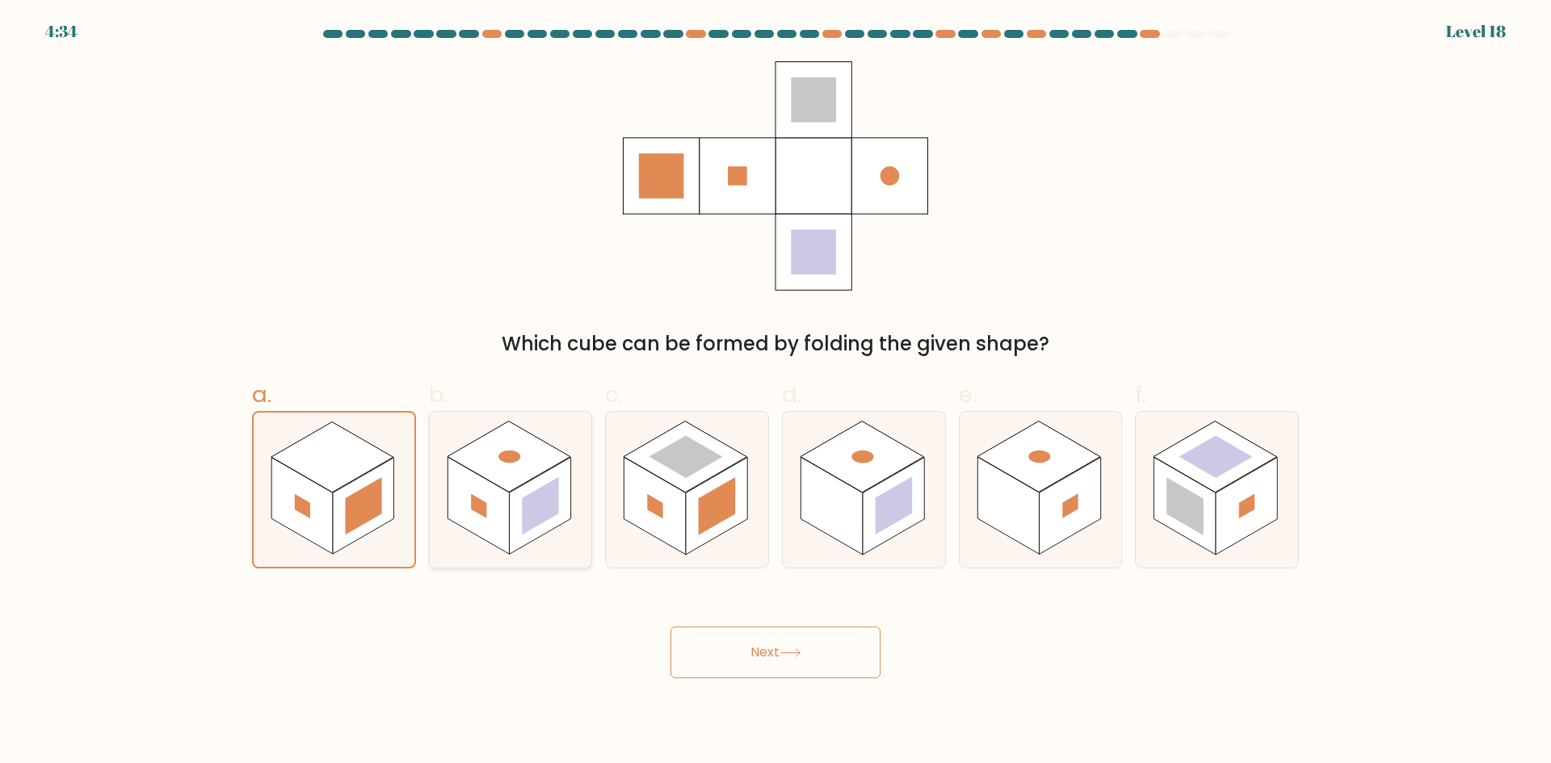
click at [511, 498] on rect at bounding box center [539, 506] width 61 height 98
click at [775, 393] on input "b." at bounding box center [775, 387] width 1 height 10
radio input "true"
click at [276, 508] on rect at bounding box center [301, 506] width 61 height 98
click at [775, 393] on input "a." at bounding box center [775, 387] width 1 height 10
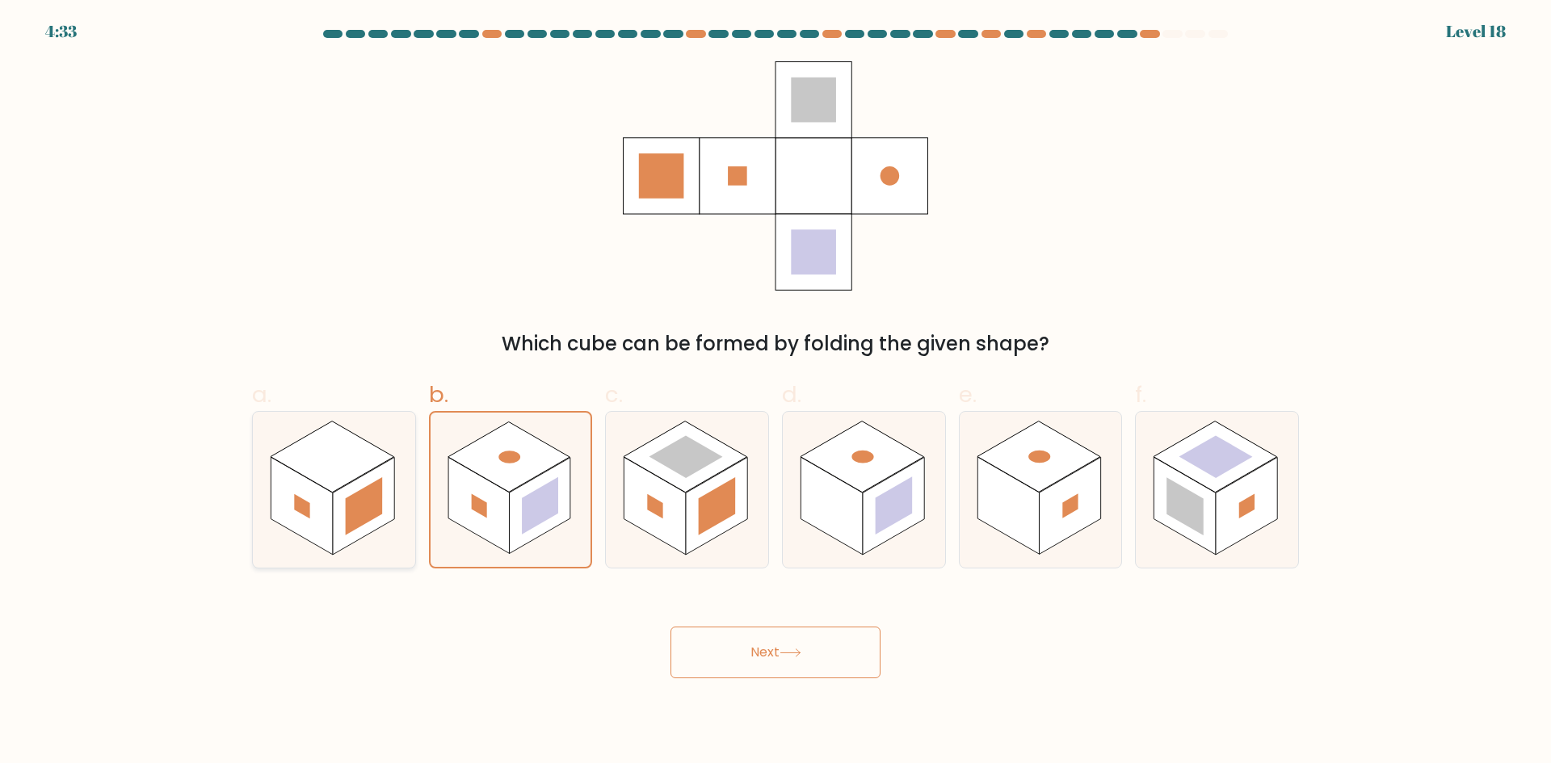
radio input "true"
click at [494, 449] on rect at bounding box center [509, 456] width 124 height 71
click at [775, 393] on input "b." at bounding box center [775, 387] width 1 height 10
radio input "true"
click at [1142, 493] on icon at bounding box center [1217, 490] width 162 height 156
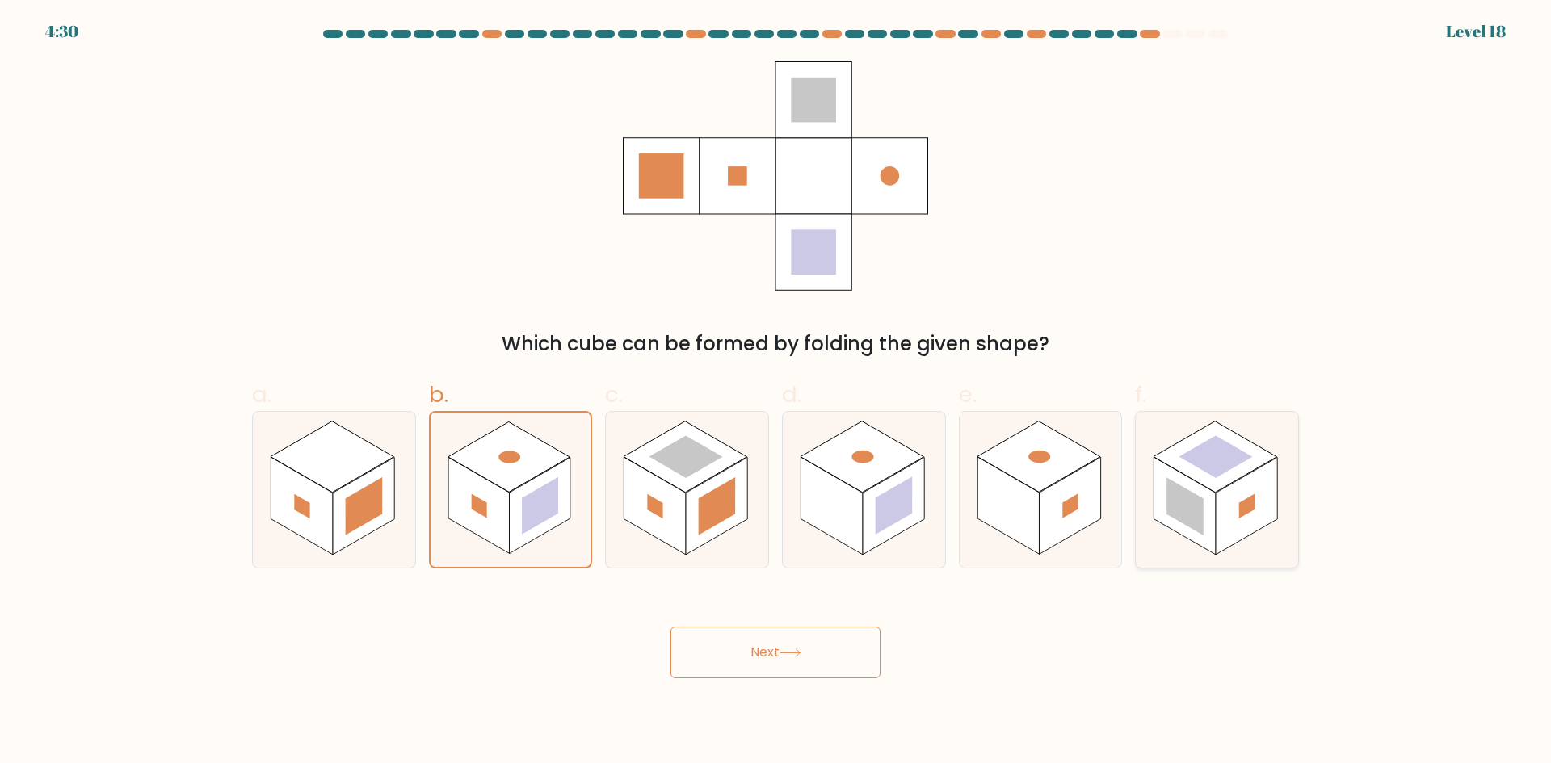
click at [776, 393] on input "f." at bounding box center [775, 387] width 1 height 10
radio input "true"
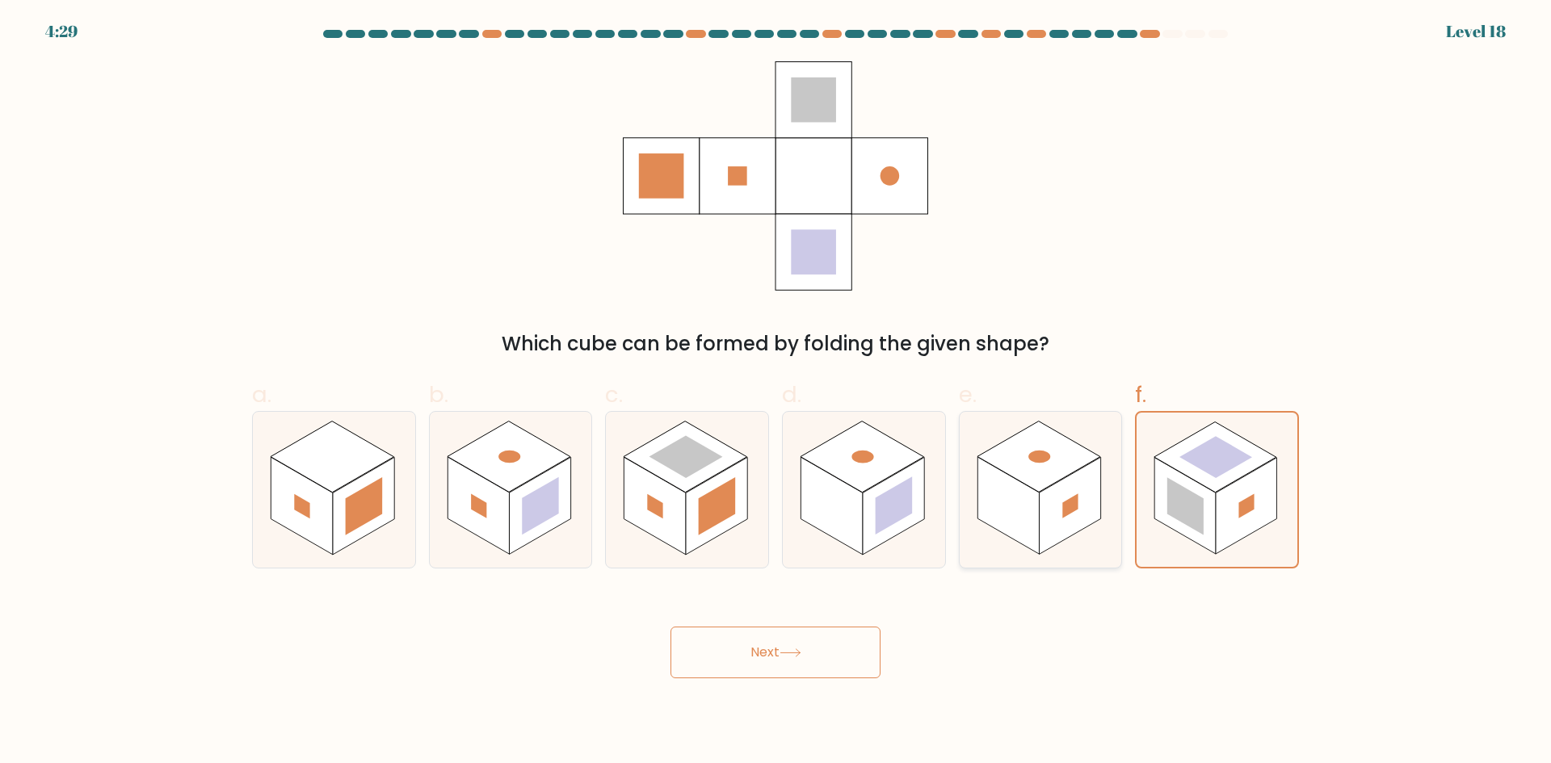
click at [1050, 485] on rect at bounding box center [1039, 456] width 124 height 71
click at [776, 393] on input "e." at bounding box center [775, 387] width 1 height 10
radio input "true"
click at [1215, 477] on rect at bounding box center [1215, 456] width 124 height 71
click at [776, 393] on input "f." at bounding box center [775, 387] width 1 height 10
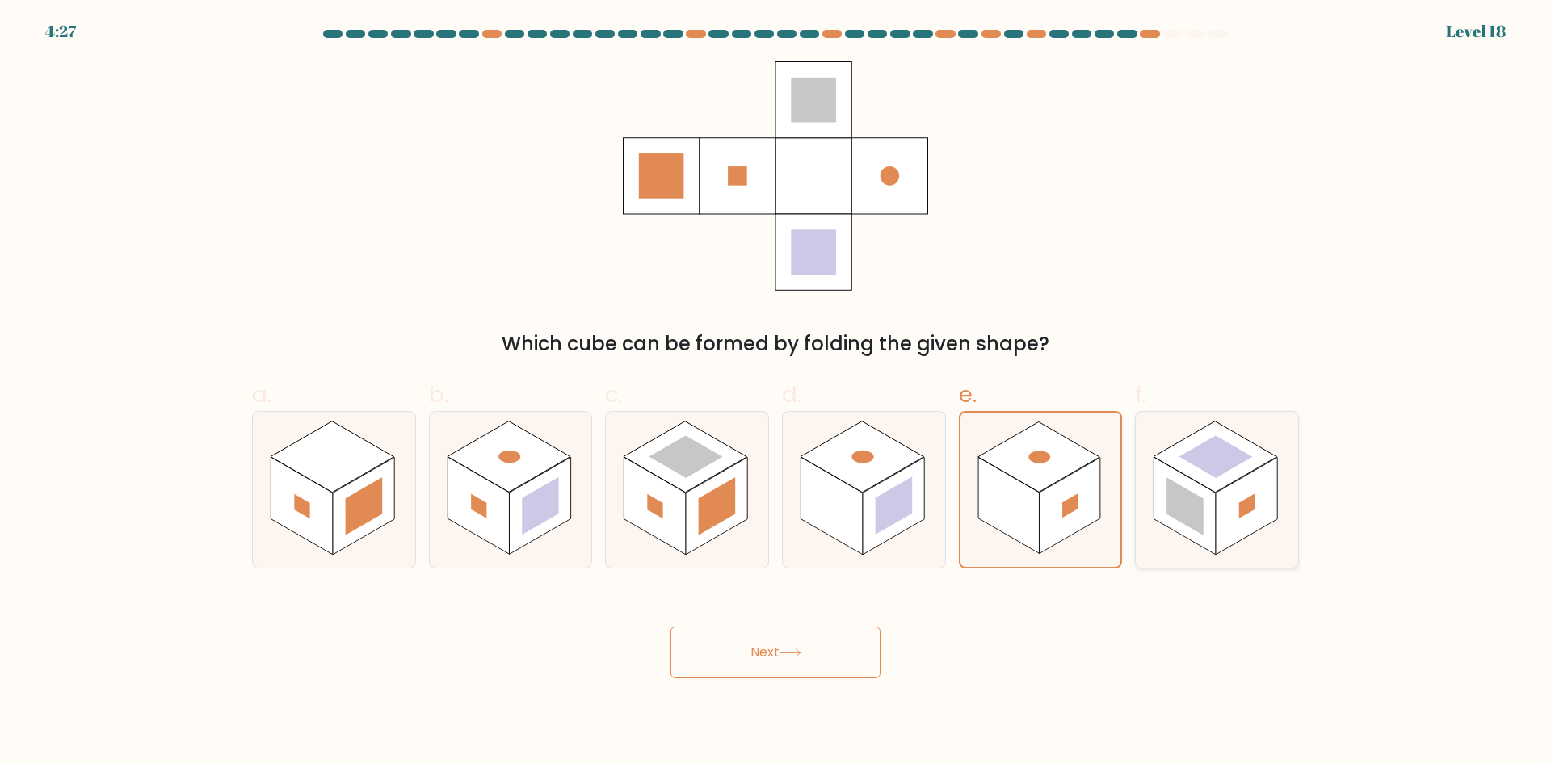
radio input "true"
click at [721, 513] on rect at bounding box center [717, 506] width 37 height 58
click at [775, 393] on input "c." at bounding box center [775, 387] width 1 height 10
radio input "true"
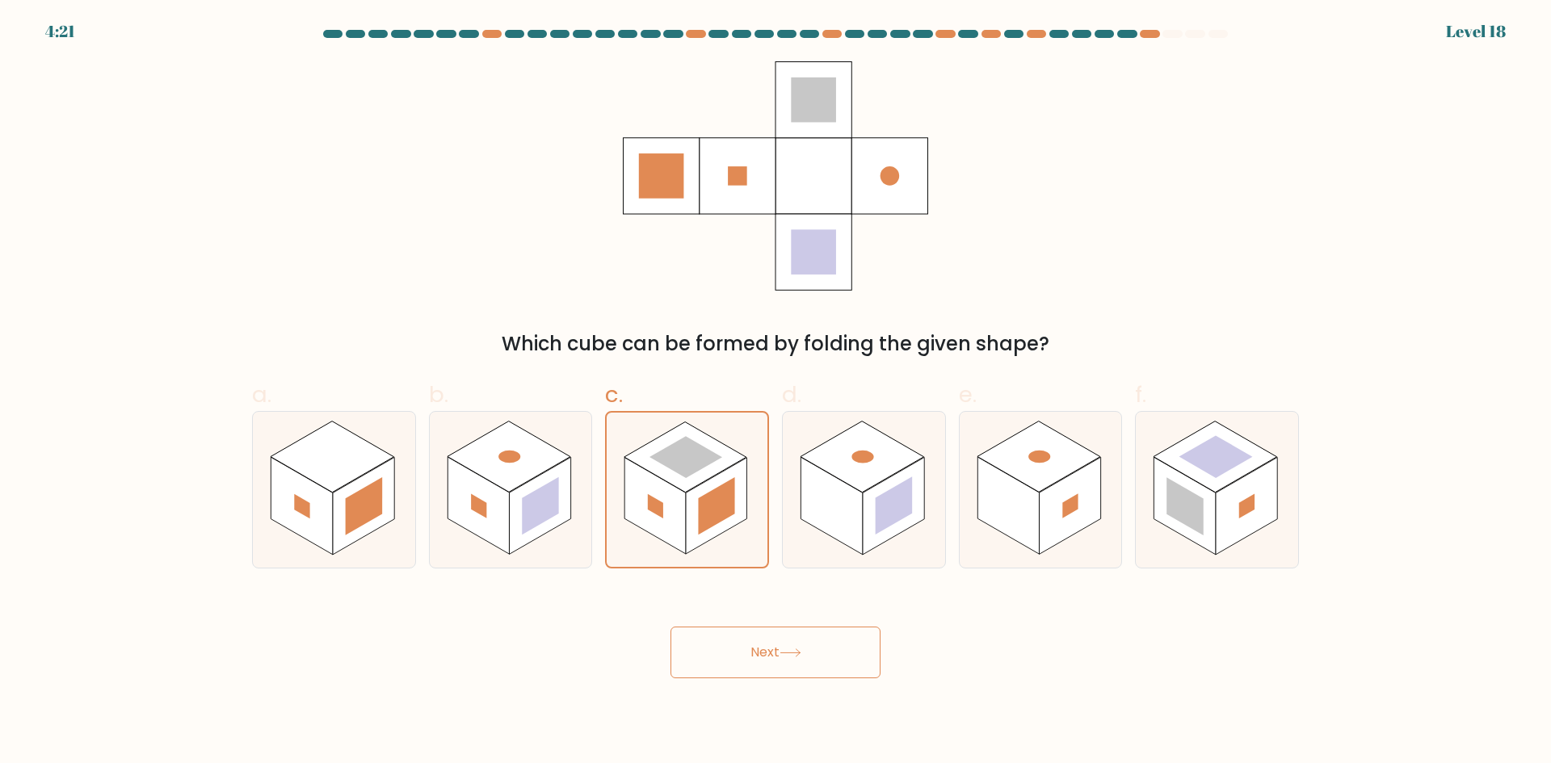
click at [774, 649] on button "Next" at bounding box center [775, 653] width 210 height 52
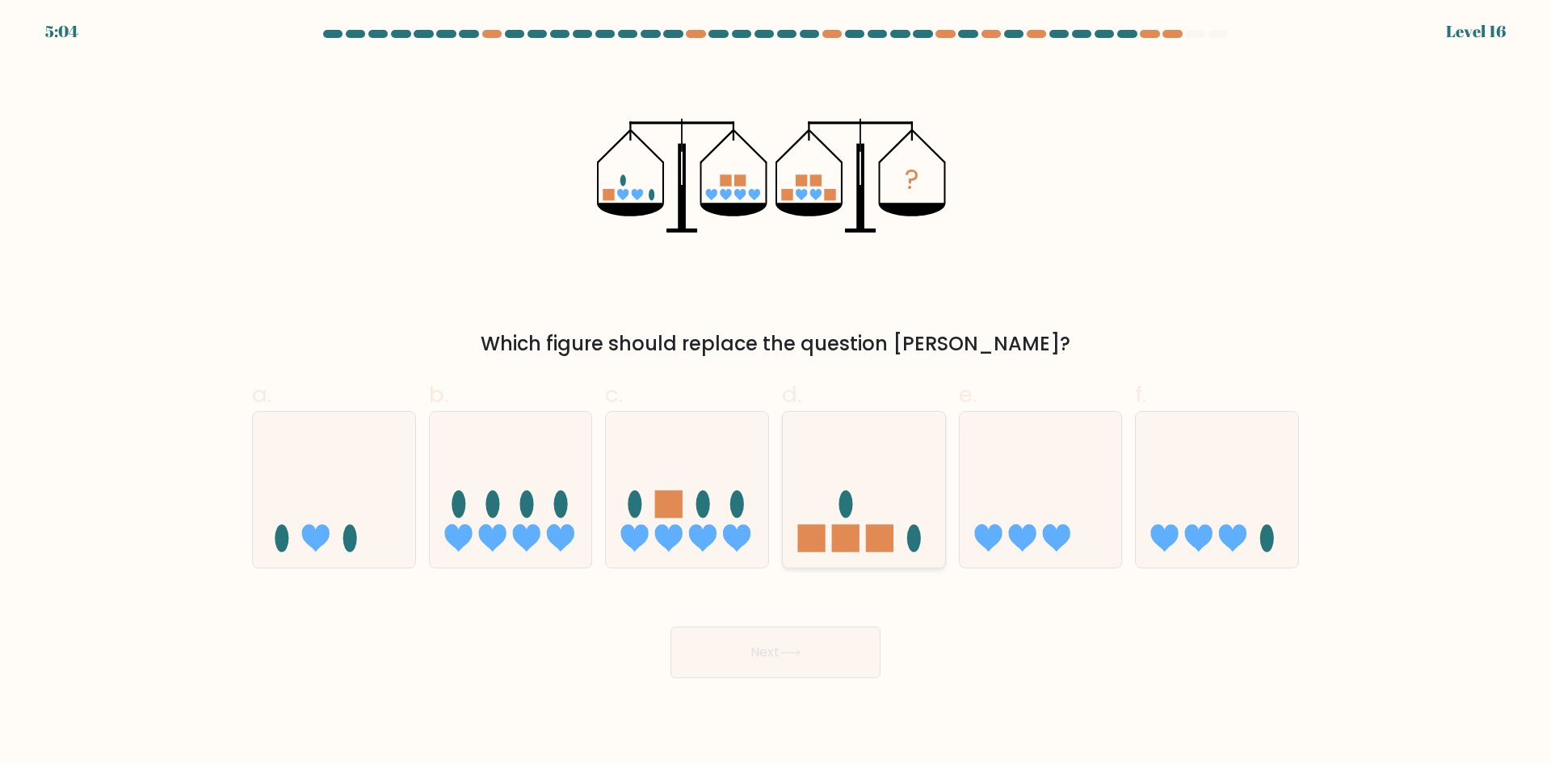
click at [843, 554] on icon at bounding box center [864, 489] width 162 height 134
click at [776, 393] on input "d." at bounding box center [775, 387] width 1 height 10
radio input "true"
click at [649, 475] on icon at bounding box center [687, 489] width 162 height 134
click at [775, 393] on input "c." at bounding box center [775, 387] width 1 height 10
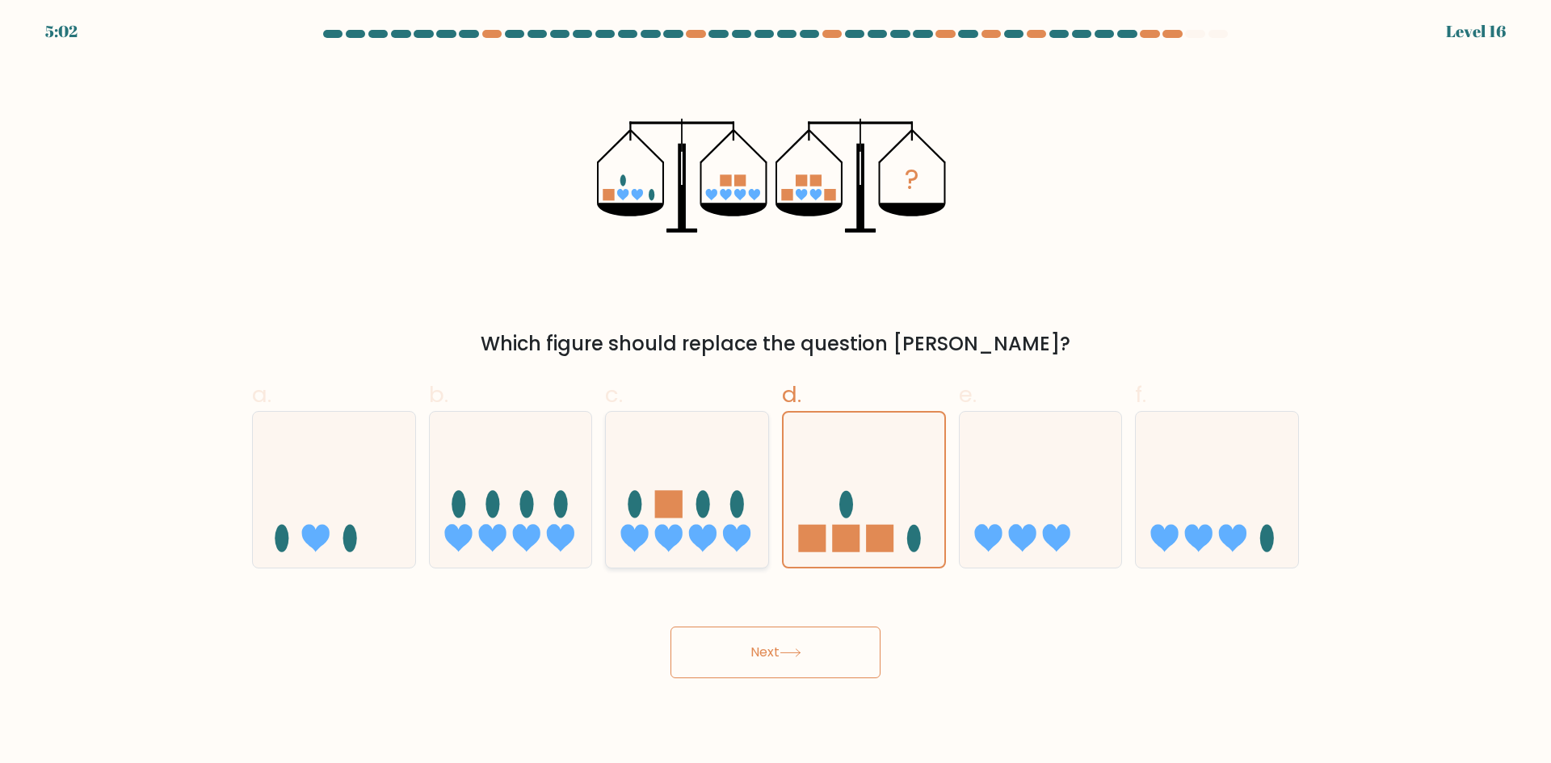
radio input "true"
click at [498, 473] on icon at bounding box center [511, 489] width 162 height 134
click at [775, 393] on input "b." at bounding box center [775, 387] width 1 height 10
radio input "true"
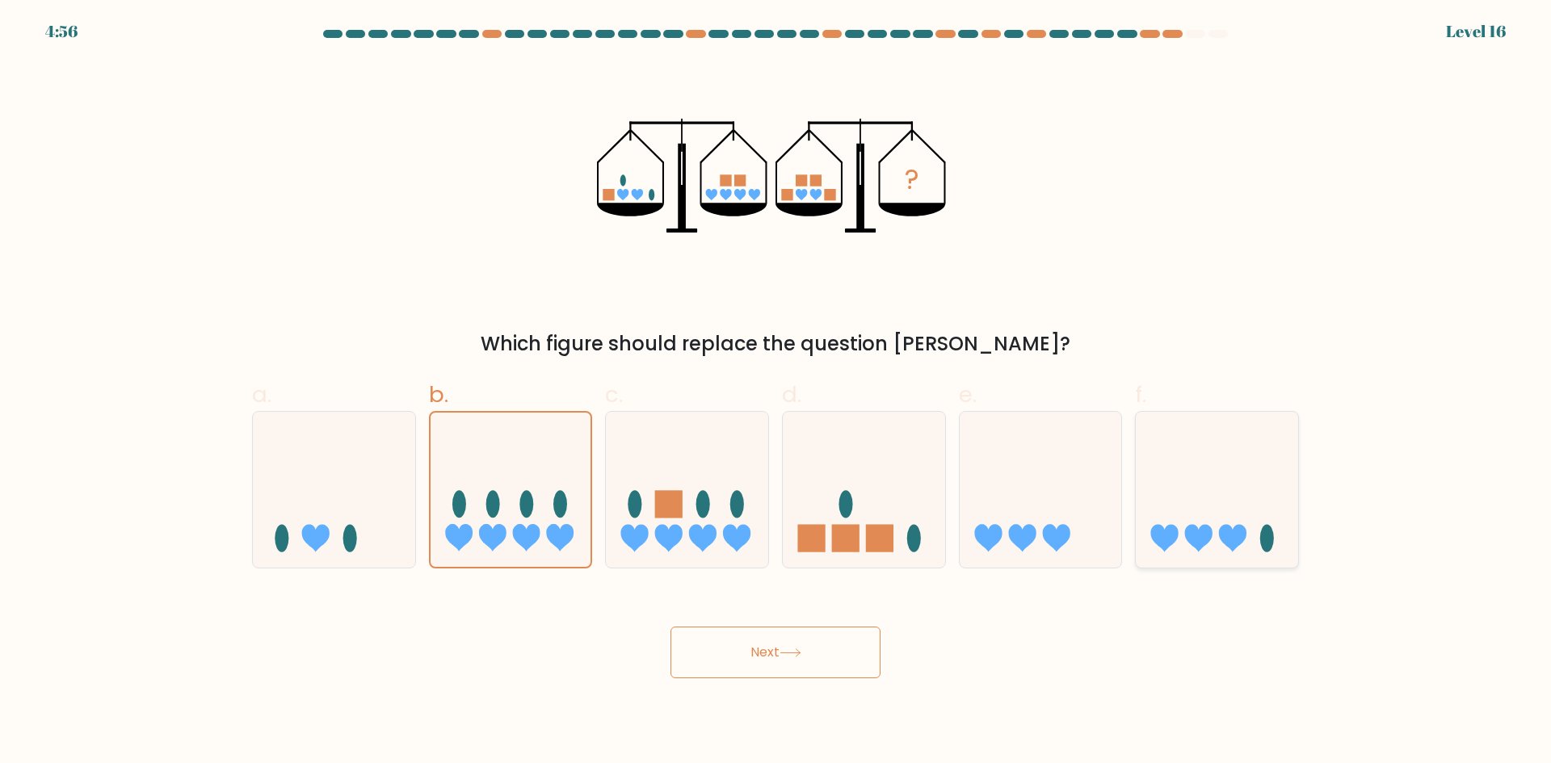
click at [1263, 498] on icon at bounding box center [1217, 489] width 162 height 134
click at [776, 393] on input "f." at bounding box center [775, 387] width 1 height 10
radio input "true"
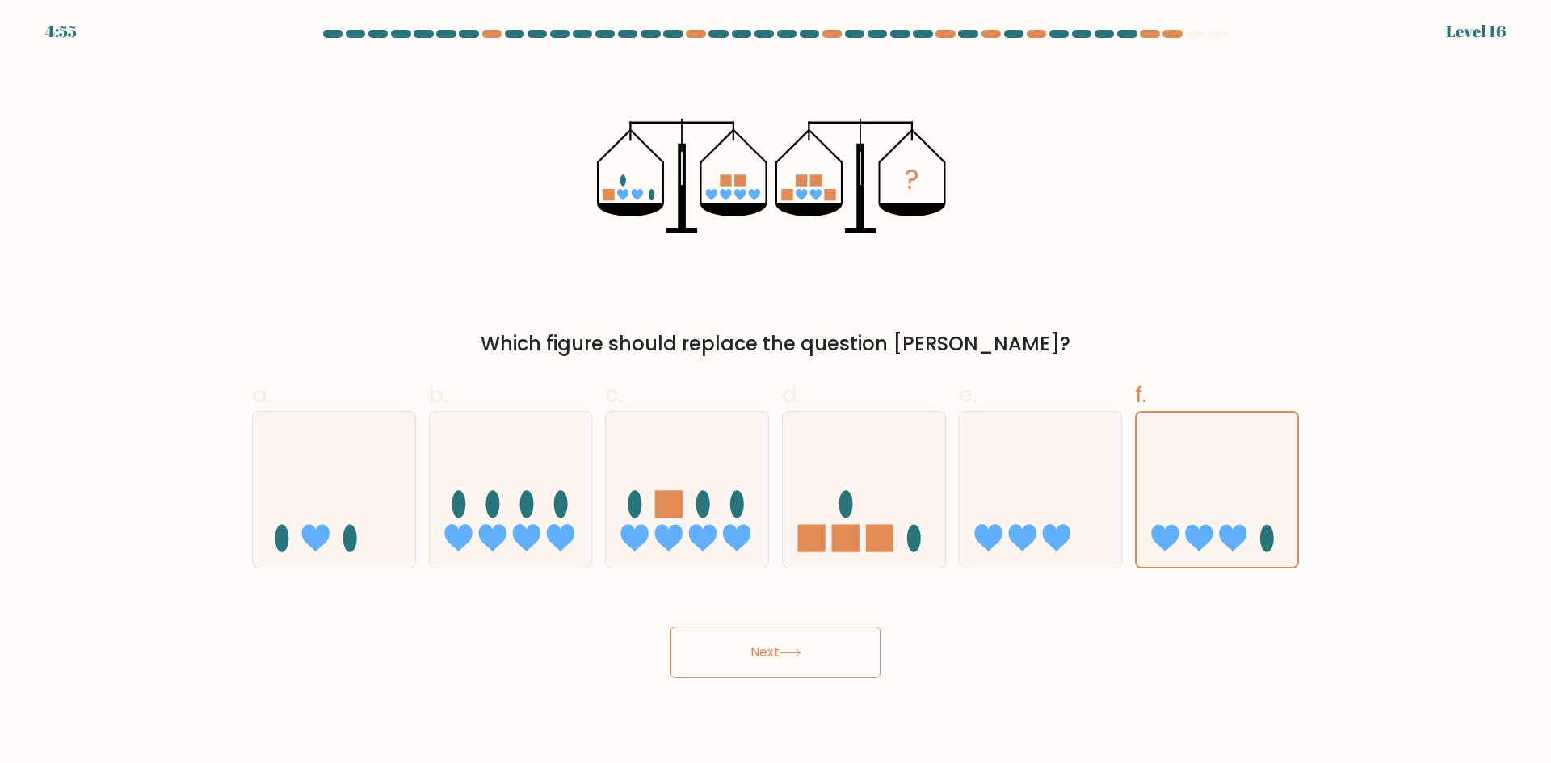
click at [817, 644] on button "Next" at bounding box center [775, 653] width 210 height 52
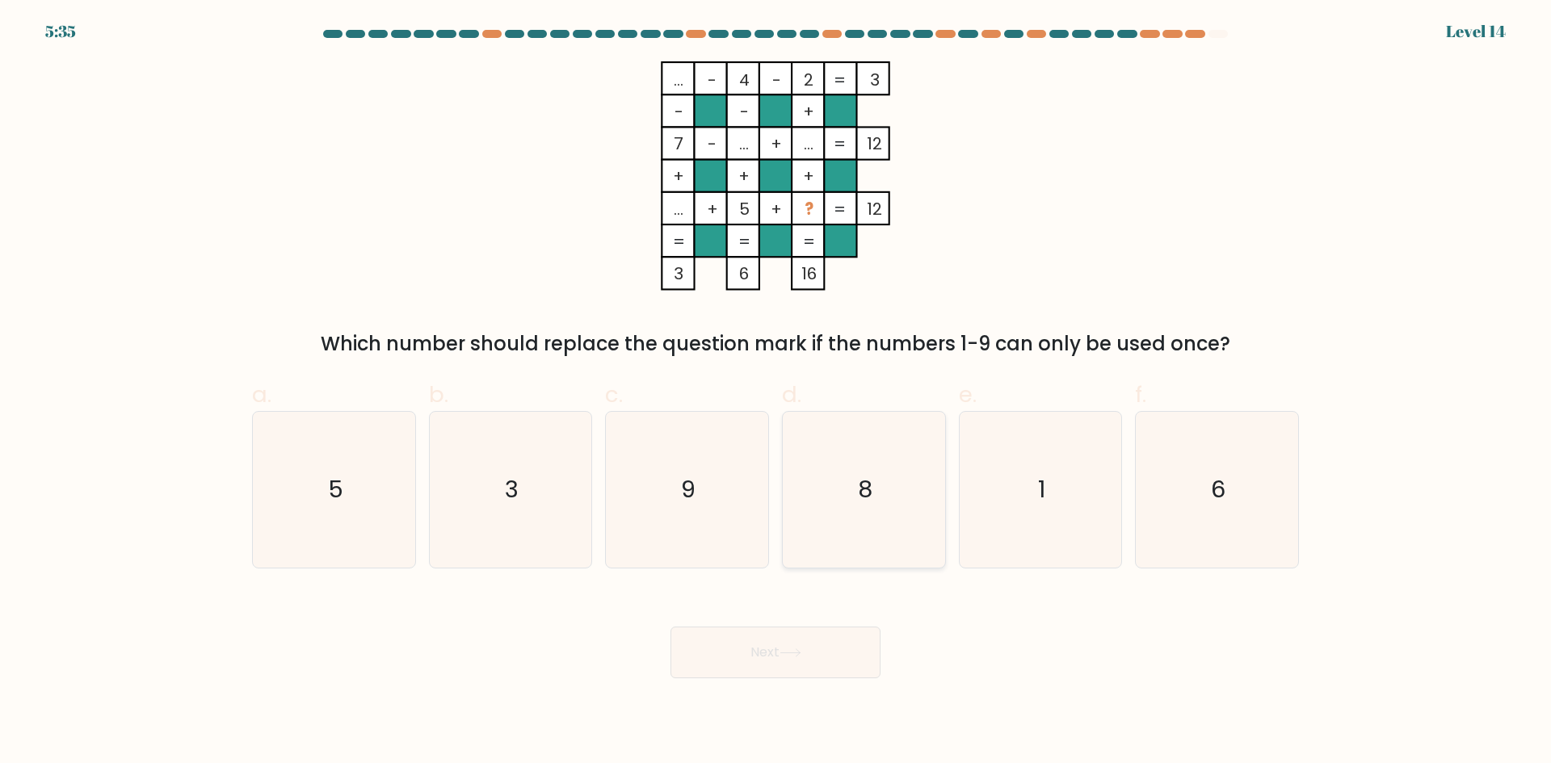
click at [912, 500] on icon "8" at bounding box center [864, 490] width 156 height 156
click at [776, 393] on input "d. 8" at bounding box center [775, 387] width 1 height 10
radio input "true"
click at [1094, 495] on icon "1" at bounding box center [1040, 490] width 156 height 156
click at [776, 393] on input "e. 1" at bounding box center [775, 387] width 1 height 10
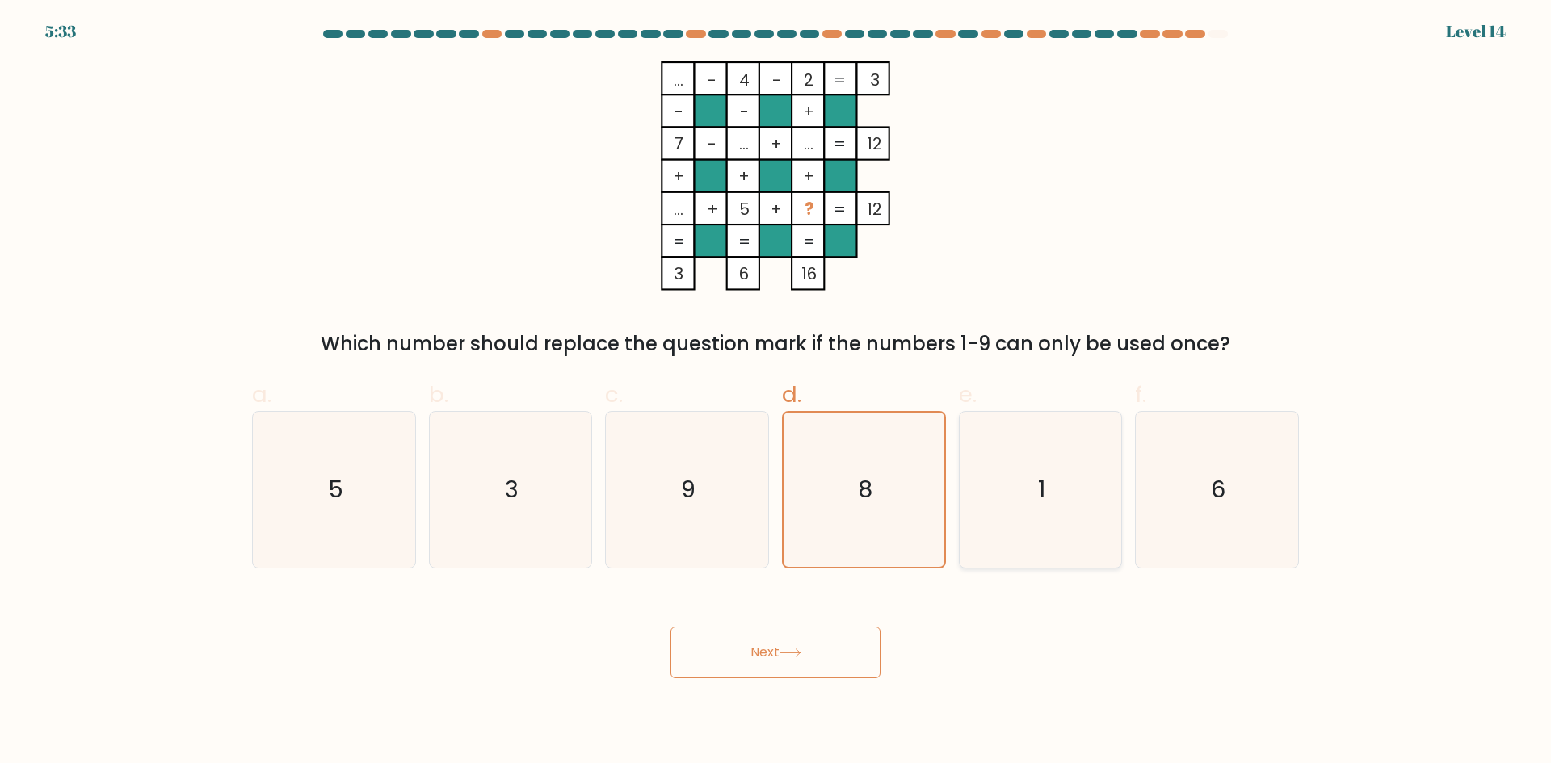
radio input "true"
click at [881, 509] on icon "8" at bounding box center [864, 490] width 156 height 156
click at [776, 393] on input "d. 8" at bounding box center [775, 387] width 1 height 10
radio input "true"
click at [1125, 488] on div "e. 1" at bounding box center [1040, 473] width 177 height 191
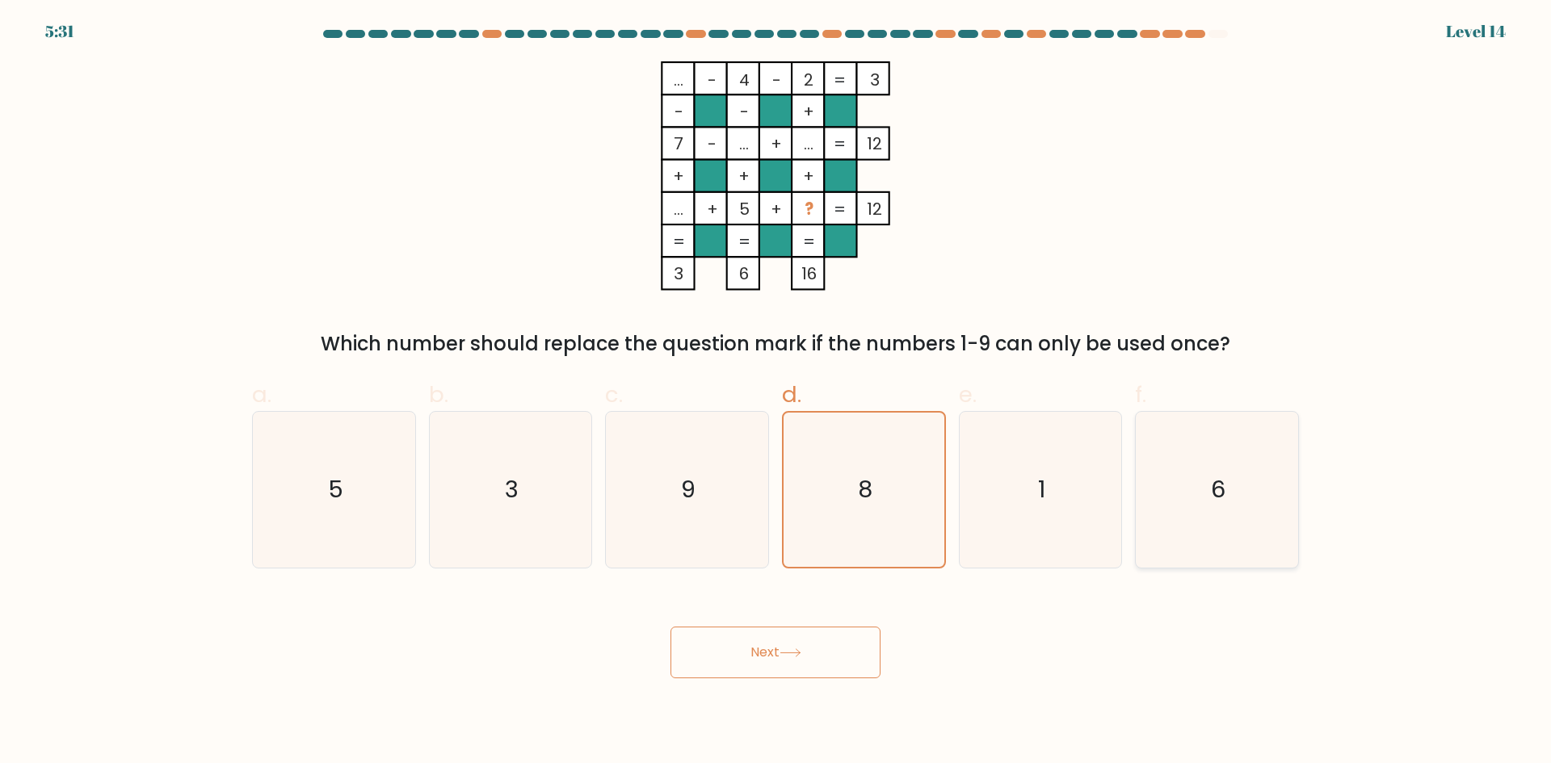
click at [1199, 491] on icon "6" at bounding box center [1217, 490] width 156 height 156
click at [776, 393] on input "f. 6" at bounding box center [775, 387] width 1 height 10
radio input "true"
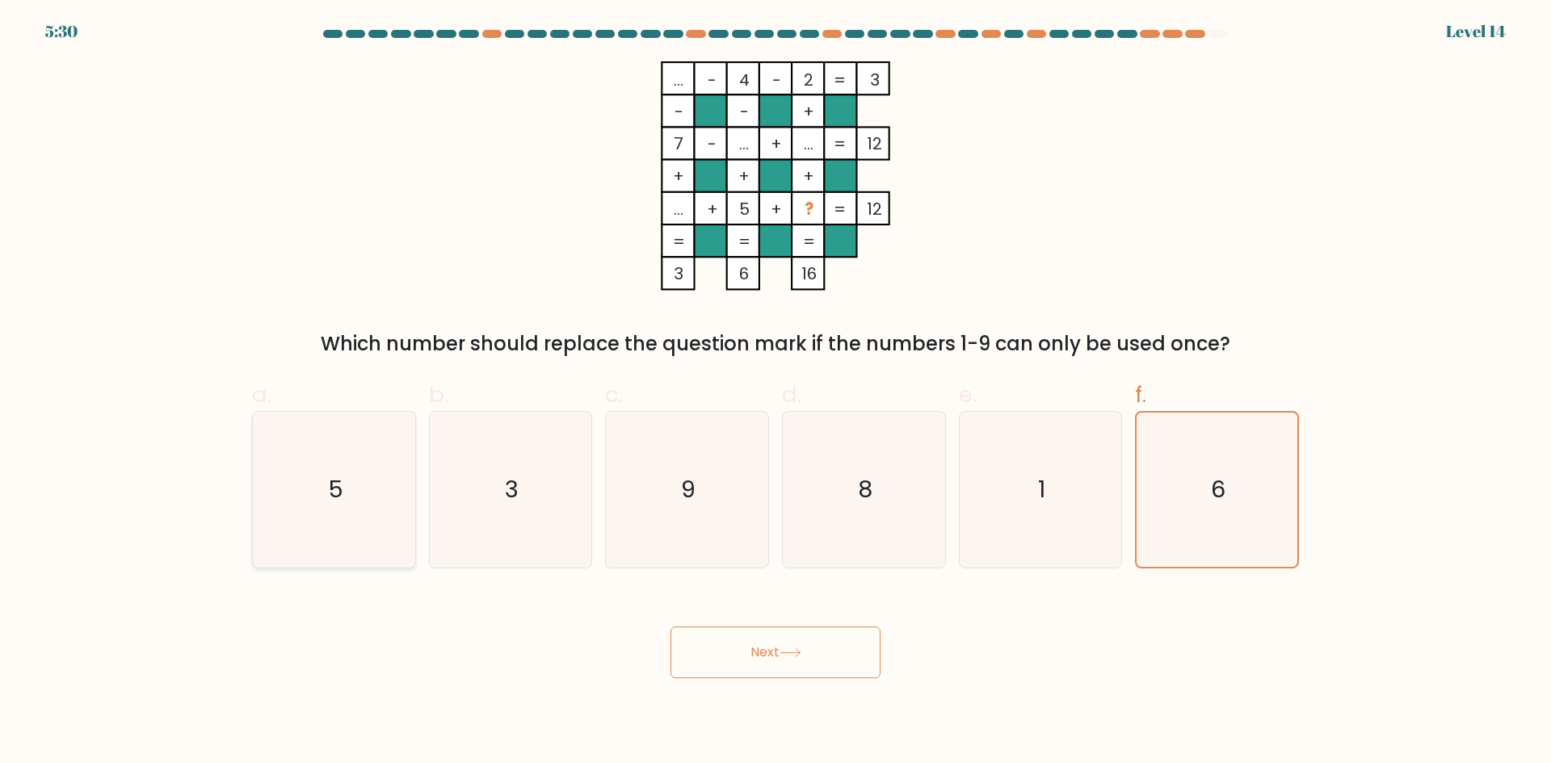
click at [378, 512] on icon "5" at bounding box center [334, 490] width 156 height 156
click at [775, 393] on input "a. 5" at bounding box center [775, 387] width 1 height 10
radio input "true"
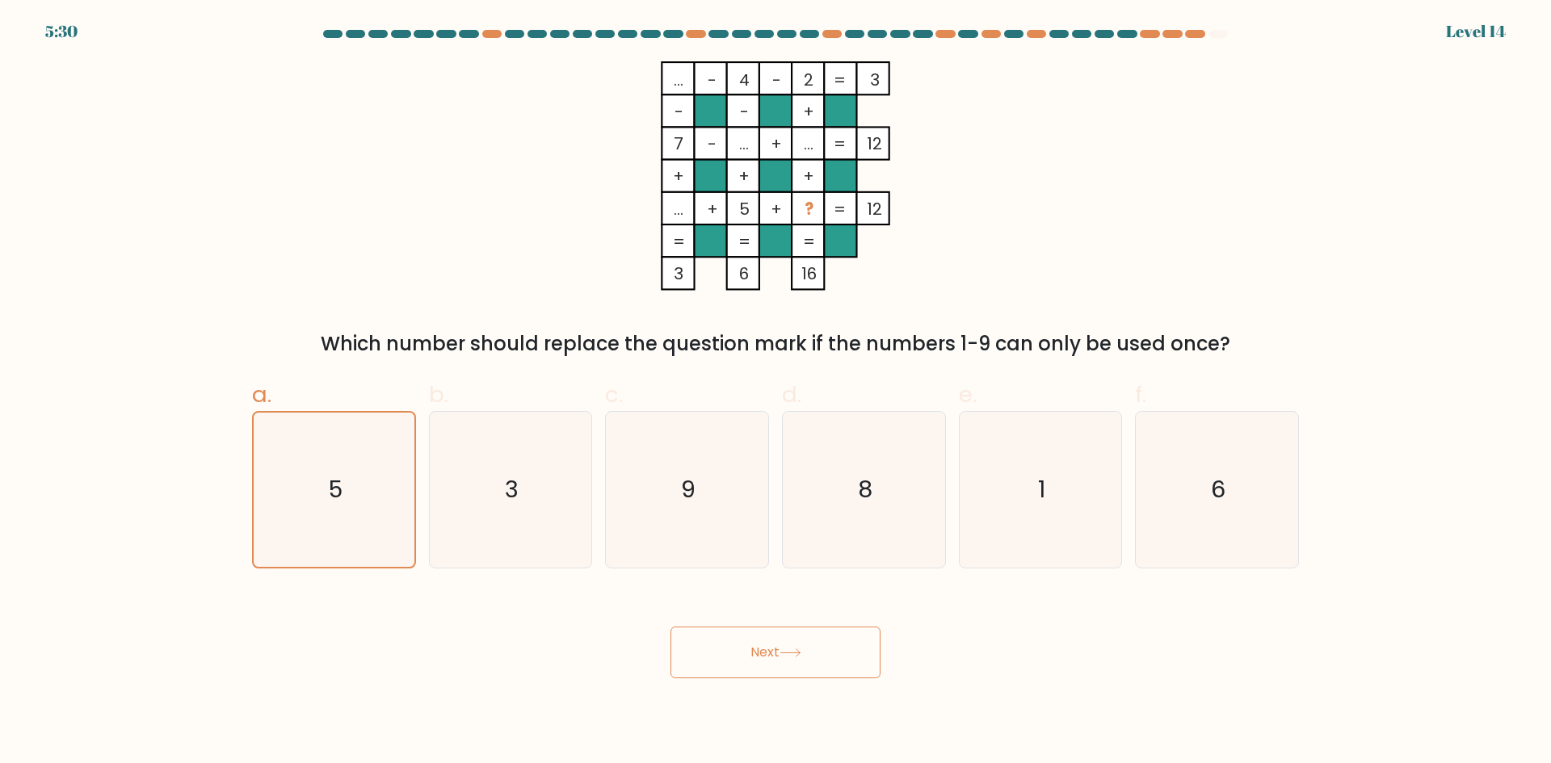
click at [817, 656] on button "Next" at bounding box center [775, 653] width 210 height 52
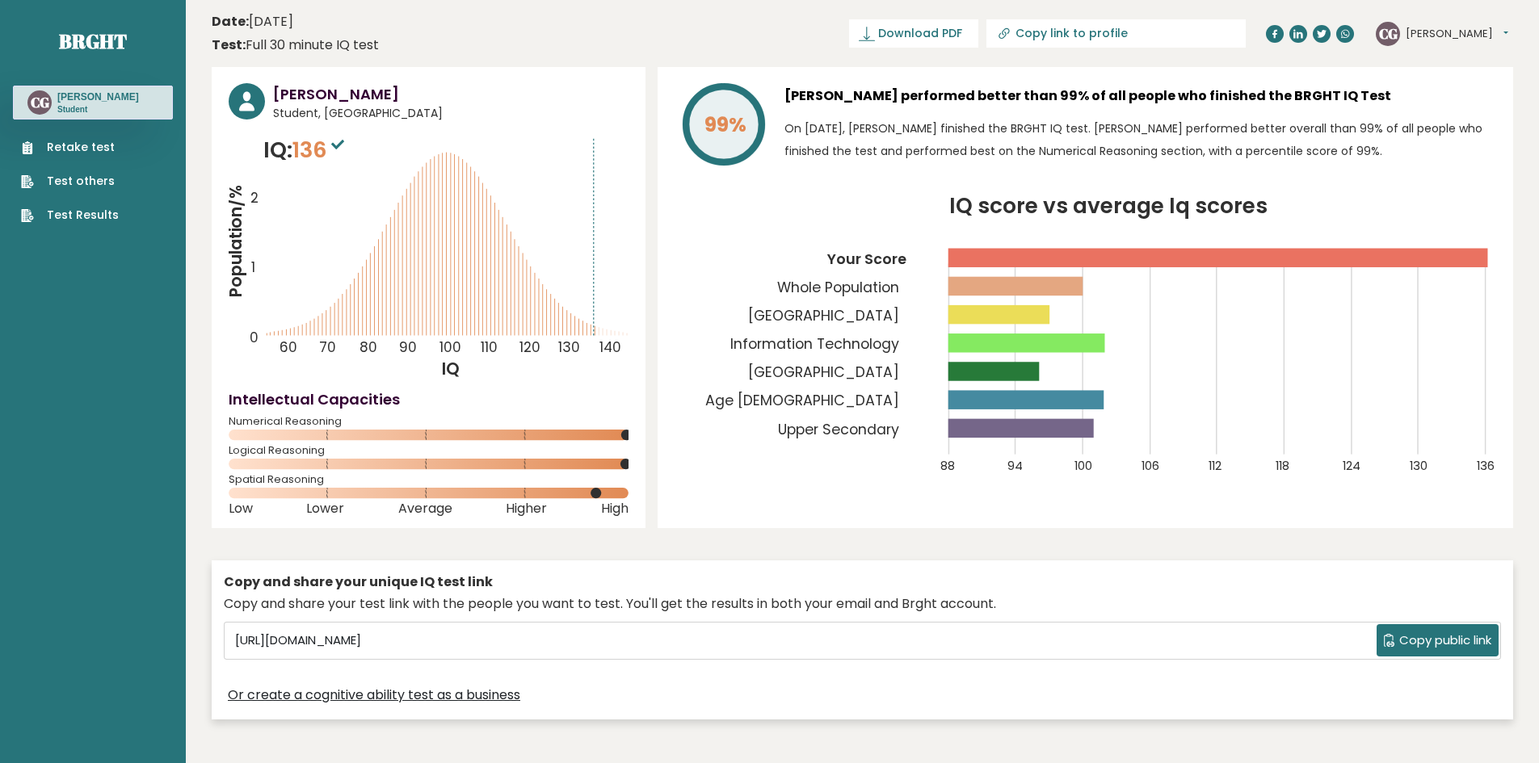
click at [75, 180] on link "Test others" at bounding box center [70, 181] width 98 height 17
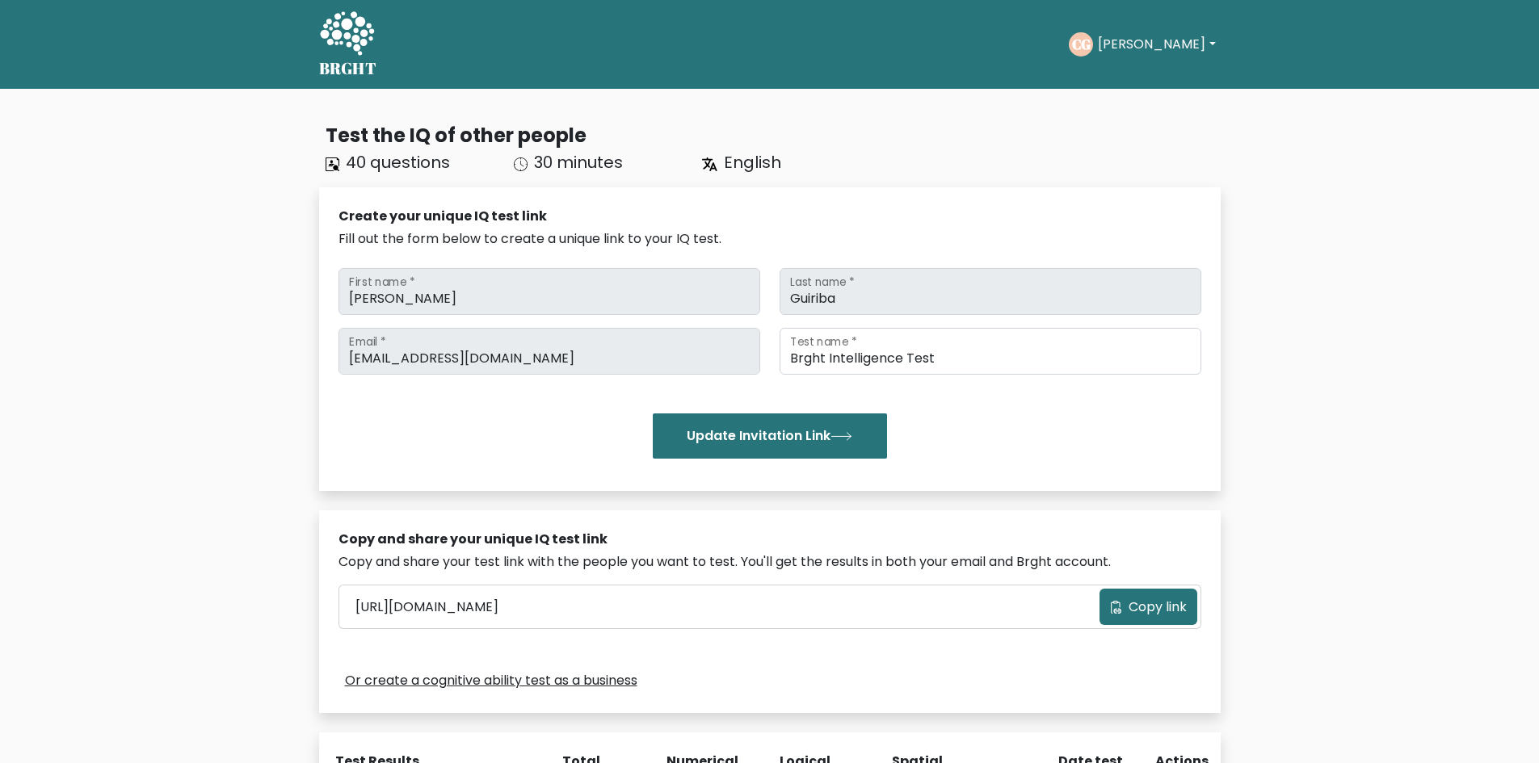
click at [1144, 40] on button "[PERSON_NAME]" at bounding box center [1156, 44] width 127 height 21
click at [1140, 104] on link "Profile" at bounding box center [1133, 104] width 128 height 26
